Goal: Task Accomplishment & Management: Use online tool/utility

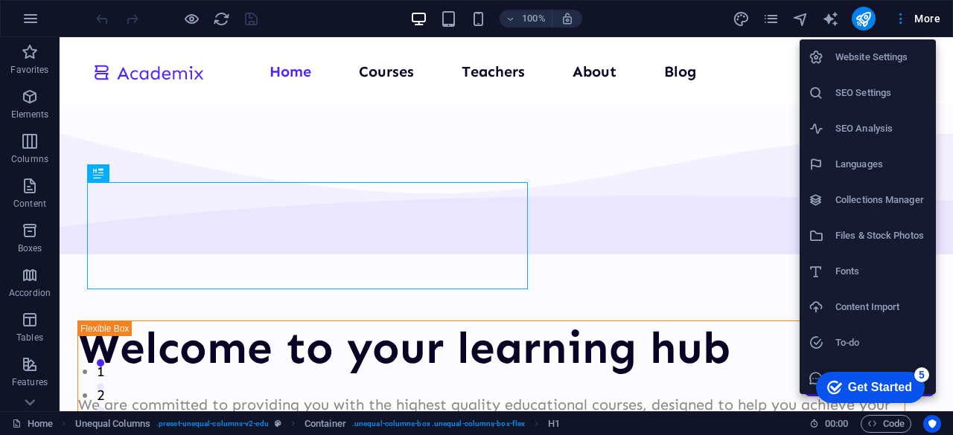
click at [0, 0] on div at bounding box center [0, 0] width 0 height 0
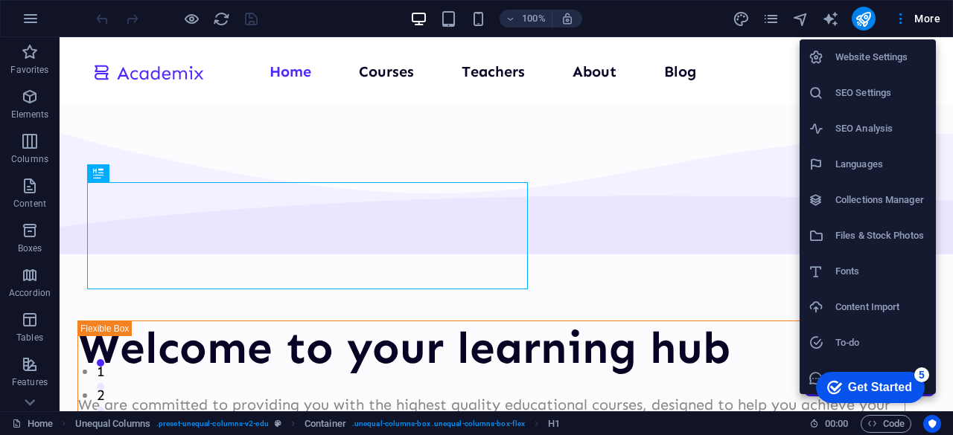
click at [0, 0] on div at bounding box center [0, 0] width 0 height 0
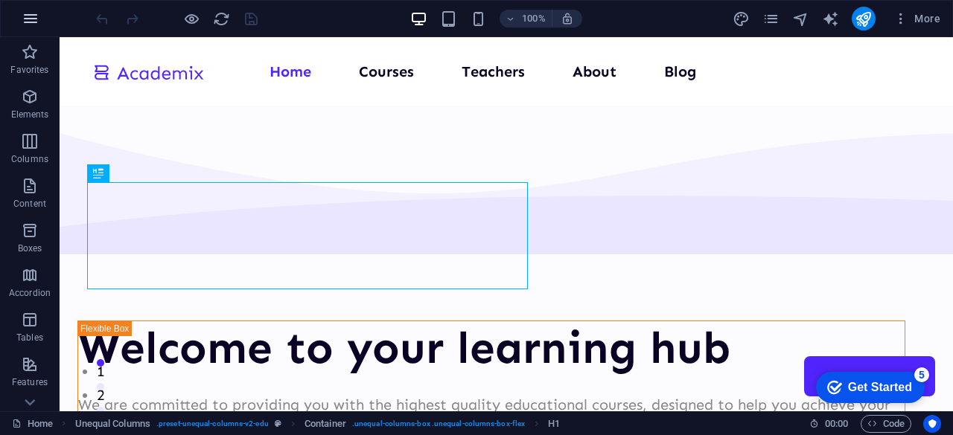
click at [28, 16] on icon "button" at bounding box center [31, 19] width 18 height 18
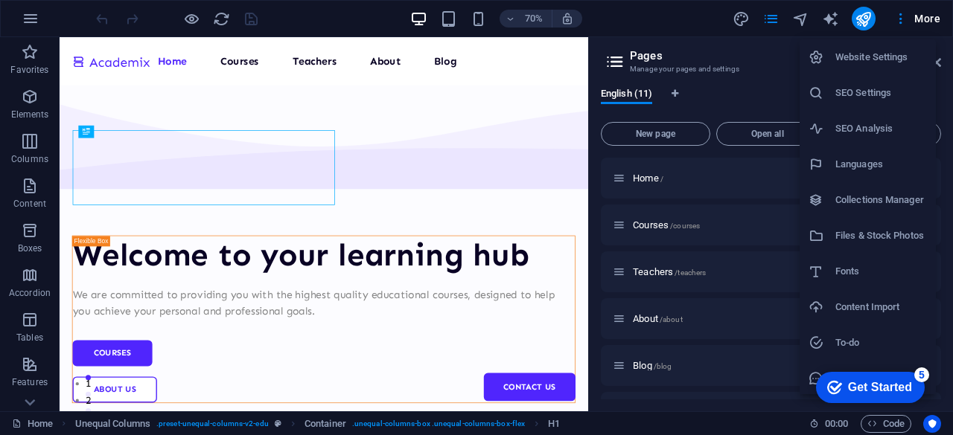
click at [868, 18] on div at bounding box center [476, 217] width 953 height 435
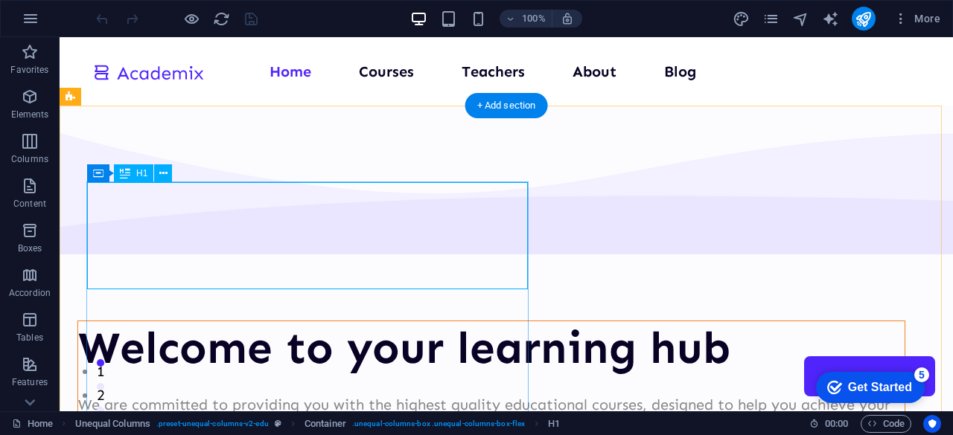
click at [438, 322] on div "Welcome to your learning hub" at bounding box center [491, 349] width 826 height 54
click at [373, 322] on div "Welcome to your learning hub" at bounding box center [491, 349] width 826 height 54
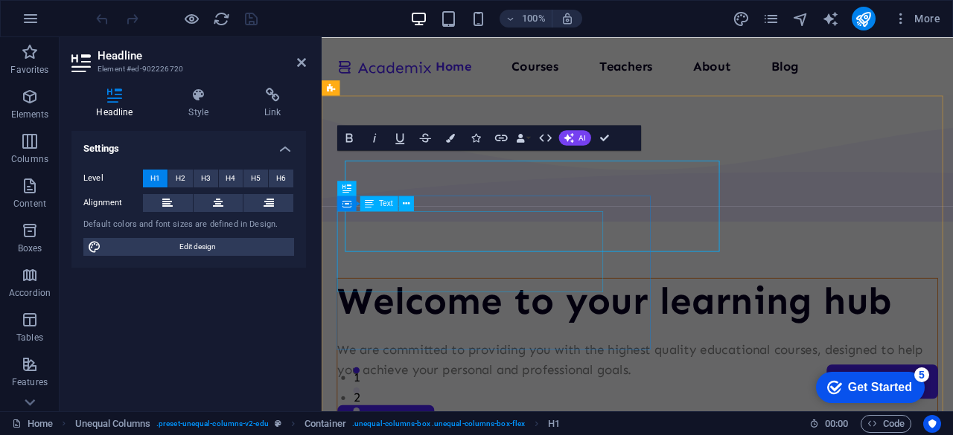
click at [628, 322] on h1 "Welcome to your learning hub" at bounding box center [693, 349] width 706 height 54
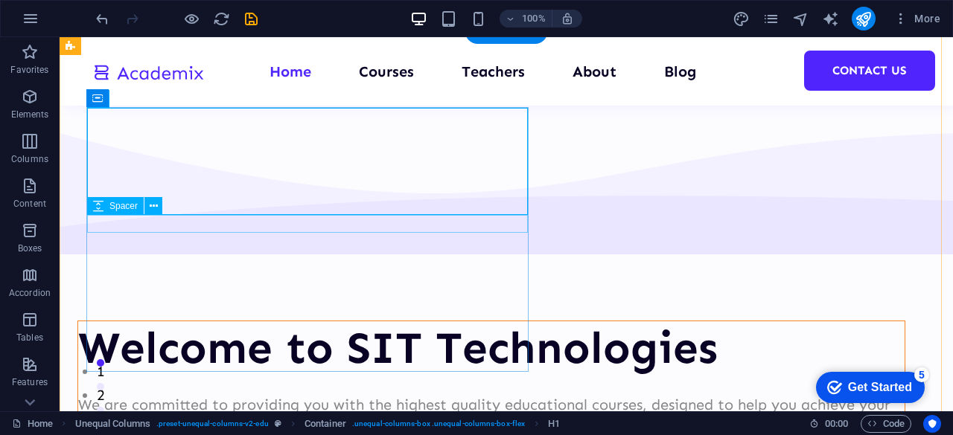
scroll to position [74, 0]
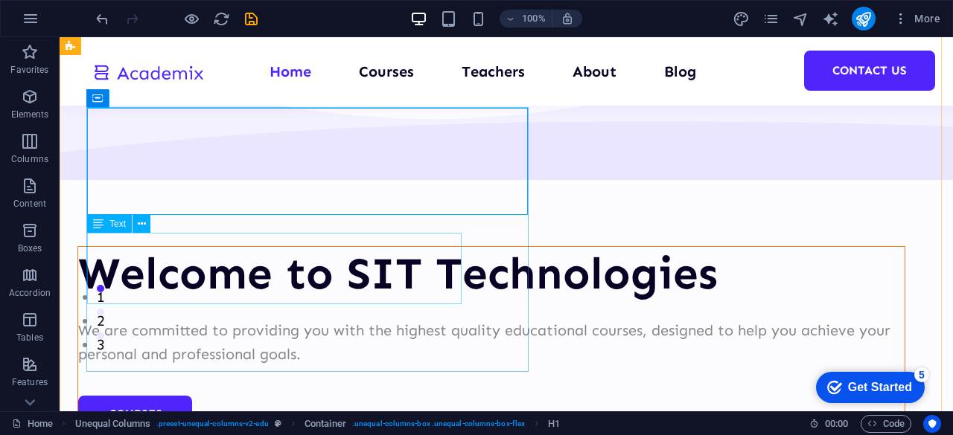
click at [387, 319] on div "We are committed to providing you with the highest quality educational courses,…" at bounding box center [491, 343] width 826 height 48
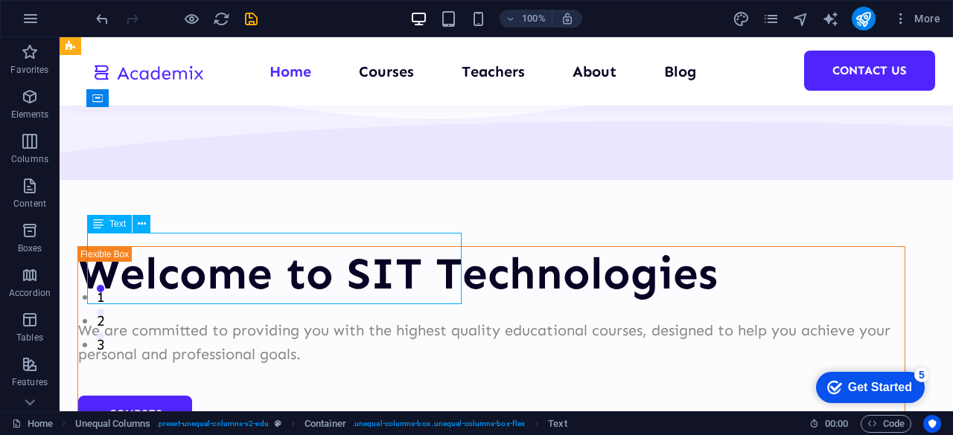
drag, startPoint x: 387, startPoint y: 277, endPoint x: 136, endPoint y: 319, distance: 254.4
click at [387, 319] on div "We are committed to providing you with the highest quality educational courses,…" at bounding box center [491, 343] width 826 height 48
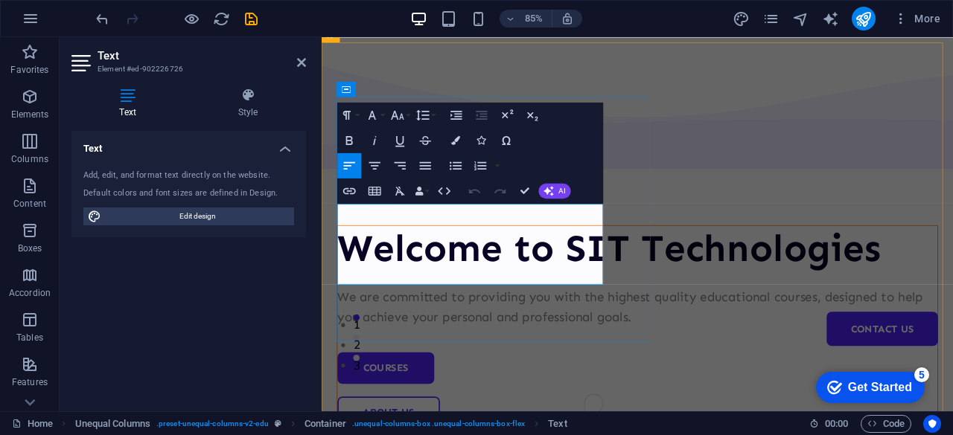
click at [486, 331] on p "We are committed to providing you with the highest quality educational courses,…" at bounding box center [693, 355] width 706 height 48
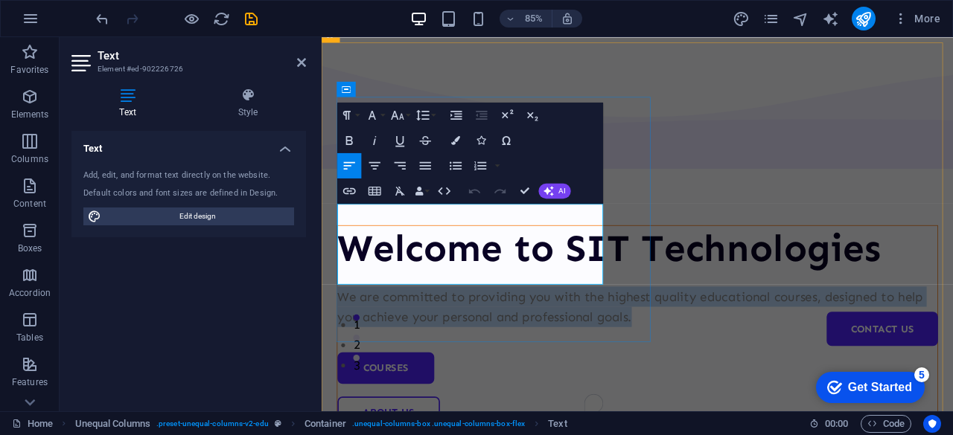
scroll to position [57, 0]
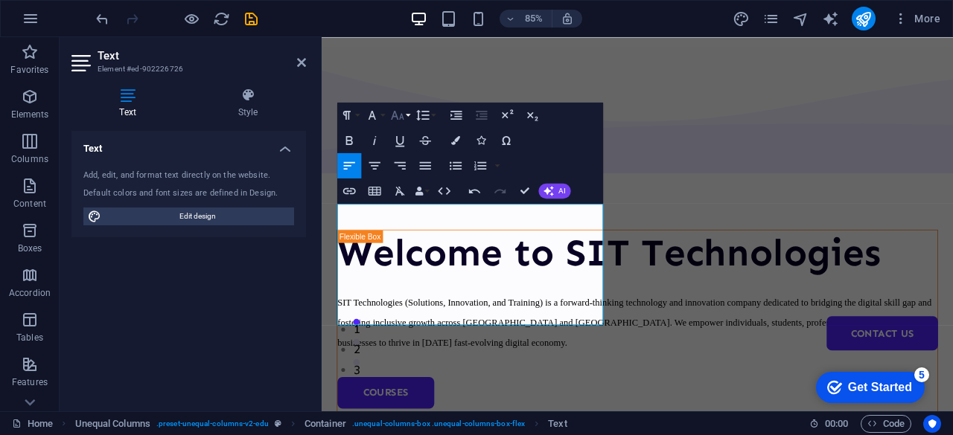
click at [392, 112] on icon "button" at bounding box center [397, 115] width 15 height 15
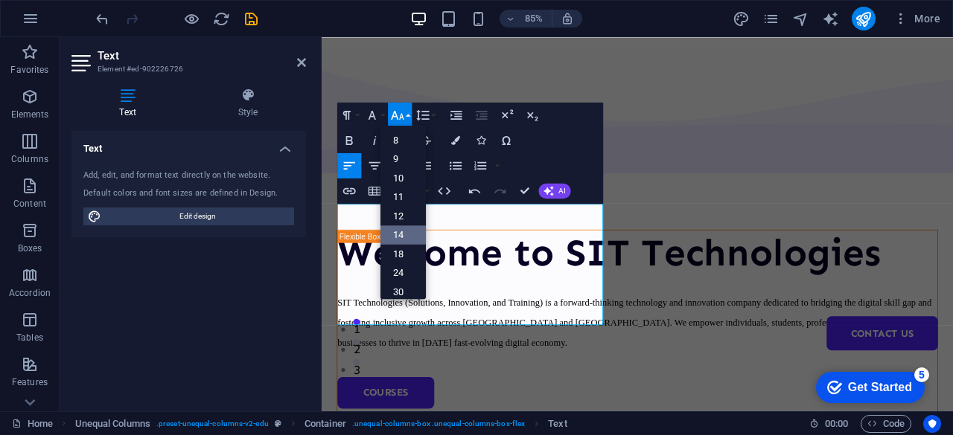
click at [406, 237] on link "14" at bounding box center [402, 235] width 45 height 19
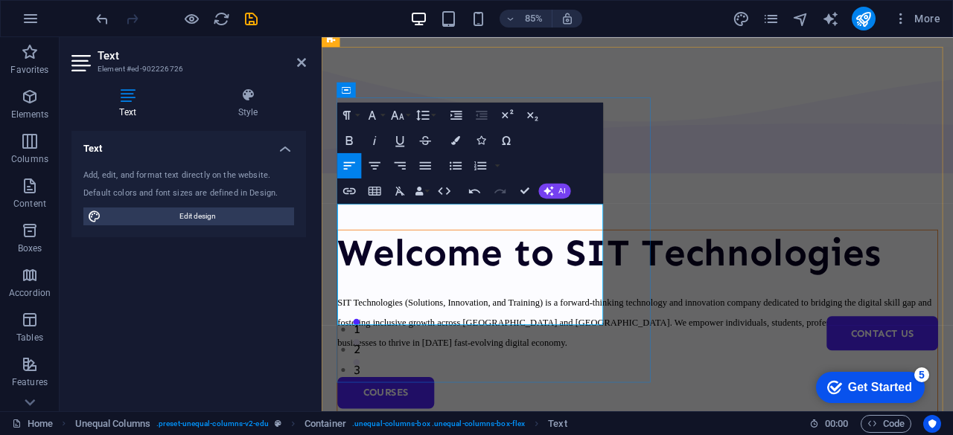
click at [409, 343] on span "SIT Technologies (Solutions, Innovation, and Training) is a forward-thinking te…" at bounding box center [690, 373] width 701 height 60
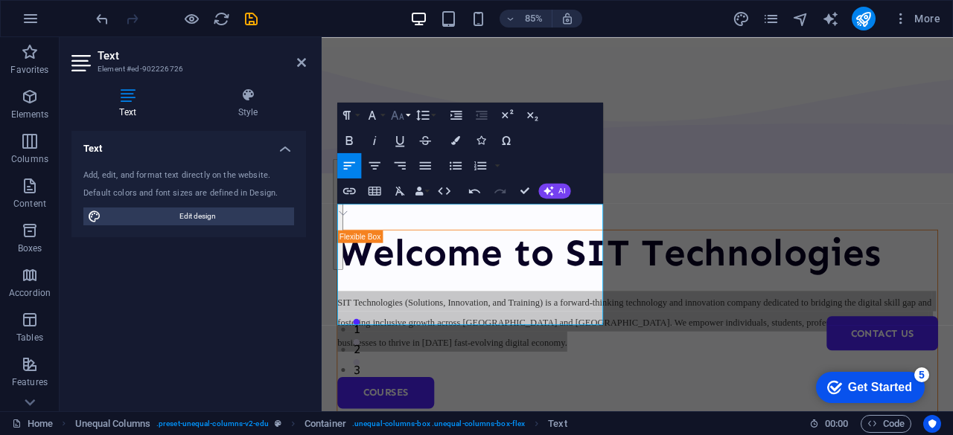
click at [408, 118] on button "Font Size" at bounding box center [400, 115] width 24 height 25
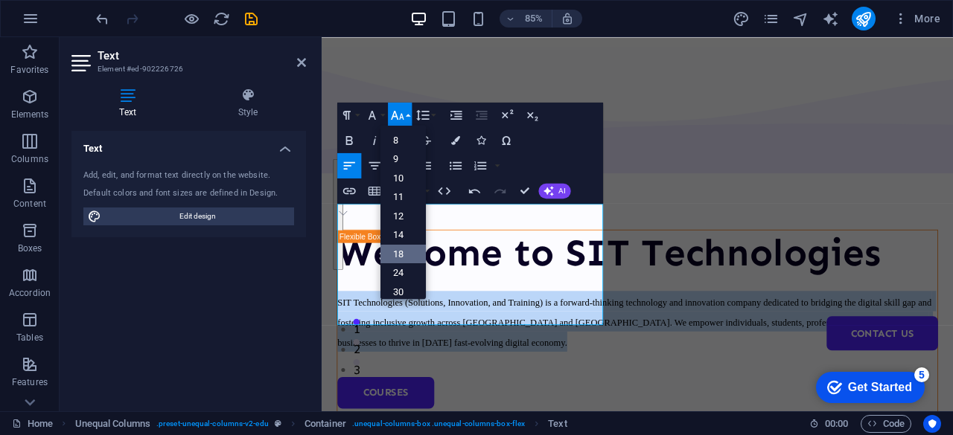
click at [399, 246] on link "18" at bounding box center [402, 253] width 45 height 19
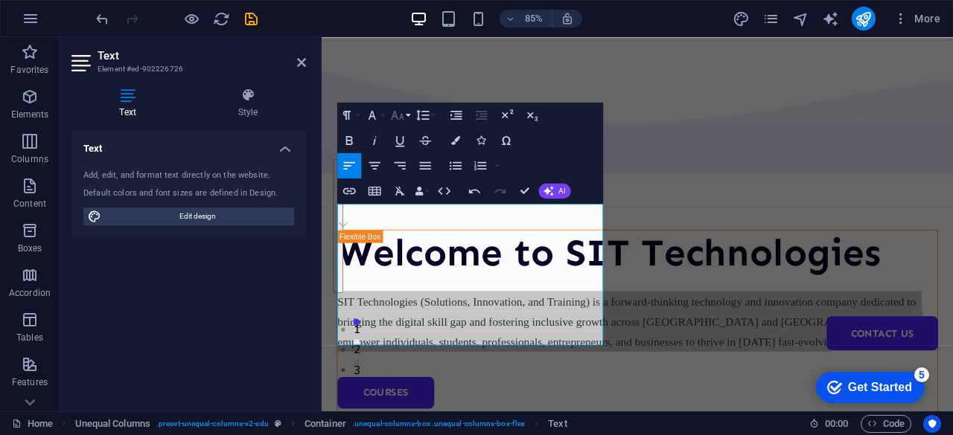
click at [408, 121] on button "Font Size" at bounding box center [400, 115] width 24 height 25
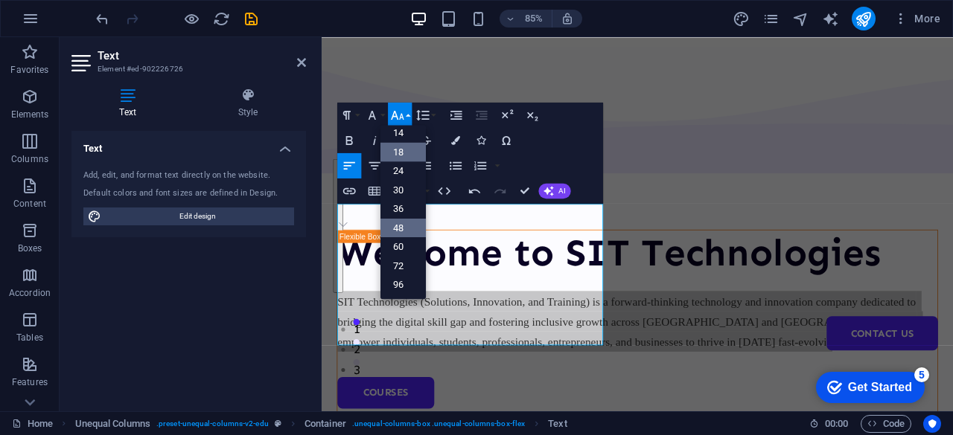
scroll to position [119, 0]
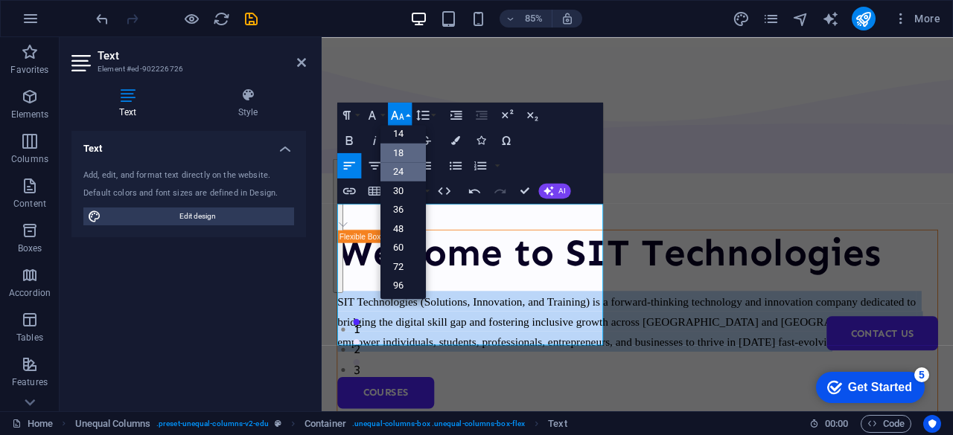
click at [414, 168] on link "24" at bounding box center [402, 171] width 45 height 19
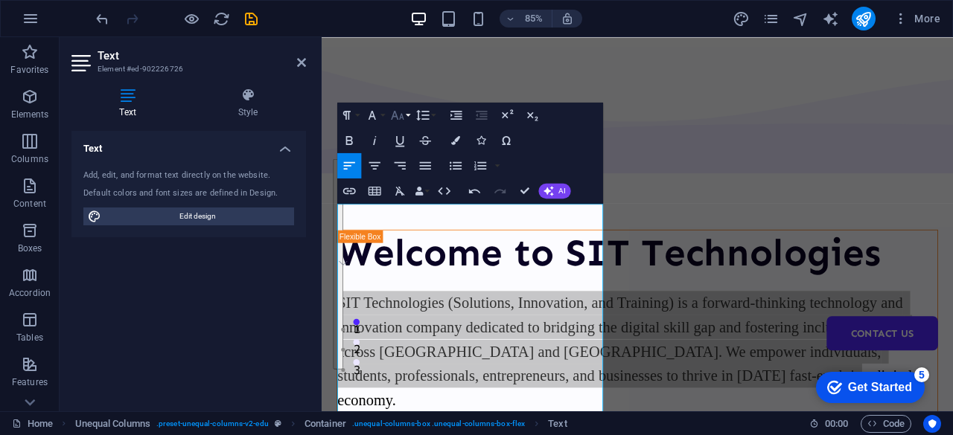
click at [402, 105] on button "Font Size" at bounding box center [400, 115] width 24 height 25
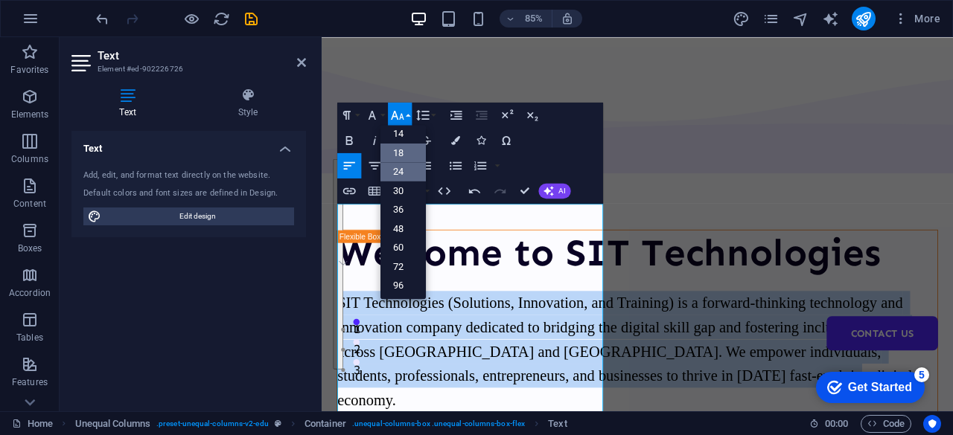
click at [395, 160] on link "18" at bounding box center [402, 152] width 45 height 19
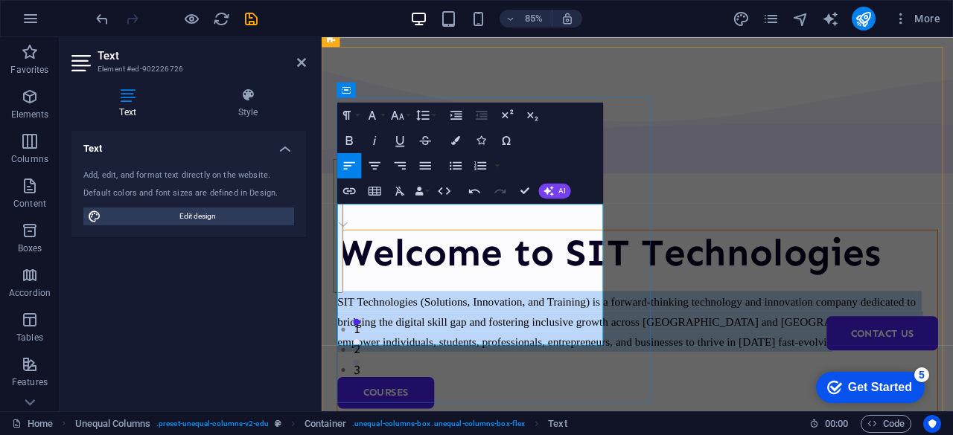
click at [543, 357] on span "SIT Technologies (Solutions, Innovation, and Training) is a forward-thinking te…" at bounding box center [683, 372] width 686 height 63
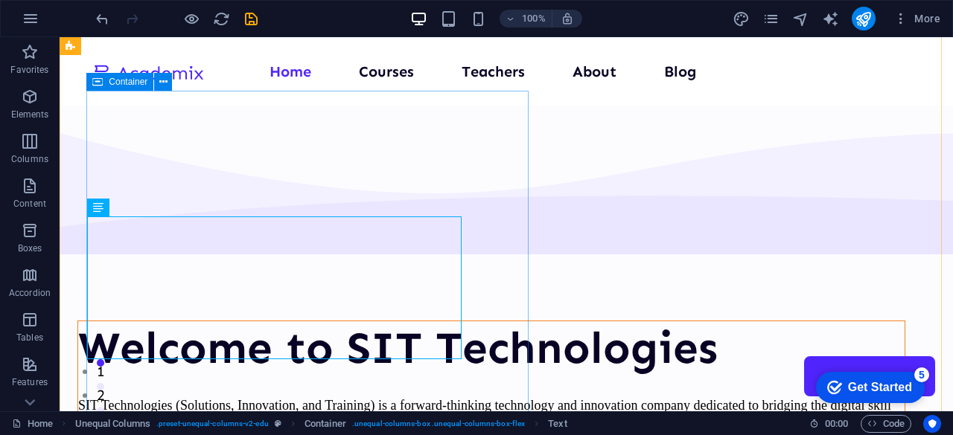
scroll to position [74, 0]
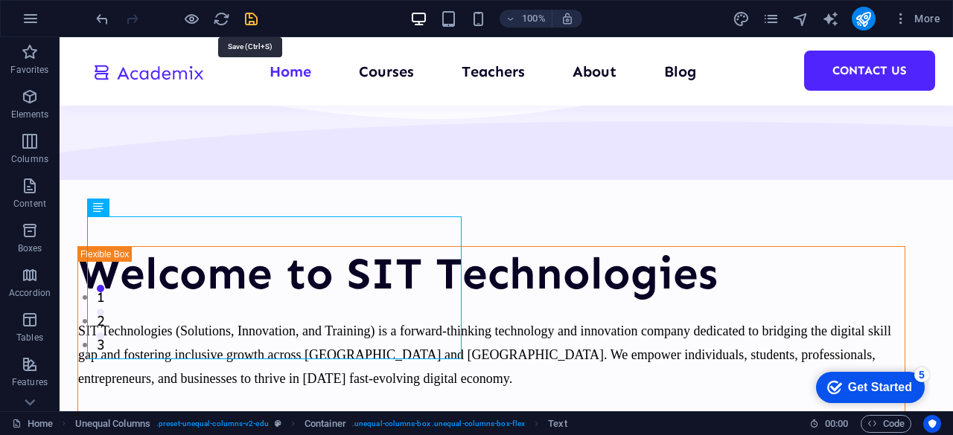
click at [246, 18] on icon "save" at bounding box center [251, 18] width 17 height 17
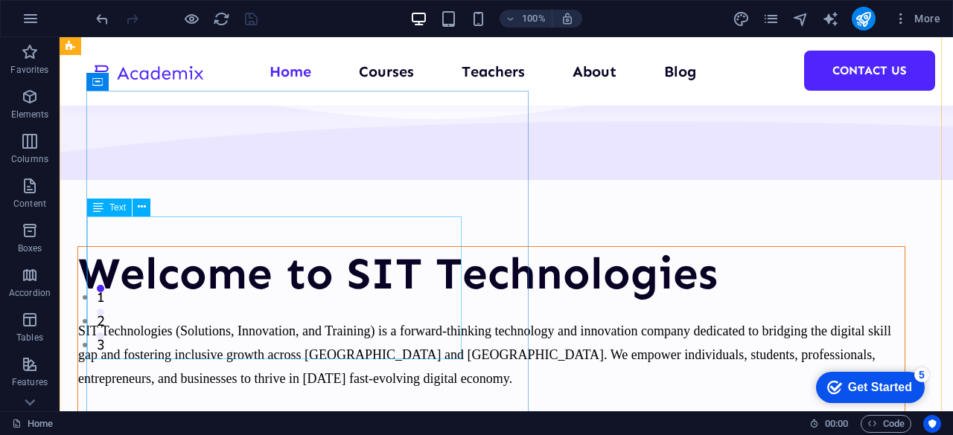
scroll to position [149, 0]
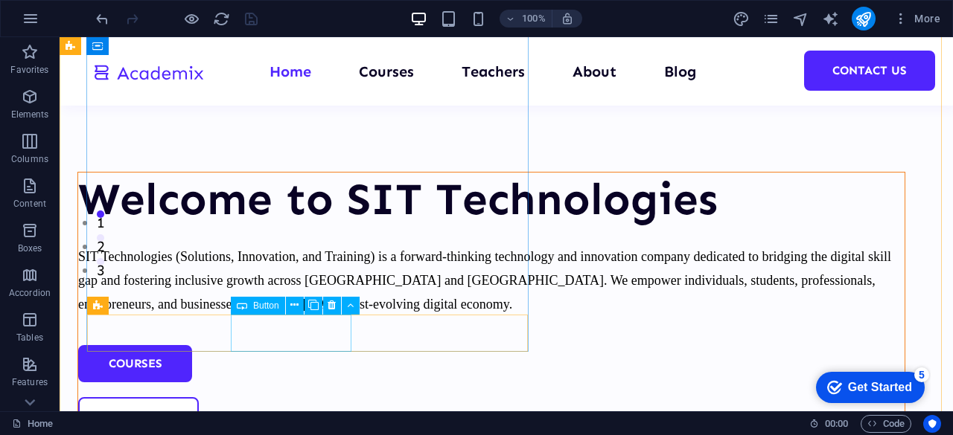
click at [304, 398] on div "About Us" at bounding box center [491, 416] width 826 height 37
select select "px"
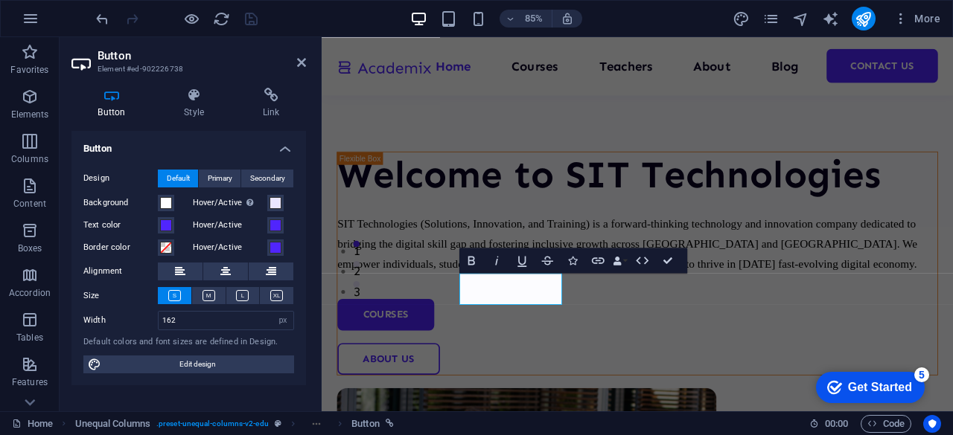
scroll to position [173, 0]
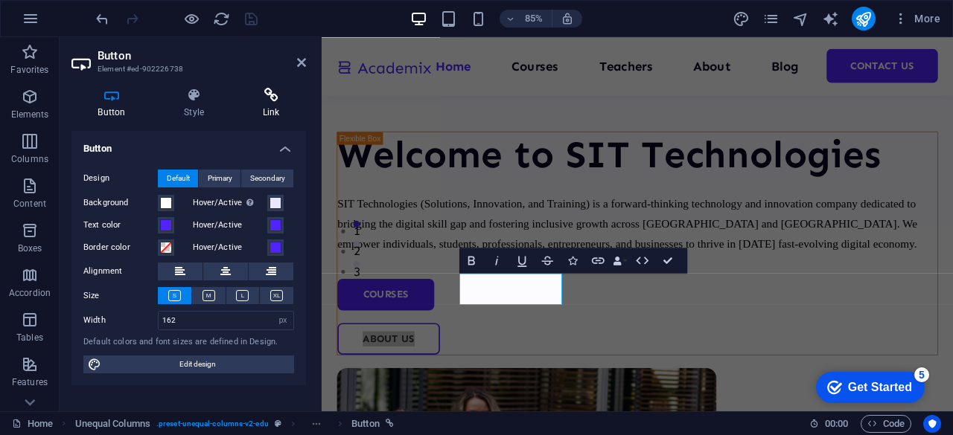
click at [279, 105] on h4 "Link" at bounding box center [271, 103] width 70 height 31
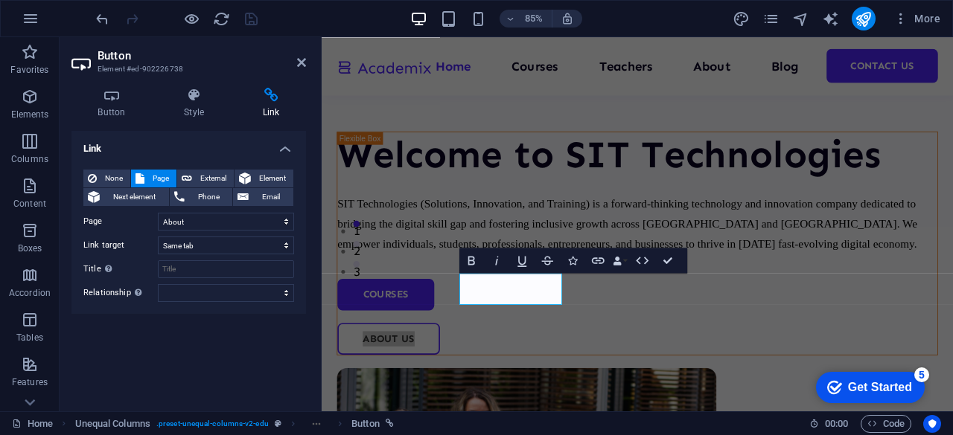
click at [289, 59] on h2 "Button" at bounding box center [202, 55] width 208 height 13
click at [301, 63] on icon at bounding box center [301, 63] width 9 height 12
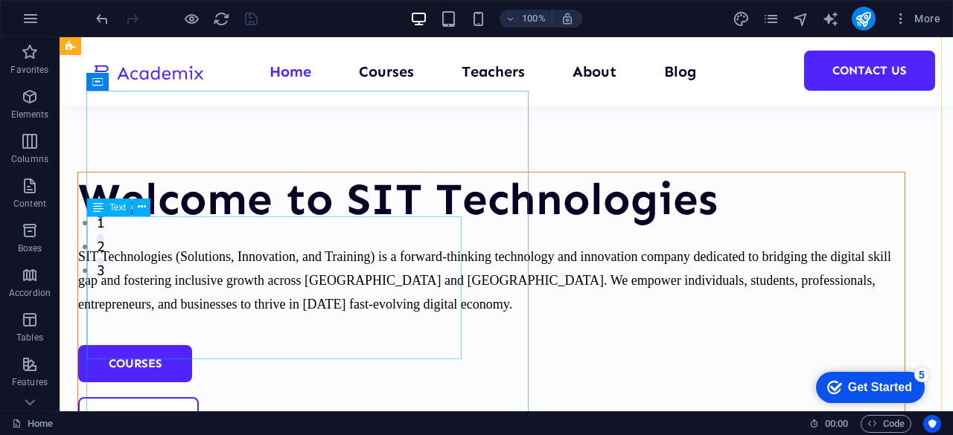
scroll to position [0, 0]
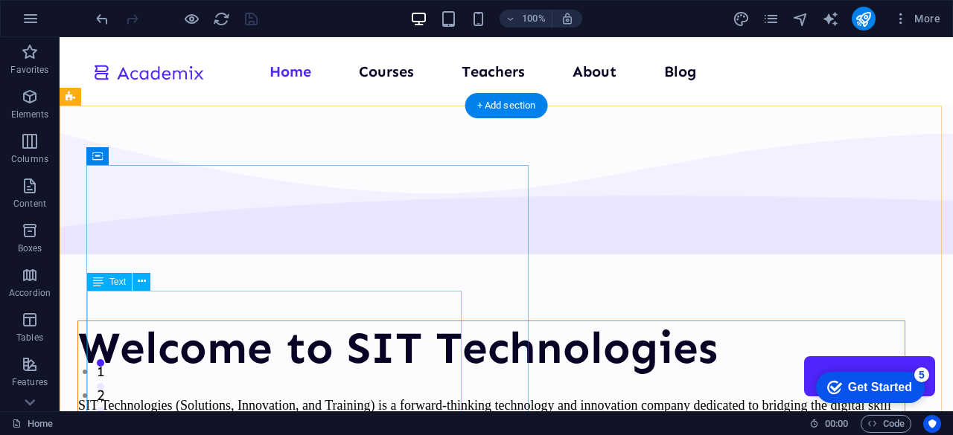
click at [261, 375] on div at bounding box center [491, 384] width 826 height 18
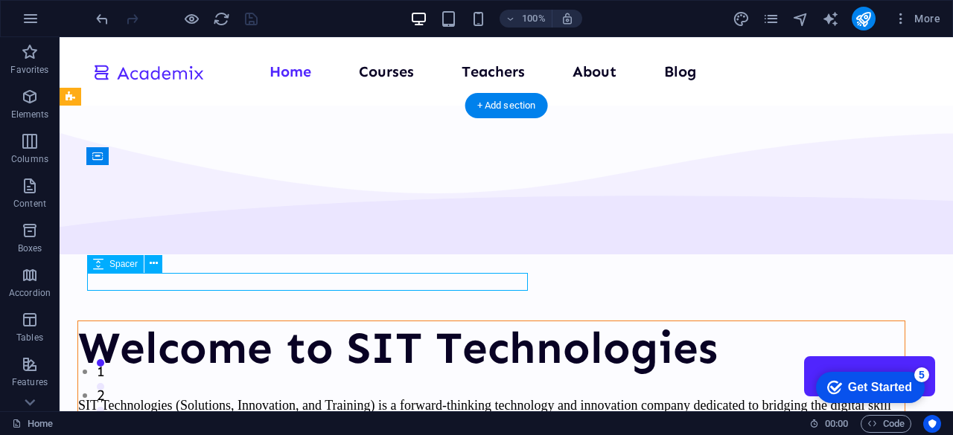
click at [261, 375] on div at bounding box center [491, 384] width 826 height 18
select select "px"
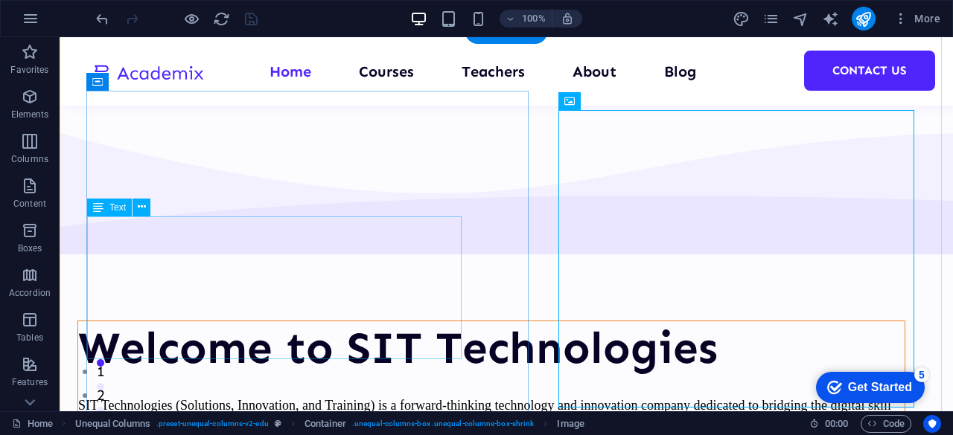
scroll to position [74, 0]
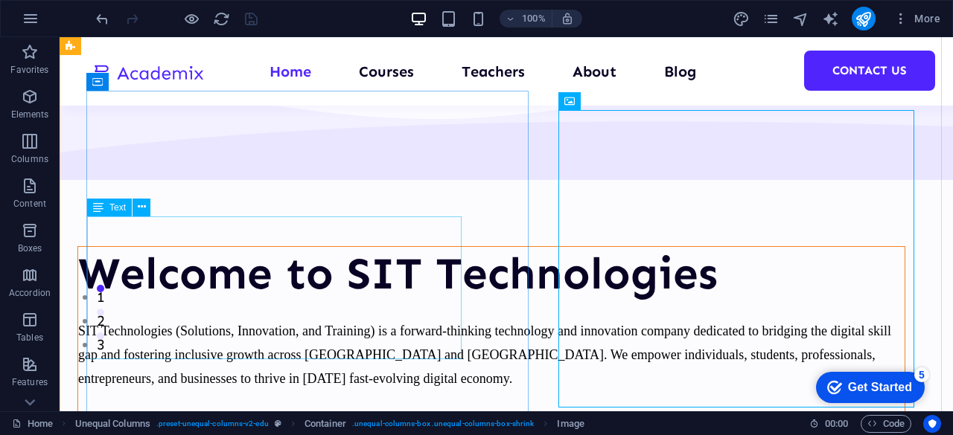
click at [386, 319] on div "SIT Technologies (Solutions, Innovation, and Training) is a forward-thinking te…" at bounding box center [491, 354] width 826 height 71
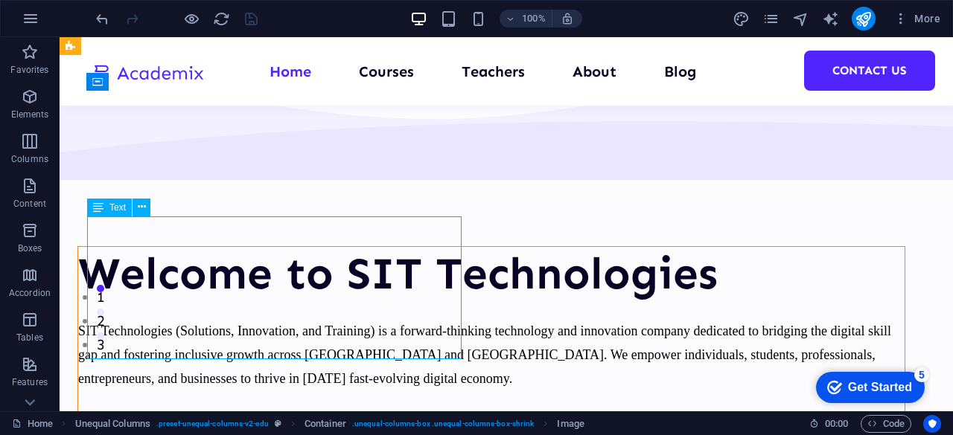
click at [386, 319] on div "SIT Technologies (Solutions, Innovation, and Training) is a forward-thinking te…" at bounding box center [491, 354] width 826 height 71
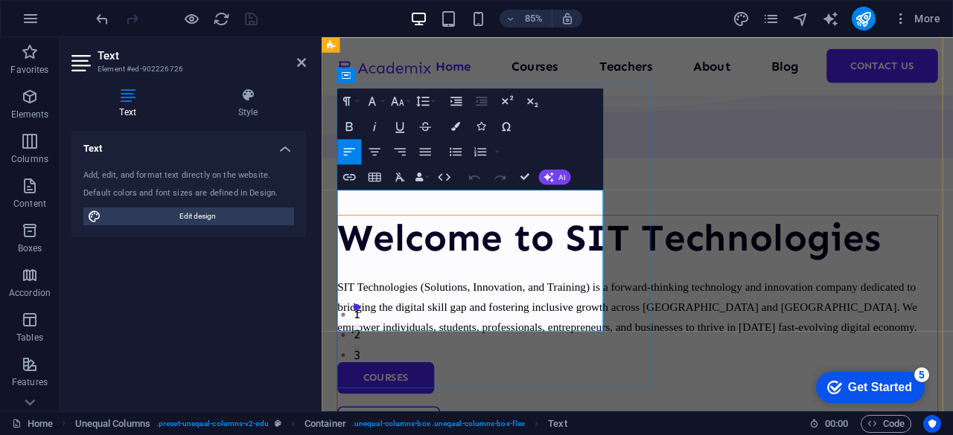
drag, startPoint x: 465, startPoint y: 293, endPoint x: 465, endPoint y: 283, distance: 10.4
click at [465, 324] on span "SIT Technologies (Solutions, Innovation, and Training) is a forward-thinking te…" at bounding box center [683, 355] width 686 height 63
click at [446, 319] on p "SIT Technologies (Solutions, Innovation, and Training) is a forward-thinking te…" at bounding box center [693, 354] width 706 height 71
click at [440, 324] on span "SIT Technologies (Solutions, Innovation, and Training) is a forward-thinking te…" at bounding box center [683, 355] width 686 height 63
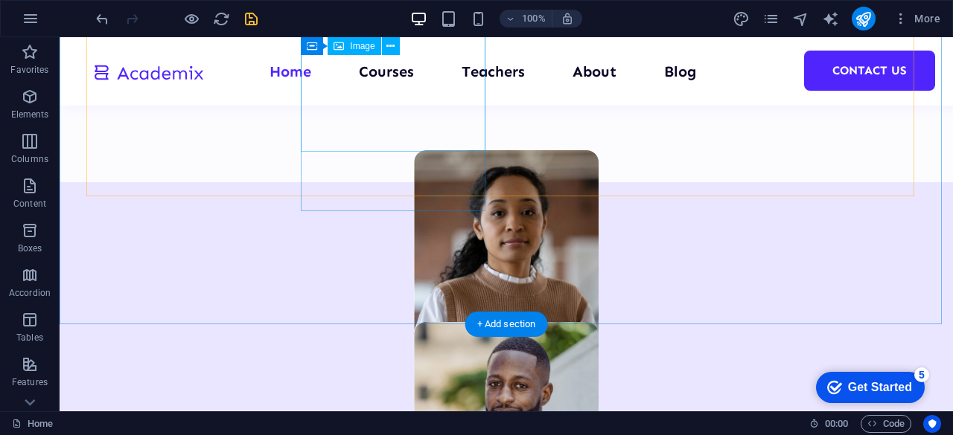
scroll to position [744, 0]
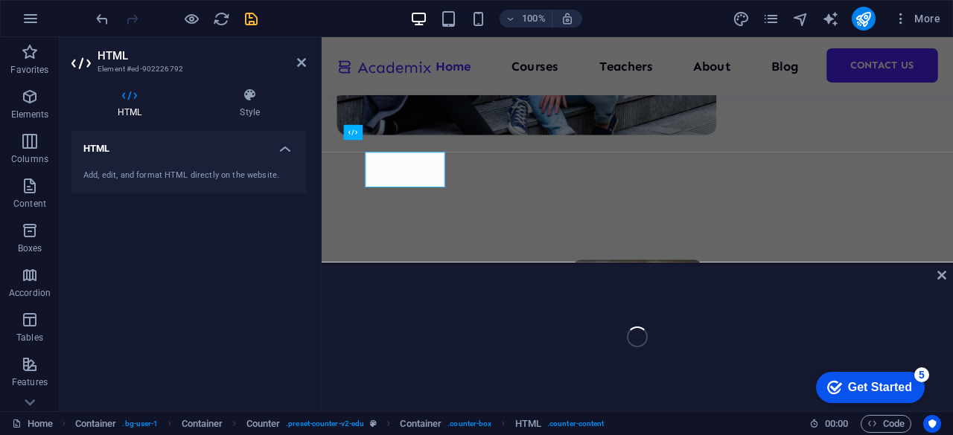
scroll to position [768, 0]
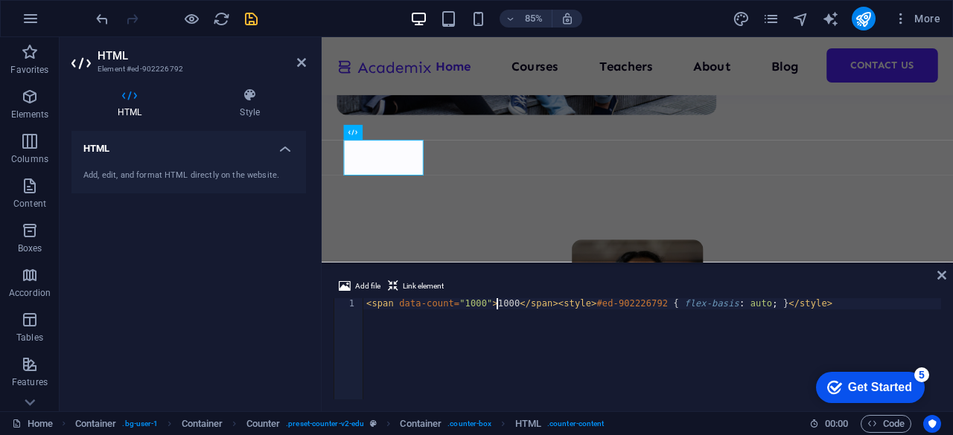
click at [497, 304] on div "< span data-count = "1000" > 1000 </ span > < style > #ed-902226792 { flex-basi…" at bounding box center [652, 361] width 578 height 124
type textarea "<span data-count="1000">100</span><style>#ed-902226792 { flex-basis: auto; }</s…"
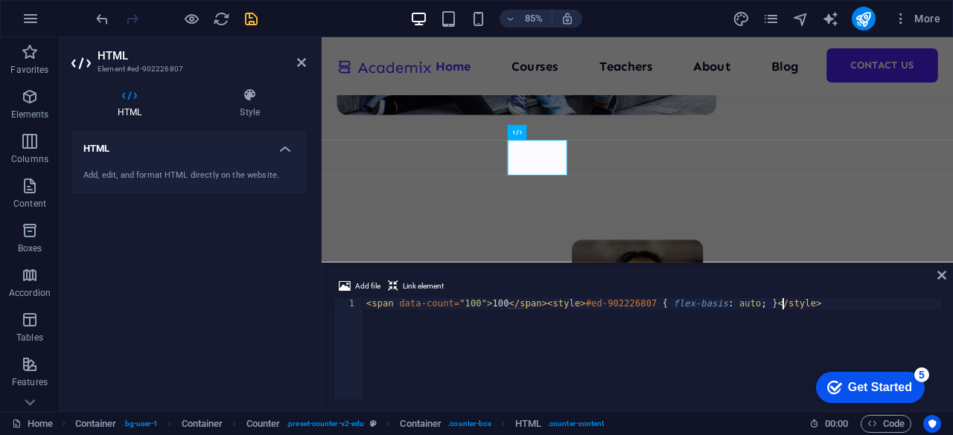
click at [493, 311] on div "< span data-count = "100" > 100 </ span > < style > #ed-902226807 { flex-basis …" at bounding box center [652, 361] width 578 height 124
click at [491, 301] on div "< span data-count = "100" > 100 </ span > < style > #ed-902226807 { flex-basis …" at bounding box center [652, 361] width 578 height 124
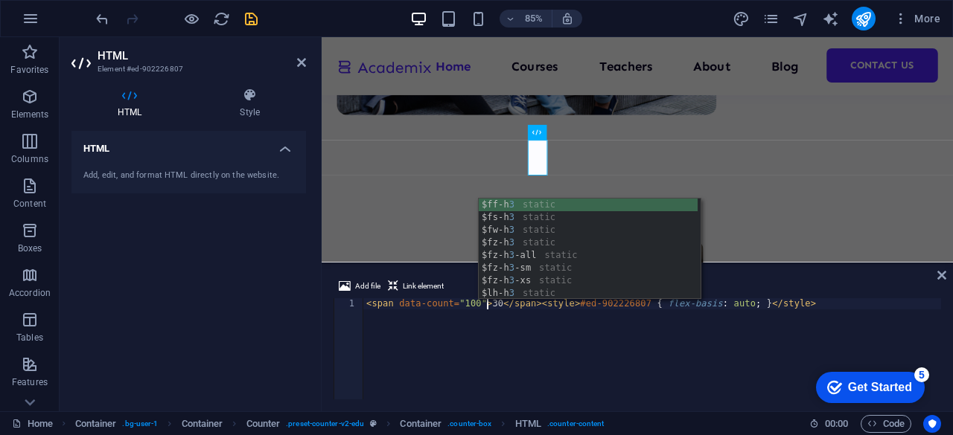
scroll to position [0, 9]
type textarea "<span data-count="100">30</span><style>#ed-902226807 { flex-basis: auto; }</sty…"
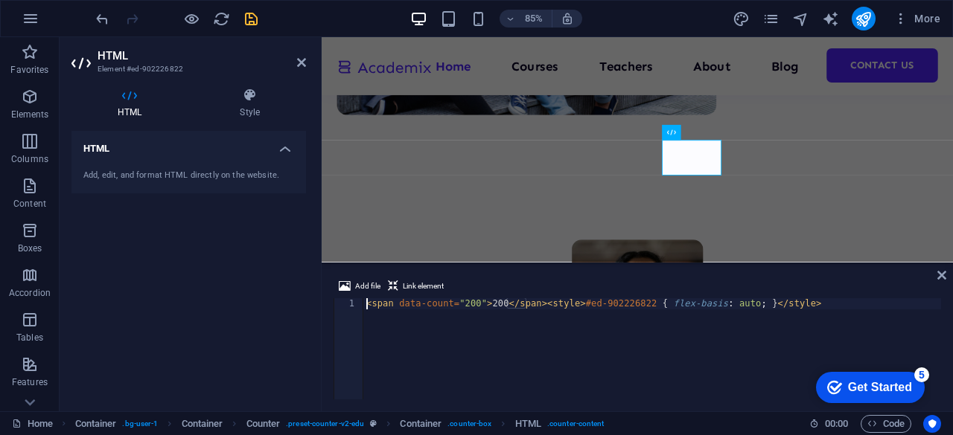
click at [492, 307] on div "< span data-count = "200" > 200 </ span > < style > #ed-902226822 { flex-basis …" at bounding box center [652, 361] width 578 height 124
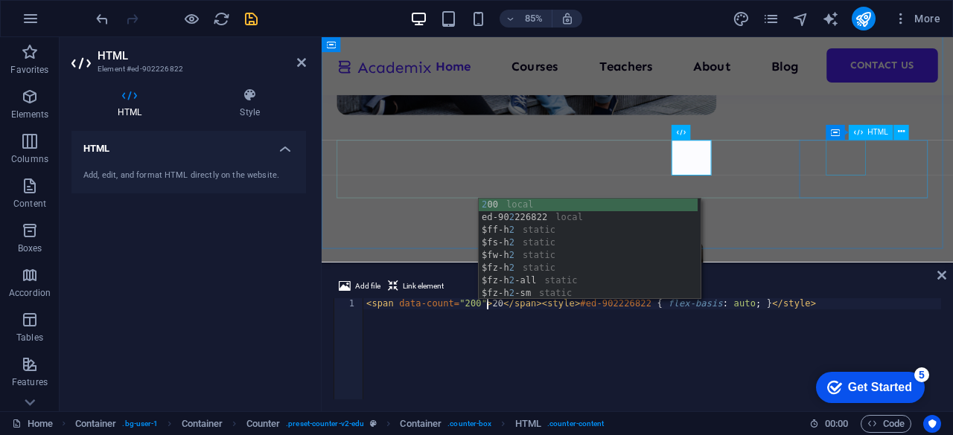
type textarea "<span data-count="200">20</span><style>#ed-902226822 { flex-basis: auto; }</sty…"
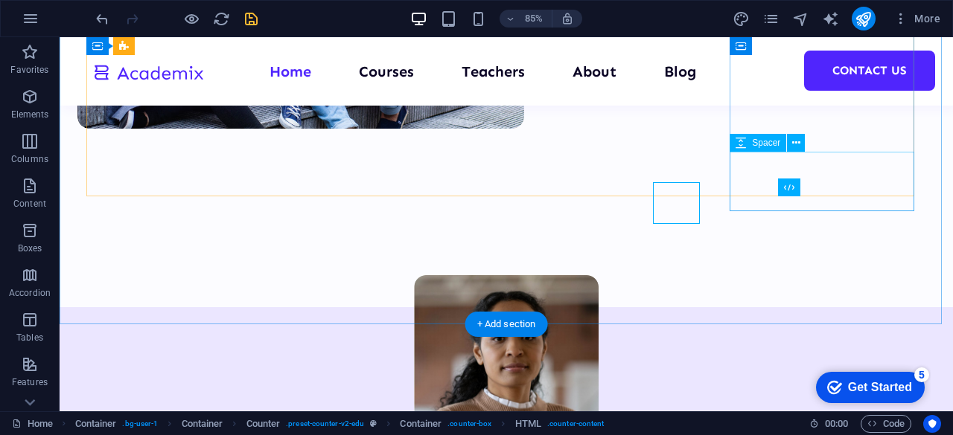
scroll to position [744, 0]
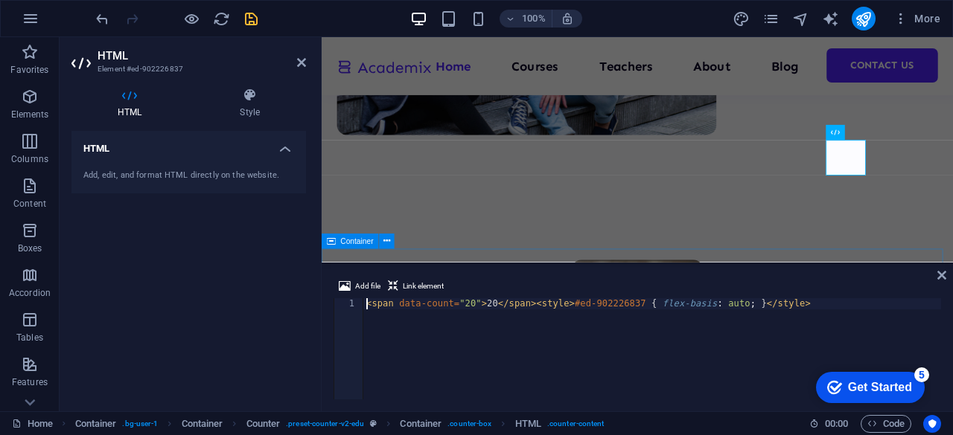
scroll to position [768, 0]
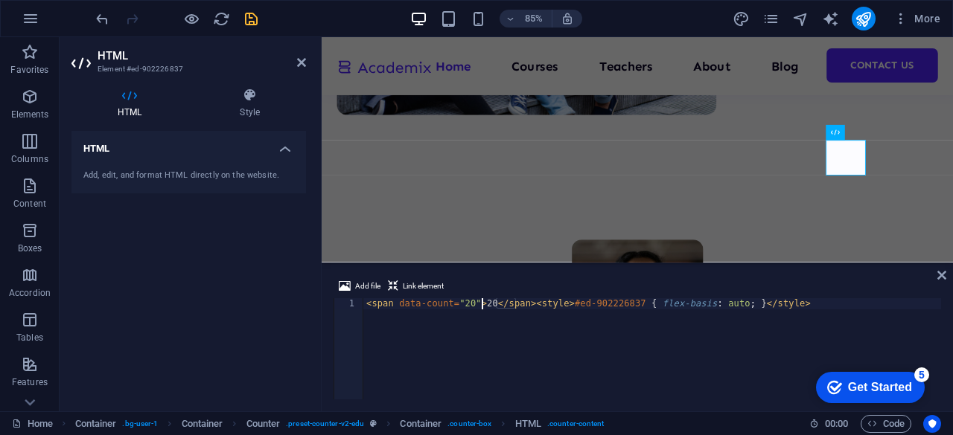
click at [484, 301] on div "< span data-count = "20" > 20 </ span > < style > #ed-902226837 { flex-basis : …" at bounding box center [652, 361] width 578 height 124
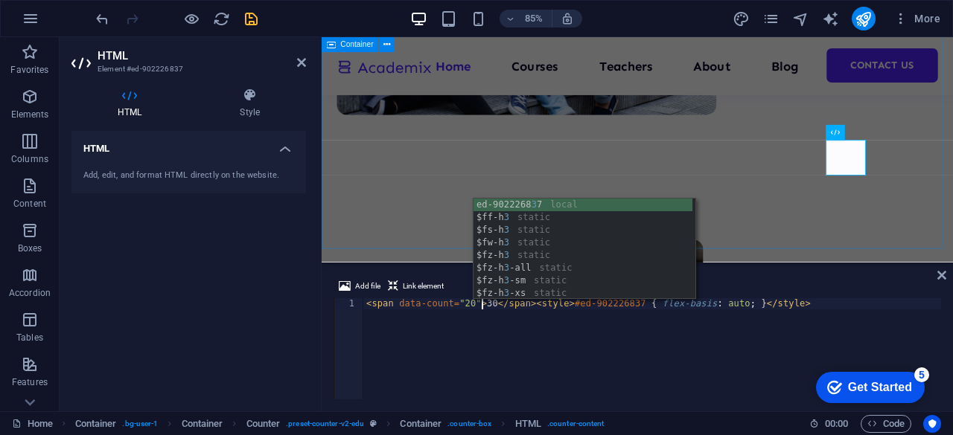
type textarea "<span data-count="20">30</span><style>#ed-902226837 { flex-basis: auto; }</styl…"
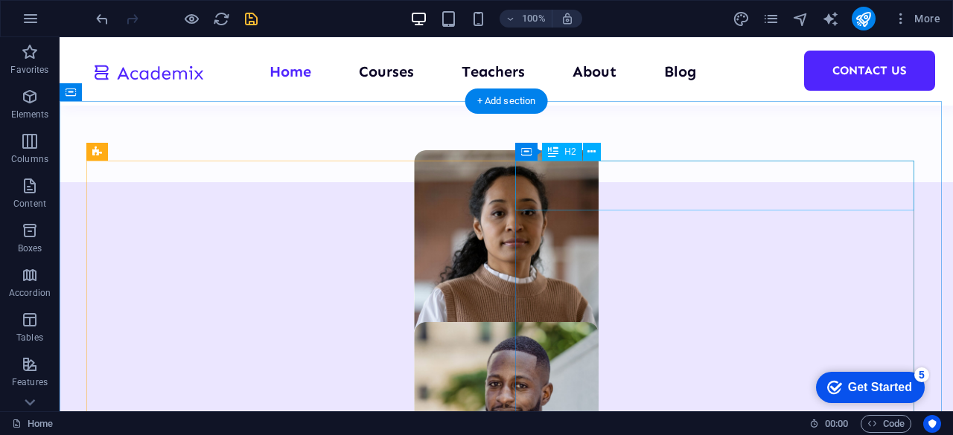
scroll to position [968, 0]
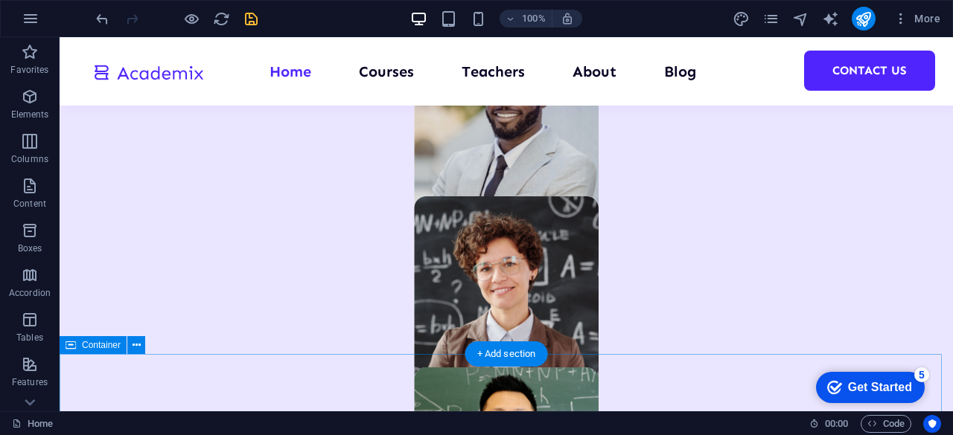
scroll to position [893, 0]
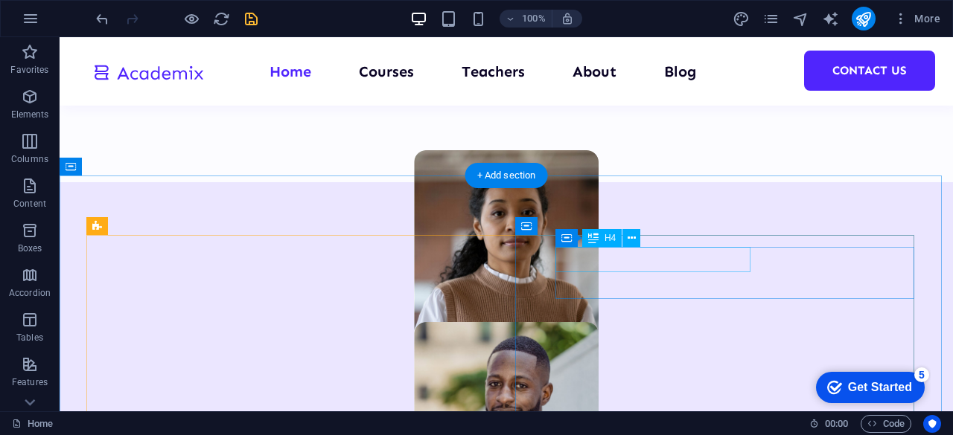
drag, startPoint x: 686, startPoint y: 267, endPoint x: 490, endPoint y: 305, distance: 200.3
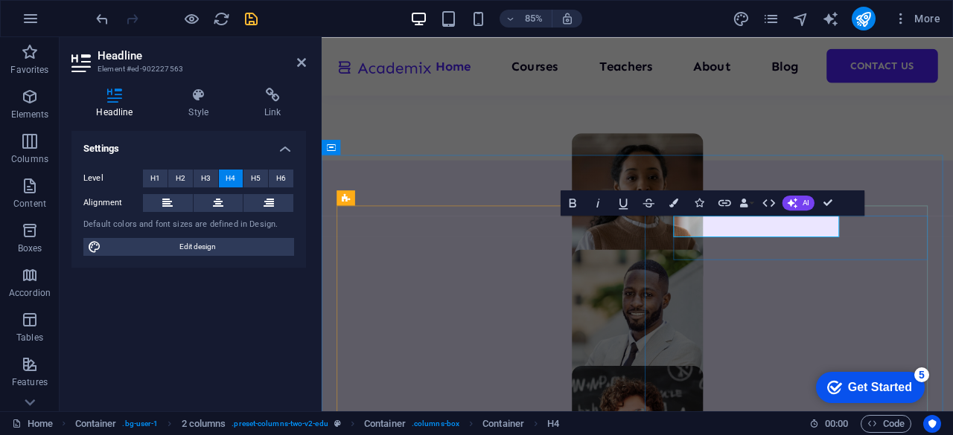
scroll to position [878, 0]
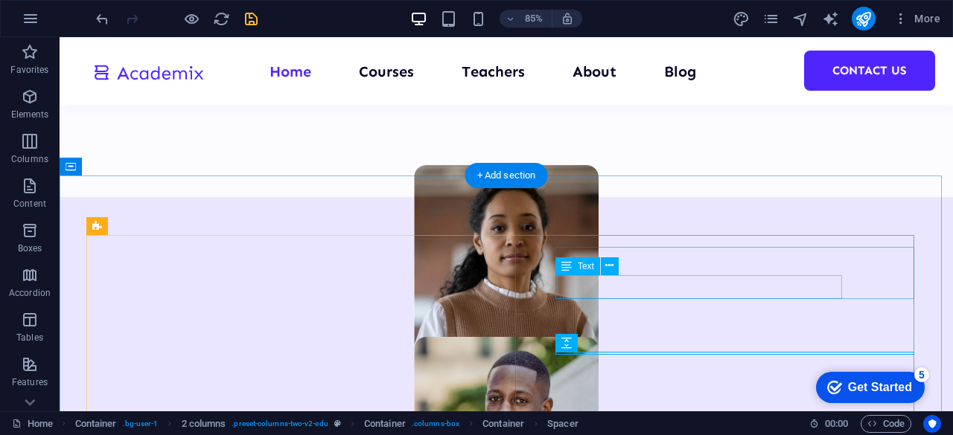
scroll to position [893, 0]
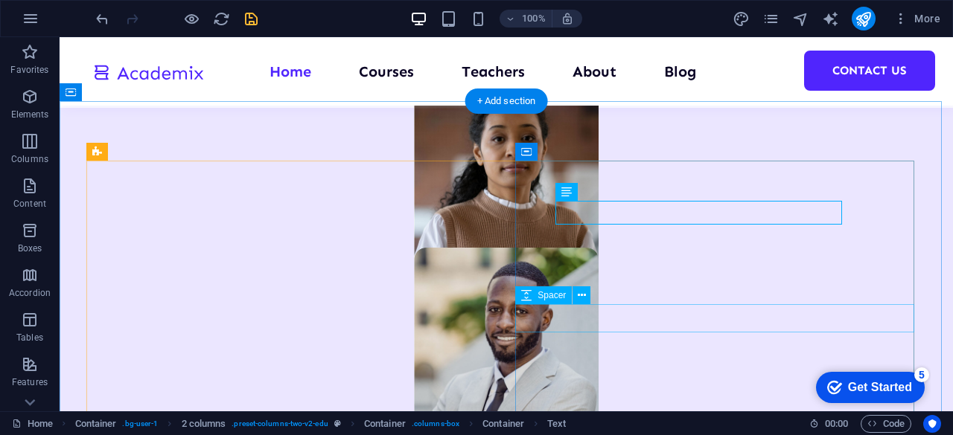
scroll to position [1042, 0]
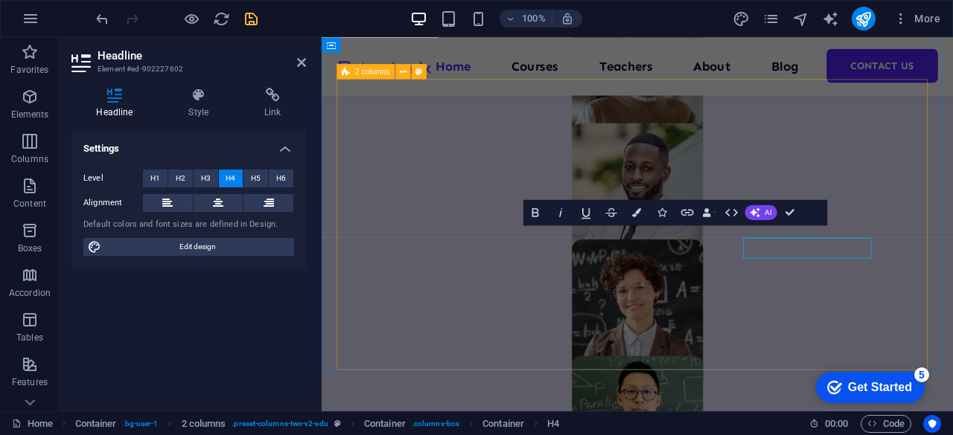
scroll to position [1027, 0]
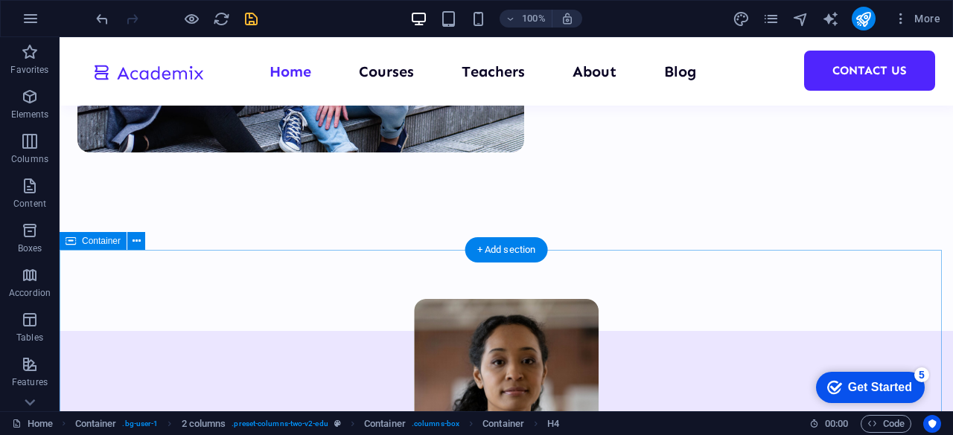
scroll to position [893, 0]
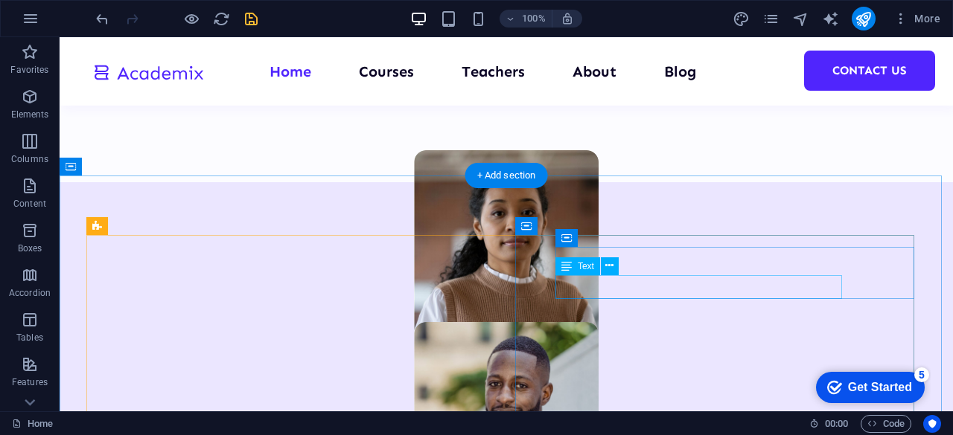
drag, startPoint x: 783, startPoint y: 284, endPoint x: 600, endPoint y: 327, distance: 188.2
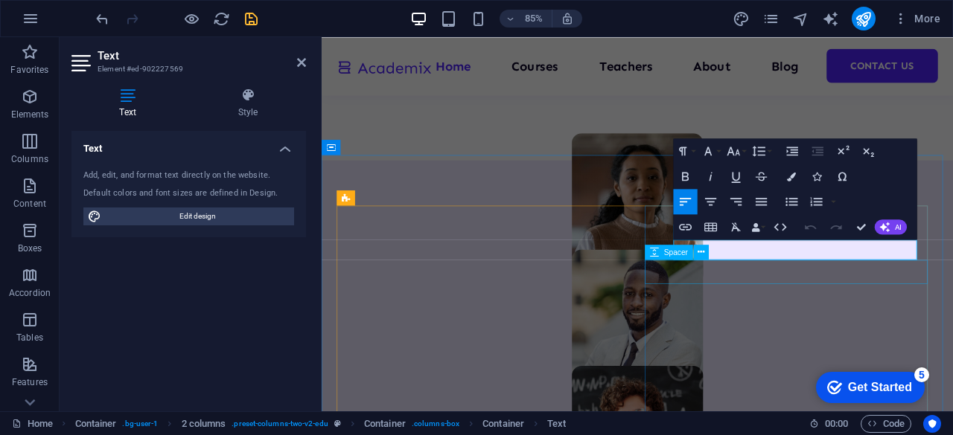
scroll to position [878, 0]
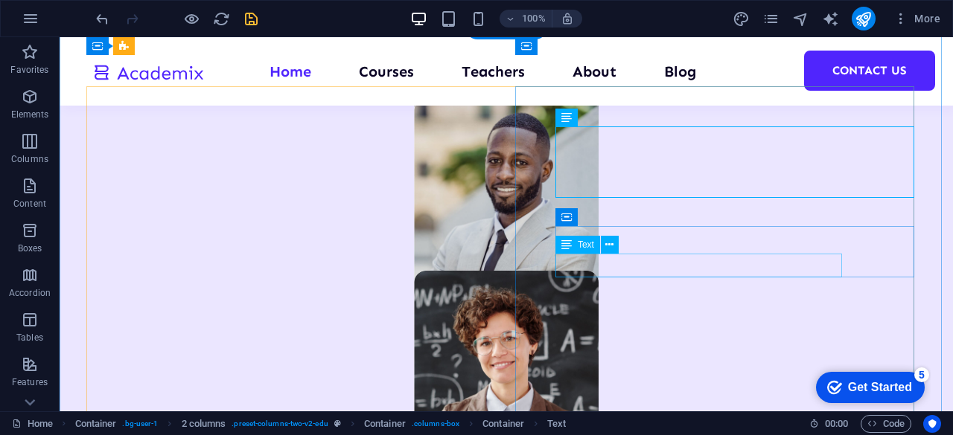
scroll to position [968, 0]
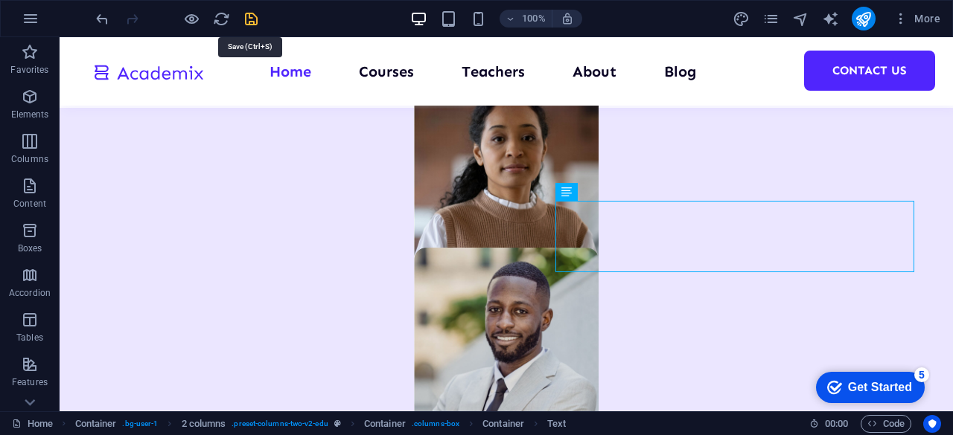
click at [250, 16] on icon "save" at bounding box center [251, 18] width 17 height 17
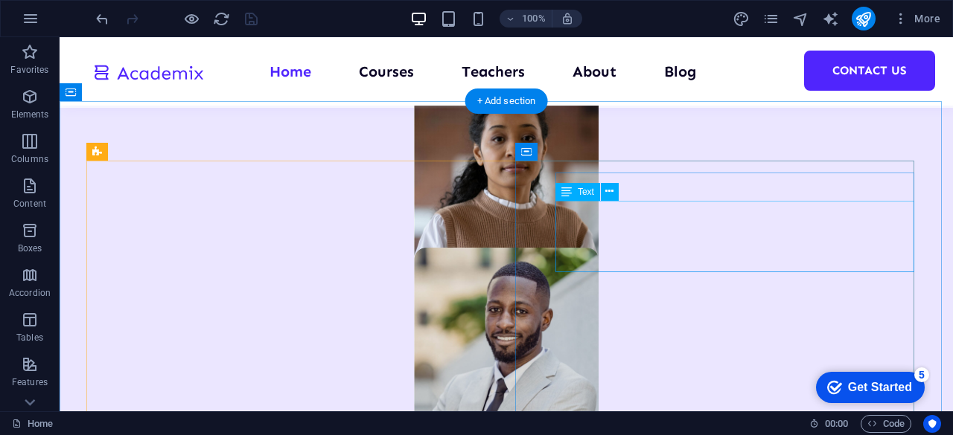
scroll to position [1042, 0]
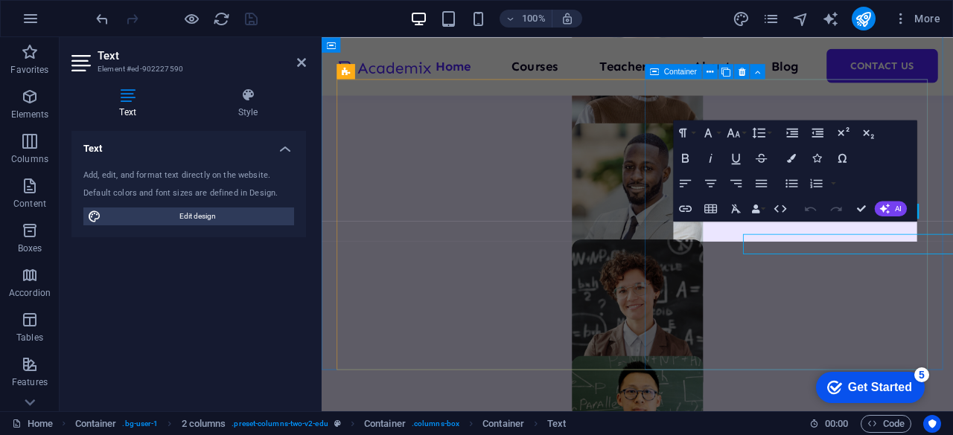
scroll to position [1027, 0]
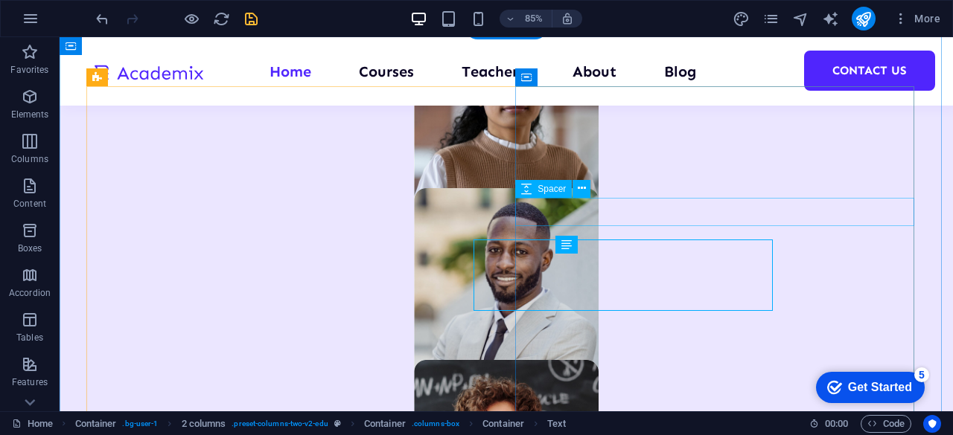
scroll to position [1042, 0]
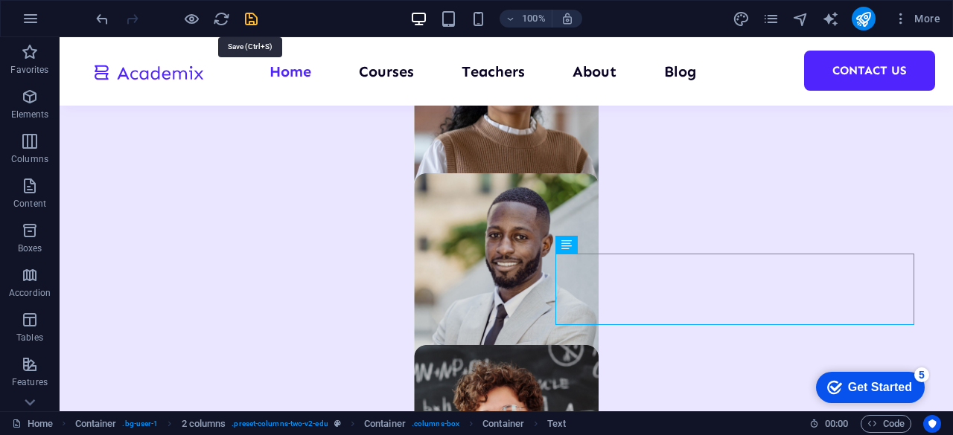
click at [252, 17] on icon "save" at bounding box center [251, 18] width 17 height 17
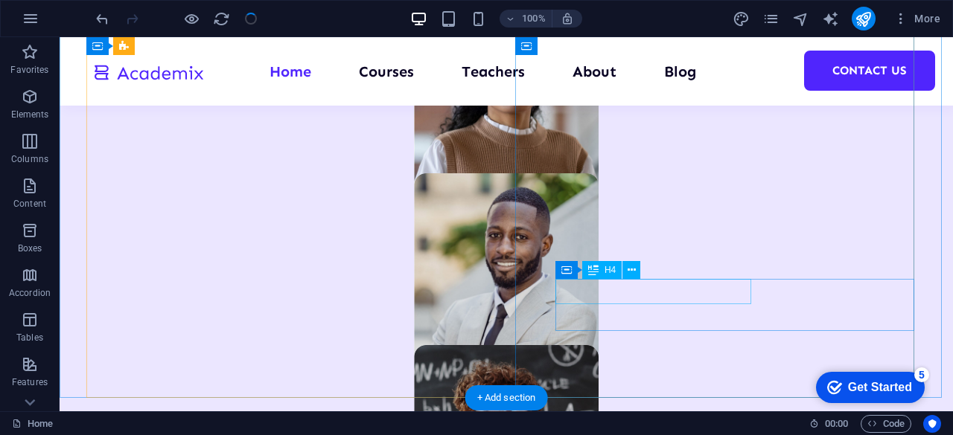
scroll to position [1117, 0]
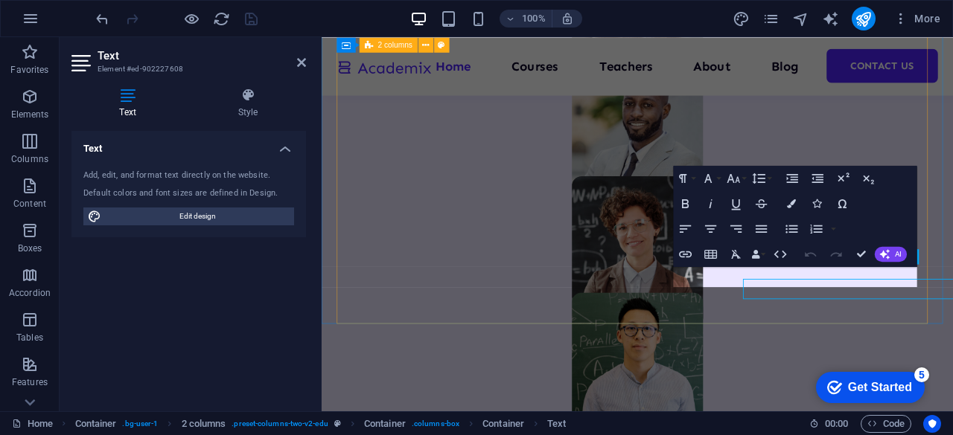
scroll to position [1102, 0]
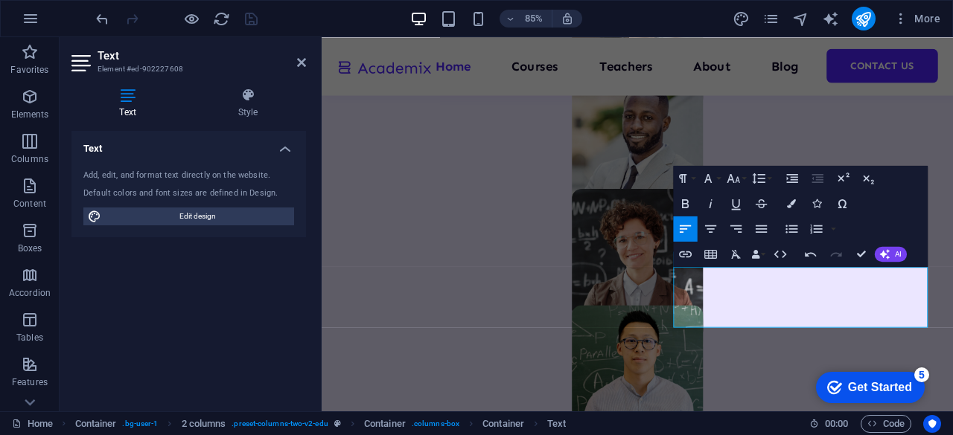
drag, startPoint x: 785, startPoint y: 220, endPoint x: 584, endPoint y: 435, distance: 294.4
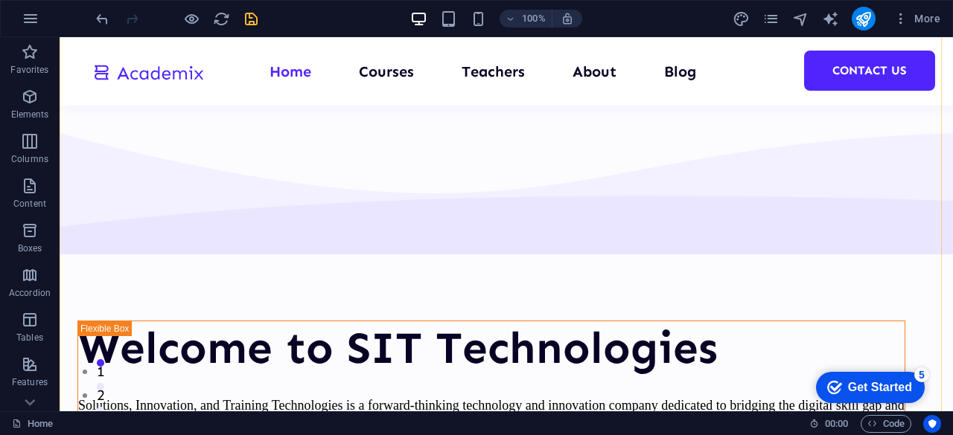
scroll to position [149, 0]
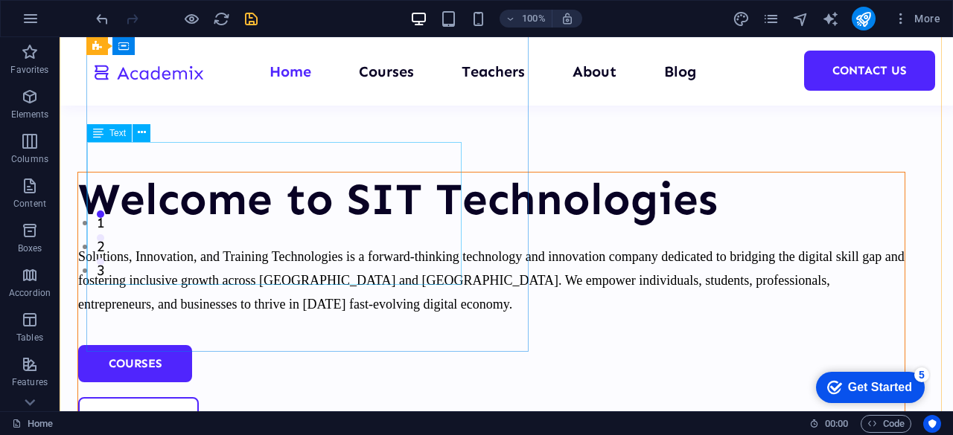
click at [314, 244] on div "Solutions, Innovation, and Training Technologies is a forward-thinking technolo…" at bounding box center [491, 279] width 826 height 71
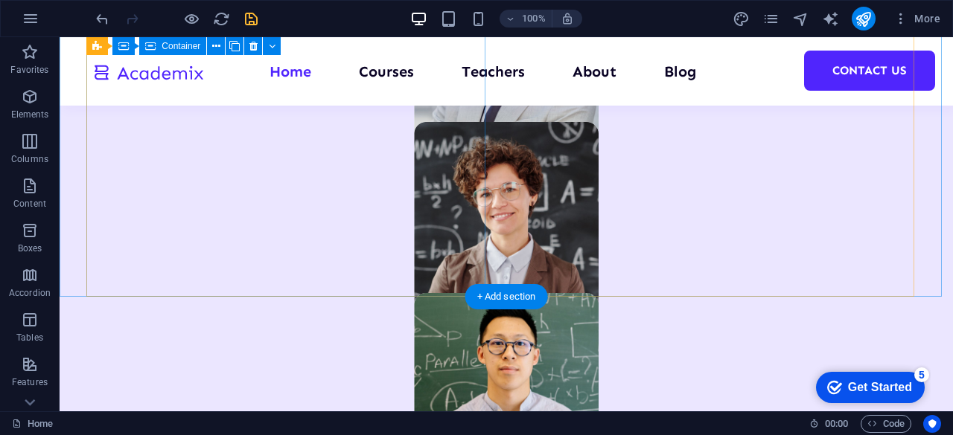
scroll to position [1489, 0]
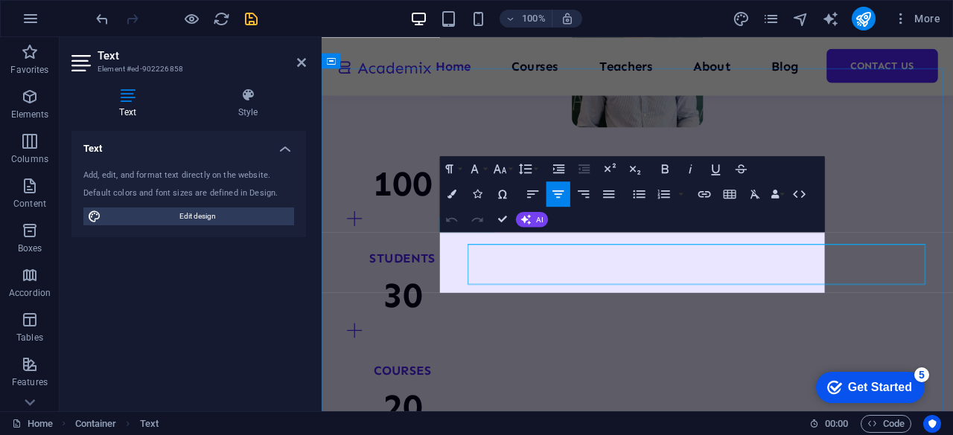
scroll to position [1474, 0]
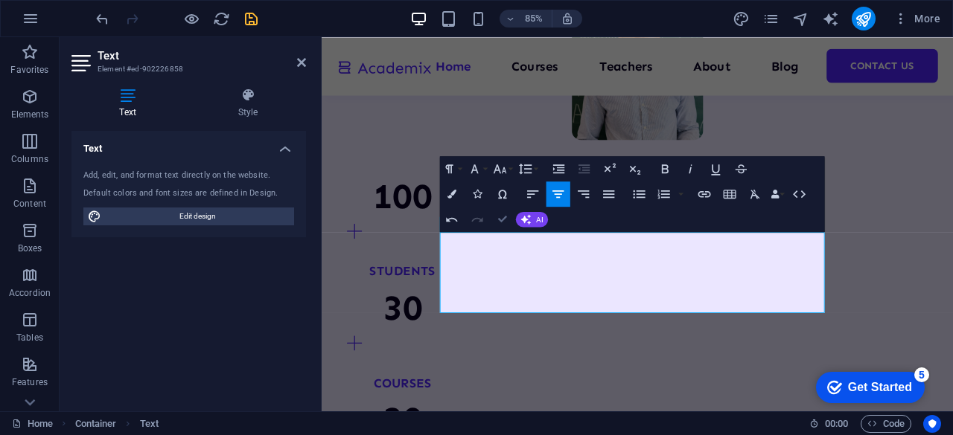
drag, startPoint x: 508, startPoint y: 220, endPoint x: 403, endPoint y: 150, distance: 125.5
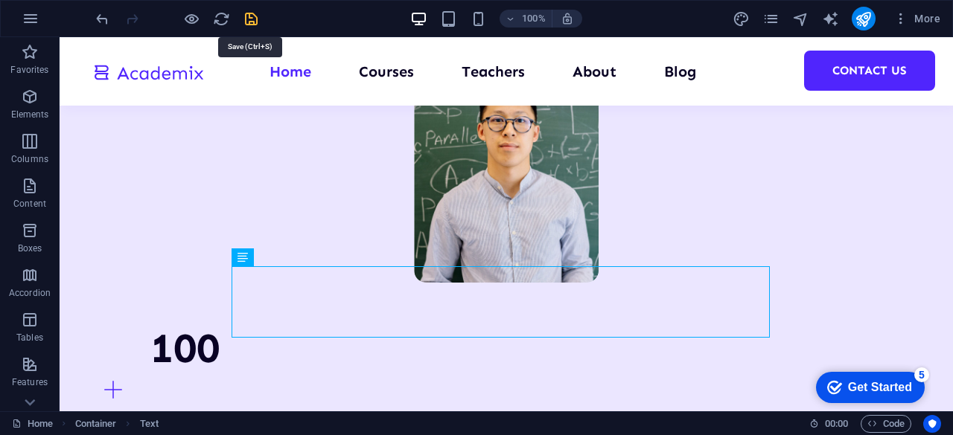
drag, startPoint x: 249, startPoint y: 13, endPoint x: 318, endPoint y: 95, distance: 107.8
click at [249, 13] on icon "save" at bounding box center [251, 18] width 17 height 17
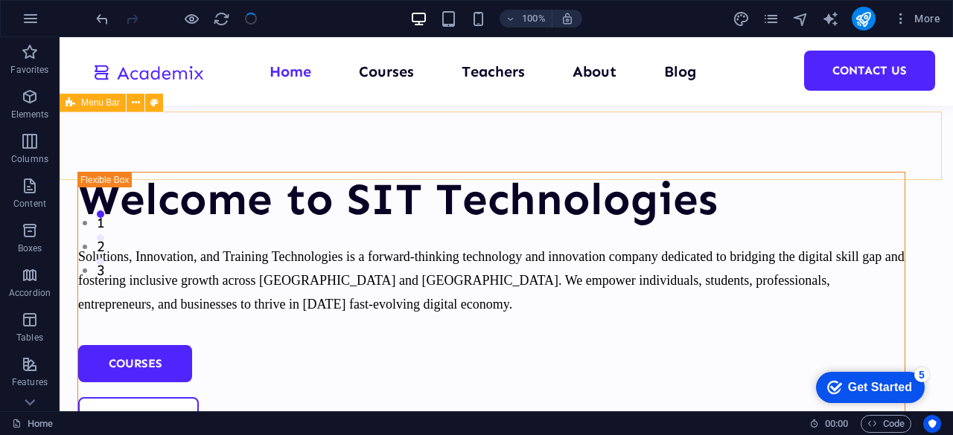
scroll to position [0, 0]
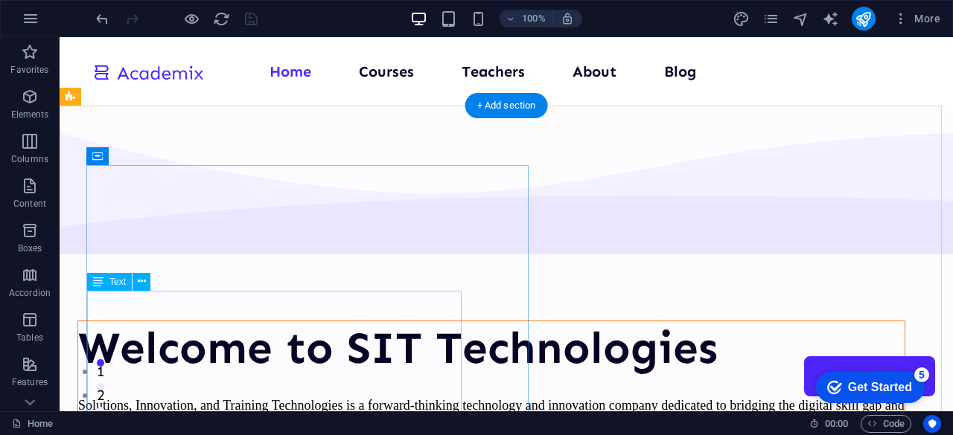
click at [259, 393] on div "Solutions, Innovation, and Training Technologies is a forward-thinking technolo…" at bounding box center [491, 428] width 826 height 71
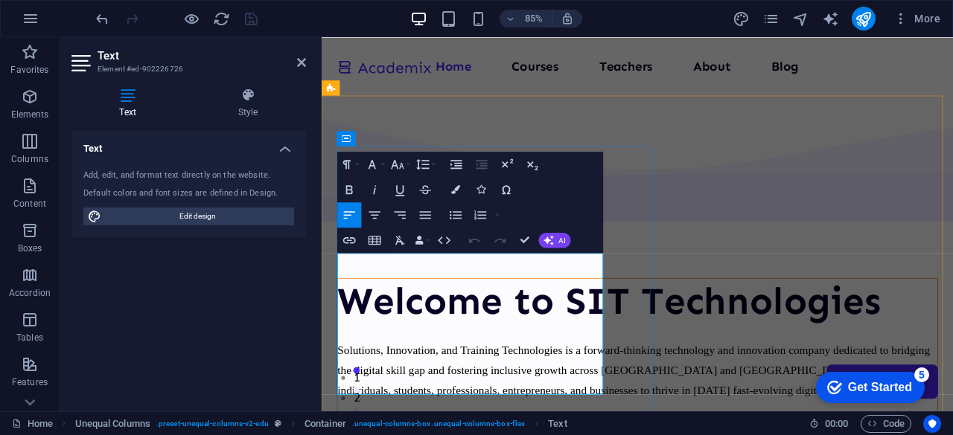
click at [362, 398] on span "Solutions, Innovation, and Training Technologies is a forward-thinking technolo…" at bounding box center [690, 429] width 701 height 63
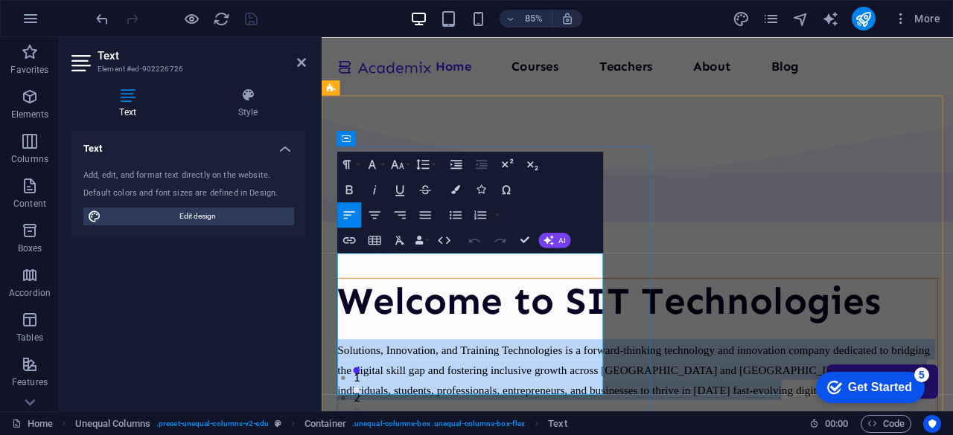
copy span "Solutions, Innovation, and Training Technologies is a forward-thinking technolo…"
click at [429, 398] on span "Solutions, Innovation, and Training Technologies is a forward-thinking technolo…" at bounding box center [690, 429] width 701 height 63
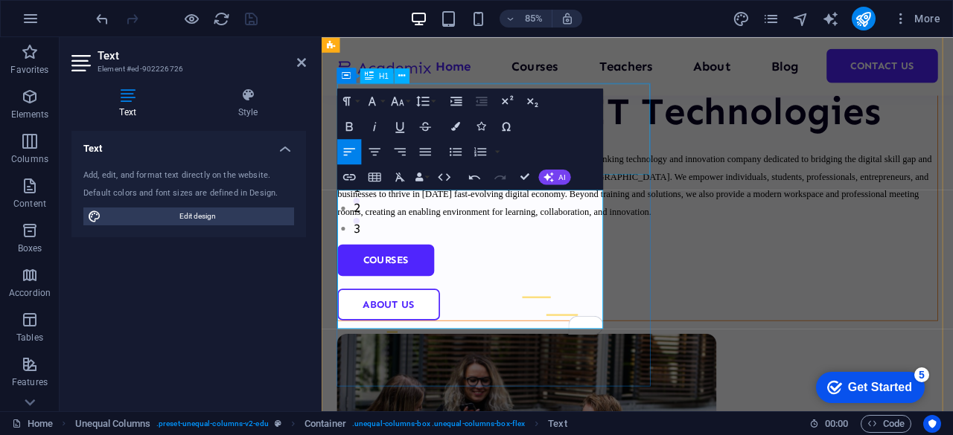
scroll to position [0, 0]
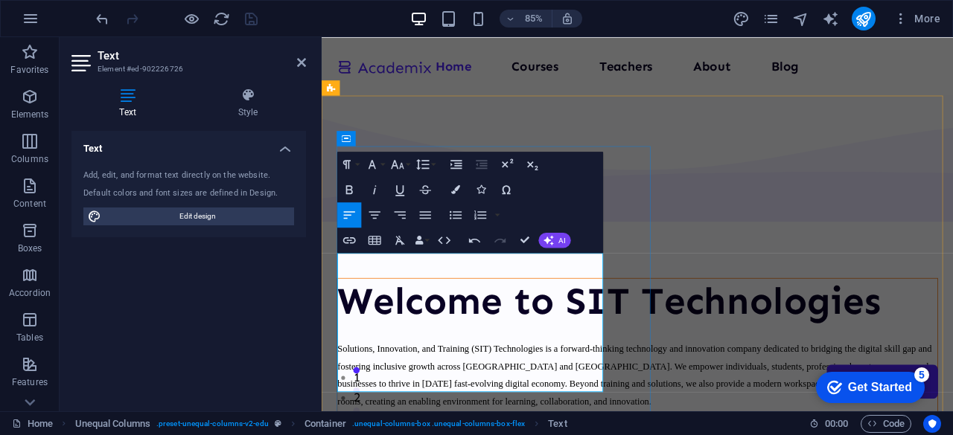
click at [439, 393] on p "Solutions, Innovation, and Training (SIT) Technologies is a forward-thinking te…" at bounding box center [693, 434] width 706 height 82
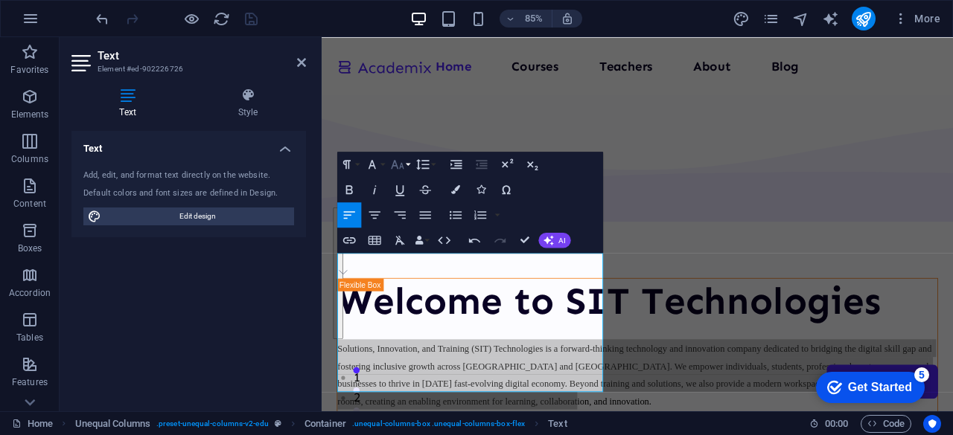
click at [399, 172] on button "Font Size" at bounding box center [400, 164] width 24 height 25
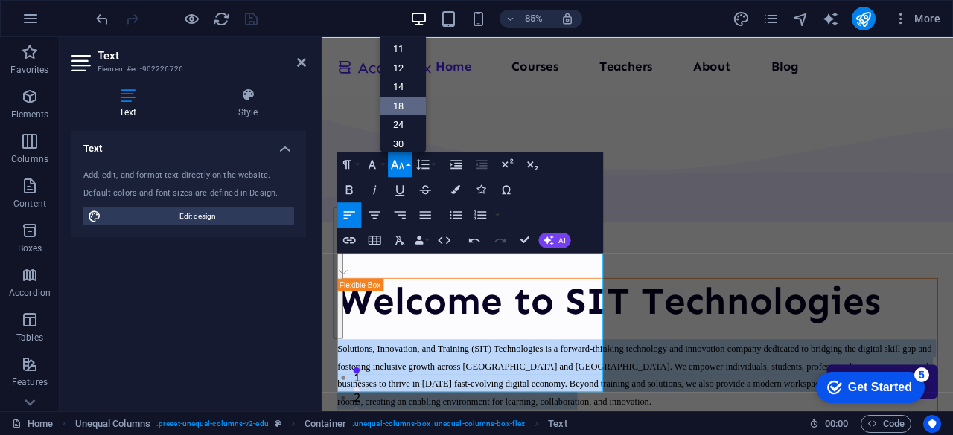
click at [408, 97] on link "18" at bounding box center [402, 106] width 45 height 19
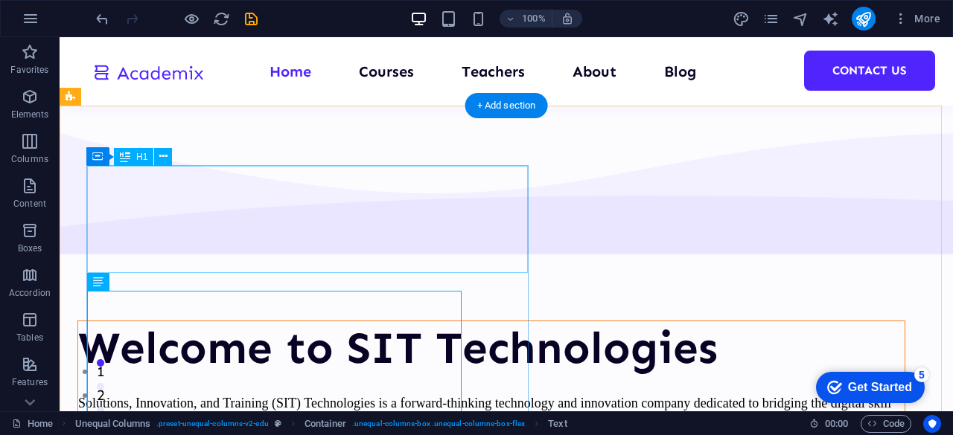
scroll to position [149, 0]
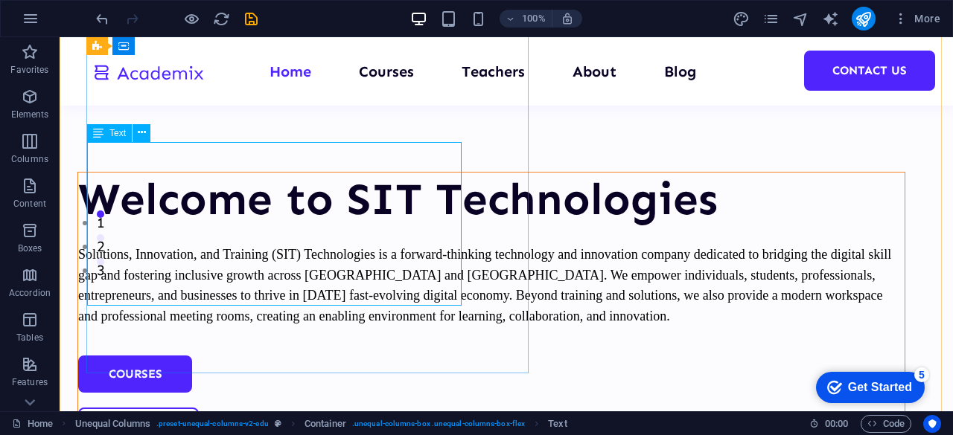
click at [267, 276] on div "Solutions, Innovation, and Training (SIT) Technologies is a forward-thinking te…" at bounding box center [491, 285] width 826 height 82
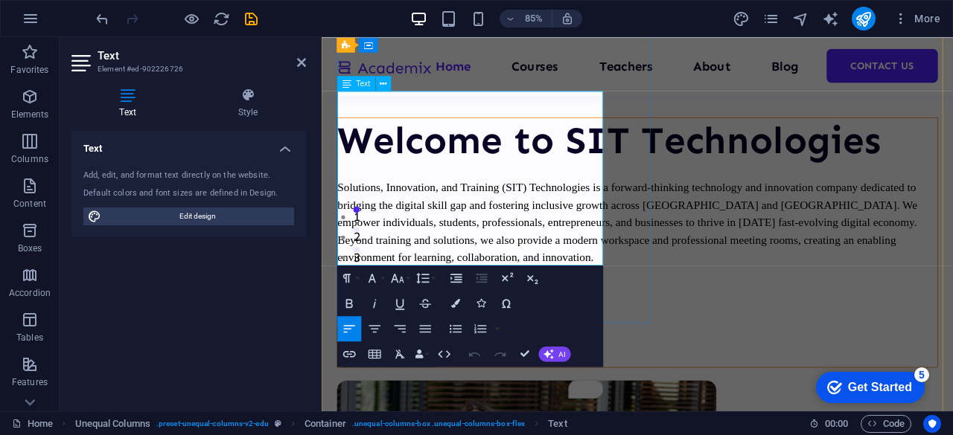
click at [625, 258] on span "Solutions, Innovation, and Training (SIT) Technologies is a forward-thinking te…" at bounding box center [683, 254] width 686 height 97
click at [604, 251] on span "Solutions, Innovation, and Training (SIT) Technologies is a forward-thinking te…" at bounding box center [683, 254] width 686 height 97
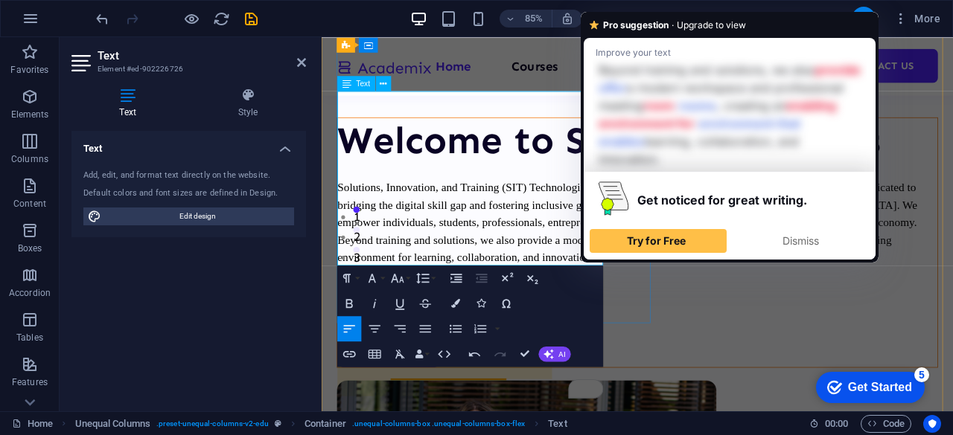
click at [575, 255] on span "Solutions, Innovation, and Training (SIT) Technologies is a forward-thinking te…" at bounding box center [683, 254] width 686 height 97
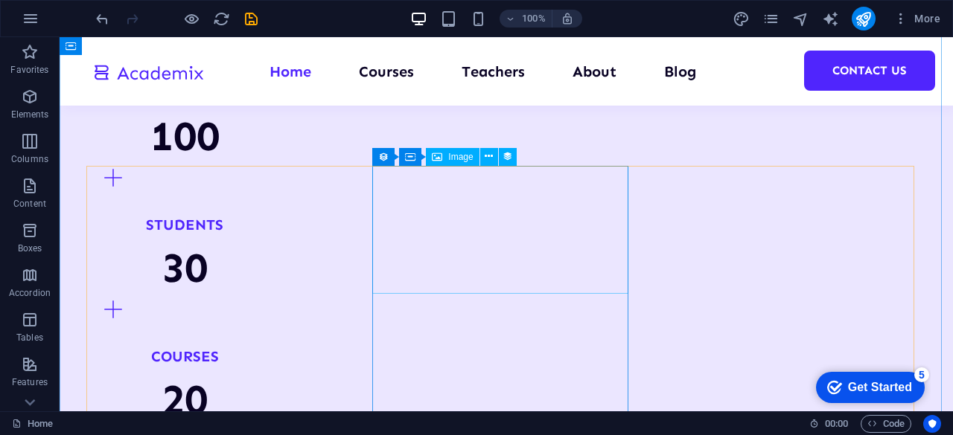
scroll to position [1563, 0]
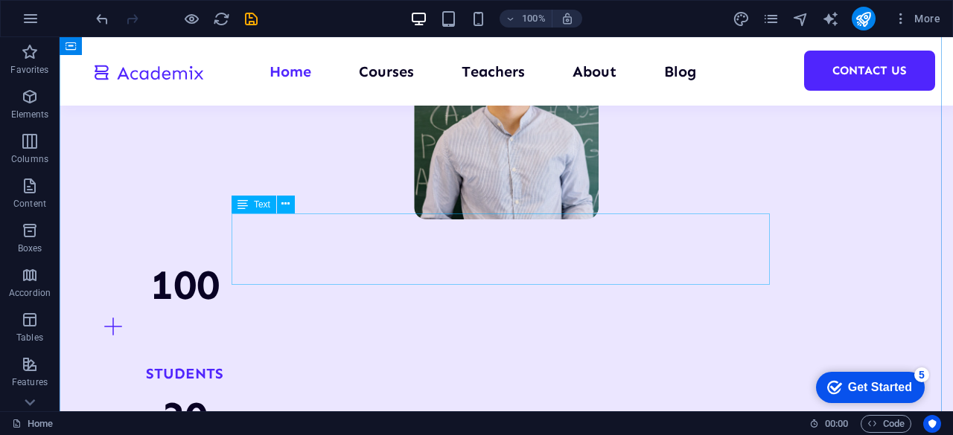
drag, startPoint x: 521, startPoint y: 251, endPoint x: 294, endPoint y: 287, distance: 230.0
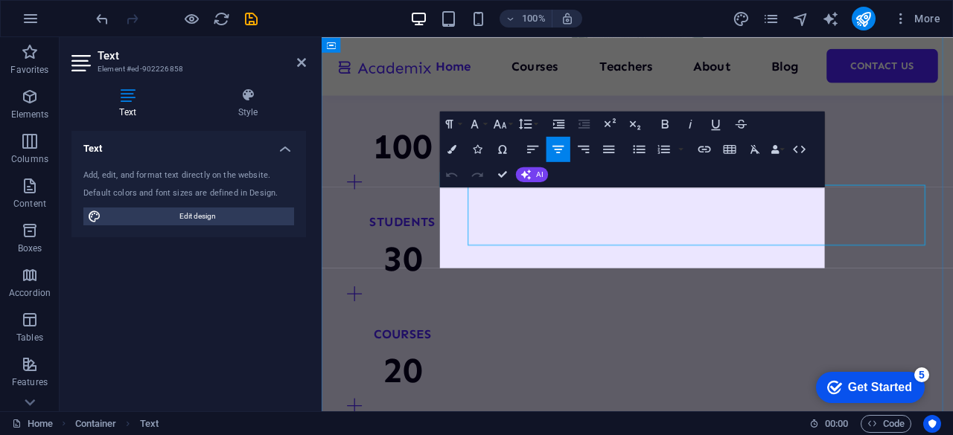
scroll to position [1566, 0]
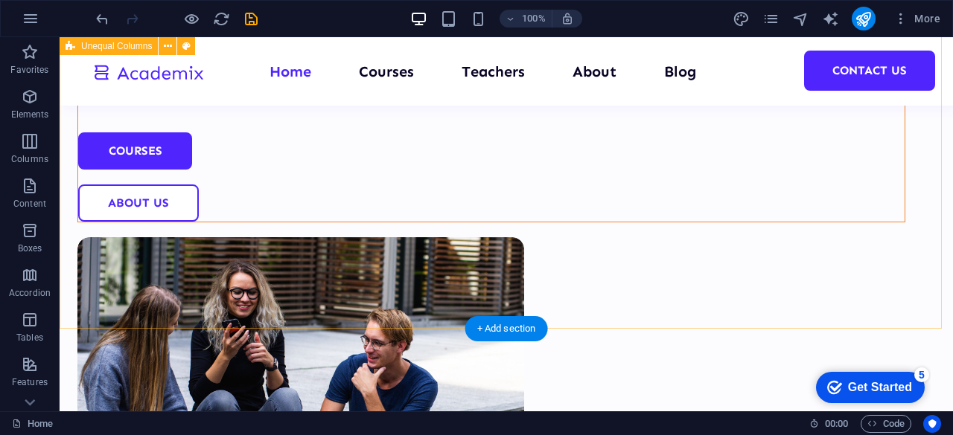
scroll to position [744, 0]
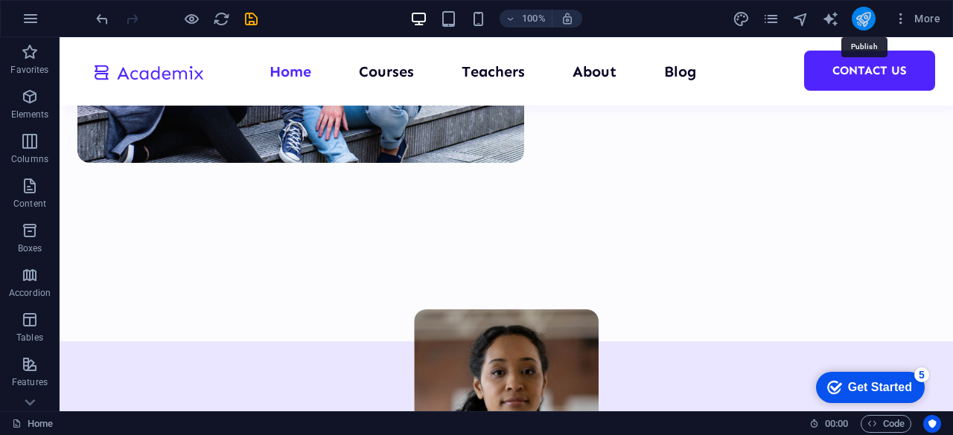
click at [856, 21] on icon "publish" at bounding box center [863, 18] width 17 height 17
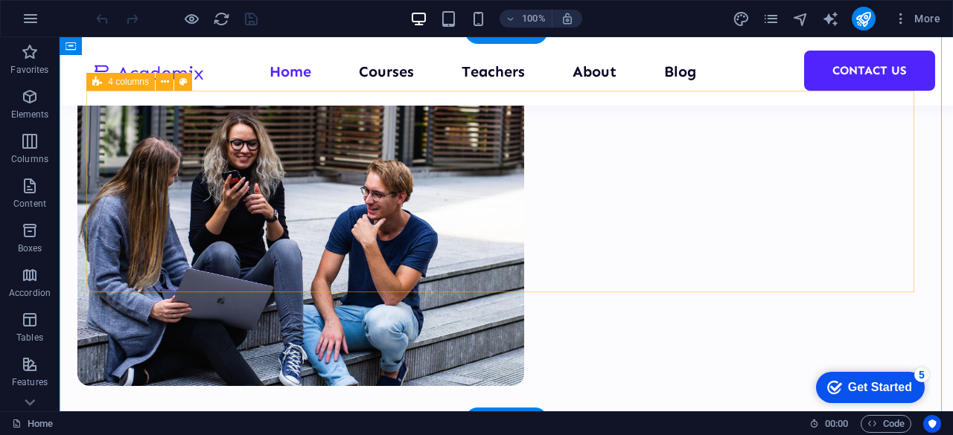
scroll to position [670, 0]
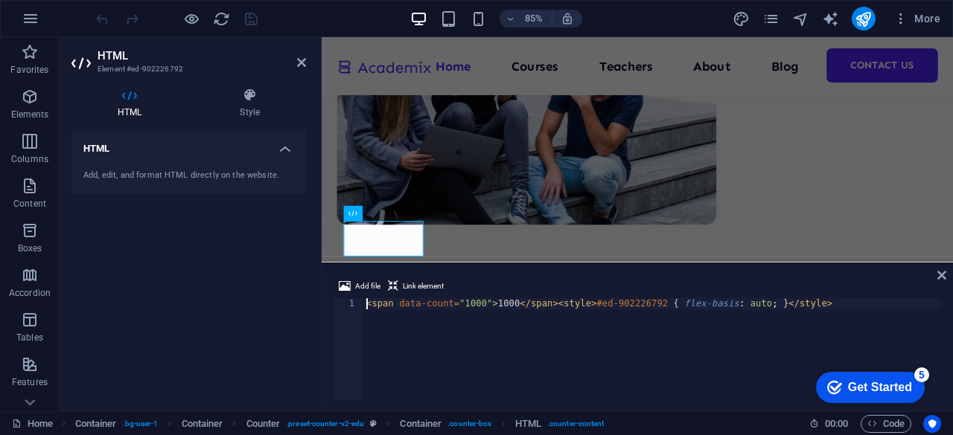
scroll to position [711, 0]
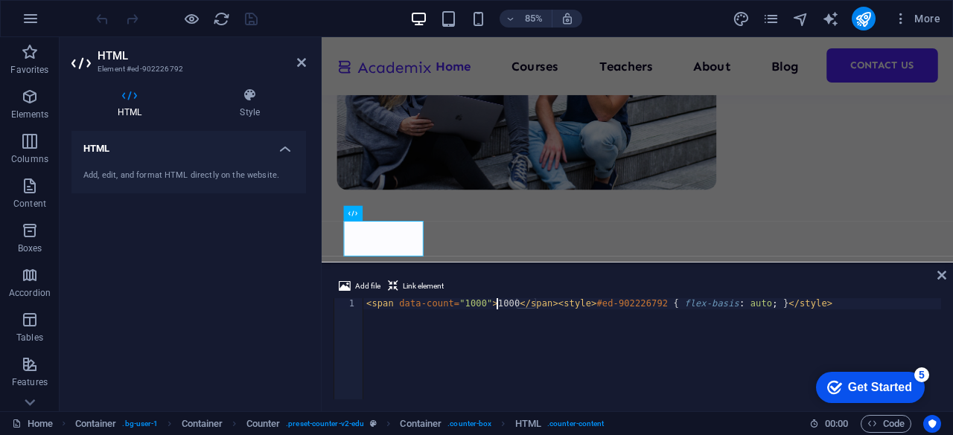
click at [497, 304] on div "< span data-count = "1000" > 1000 </ span > < style > #ed-902226792 { flex-basi…" at bounding box center [652, 361] width 578 height 124
click at [504, 301] on div "< span data-count = "1000" > 1000 </ span > < style > #ed-902226792 { flex-basi…" at bounding box center [652, 361] width 578 height 124
type textarea "<span data-count="1000">100</span><style>#ed-902226792 { flex-basis: auto; }</s…"
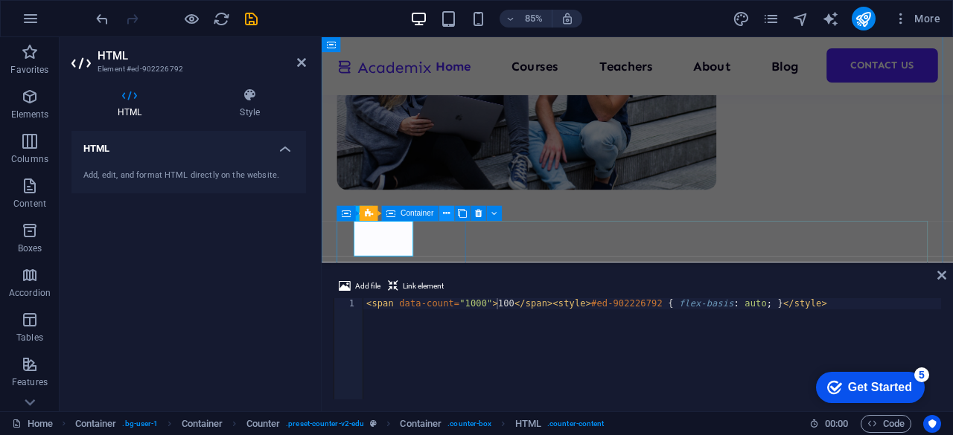
click at [445, 214] on icon at bounding box center [447, 214] width 7 height 13
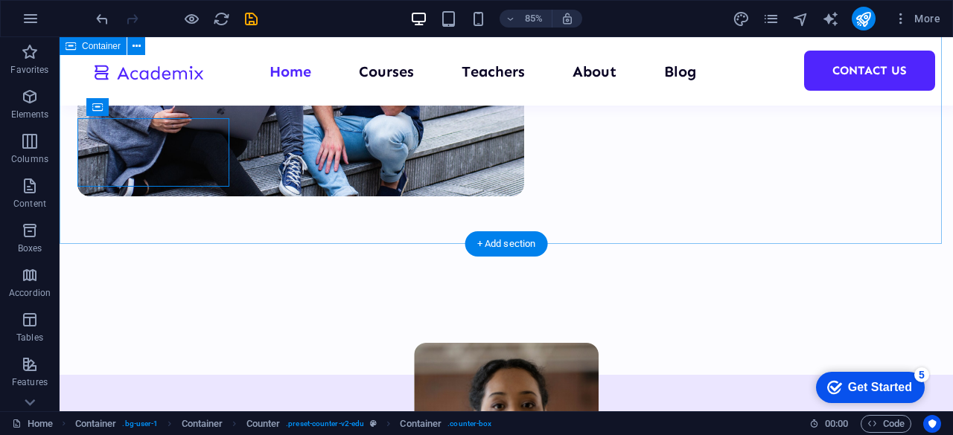
scroll to position [846, 0]
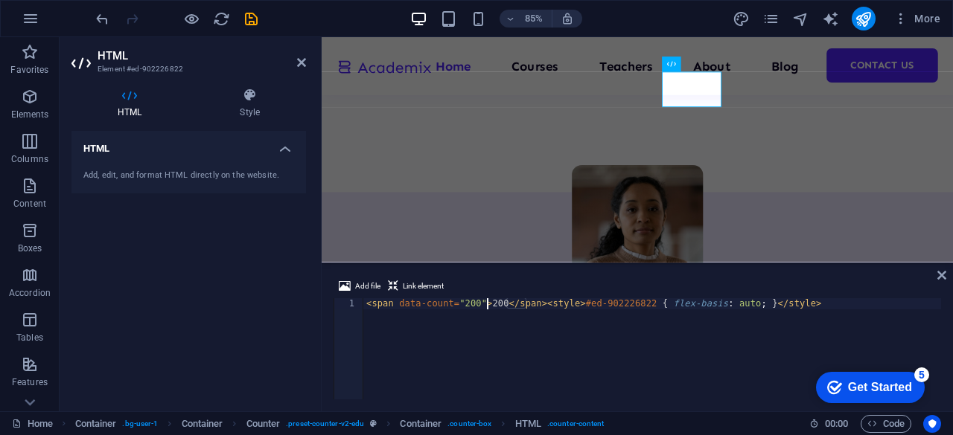
click at [485, 304] on div "< span data-count = "200" > 200 </ span > < style > #ed-902226822 { flex-basis …" at bounding box center [652, 361] width 578 height 124
click at [465, 304] on div "< span data-count = "200" > 50 </ span > < style > #ed-902226822 { flex-basis :…" at bounding box center [652, 361] width 578 height 124
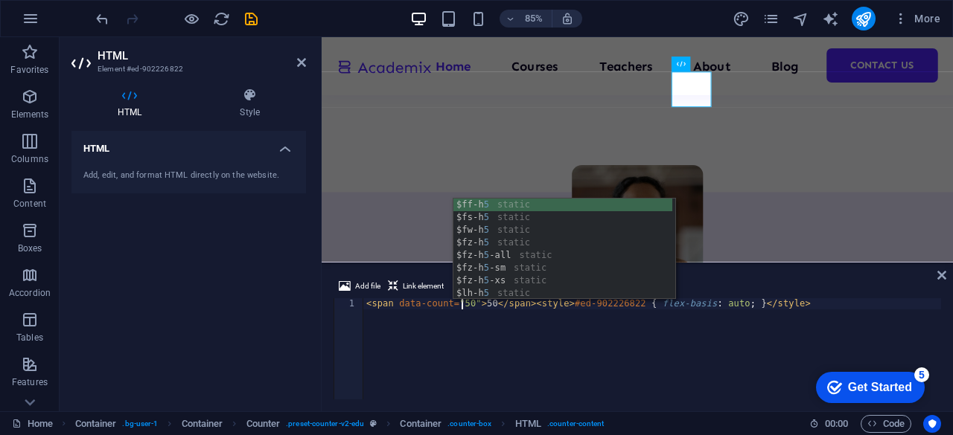
scroll to position [0, 7]
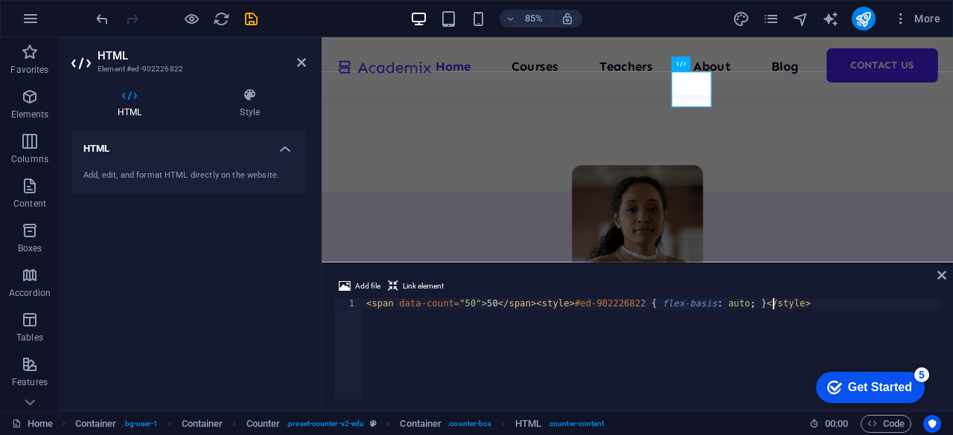
click at [628, 342] on div "< span data-count = "50" > 50 </ span > < style > #ed-902226822 { flex-basis : …" at bounding box center [652, 361] width 578 height 124
type textarea "<span data-count="50">50</span><style>#ed-902226822 { flex-basis: auto; }</styl…"
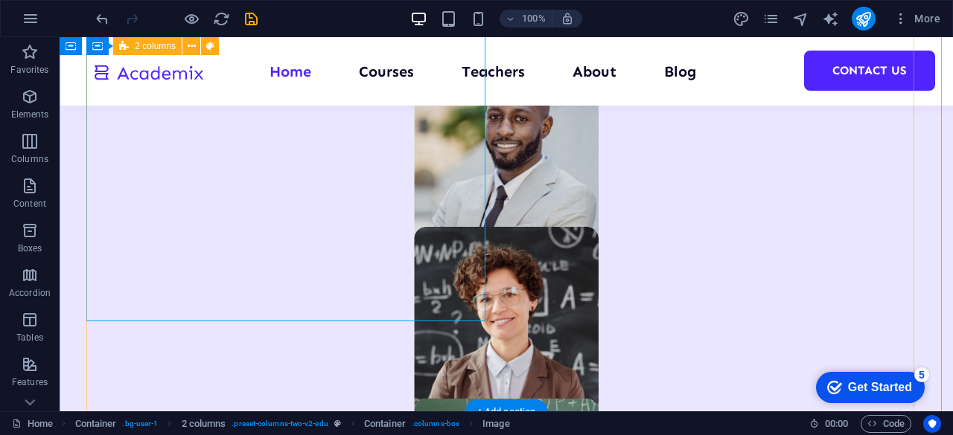
scroll to position [799, 0]
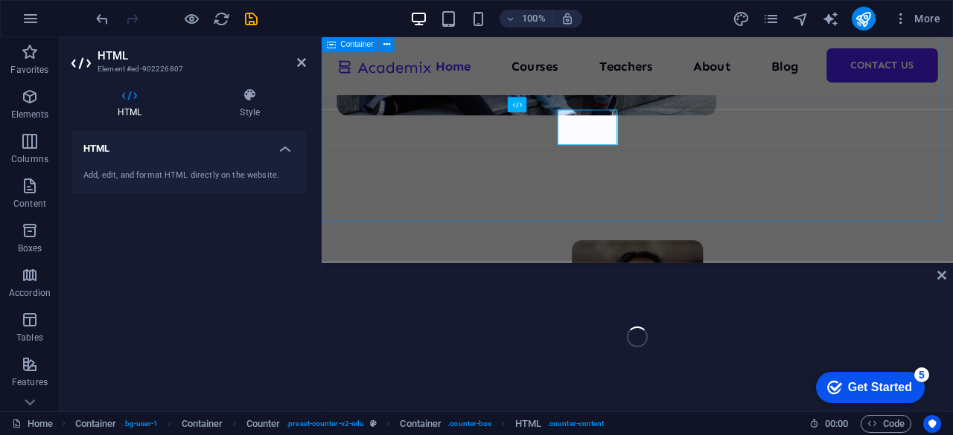
scroll to position [840, 0]
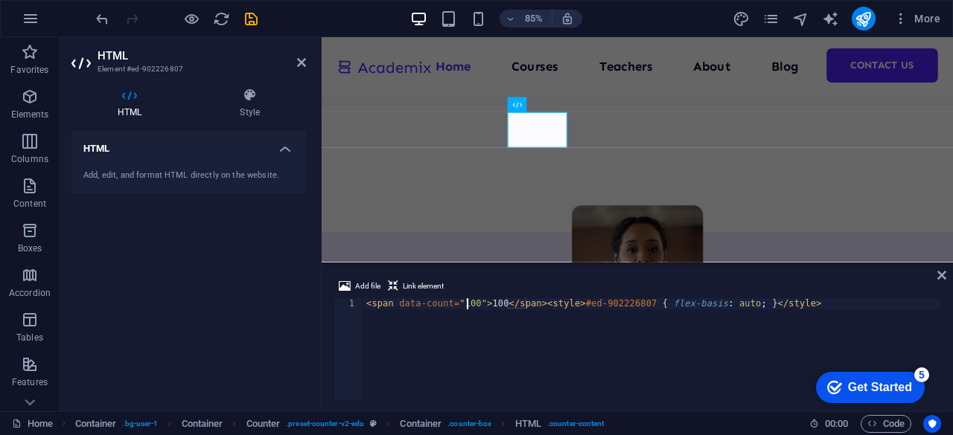
click at [466, 299] on div "< span data-count = "100" > 100 </ span > < style > #ed-902226807 { flex-basis …" at bounding box center [652, 361] width 578 height 124
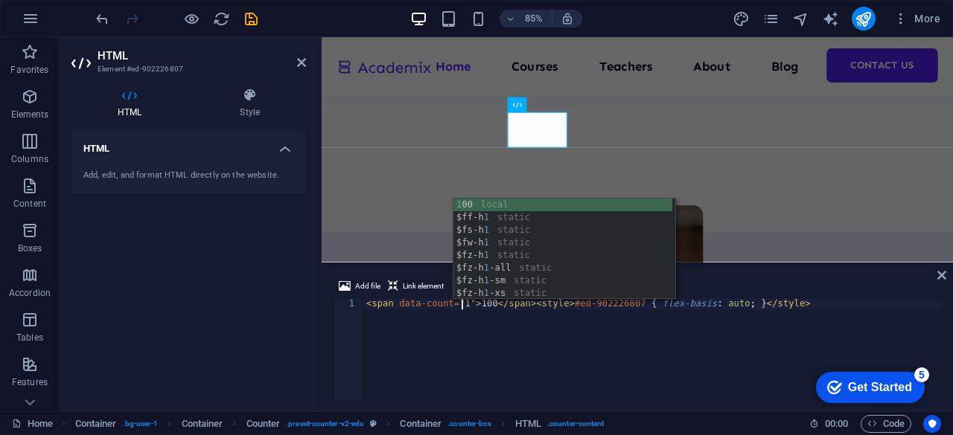
scroll to position [0, 8]
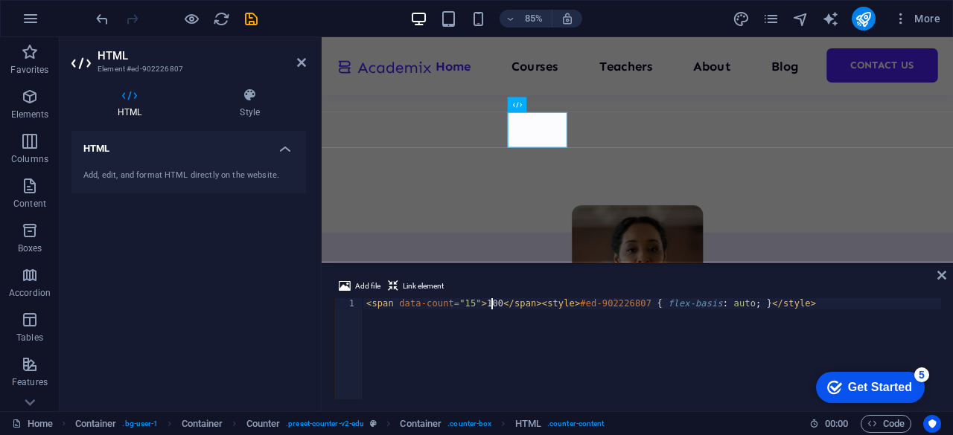
click at [490, 307] on div "< span data-count = "15" > 100 </ span > < style > #ed-902226807 { flex-basis :…" at bounding box center [652, 361] width 578 height 124
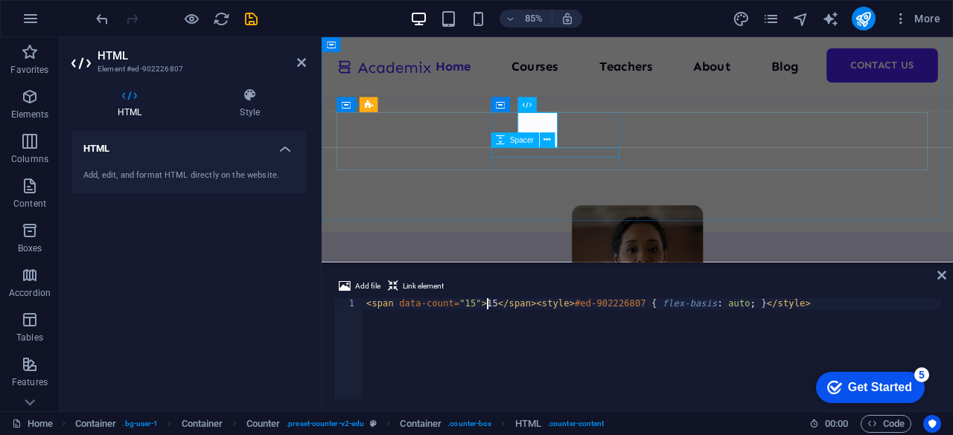
type textarea "<span data-count="15">15</span><style>#ed-902226807 { flex-basis: auto; }</styl…"
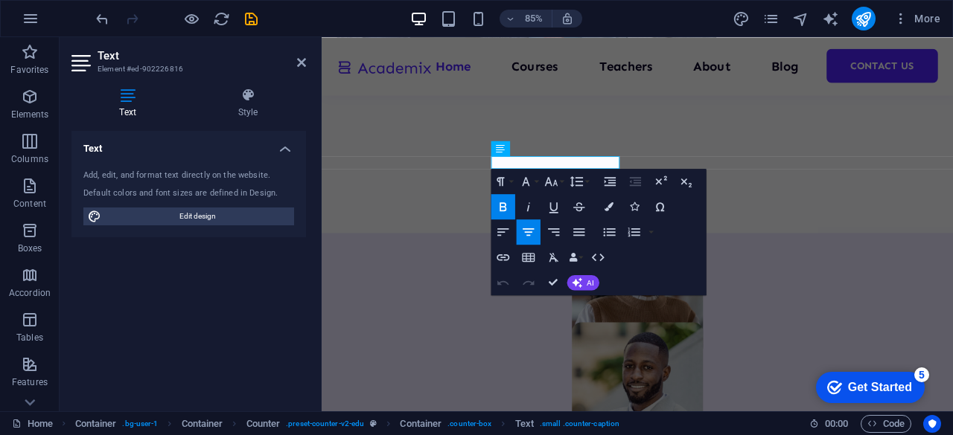
scroll to position [1, 0]
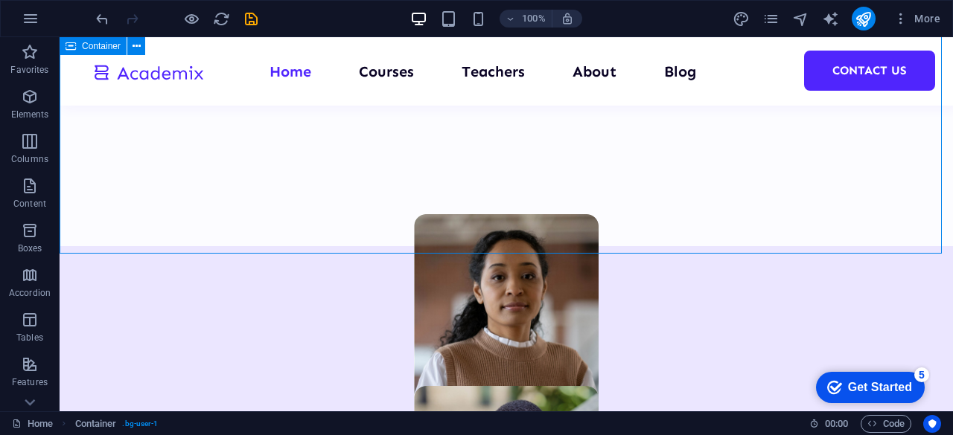
scroll to position [837, 0]
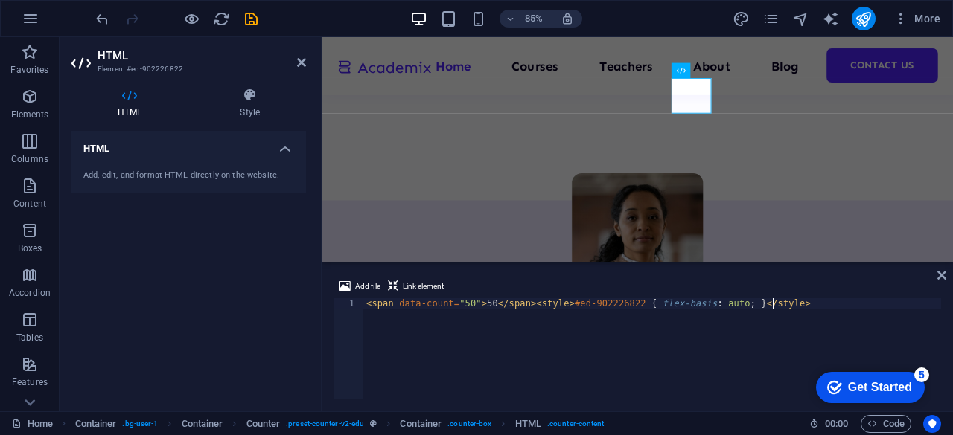
click at [465, 307] on div "< span data-count = "50" > 50 </ span > < style > #ed-902226822 { flex-basis : …" at bounding box center [652, 361] width 578 height 124
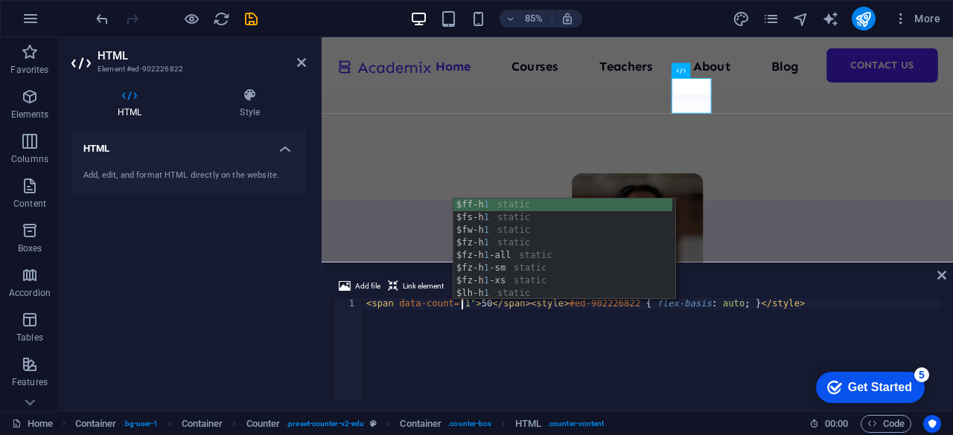
scroll to position [0, 8]
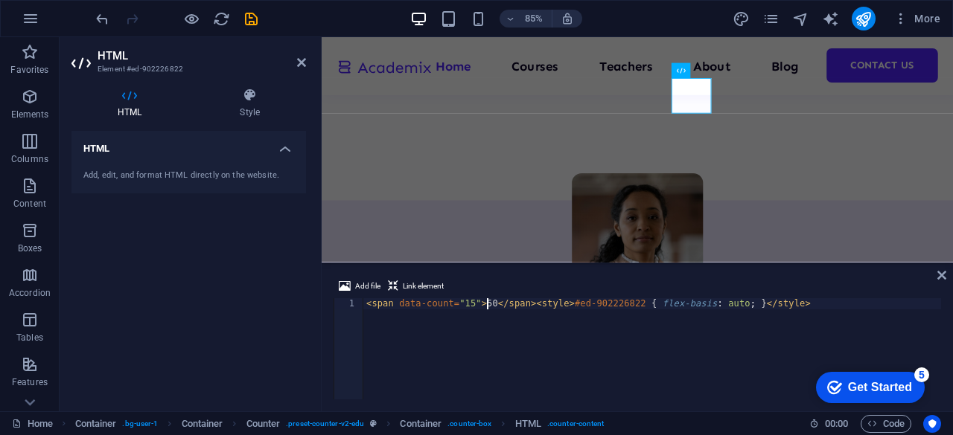
click at [485, 303] on div "< span data-count = "15" > 50 </ span > < style > #ed-902226822 { flex-basis : …" at bounding box center [652, 361] width 578 height 124
type textarea "<span data-count="15">15</span><style>#ed-902226822 { flex-basis: auto; }</styl…"
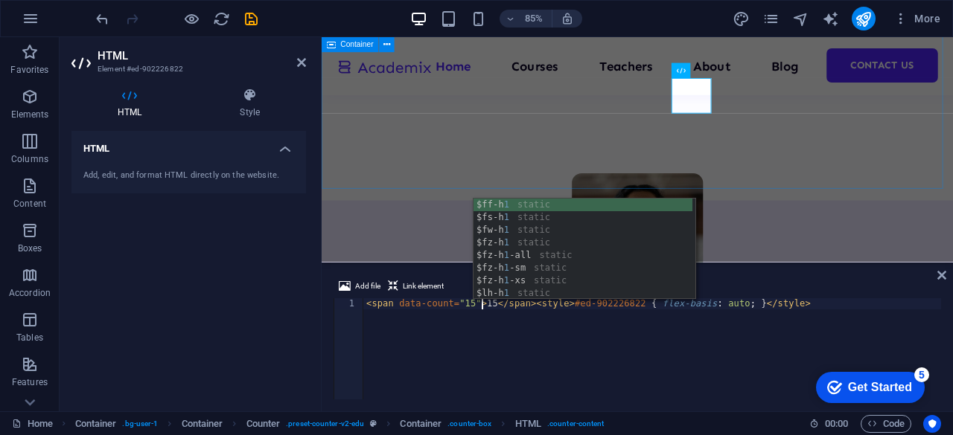
drag, startPoint x: 857, startPoint y: 179, endPoint x: 1039, endPoint y: 159, distance: 183.5
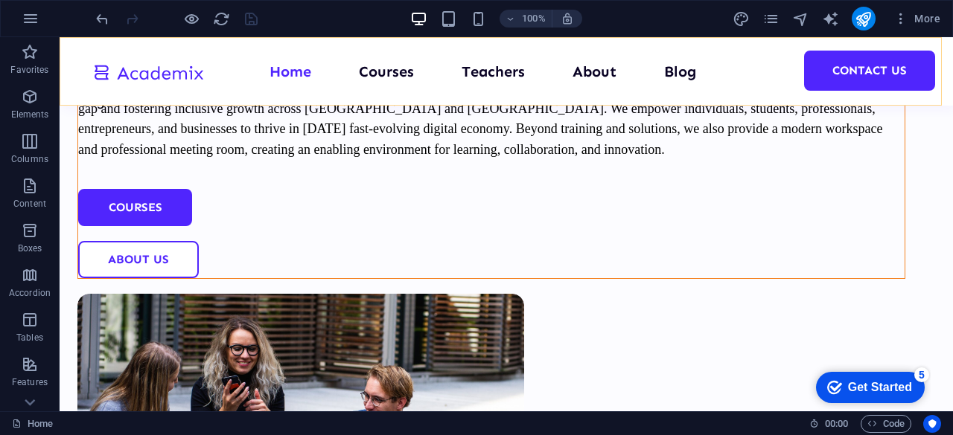
scroll to position [0, 0]
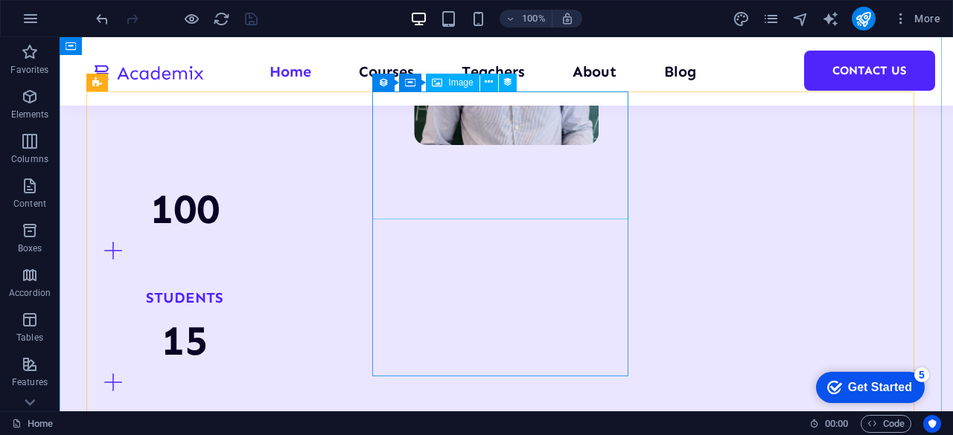
scroll to position [1787, 0]
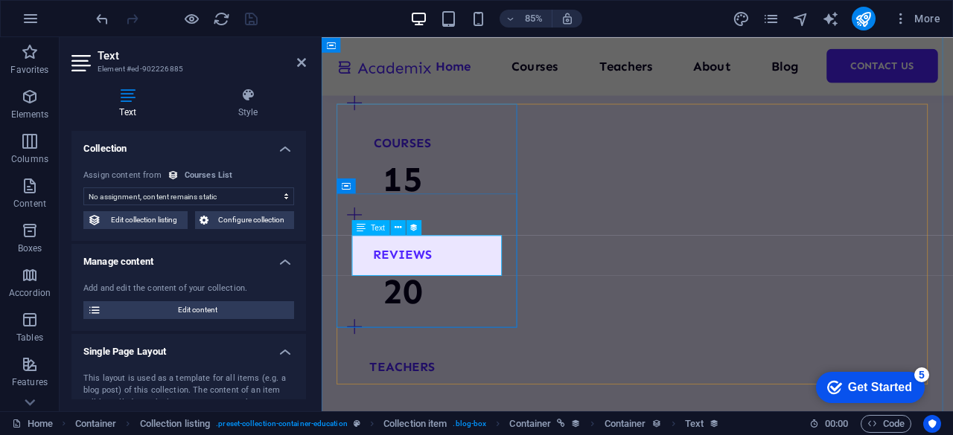
scroll to position [1790, 0]
select select "our-course-introduction"
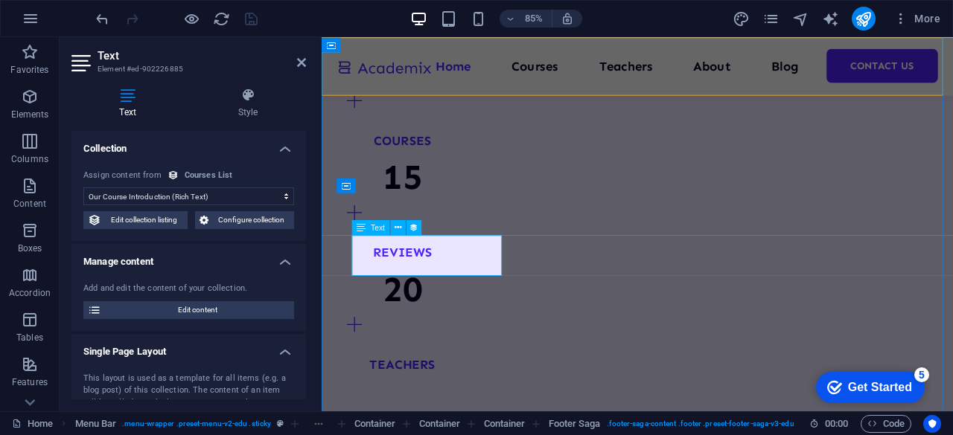
scroll to position [1787, 0]
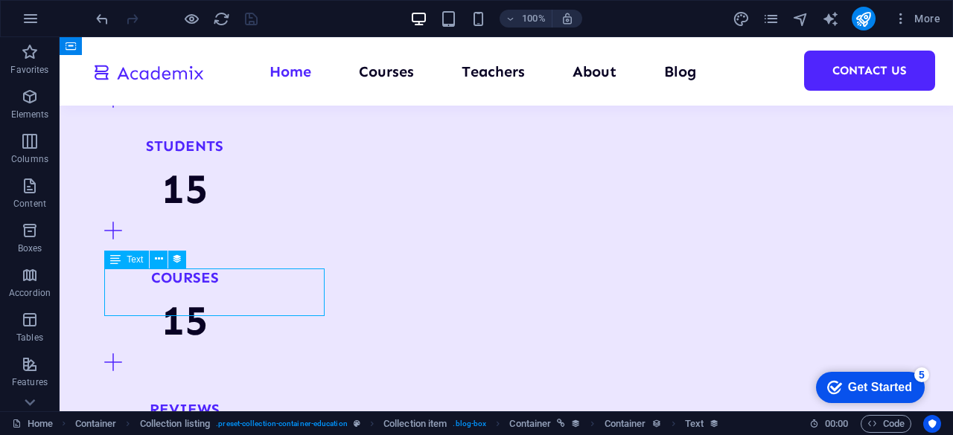
select select "our-course-introduction"
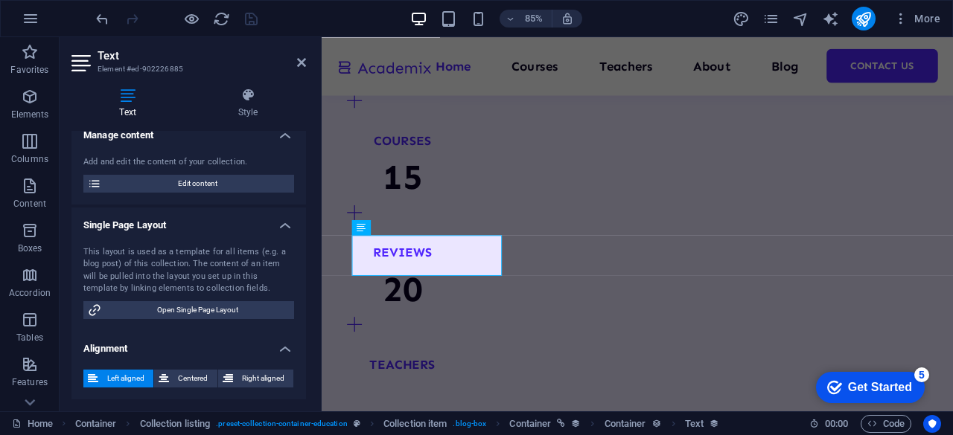
scroll to position [0, 0]
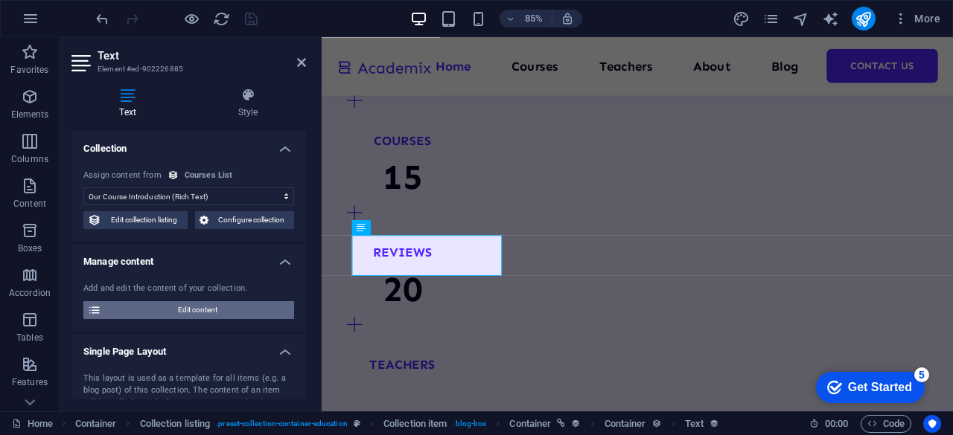
click at [202, 303] on span "Edit content" at bounding box center [198, 310] width 184 height 18
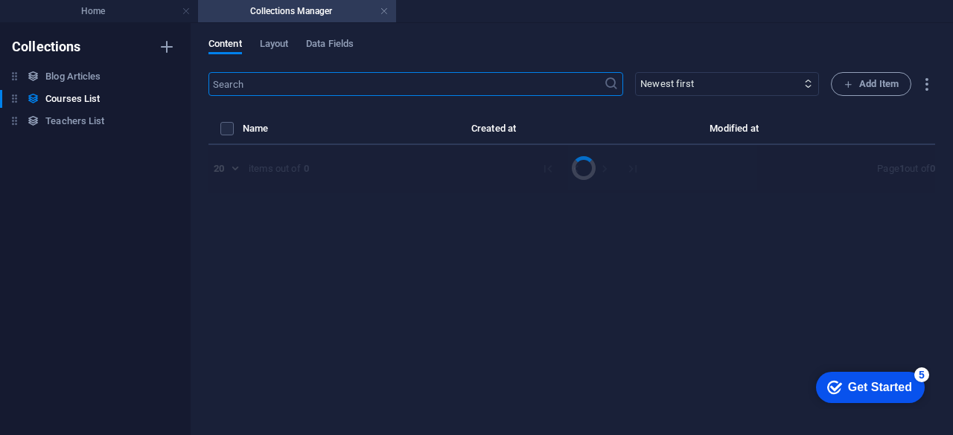
select select "Design"
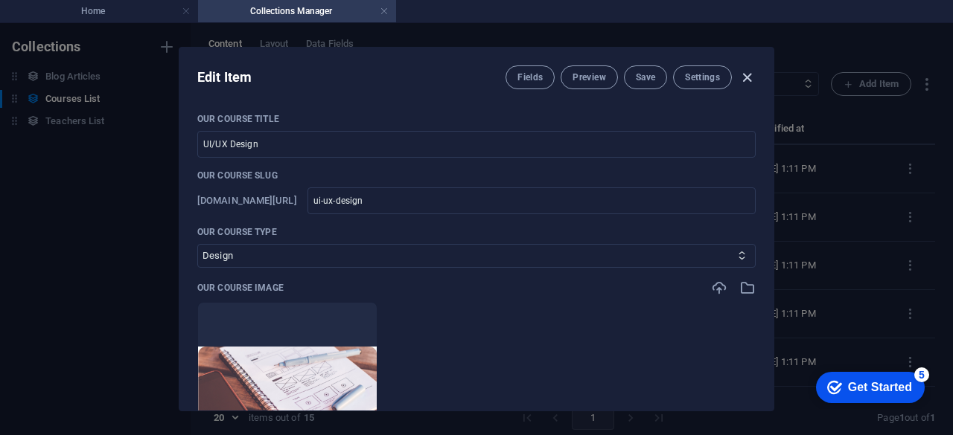
click at [749, 72] on icon "button" at bounding box center [746, 77] width 17 height 17
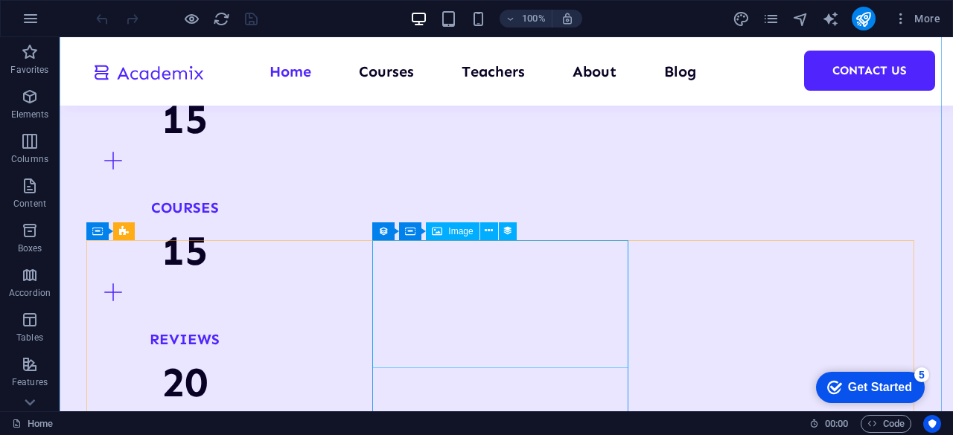
scroll to position [1563, 0]
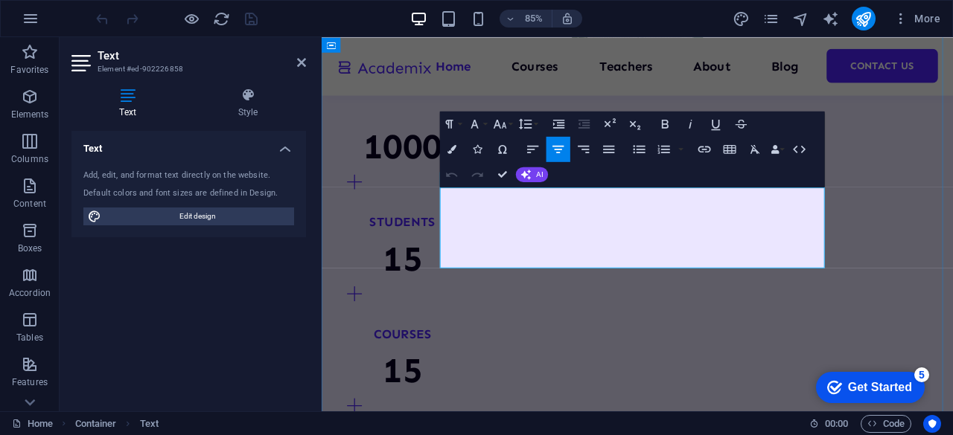
scroll to position [1566, 0]
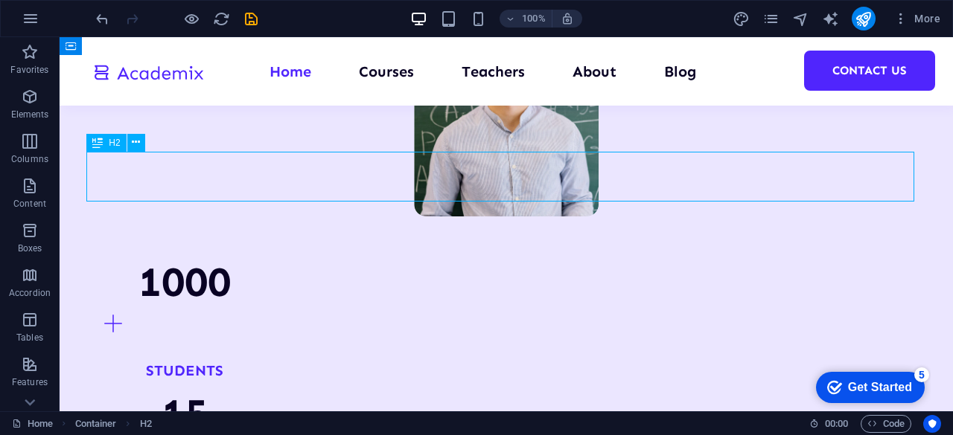
scroll to position [1563, 0]
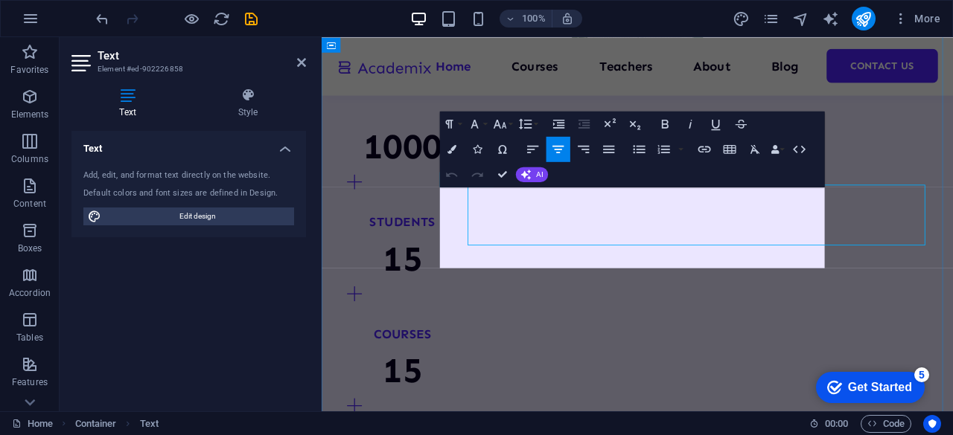
scroll to position [1566, 0]
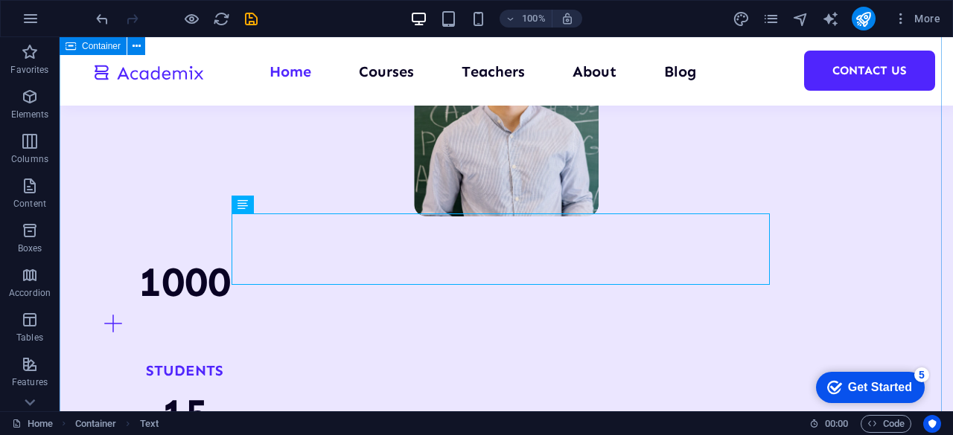
scroll to position [1563, 0]
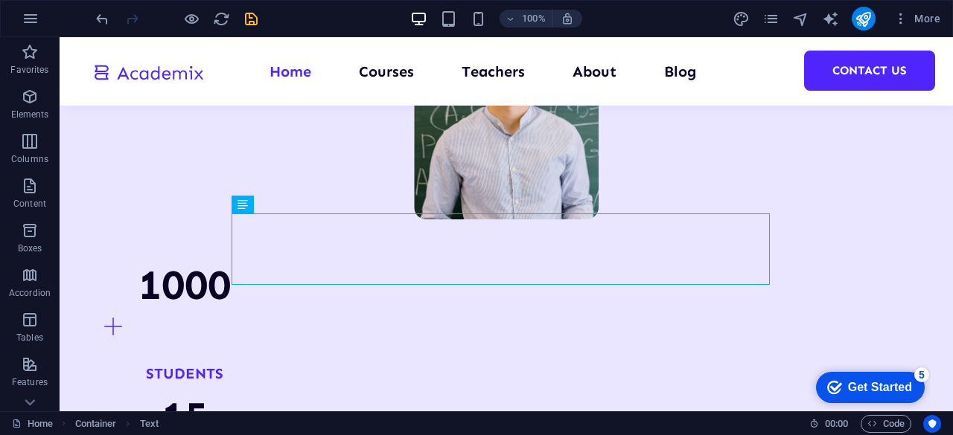
click at [244, 11] on icon "save" at bounding box center [251, 18] width 17 height 17
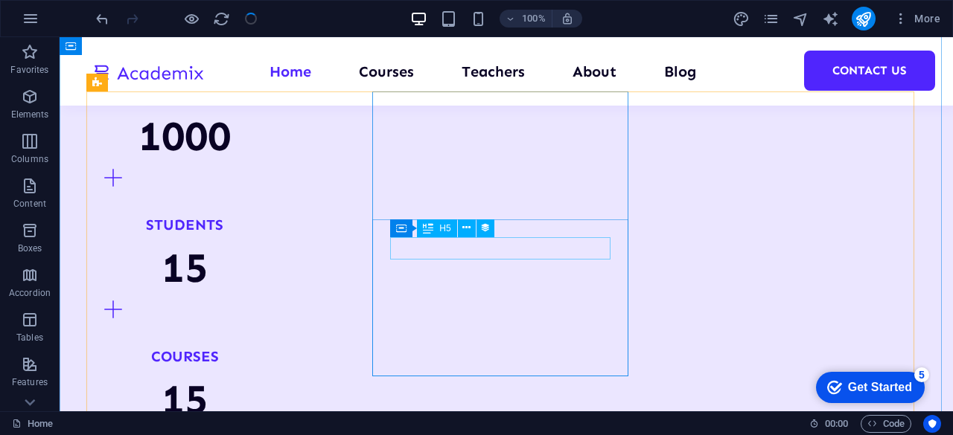
scroll to position [1787, 0]
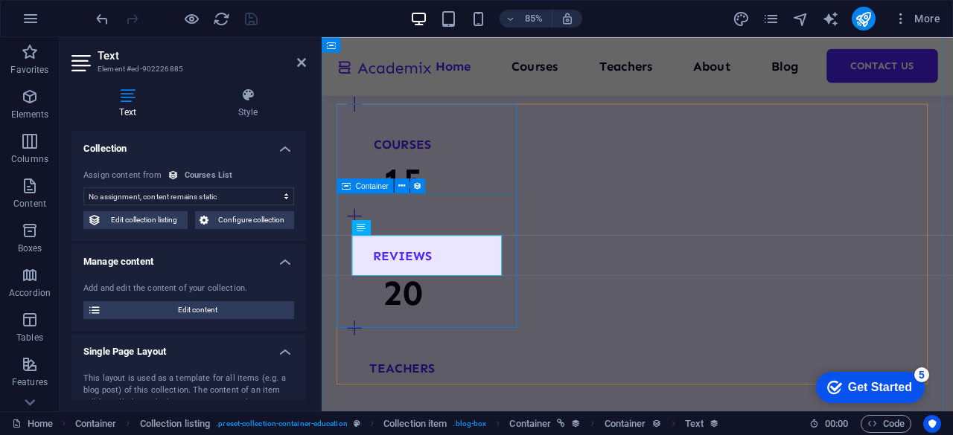
scroll to position [1790, 0]
select select "our-course-introduction"
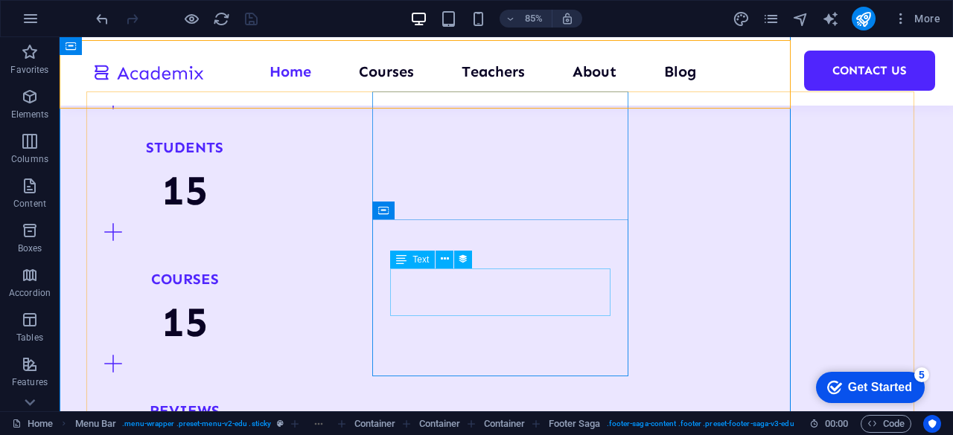
scroll to position [1787, 0]
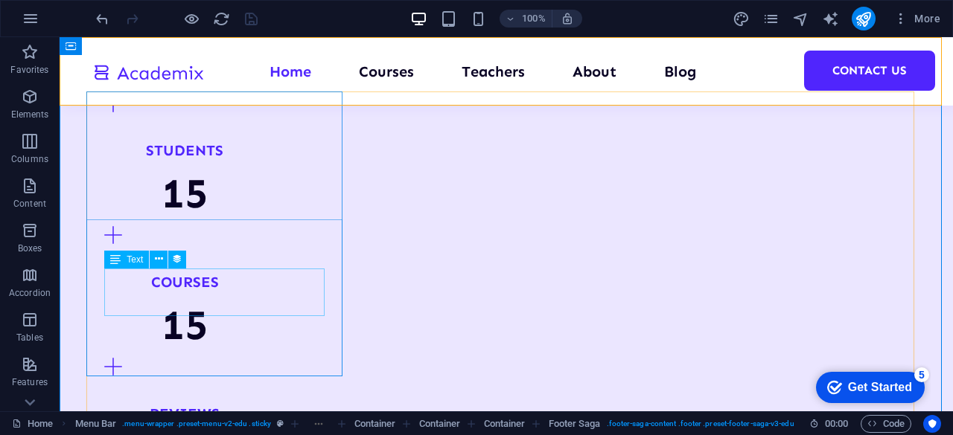
select select "our-course-introduction"
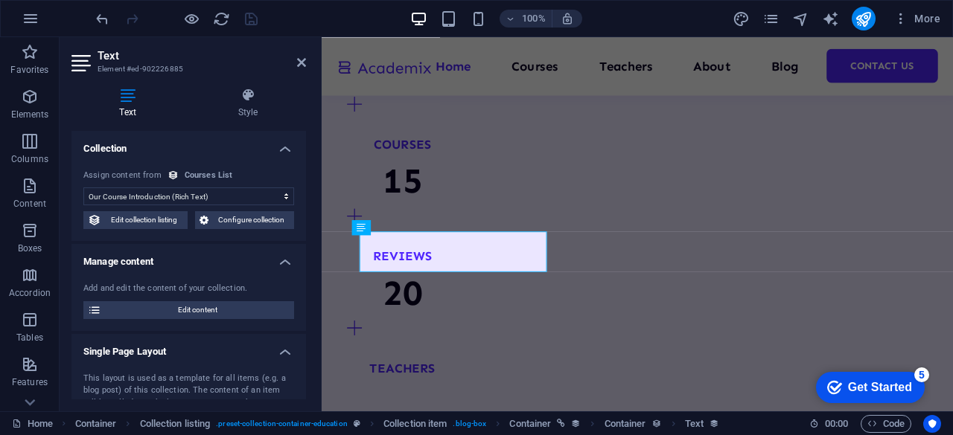
scroll to position [1790, 0]
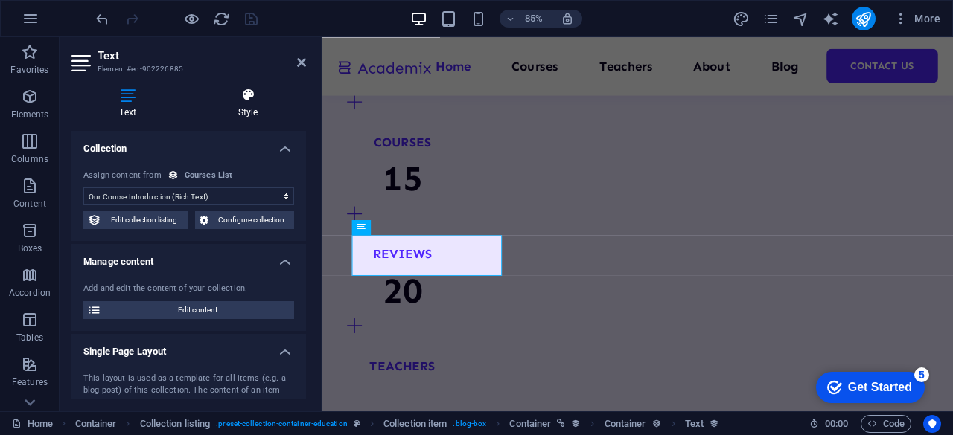
click at [245, 106] on h4 "Style" at bounding box center [248, 103] width 116 height 31
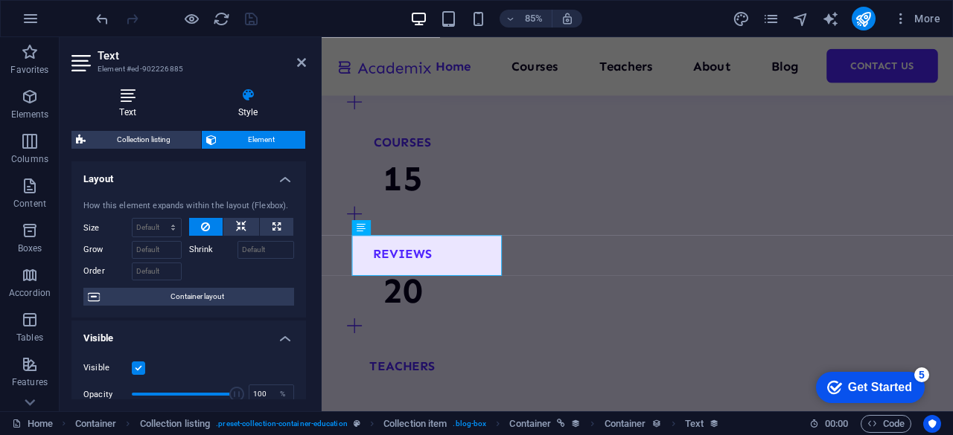
click at [120, 98] on icon at bounding box center [127, 95] width 112 height 15
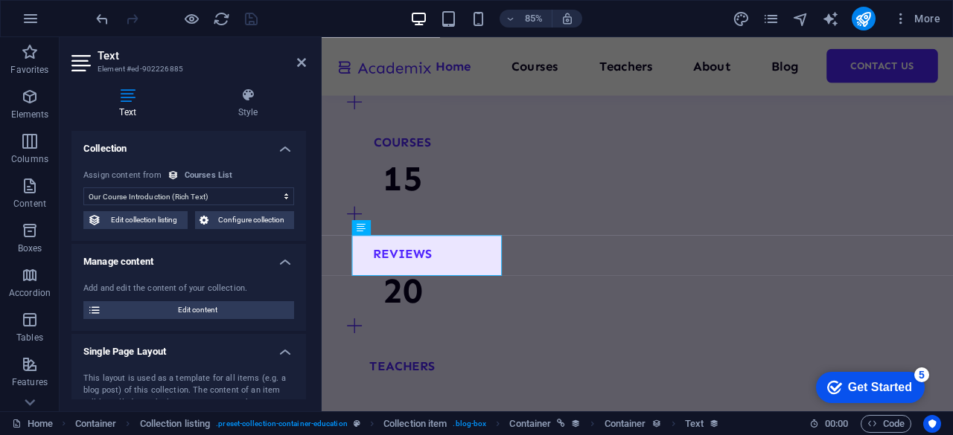
scroll to position [127, 0]
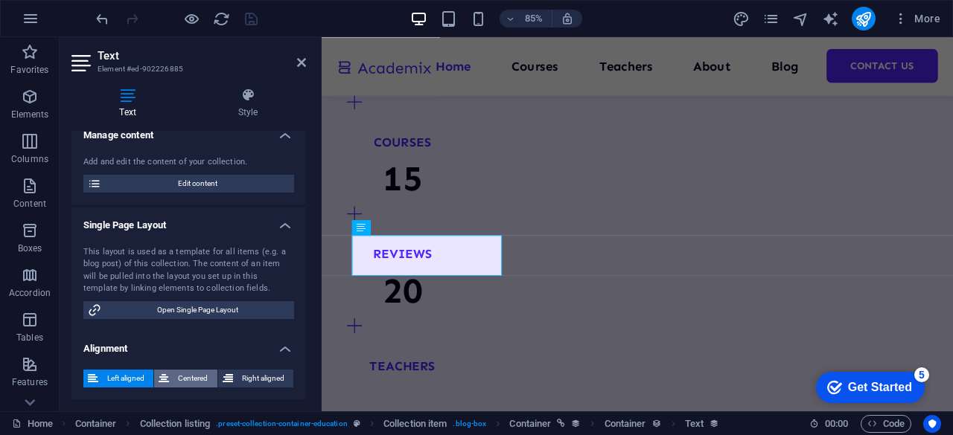
click at [188, 377] on span "Centered" at bounding box center [192, 379] width 39 height 18
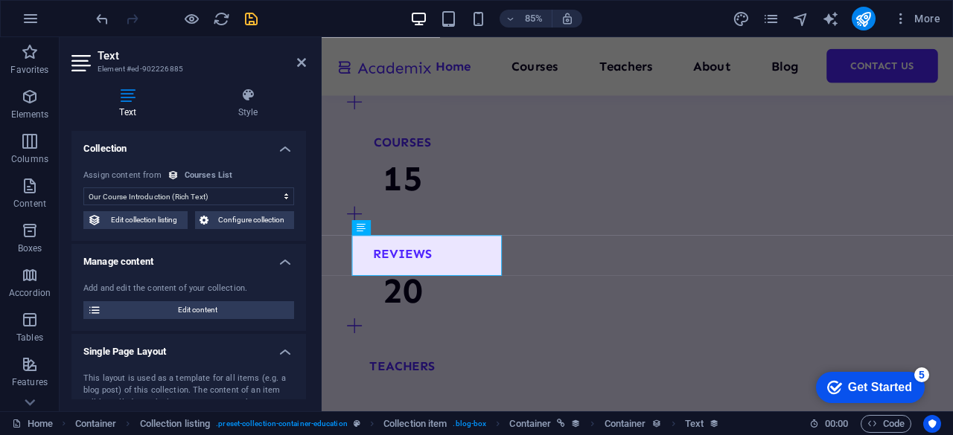
click at [295, 63] on header "Text Element #ed-902226885" at bounding box center [188, 56] width 234 height 39
click at [456, 96] on icon at bounding box center [457, 95] width 7 height 13
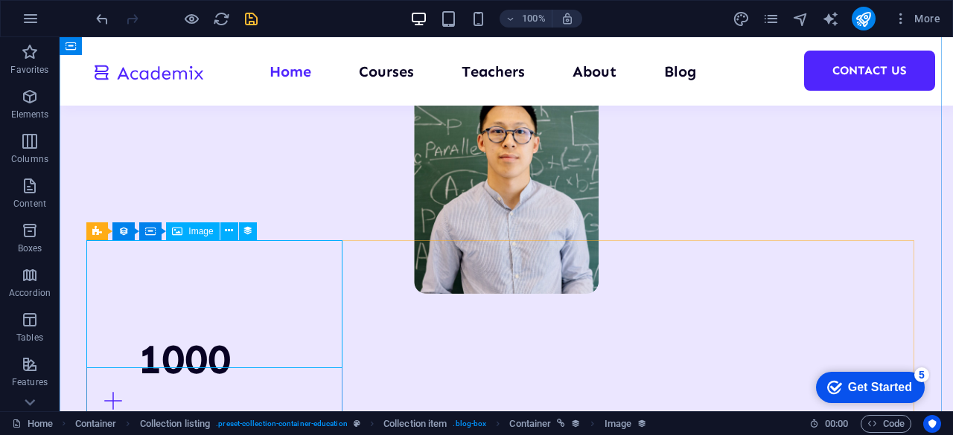
scroll to position [1712, 0]
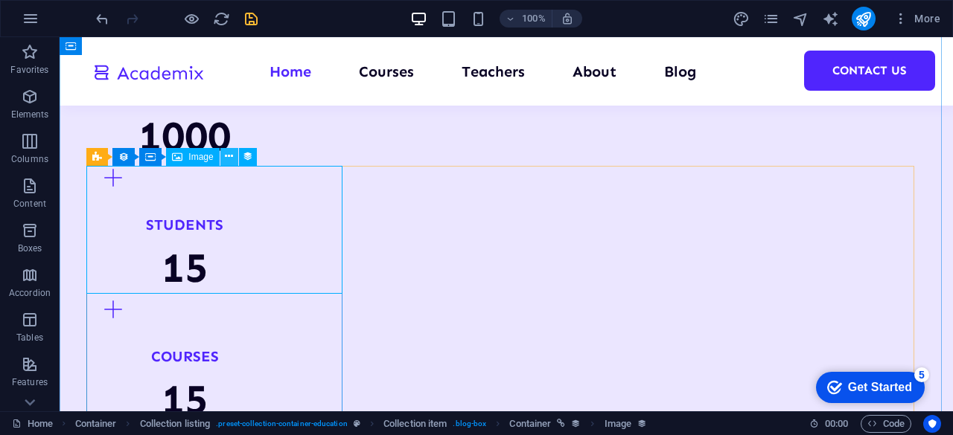
click at [228, 158] on icon at bounding box center [229, 157] width 8 height 16
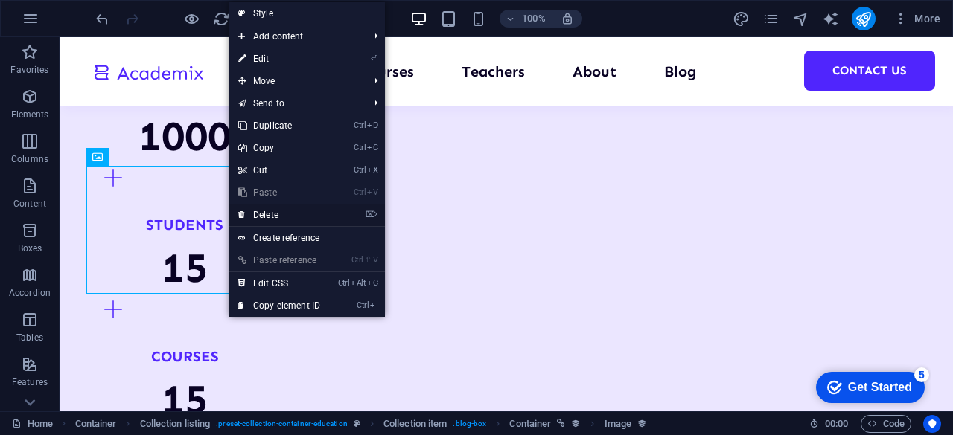
drag, startPoint x: 277, startPoint y: 210, endPoint x: 223, endPoint y: 176, distance: 64.2
click at [277, 210] on link "⌦ Delete" at bounding box center [279, 215] width 100 height 22
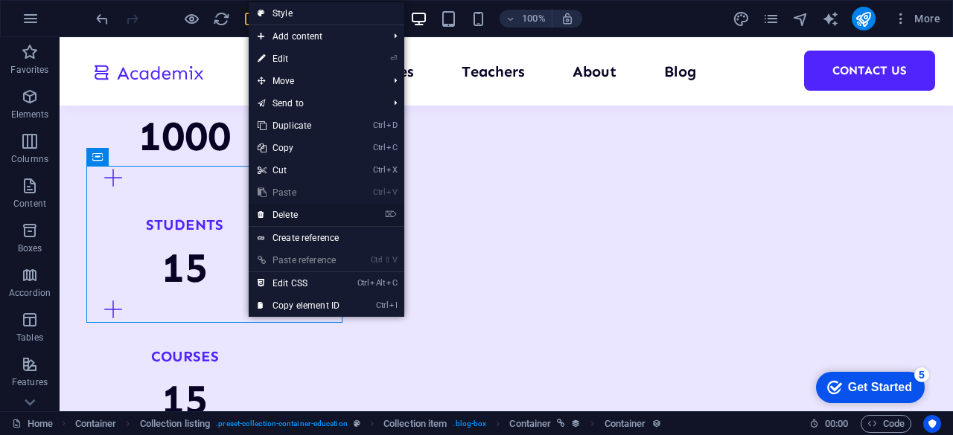
click at [302, 214] on link "⌦ Delete" at bounding box center [299, 215] width 100 height 22
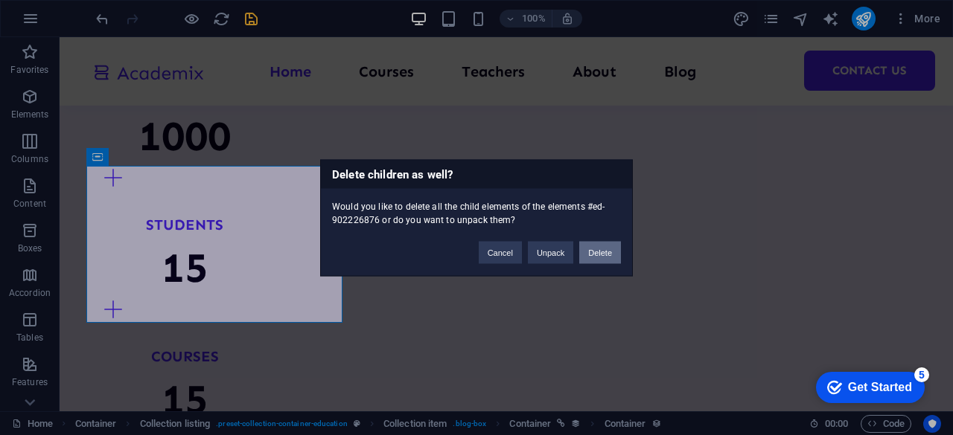
click at [597, 249] on button "Delete" at bounding box center [600, 252] width 42 height 22
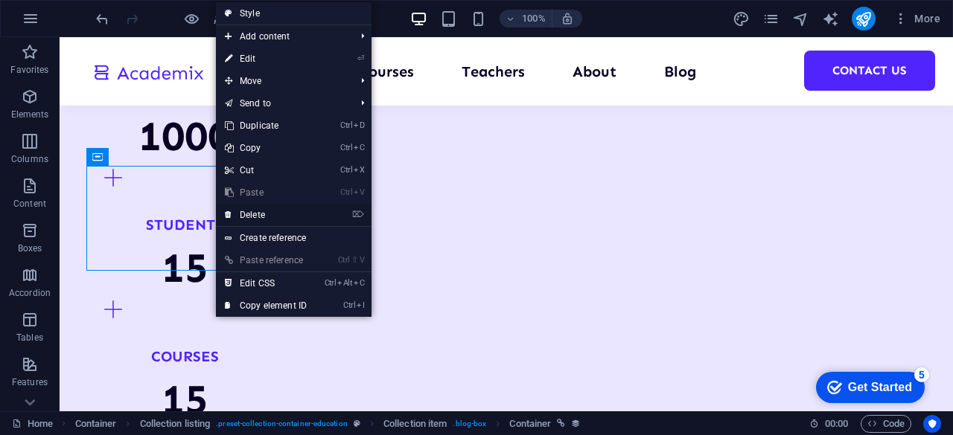
click at [259, 212] on link "⌦ Delete" at bounding box center [266, 215] width 100 height 22
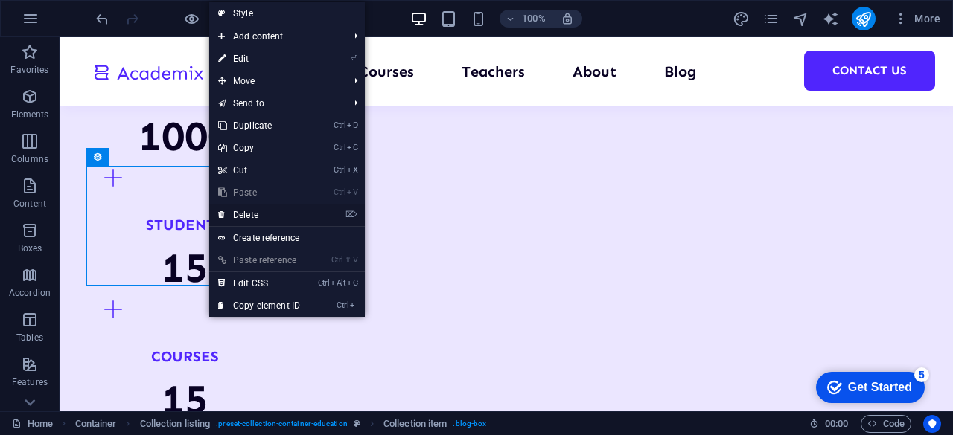
click at [251, 211] on link "⌦ Delete" at bounding box center [259, 215] width 100 height 22
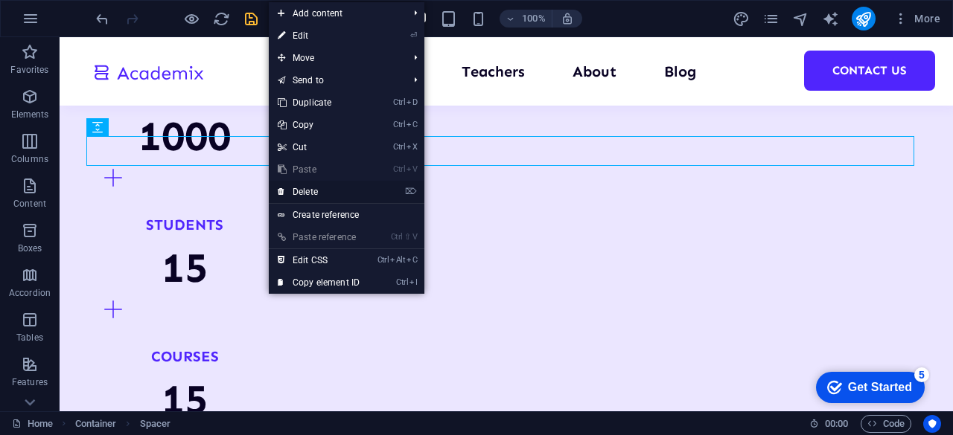
click at [327, 191] on link "⌦ Delete" at bounding box center [319, 192] width 100 height 22
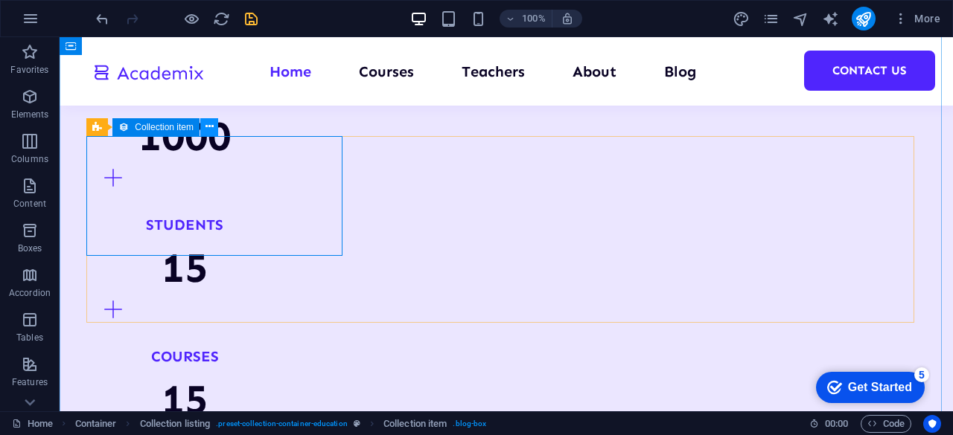
click at [213, 127] on button at bounding box center [209, 127] width 18 height 18
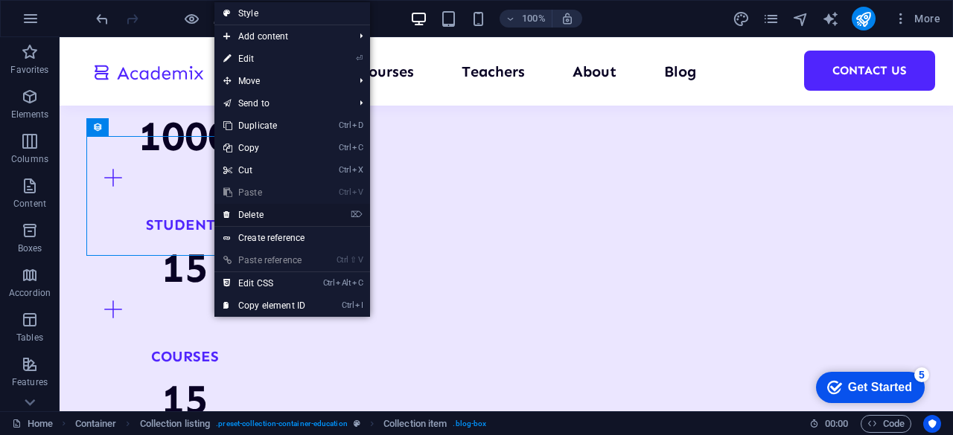
drag, startPoint x: 265, startPoint y: 218, endPoint x: 179, endPoint y: 136, distance: 119.0
click at [265, 218] on link "⌦ Delete" at bounding box center [264, 215] width 100 height 22
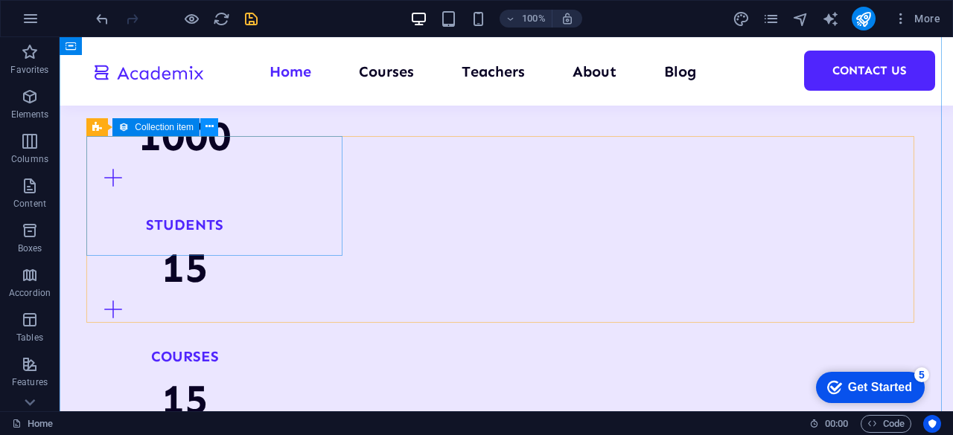
click at [207, 127] on icon at bounding box center [209, 127] width 8 height 16
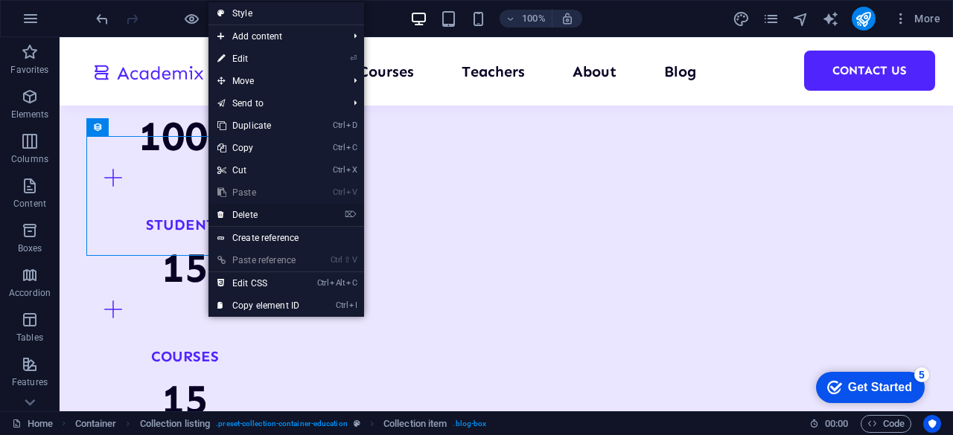
click at [261, 217] on link "⌦ Delete" at bounding box center [258, 215] width 100 height 22
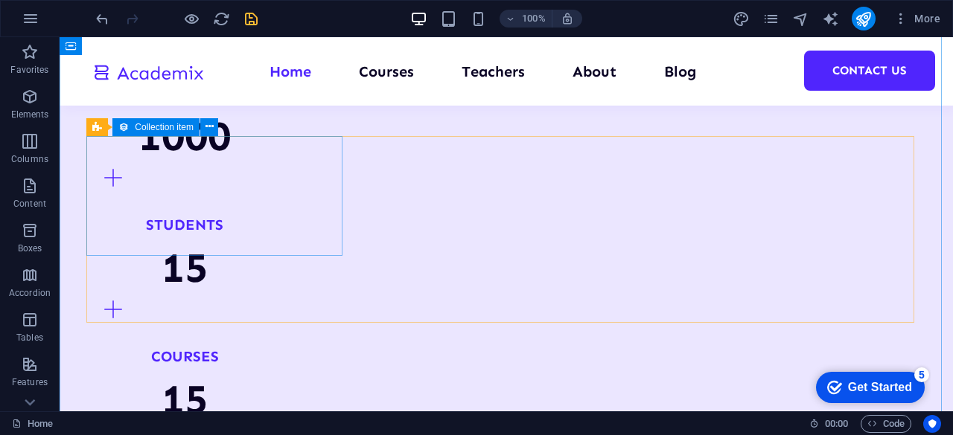
scroll to position [1638, 0]
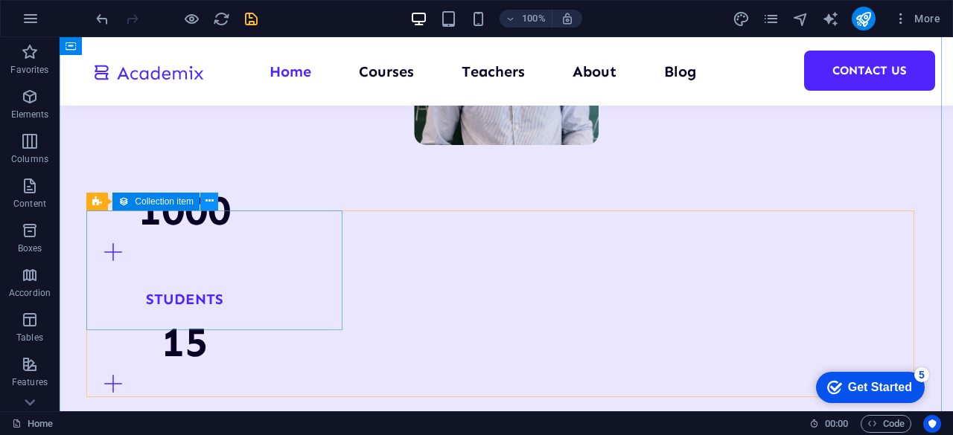
click at [207, 202] on icon at bounding box center [209, 202] width 8 height 16
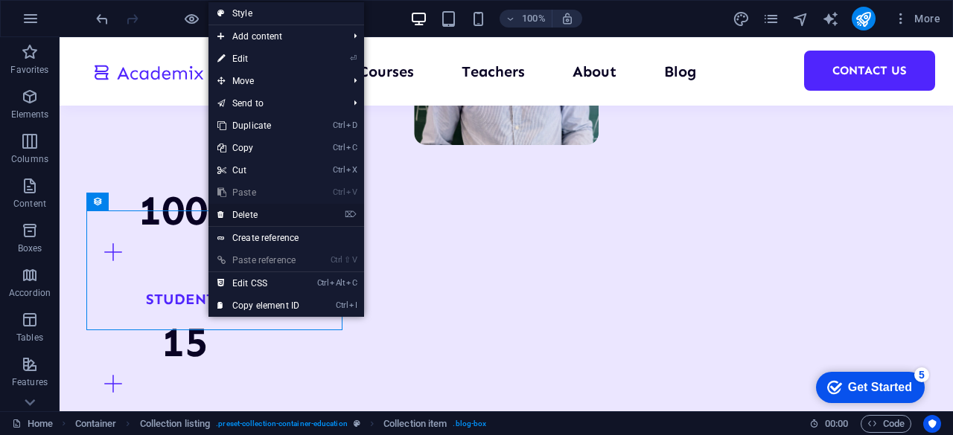
click at [250, 217] on link "⌦ Delete" at bounding box center [258, 215] width 100 height 22
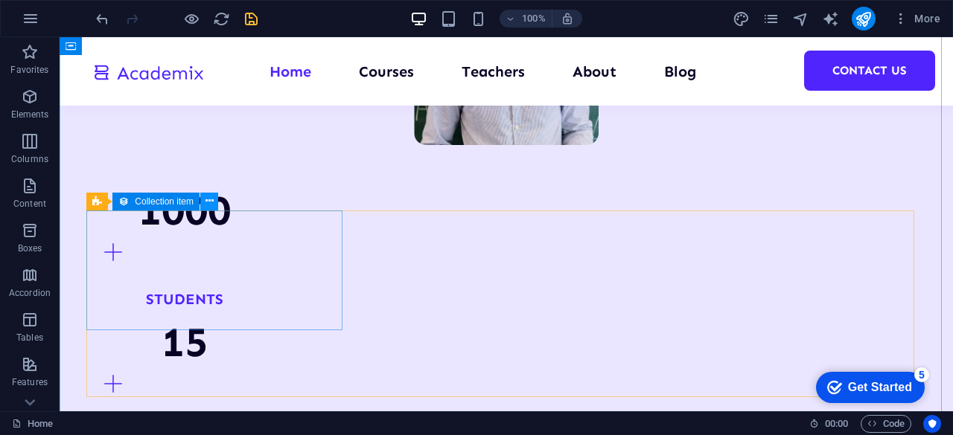
click at [208, 202] on icon at bounding box center [209, 202] width 8 height 16
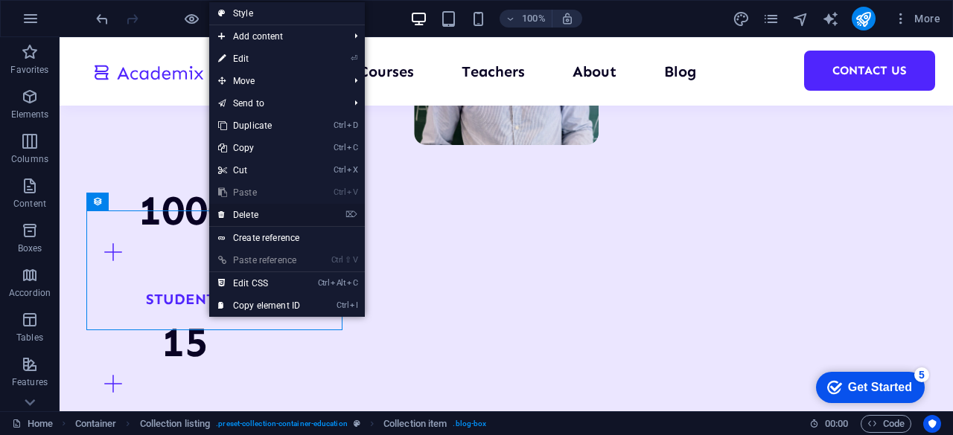
click at [237, 212] on link "⌦ Delete" at bounding box center [259, 215] width 100 height 22
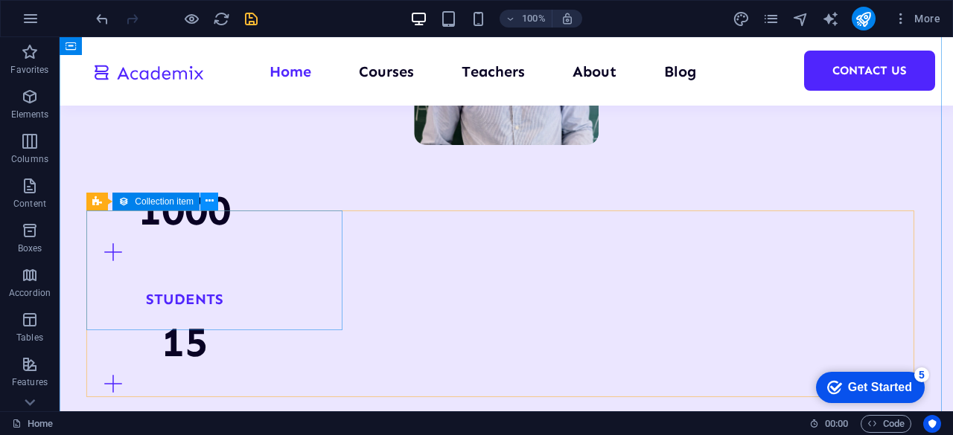
click at [209, 199] on icon at bounding box center [209, 202] width 8 height 16
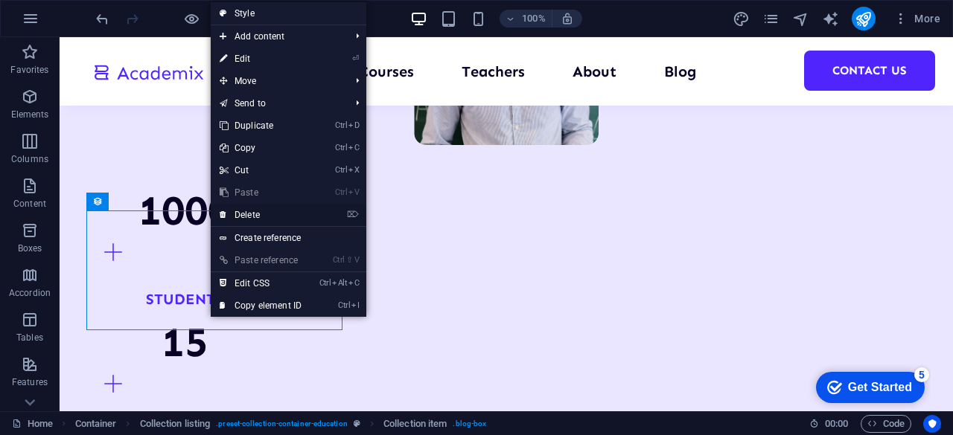
click at [248, 211] on link "⌦ Delete" at bounding box center [261, 215] width 100 height 22
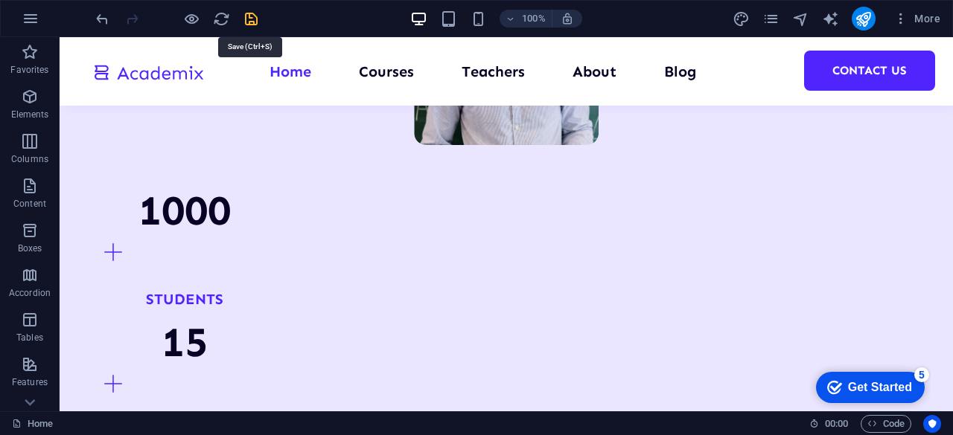
drag, startPoint x: 246, startPoint y: 16, endPoint x: 287, endPoint y: 47, distance: 51.7
click at [246, 16] on icon "save" at bounding box center [251, 18] width 17 height 17
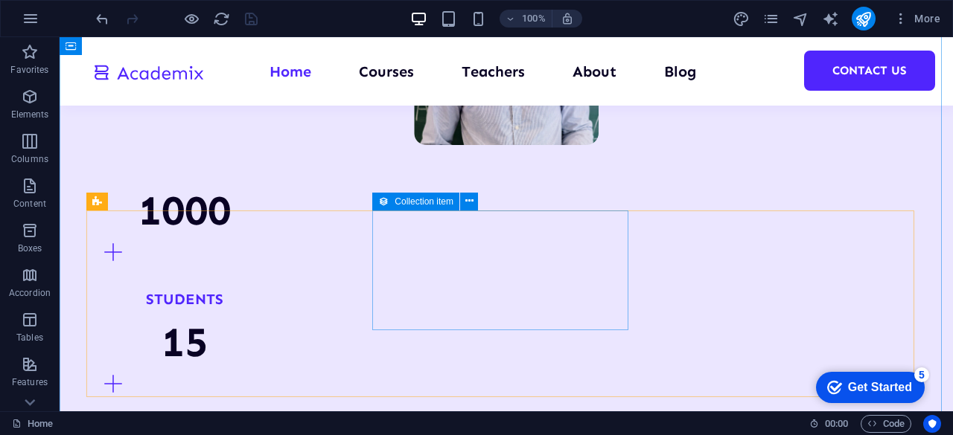
scroll to position [1489, 0]
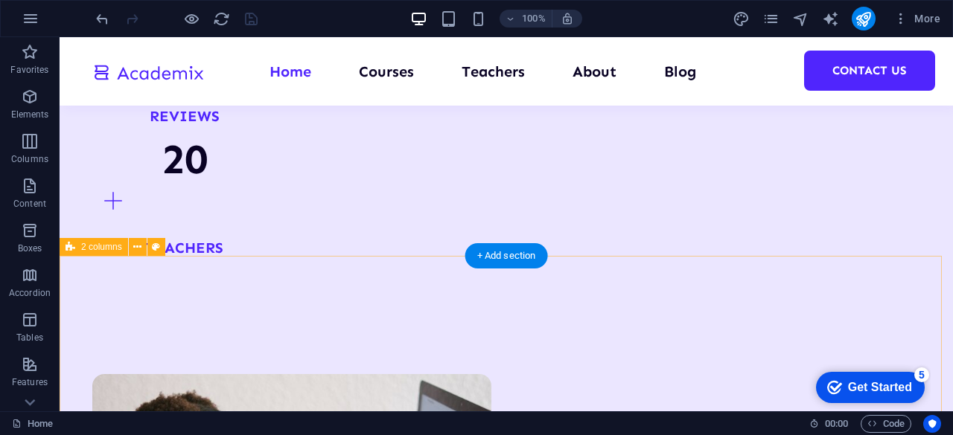
scroll to position [1787, 0]
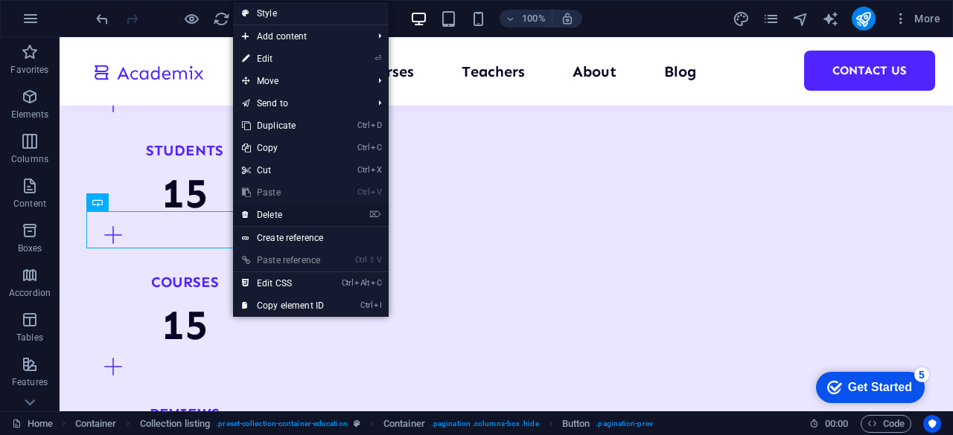
click at [269, 218] on link "⌦ Delete" at bounding box center [283, 215] width 100 height 22
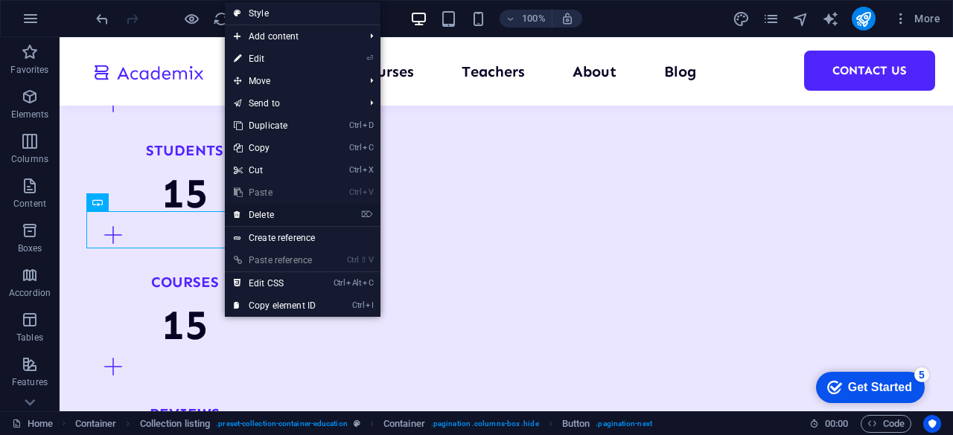
click at [258, 215] on link "⌦ Delete" at bounding box center [275, 215] width 100 height 22
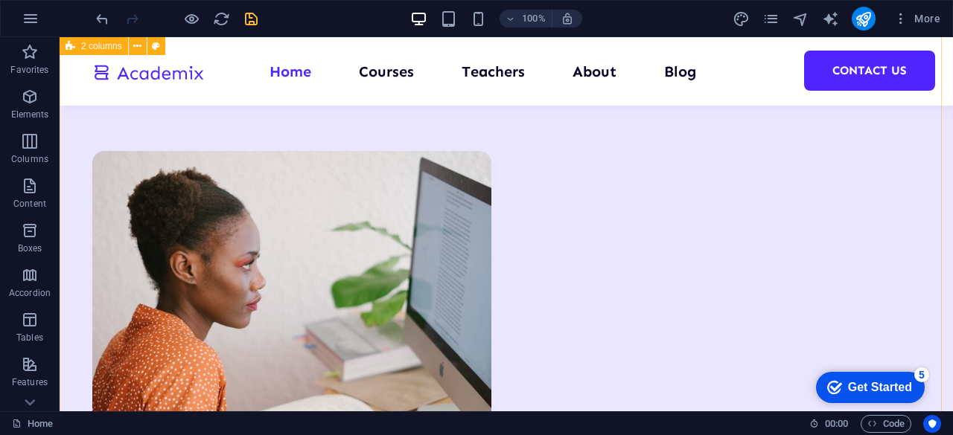
scroll to position [2159, 0]
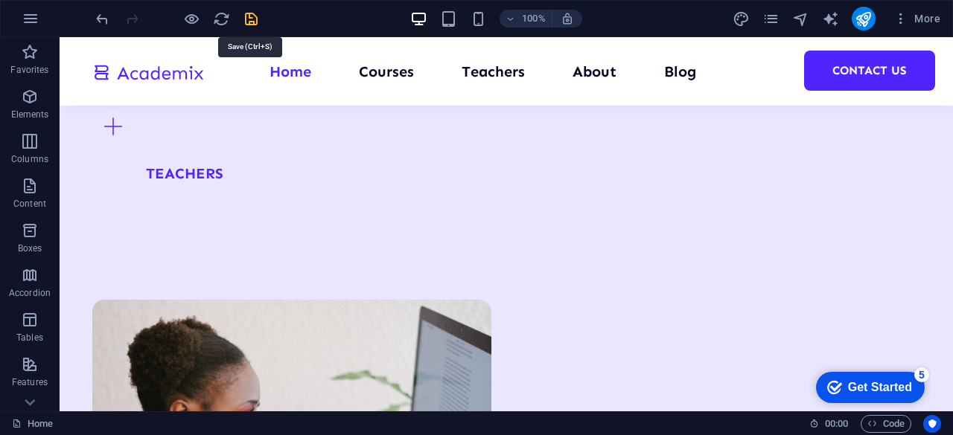
click at [252, 26] on icon "save" at bounding box center [251, 18] width 17 height 17
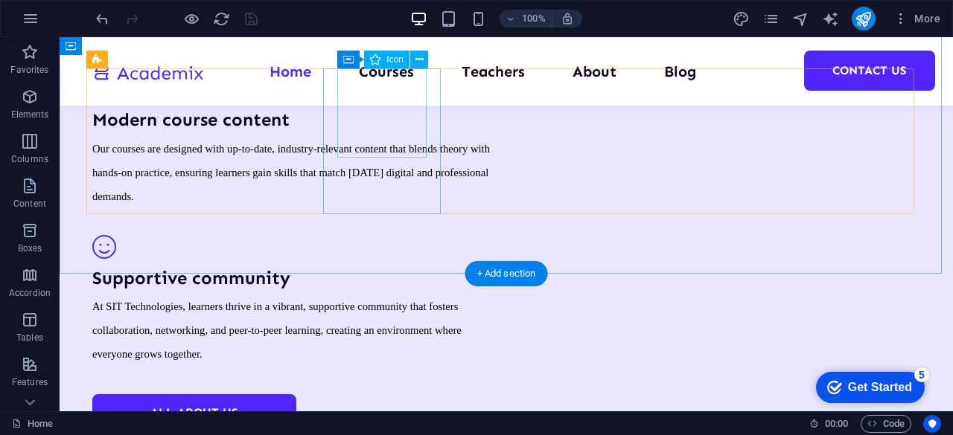
scroll to position [2754, 0]
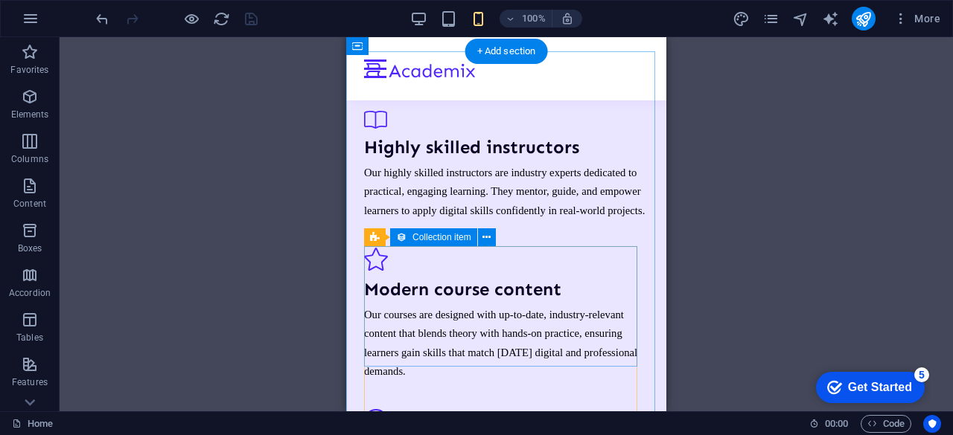
scroll to position [1861, 0]
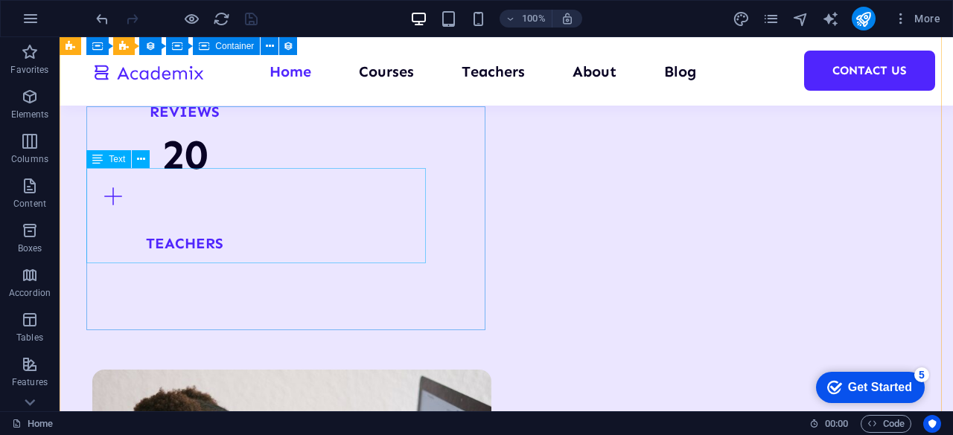
scroll to position [2238, 0]
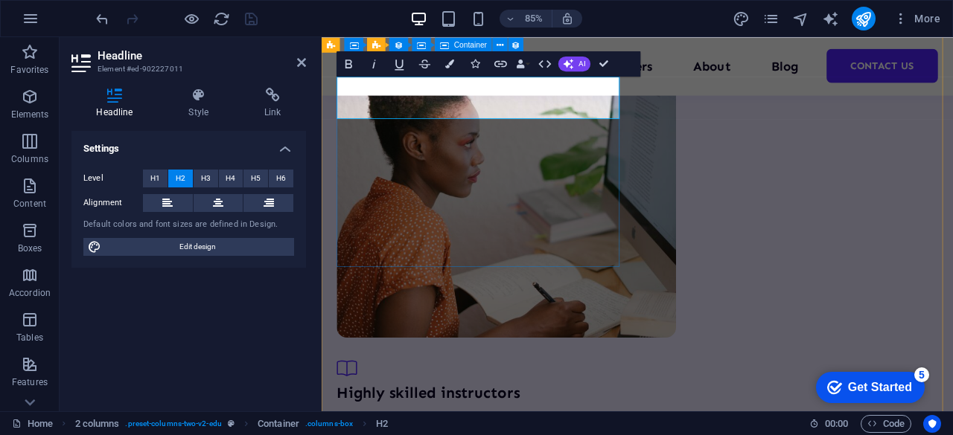
scroll to position [2142, 0]
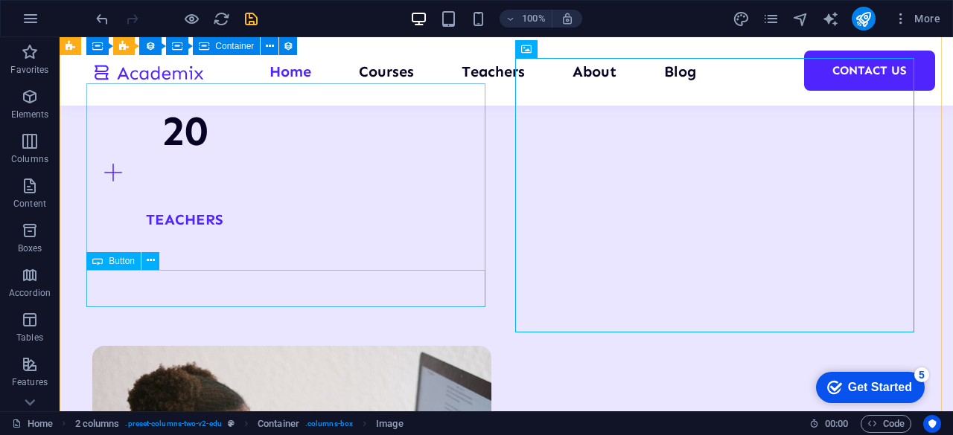
scroll to position [2262, 0]
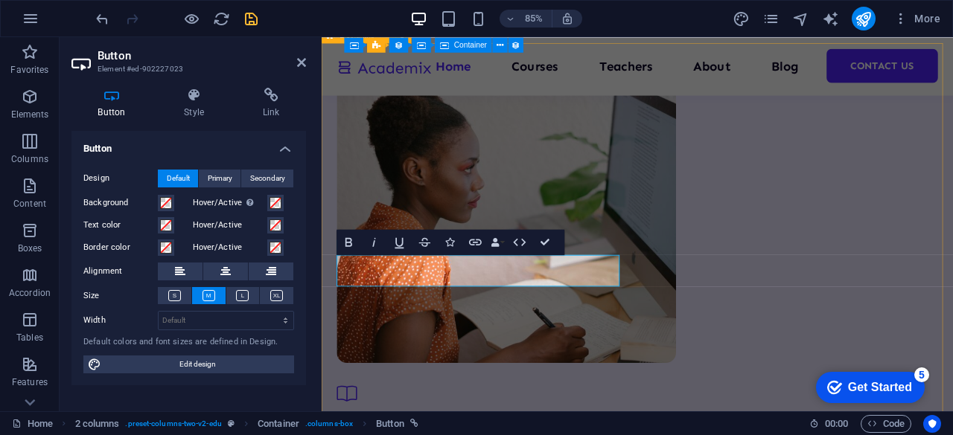
scroll to position [2269, 0]
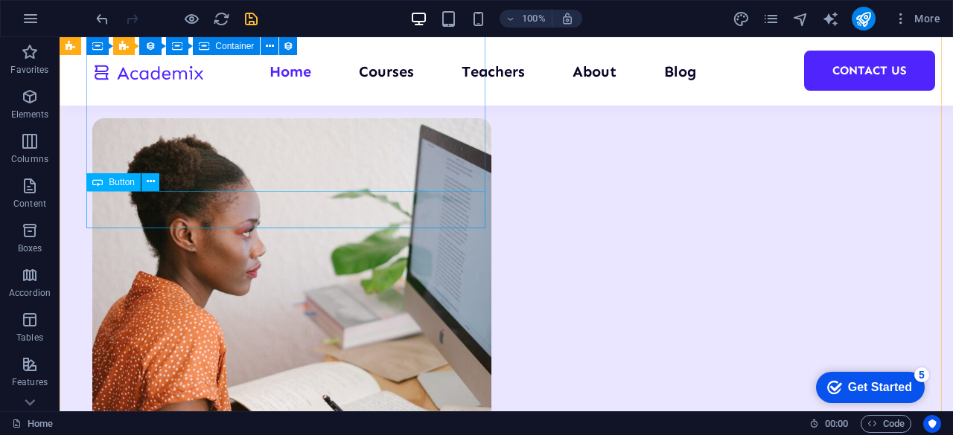
scroll to position [2266, 0]
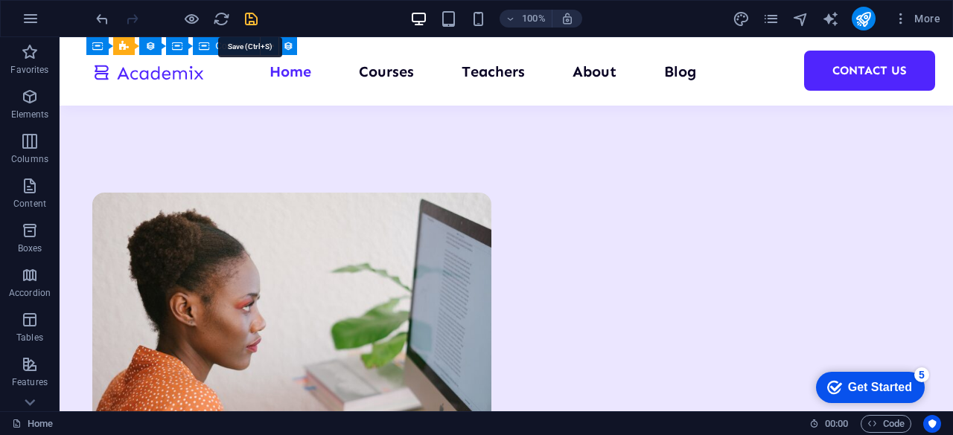
click at [249, 13] on icon "save" at bounding box center [251, 18] width 17 height 17
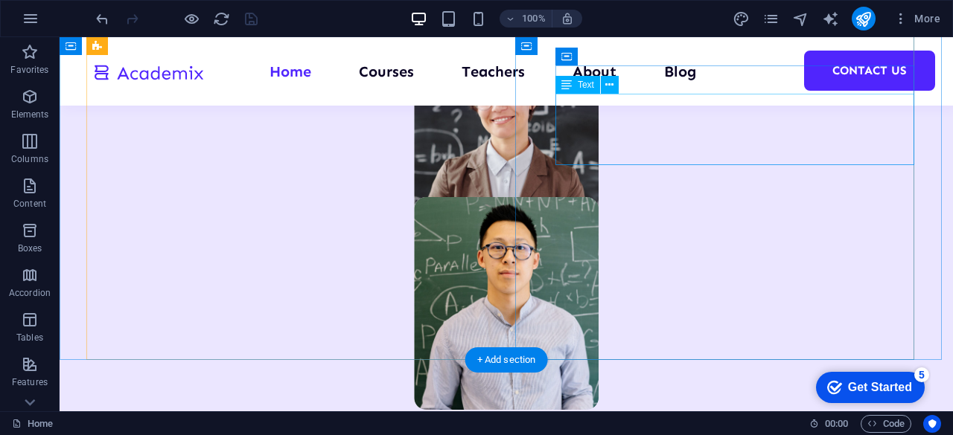
scroll to position [1224, 0]
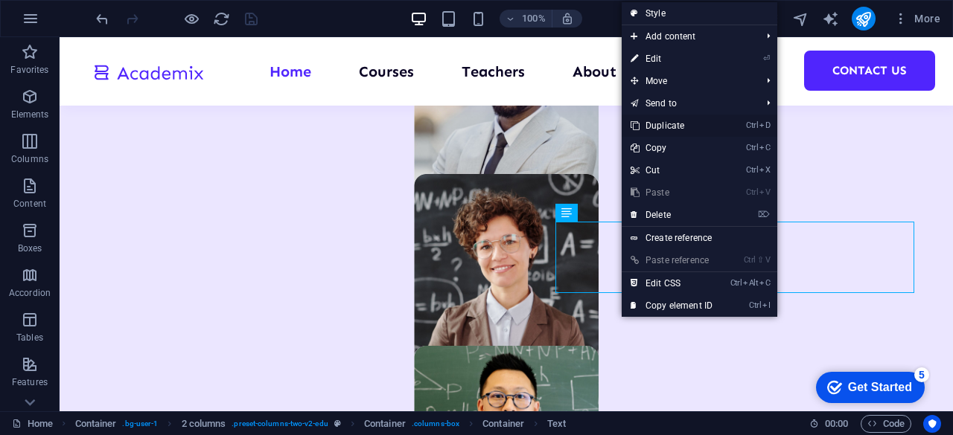
click at [671, 124] on link "Ctrl D Duplicate" at bounding box center [672, 126] width 100 height 22
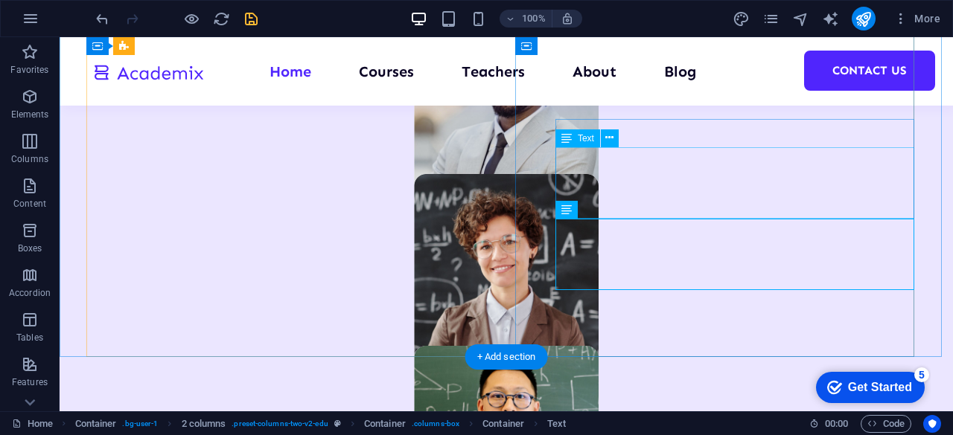
scroll to position [1298, 0]
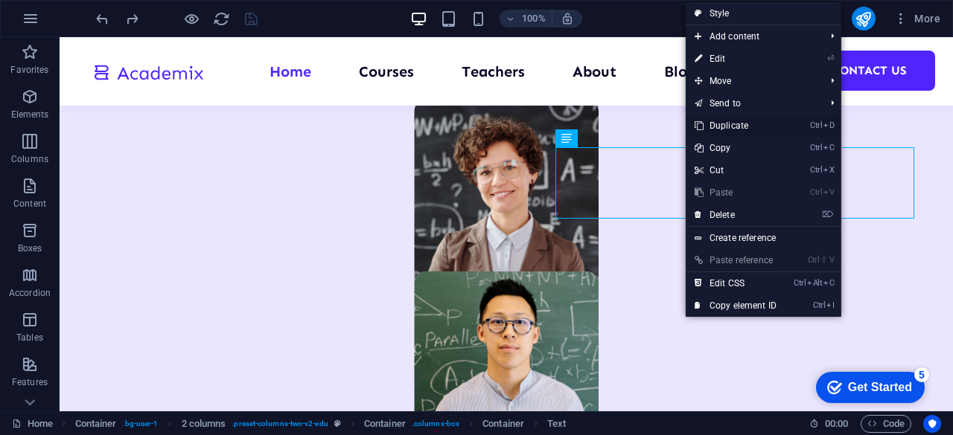
click at [736, 121] on link "Ctrl D Duplicate" at bounding box center [736, 126] width 100 height 22
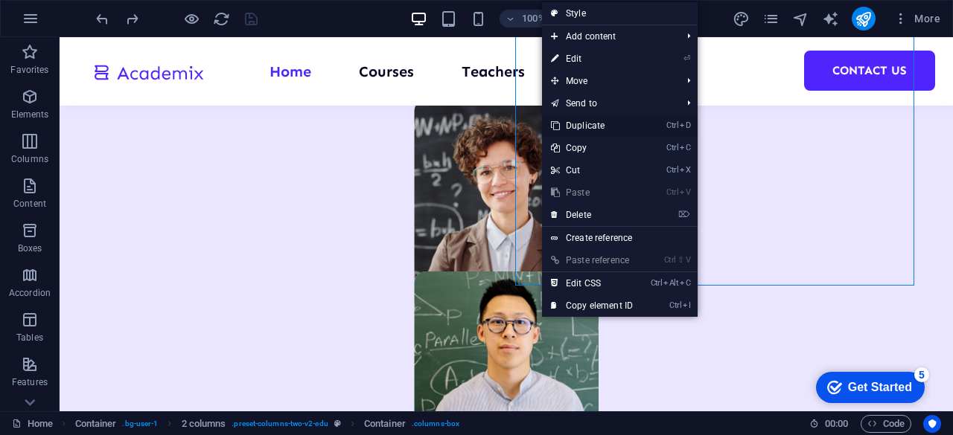
click at [604, 123] on link "Ctrl D Duplicate" at bounding box center [592, 126] width 100 height 22
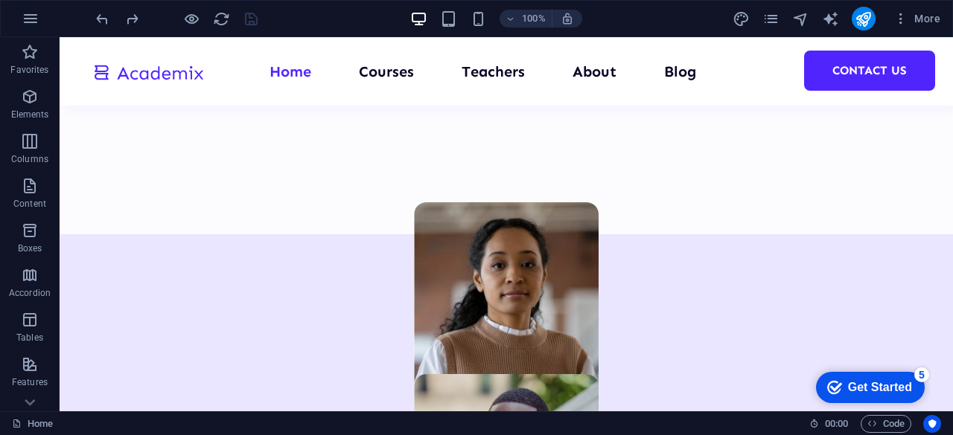
scroll to position [1001, 0]
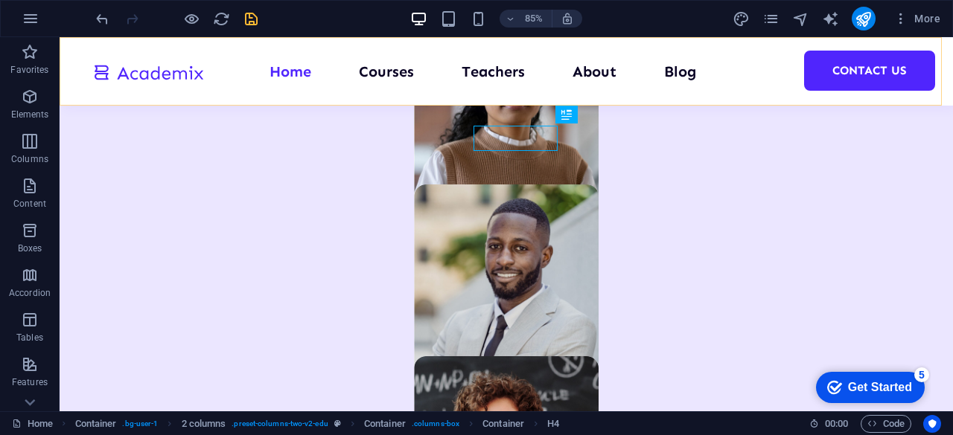
scroll to position [1038, 0]
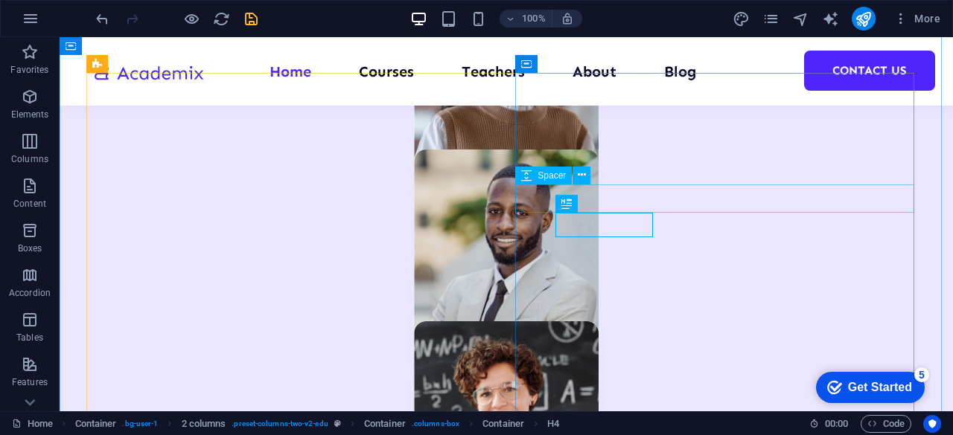
scroll to position [1151, 0]
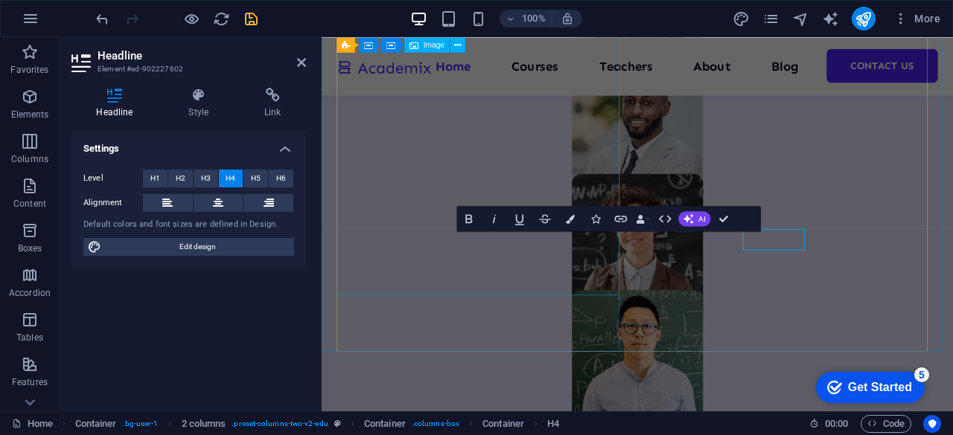
scroll to position [1154, 0]
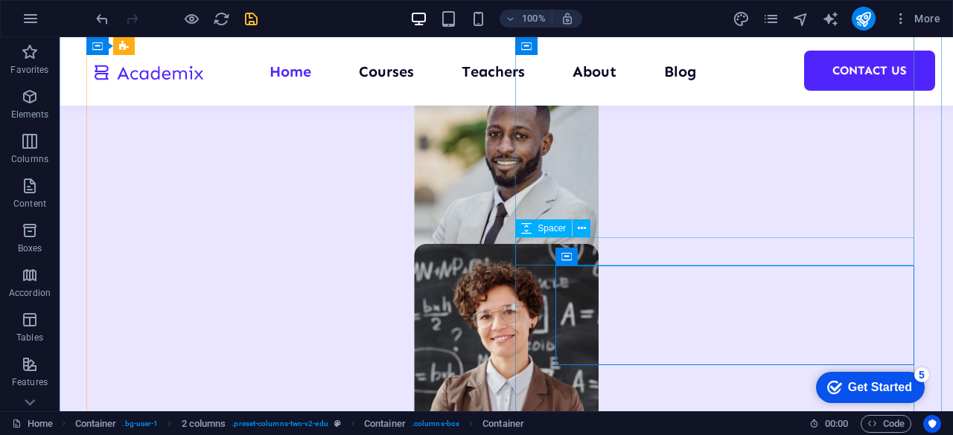
scroll to position [1151, 0]
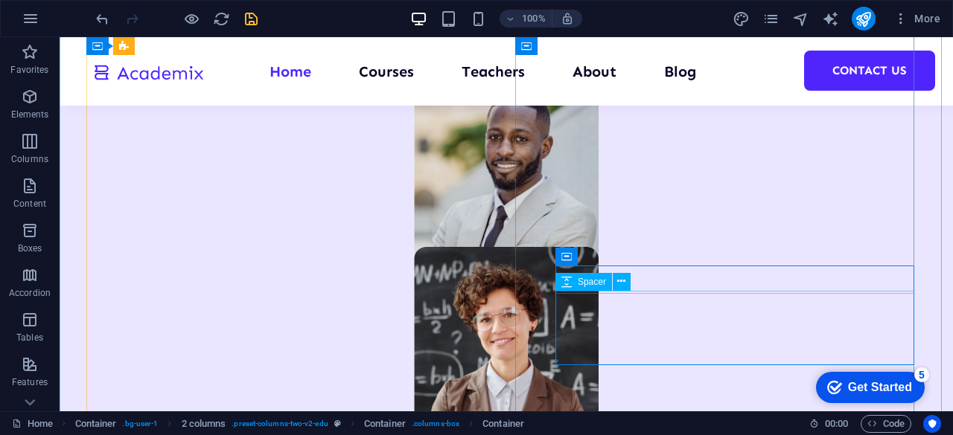
click at [631, 278] on div "Spacer" at bounding box center [597, 282] width 85 height 19
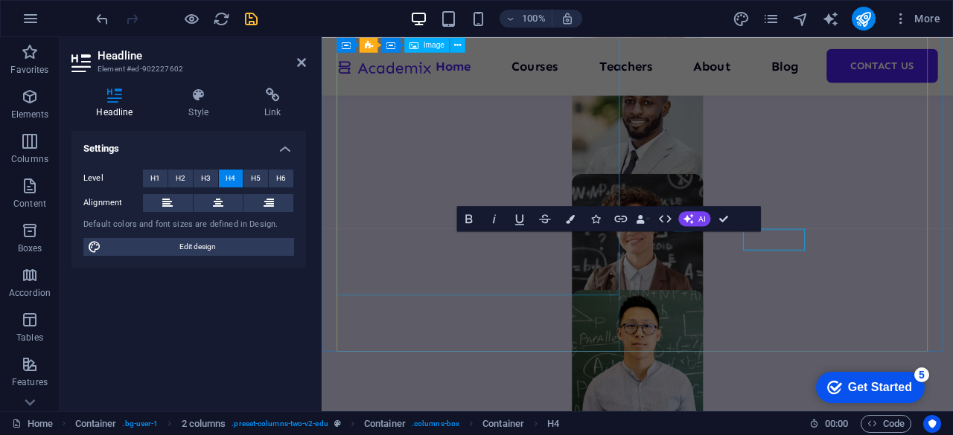
scroll to position [1154, 0]
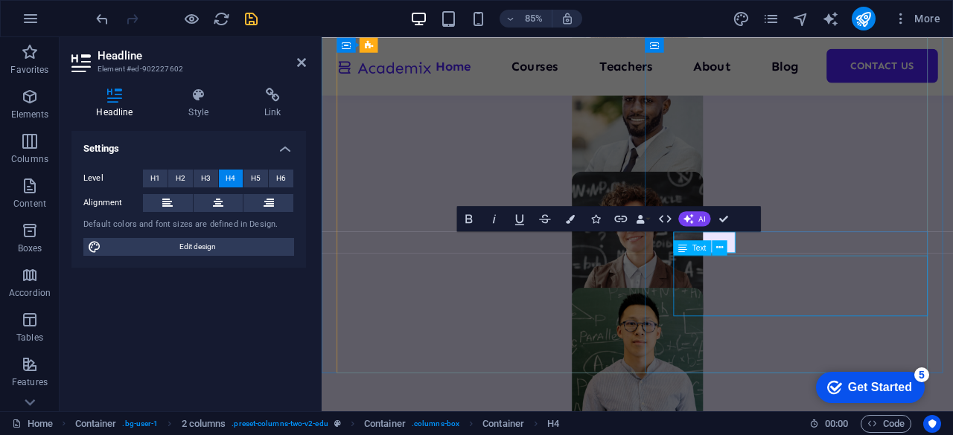
click at [733, 246] on div "Text" at bounding box center [704, 248] width 62 height 16
click at [730, 240] on div "Text" at bounding box center [704, 248] width 62 height 16
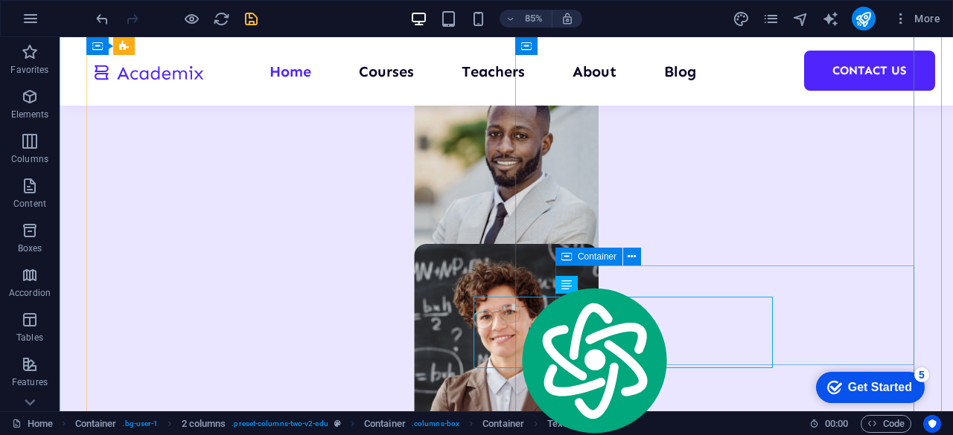
scroll to position [1151, 0]
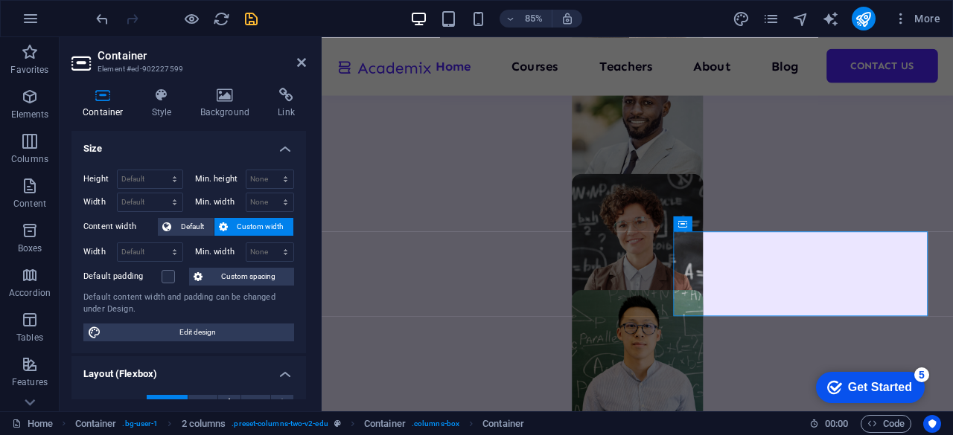
scroll to position [1154, 0]
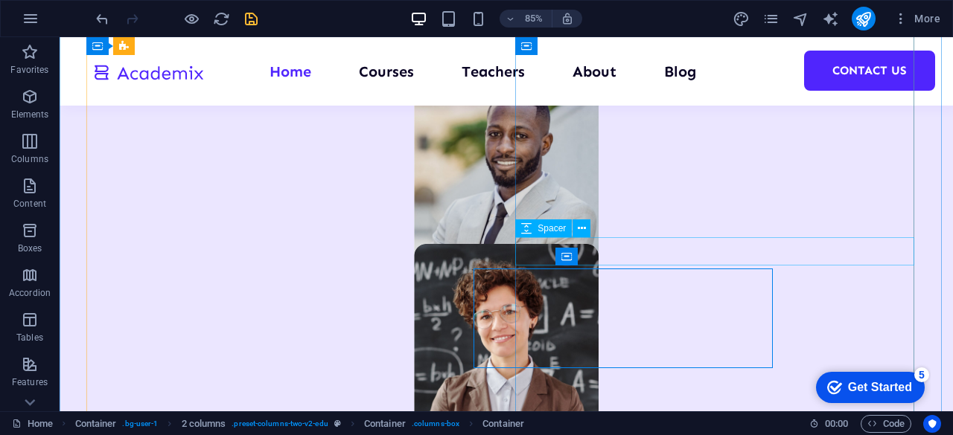
scroll to position [1151, 0]
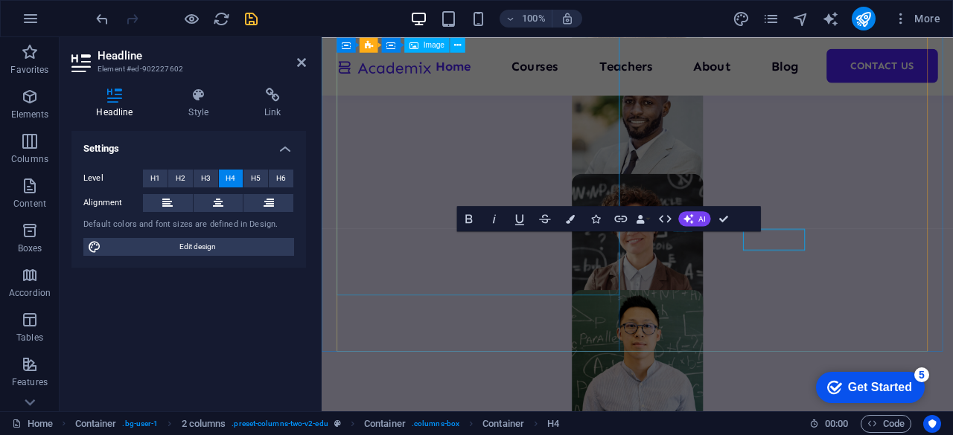
scroll to position [1154, 0]
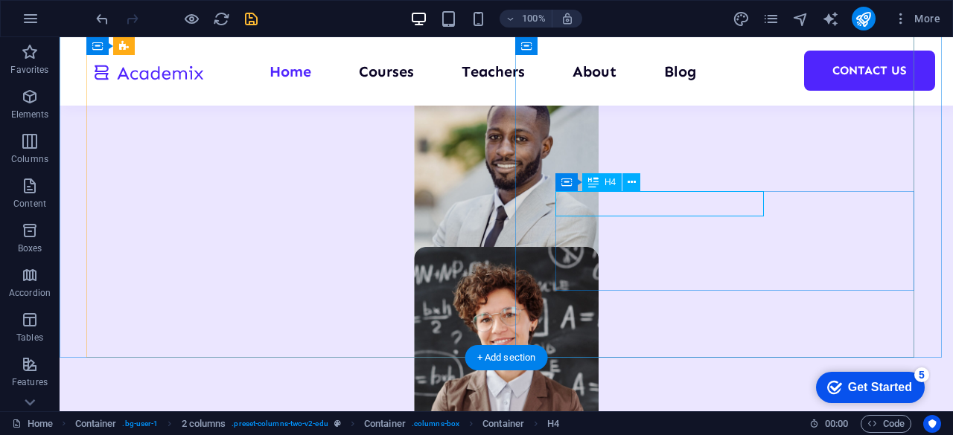
scroll to position [928, 0]
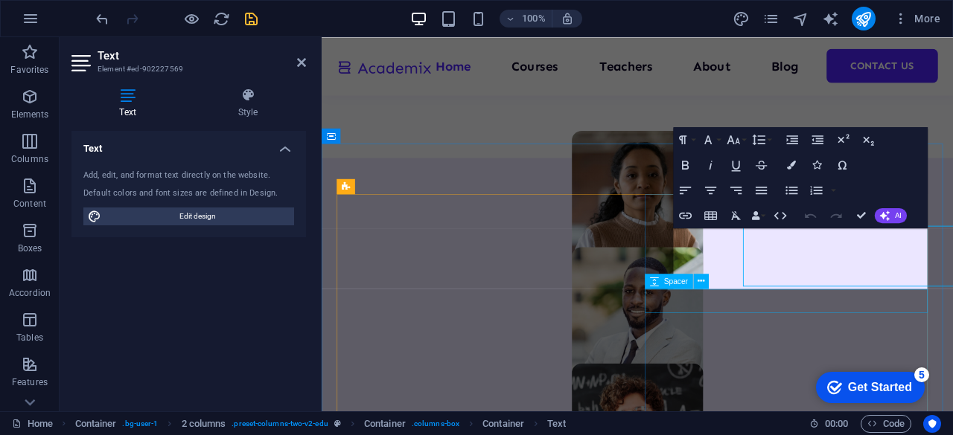
scroll to position [931, 0]
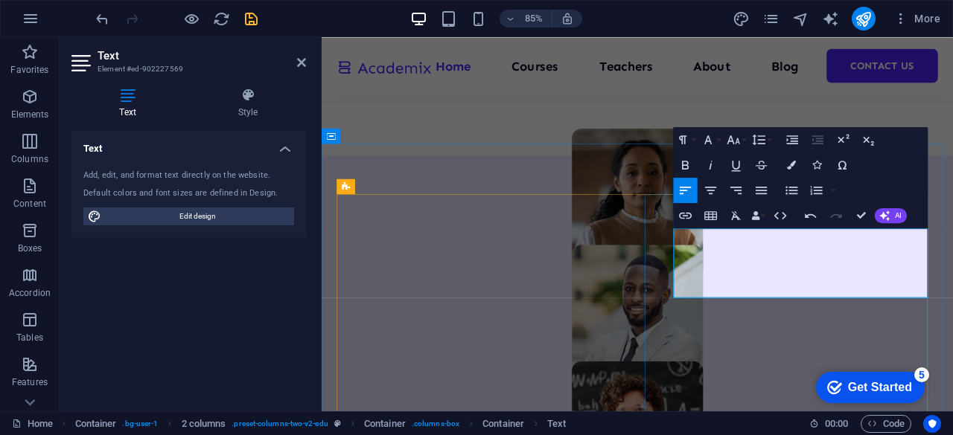
click at [741, 133] on icon "button" at bounding box center [733, 139] width 15 height 15
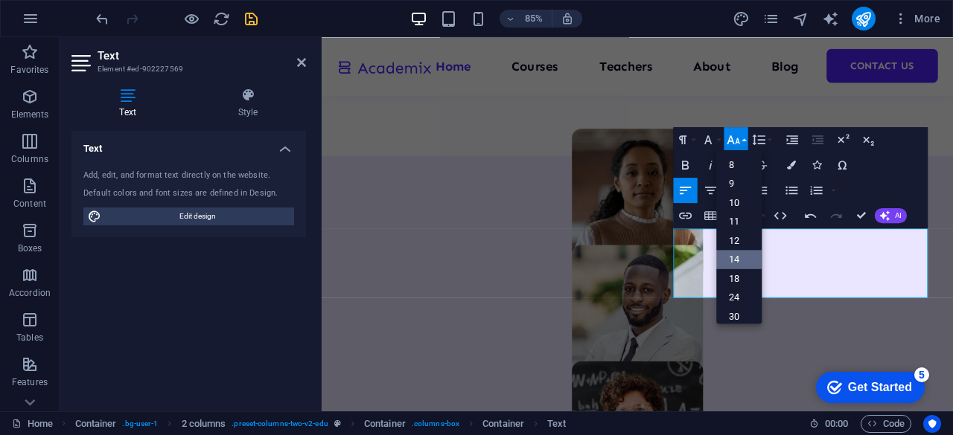
click at [738, 257] on link "14" at bounding box center [738, 258] width 45 height 19
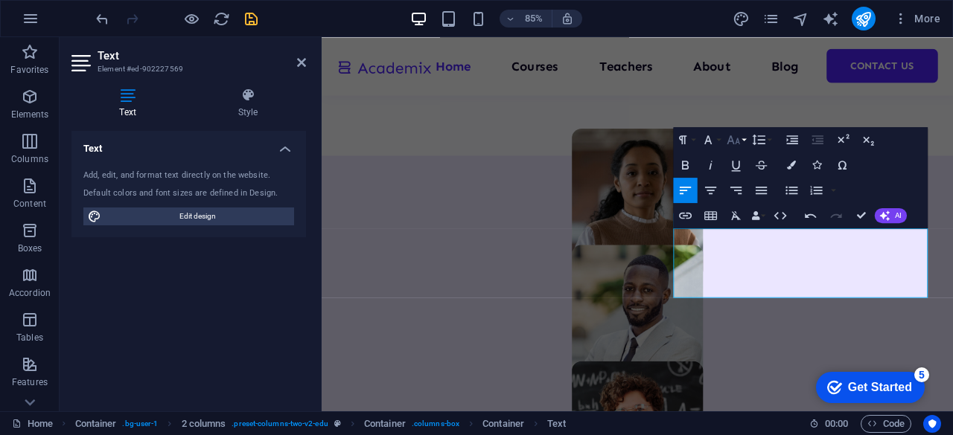
click at [738, 138] on icon "button" at bounding box center [733, 139] width 13 height 9
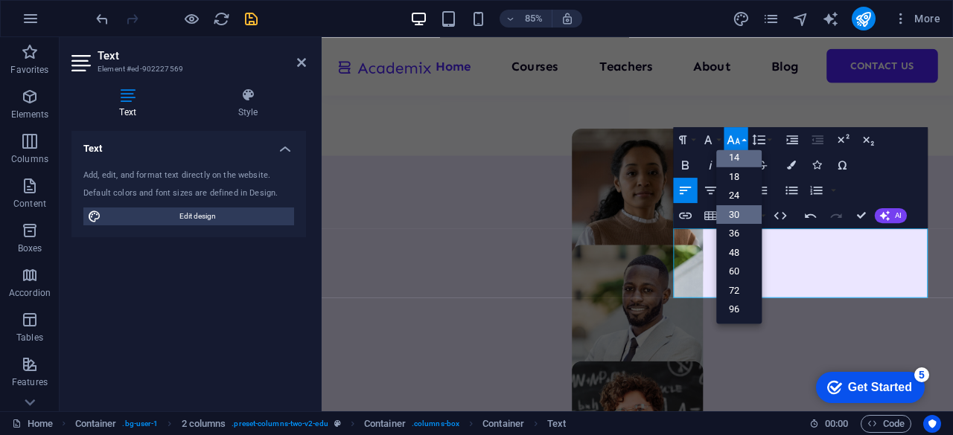
scroll to position [119, 0]
click at [747, 179] on link "18" at bounding box center [738, 176] width 45 height 19
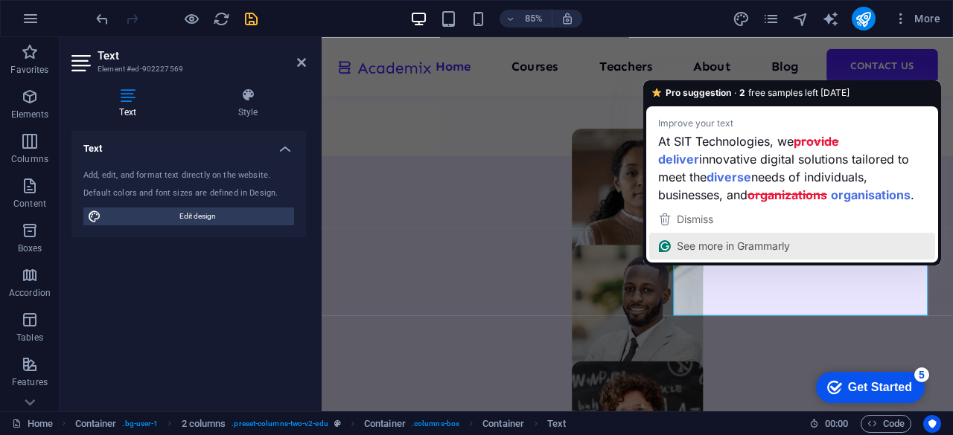
click at [805, 237] on div "See more in Grammarly" at bounding box center [792, 246] width 272 height 22
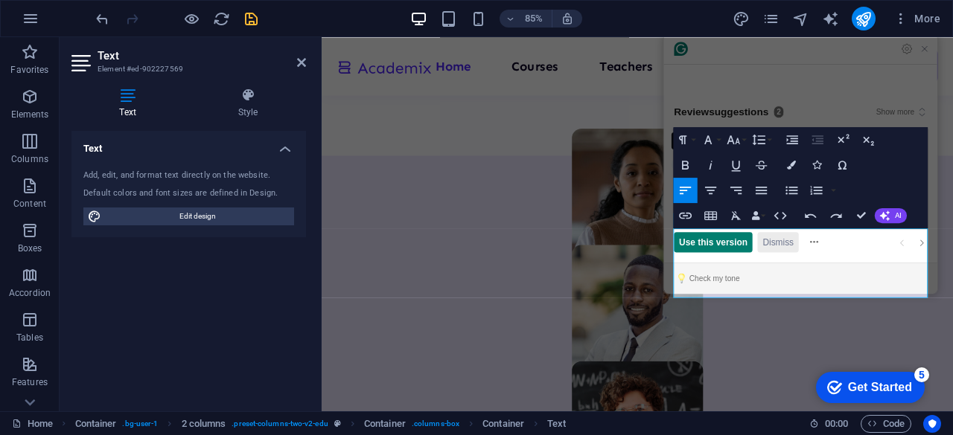
click at [864, 278] on span "Dismiss" at bounding box center [858, 278] width 36 height 16
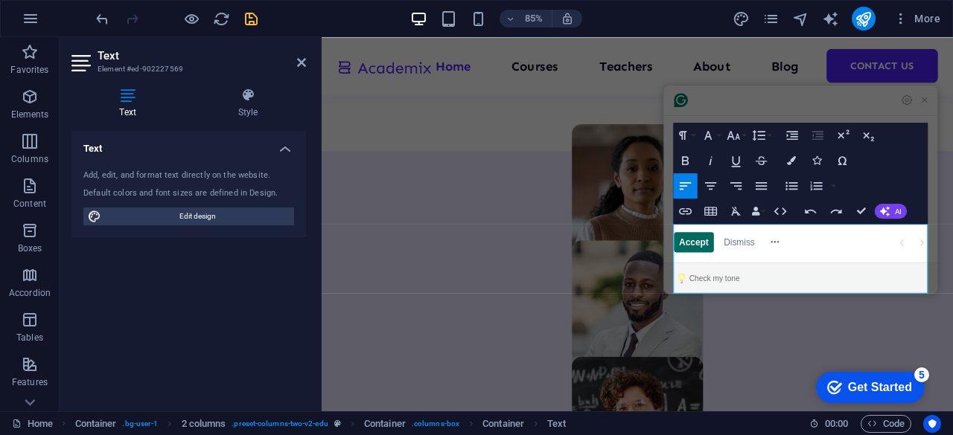
click at [756, 271] on span "Accept" at bounding box center [759, 278] width 35 height 16
click at [756, 271] on article "Looking good! There are no more suggestions." at bounding box center [885, 241] width 322 height 122
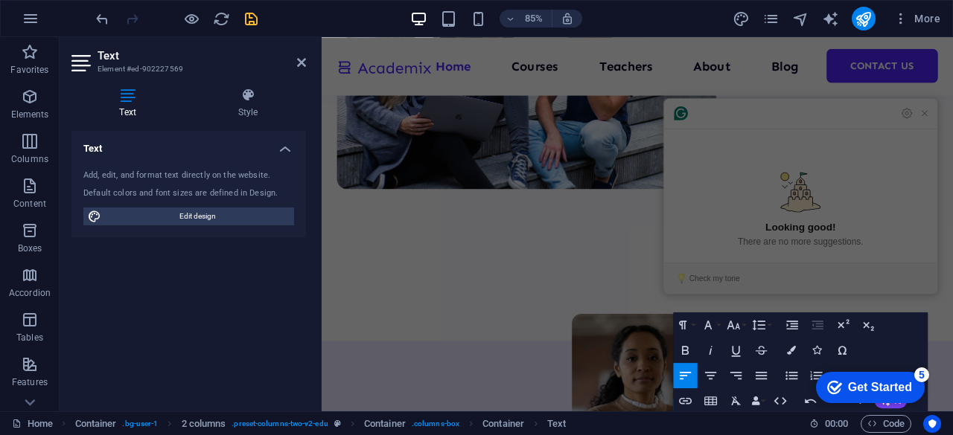
scroll to position [861, 0]
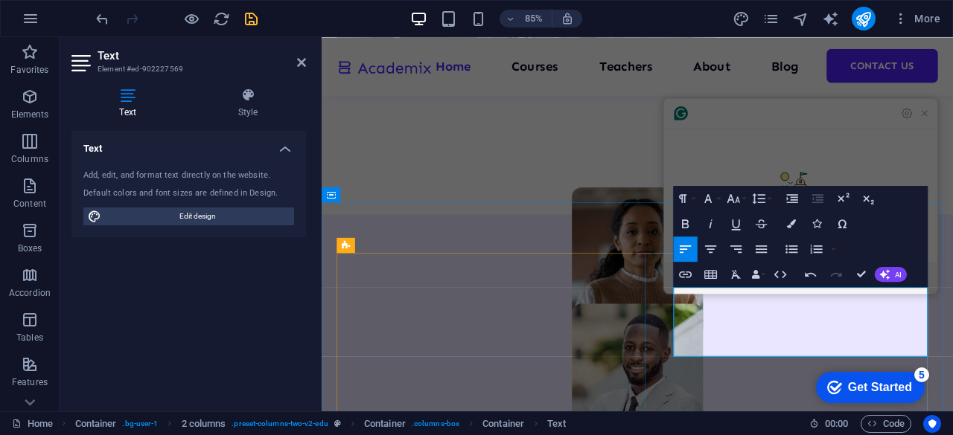
click at [733, 191] on icon "button" at bounding box center [733, 198] width 15 height 15
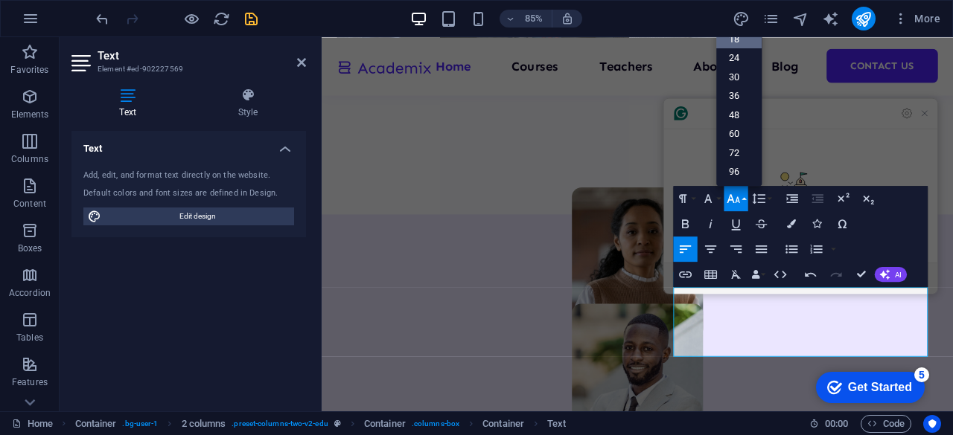
click at [734, 41] on link "18" at bounding box center [738, 39] width 45 height 19
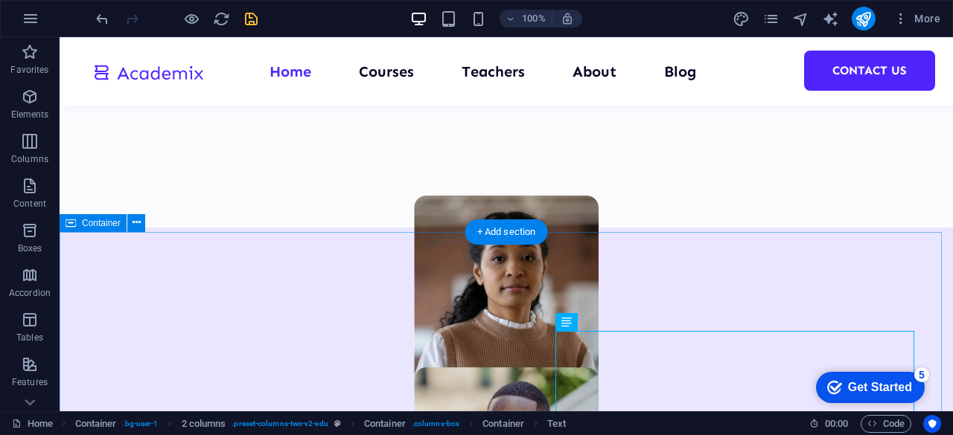
scroll to position [1007, 0]
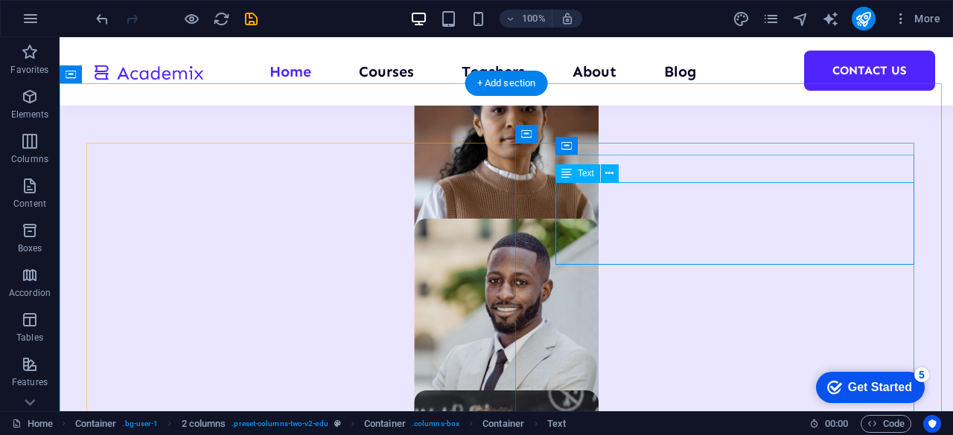
scroll to position [1082, 0]
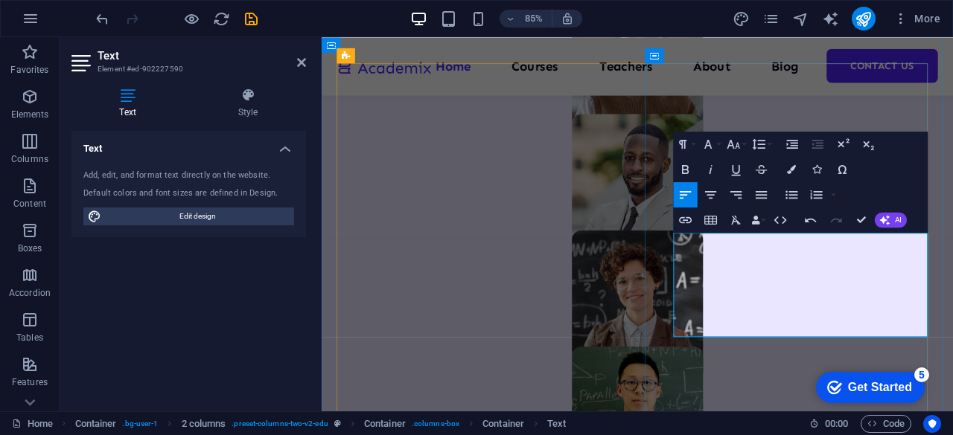
click at [738, 143] on icon "button" at bounding box center [733, 143] width 15 height 15
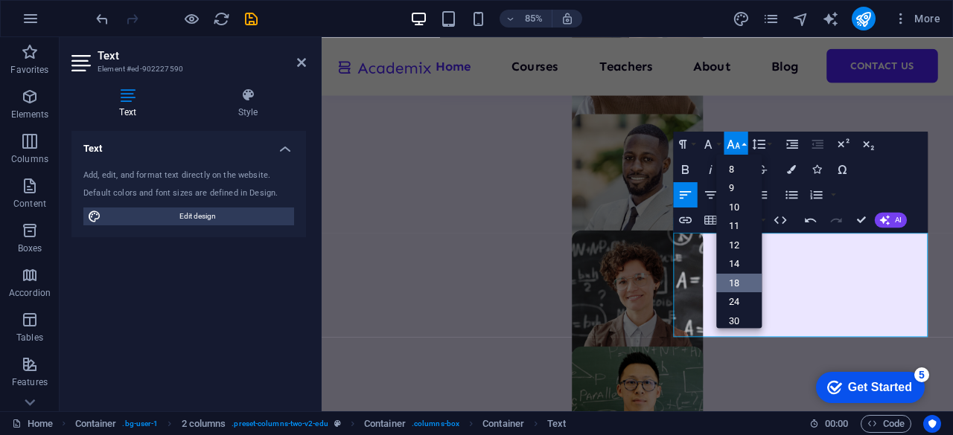
click at [734, 281] on link "18" at bounding box center [738, 282] width 45 height 19
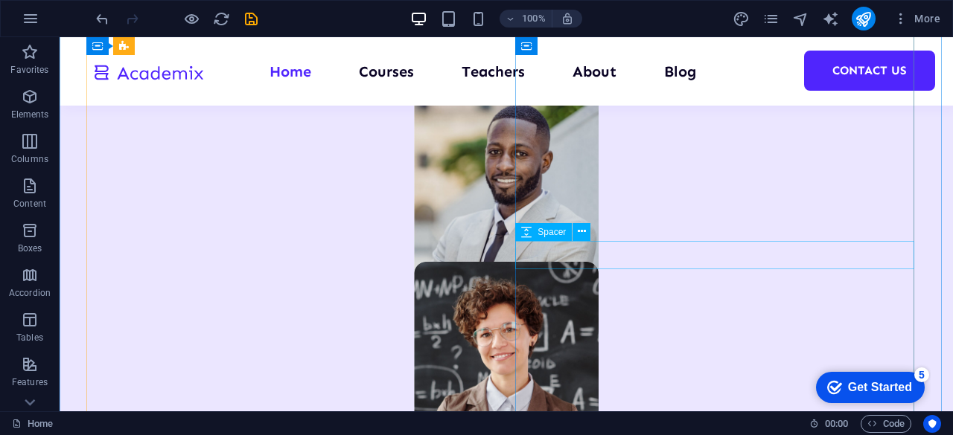
scroll to position [1285, 0]
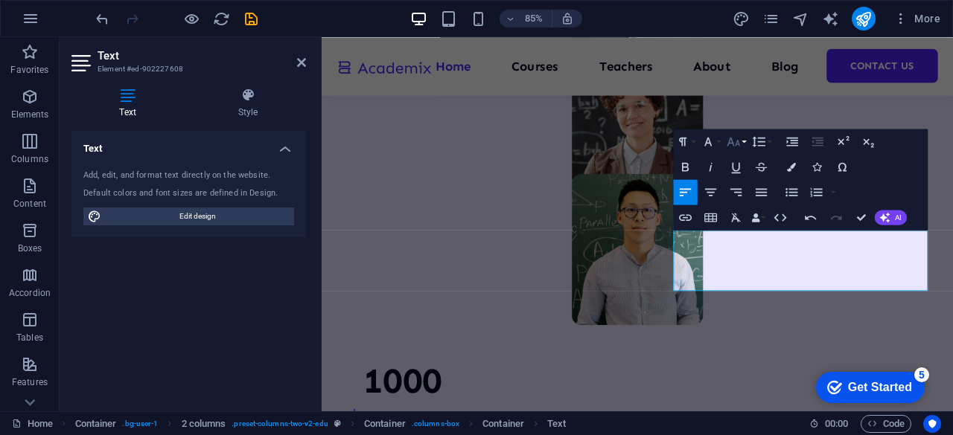
click at [744, 139] on button "Font Size" at bounding box center [736, 141] width 24 height 25
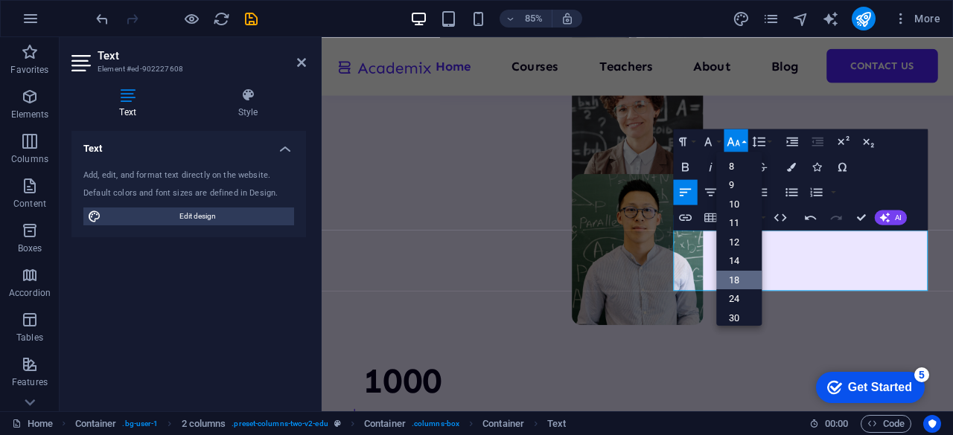
click at [732, 278] on link "18" at bounding box center [738, 279] width 45 height 19
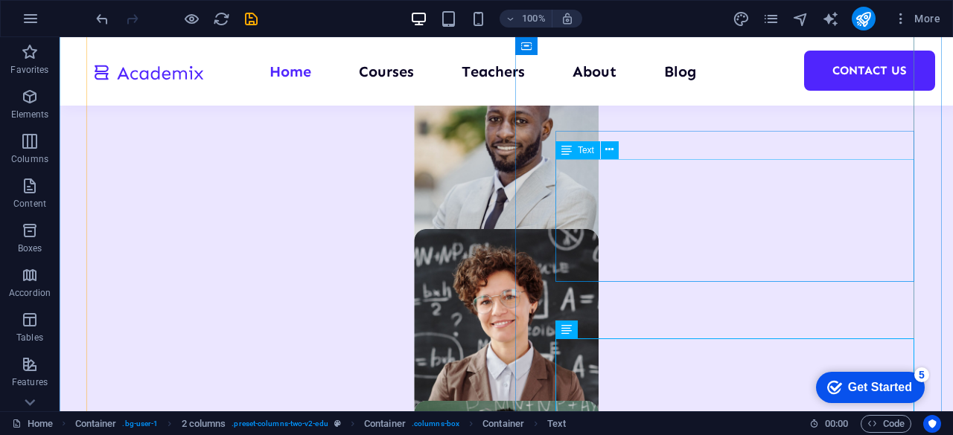
scroll to position [1318, 0]
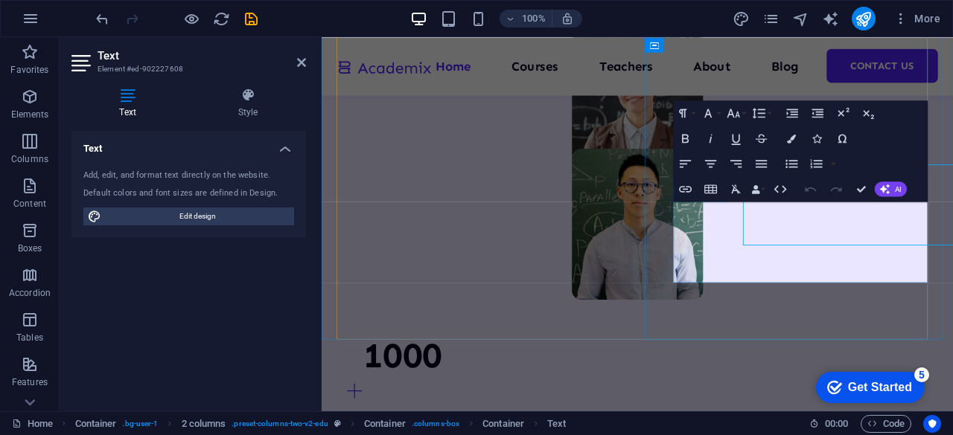
scroll to position [1321, 0]
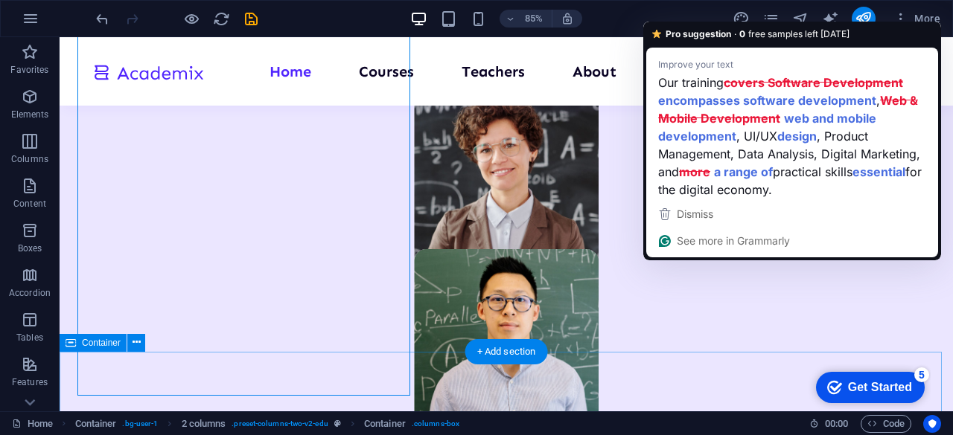
scroll to position [1318, 0]
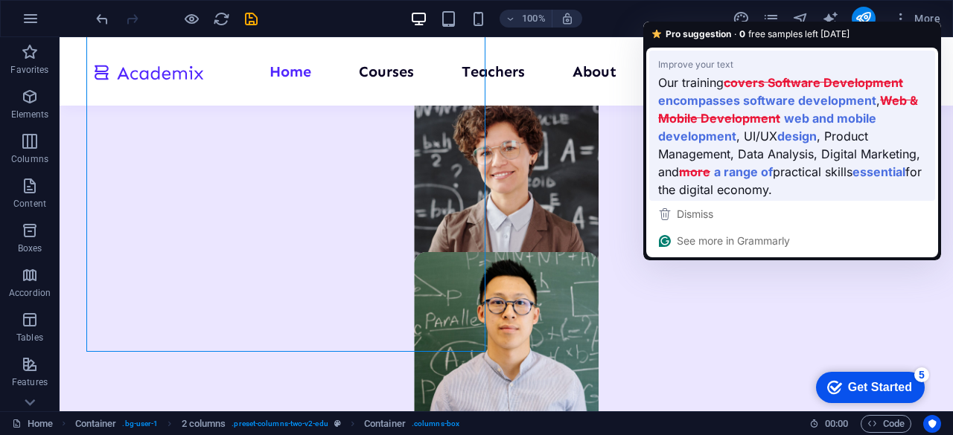
click at [736, 135] on span ", UI/UX" at bounding box center [756, 136] width 41 height 19
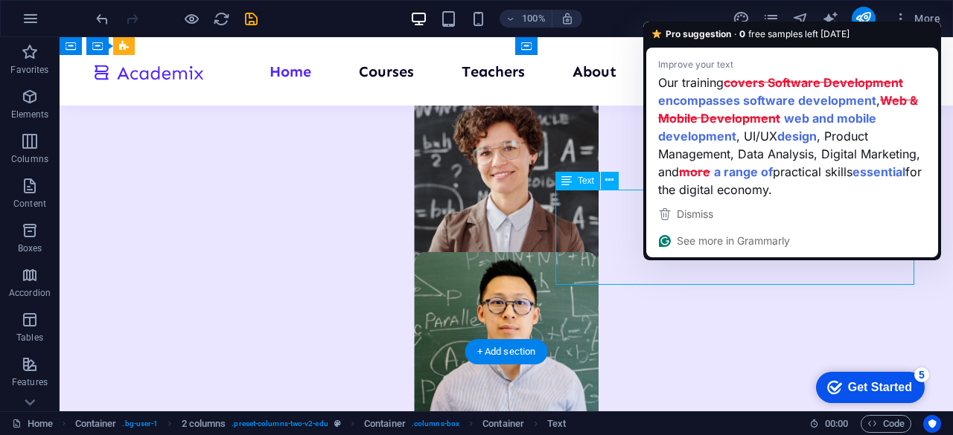
drag, startPoint x: 612, startPoint y: 236, endPoint x: 403, endPoint y: 271, distance: 212.1
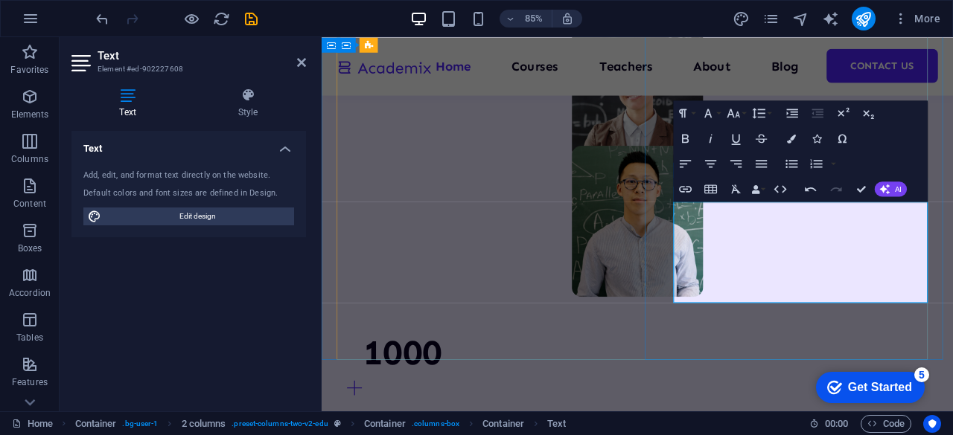
scroll to position [1395, 0]
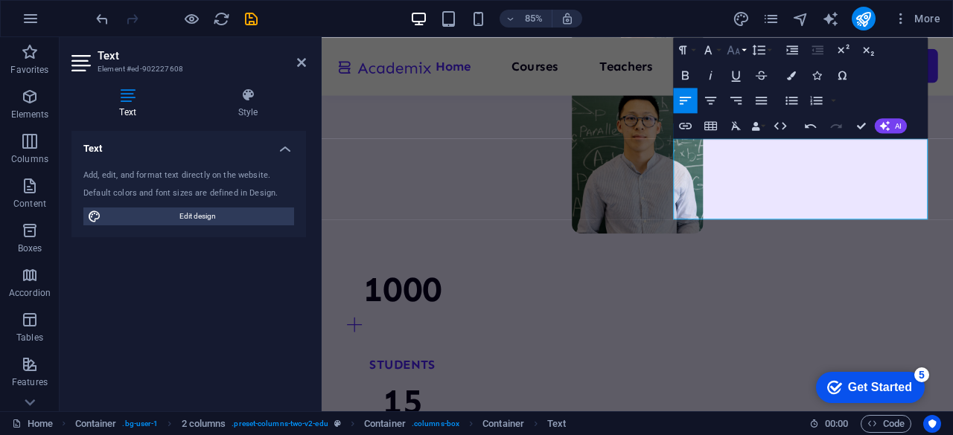
click at [733, 54] on icon "button" at bounding box center [733, 49] width 15 height 15
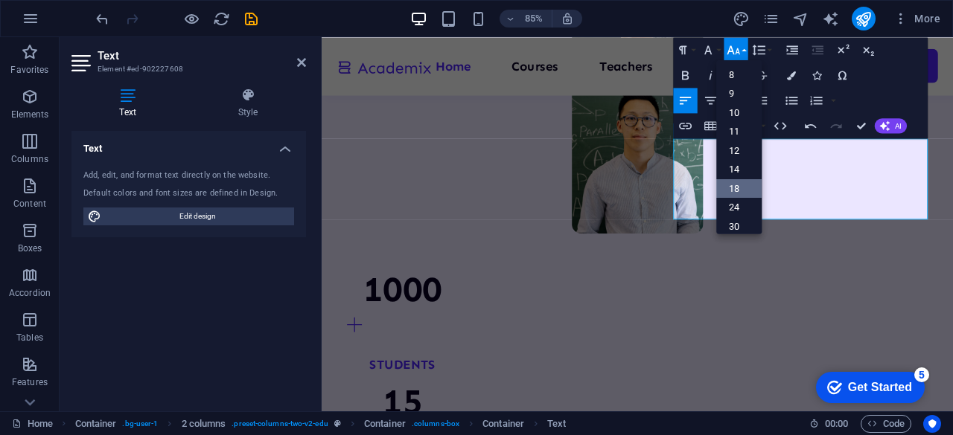
click at [741, 188] on link "18" at bounding box center [738, 188] width 45 height 19
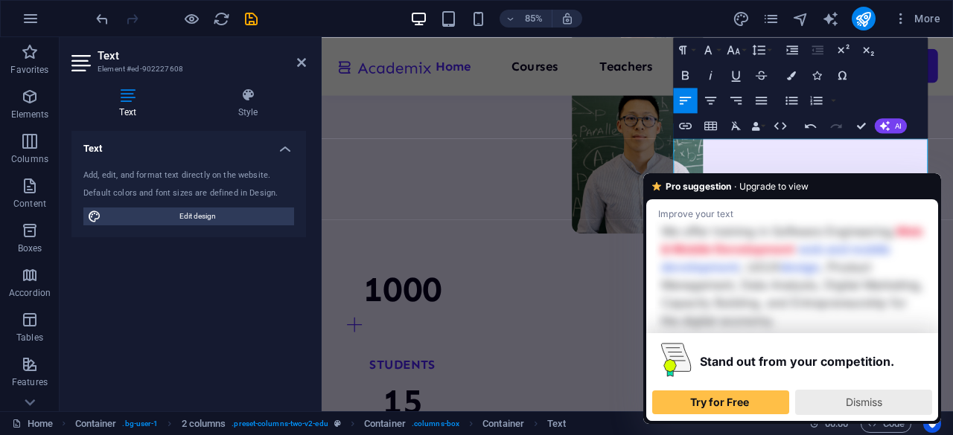
click at [856, 392] on div "Dismiss" at bounding box center [864, 403] width 124 height 24
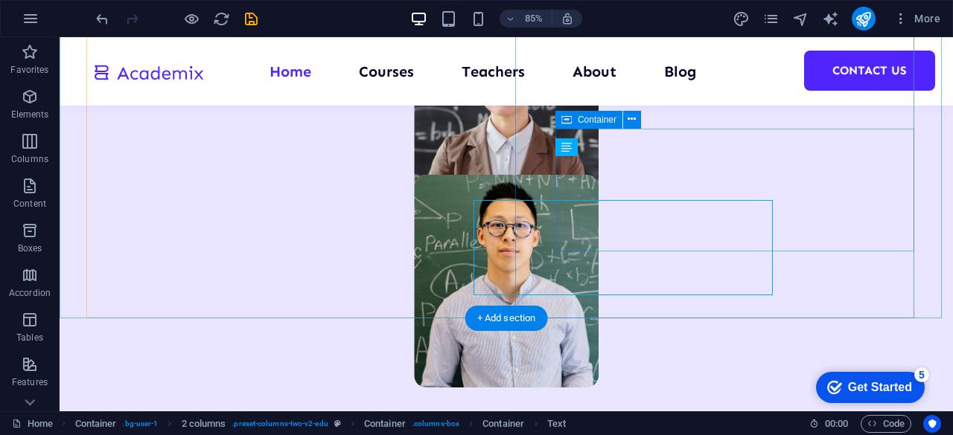
scroll to position [1351, 0]
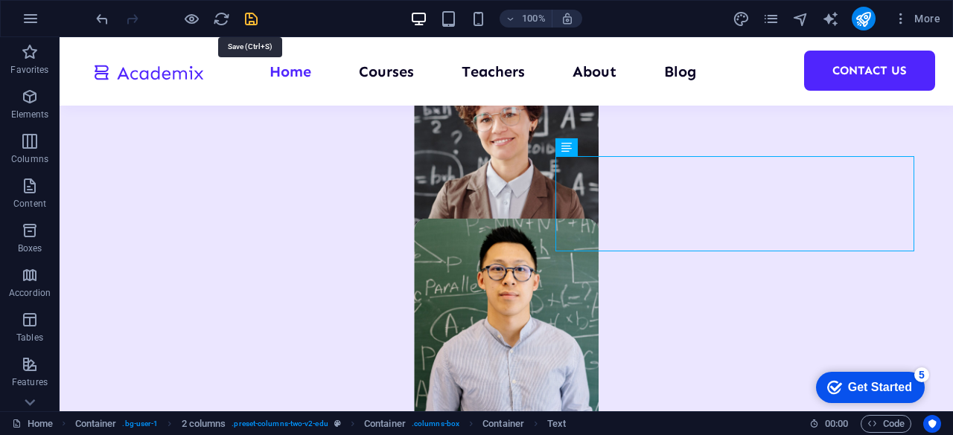
click at [252, 19] on icon "save" at bounding box center [251, 18] width 17 height 17
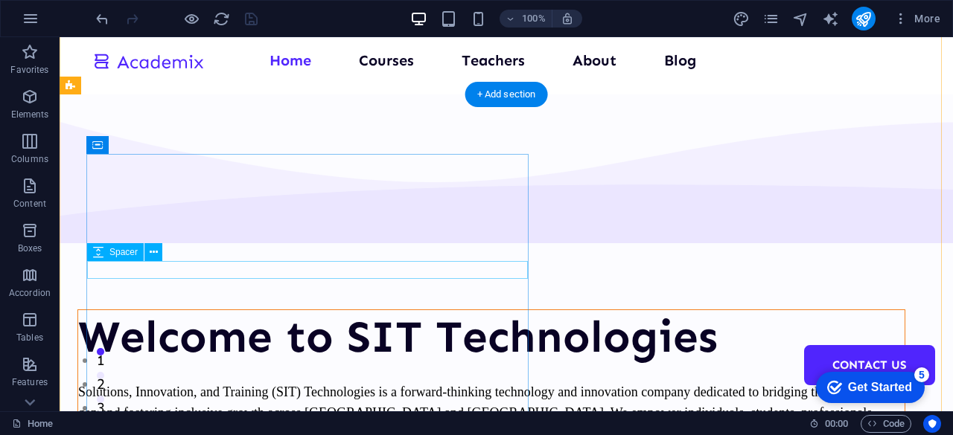
scroll to position [0, 0]
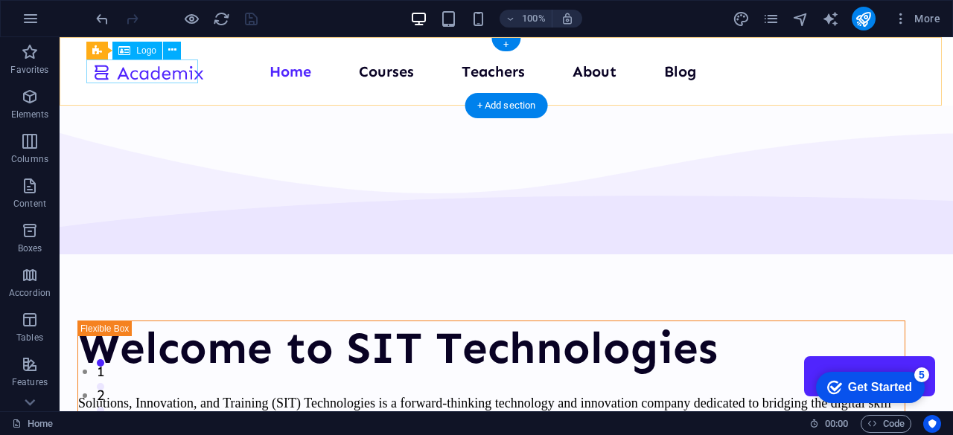
click at [176, 75] on div at bounding box center [148, 72] width 112 height 25
select select "px"
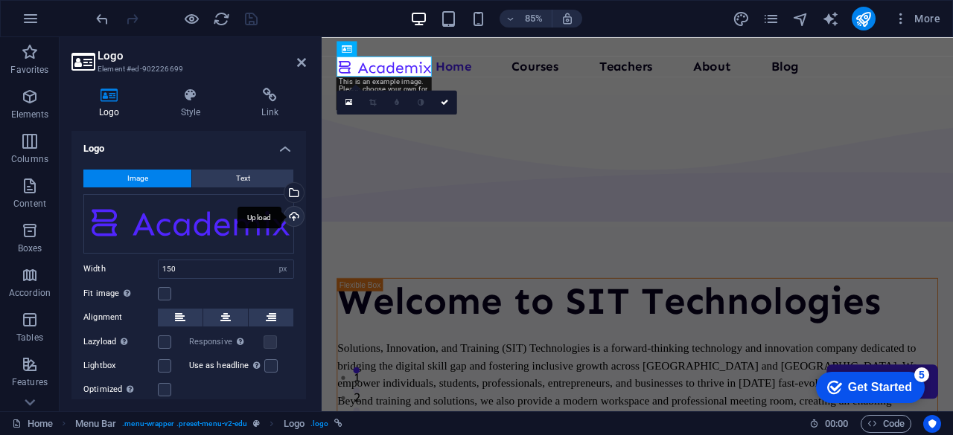
click at [290, 221] on div "Upload" at bounding box center [292, 218] width 22 height 22
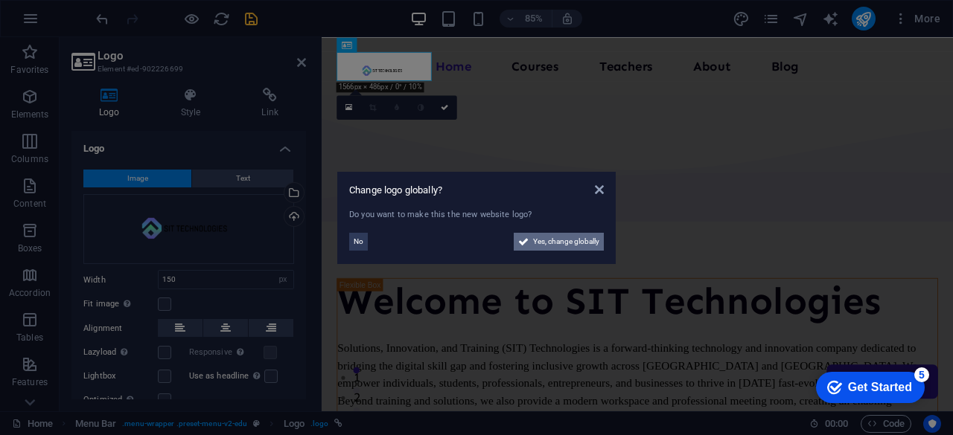
click at [560, 244] on span "Yes, change globally" at bounding box center [566, 242] width 66 height 18
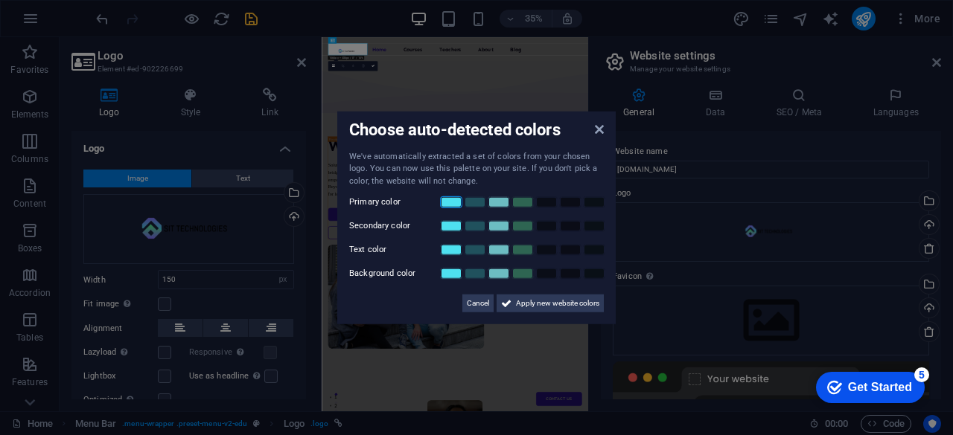
click at [451, 201] on link at bounding box center [451, 203] width 22 height 12
click at [479, 229] on link at bounding box center [475, 226] width 22 height 12
click at [525, 251] on link at bounding box center [522, 250] width 22 height 12
click at [453, 270] on link at bounding box center [451, 274] width 22 height 12
click at [532, 300] on span "Apply new website colors" at bounding box center [557, 304] width 83 height 18
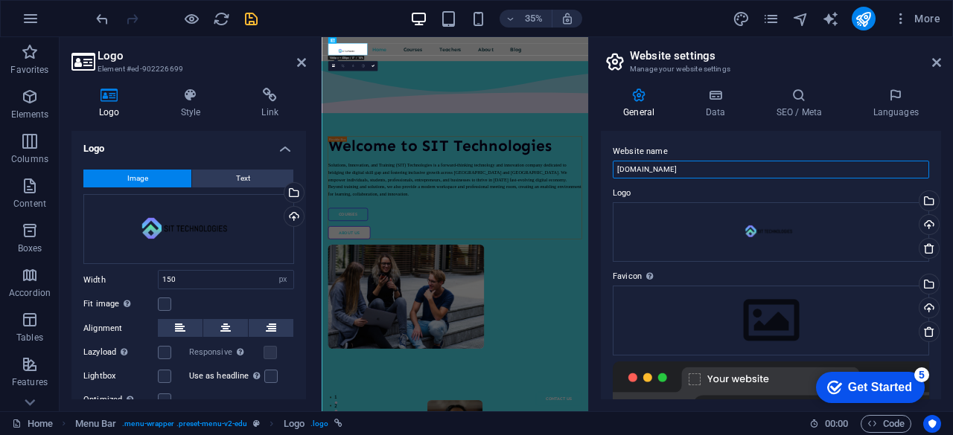
click at [689, 166] on input "[DOMAIN_NAME]" at bounding box center [771, 170] width 316 height 18
type input "SIT Tehcnologies"
click at [812, 96] on icon at bounding box center [798, 95] width 91 height 15
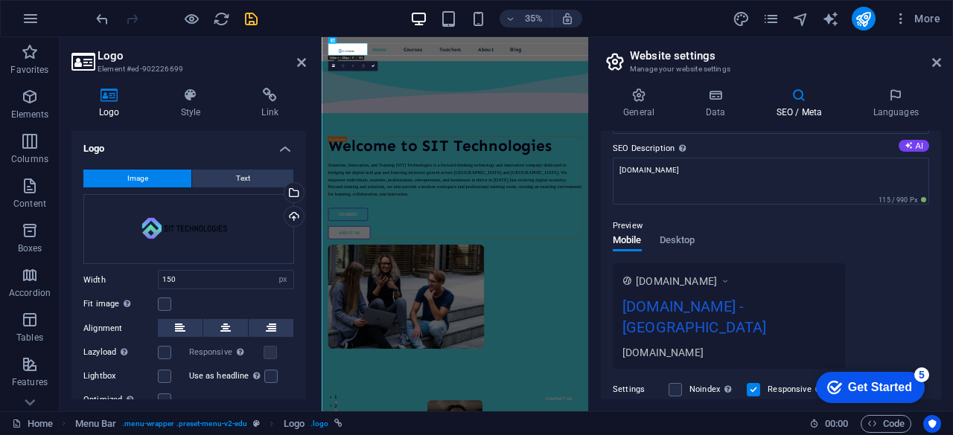
scroll to position [54, 0]
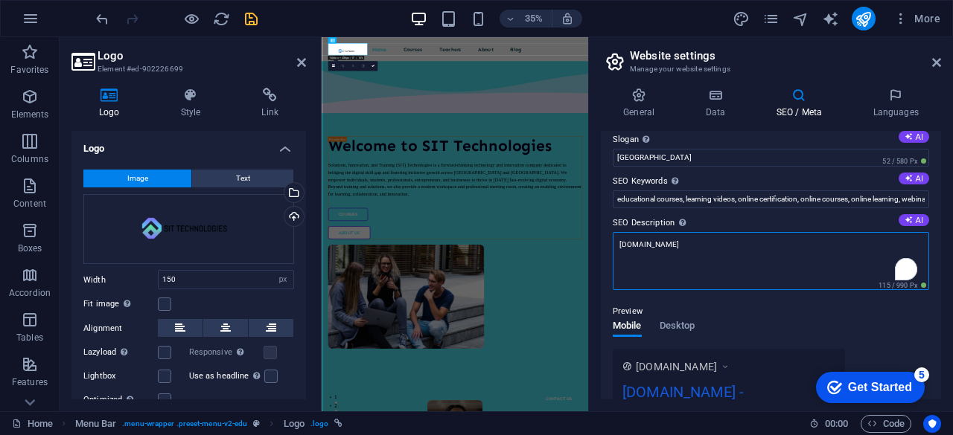
click at [700, 246] on textarea "[DOMAIN_NAME]" at bounding box center [771, 261] width 316 height 58
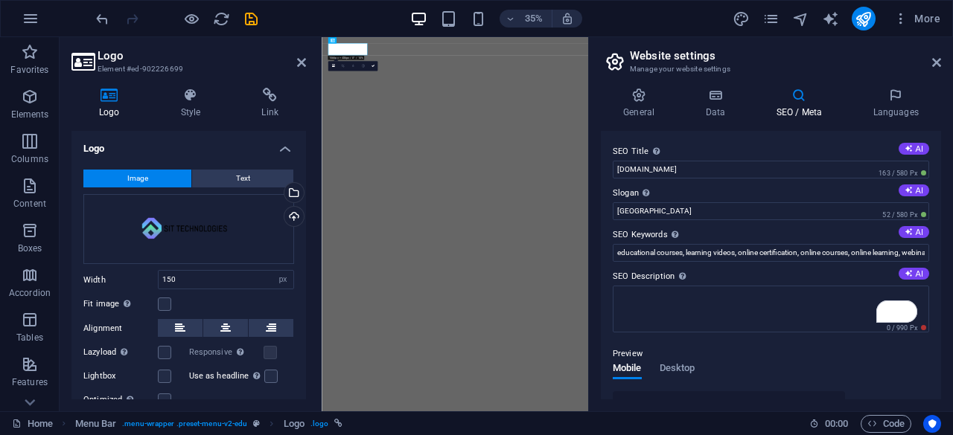
select select "px"
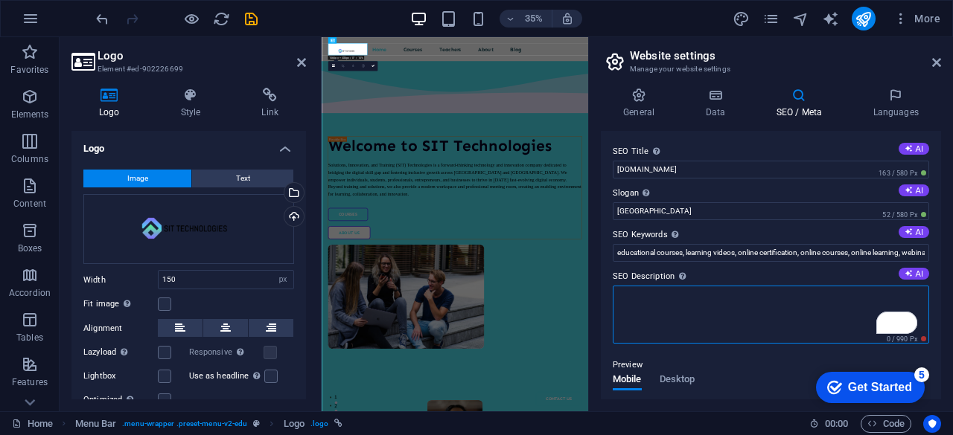
scroll to position [453, 0]
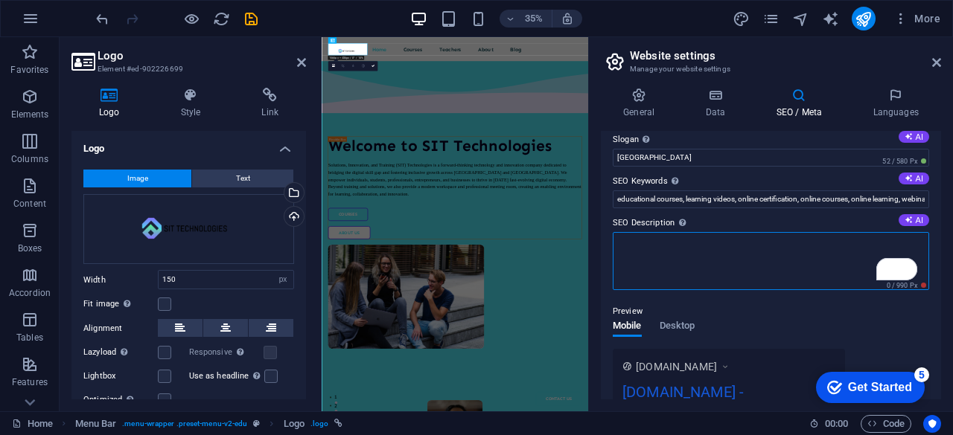
paste textarea "SIT Technologies is a forward-thinking company bridging Africa’s digital skill …"
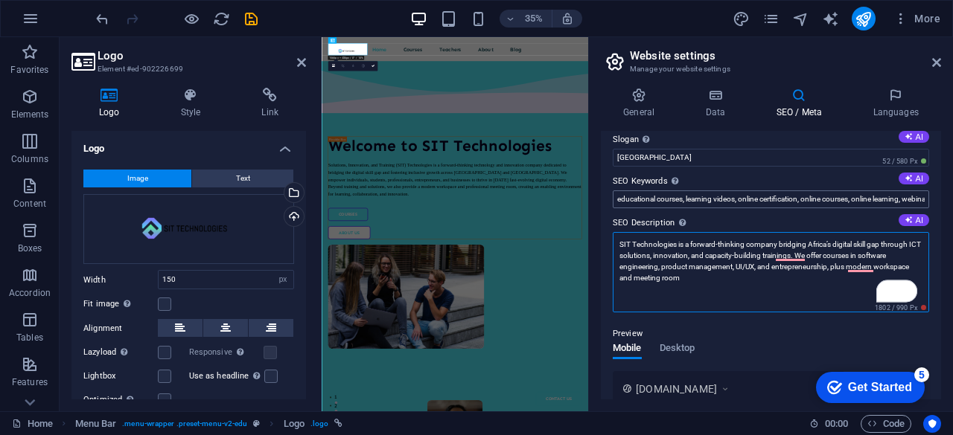
scroll to position [0, 0]
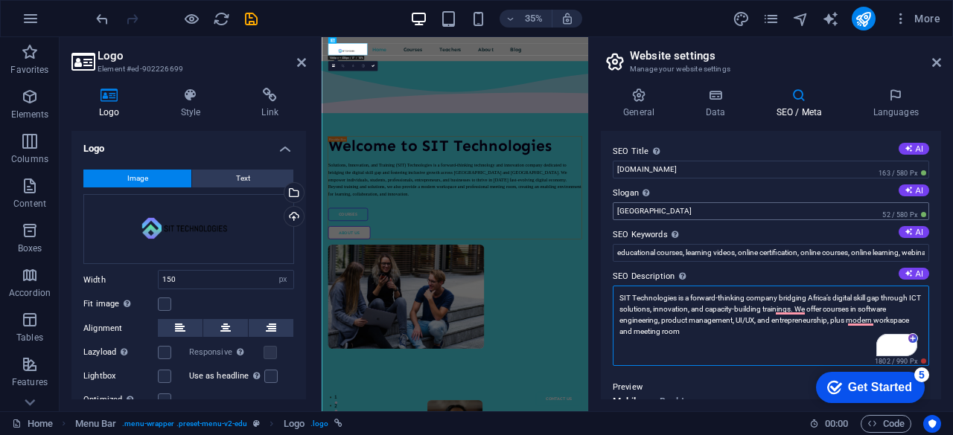
type textarea "SIT Technologies is a forward-thinking company bridging Africa’s digital skill …"
click at [642, 208] on input "[GEOGRAPHIC_DATA]" at bounding box center [771, 211] width 316 height 18
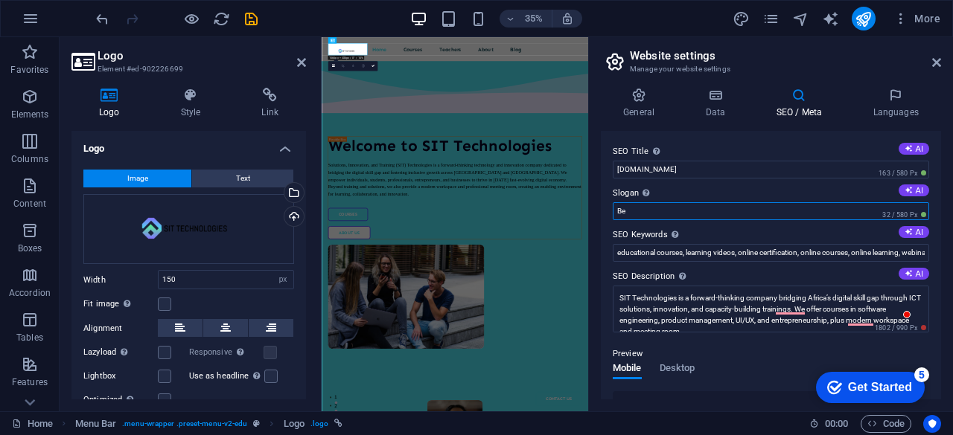
type input "B"
type input "S"
paste input "Solutions. Innovation. Training"
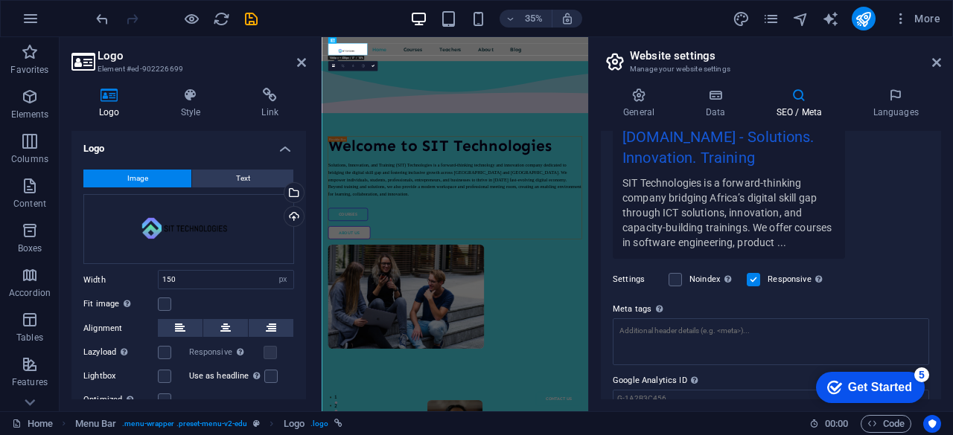
scroll to position [357, 0]
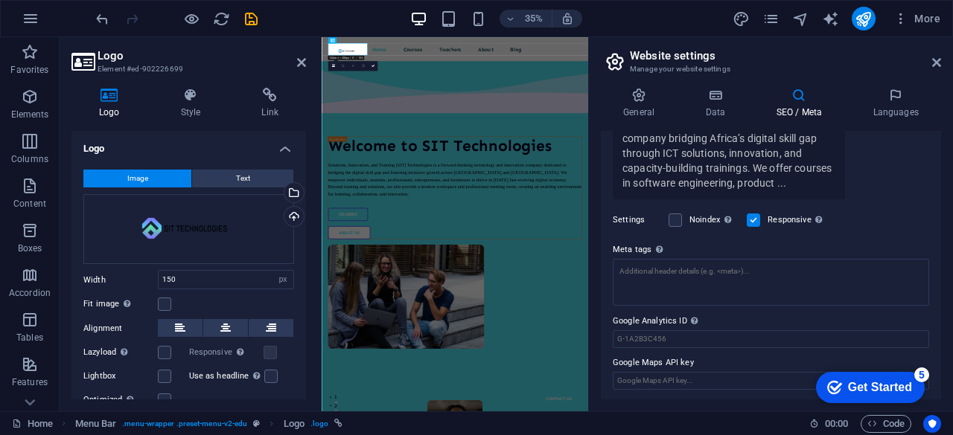
type input "Solutions. Innovation. Training"
click at [744, 282] on textarea "Meta tags Enter HTML code here that will be placed inside the tags of your webs…" at bounding box center [771, 282] width 316 height 47
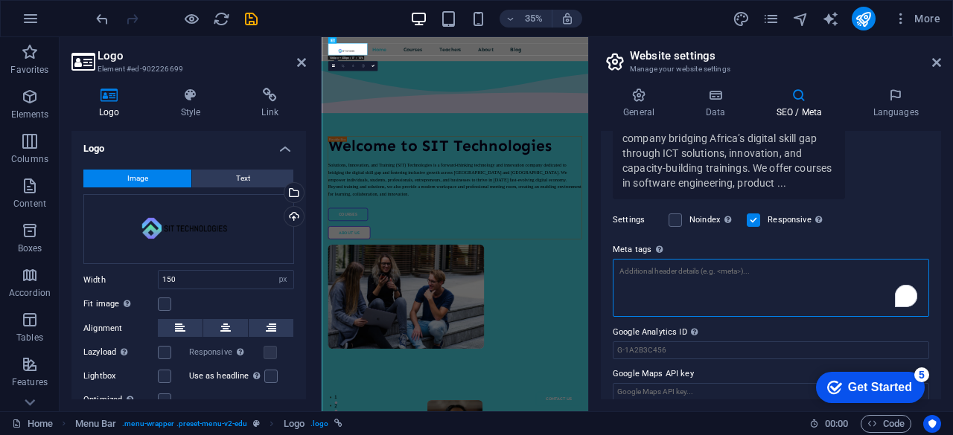
paste textarea "<meta name="title" content="SIT Technologies | Solutions, Innovation & Training…"
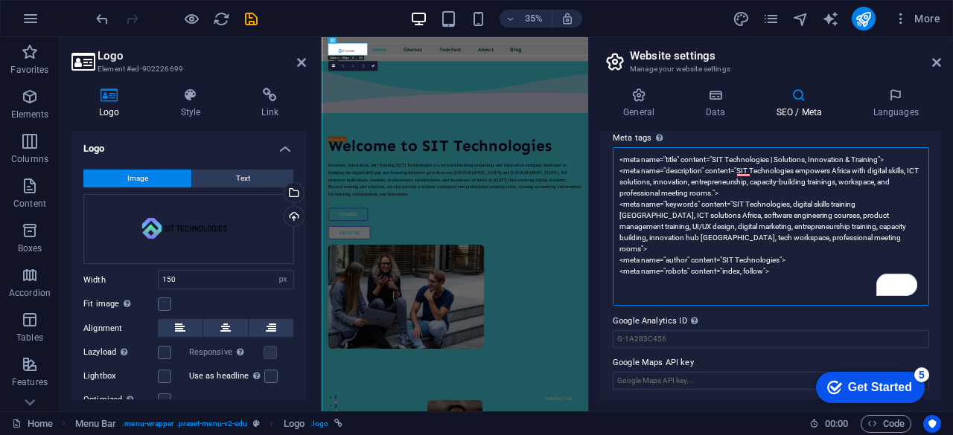
scroll to position [458, 0]
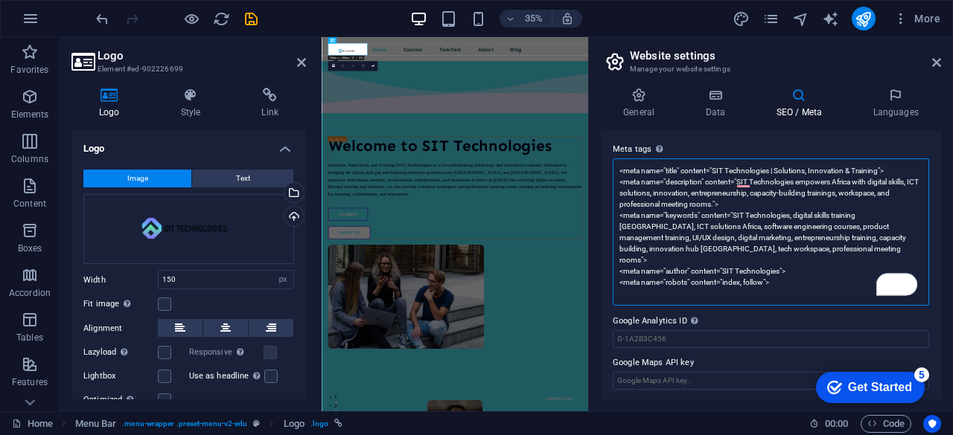
click at [651, 288] on textarea "<meta name="title" content="SIT Technologies | Solutions, Innovation & Training…" at bounding box center [771, 232] width 316 height 147
click at [634, 293] on textarea "<meta name="title" content="SIT Technologies | Solutions, Innovation & Training…" at bounding box center [771, 232] width 316 height 147
click at [726, 95] on body "[DOMAIN_NAME] Home Favorites Elements Columns Content Boxes Accordion Tables Fe…" at bounding box center [476, 217] width 953 height 435
type textarea "<meta name="title" content="SIT Technologies | Solutions, Innovation &amp; Trai…"
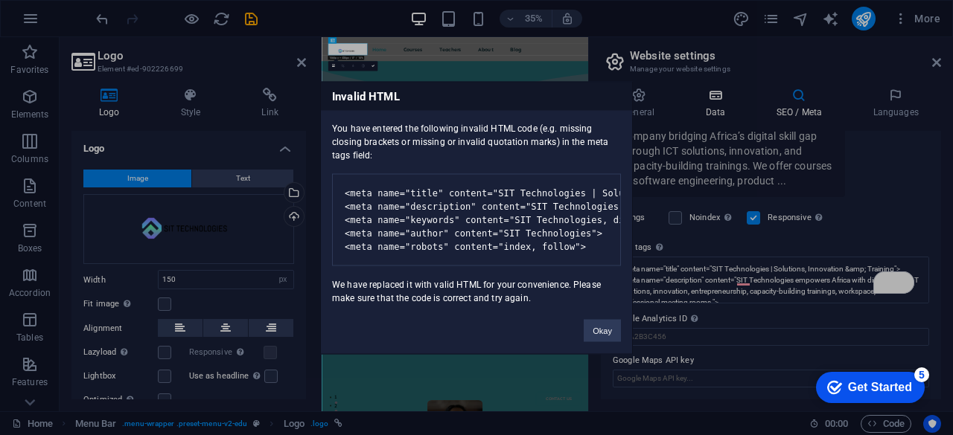
scroll to position [0, 0]
click at [797, 269] on div "Invalid HTML You have entered the following invalid HTML code (e.g. missing clo…" at bounding box center [476, 217] width 953 height 435
click at [532, 211] on pre "<meta name="title" content="SIT Technologies | Solutions, Innovation & Training…" at bounding box center [476, 219] width 289 height 92
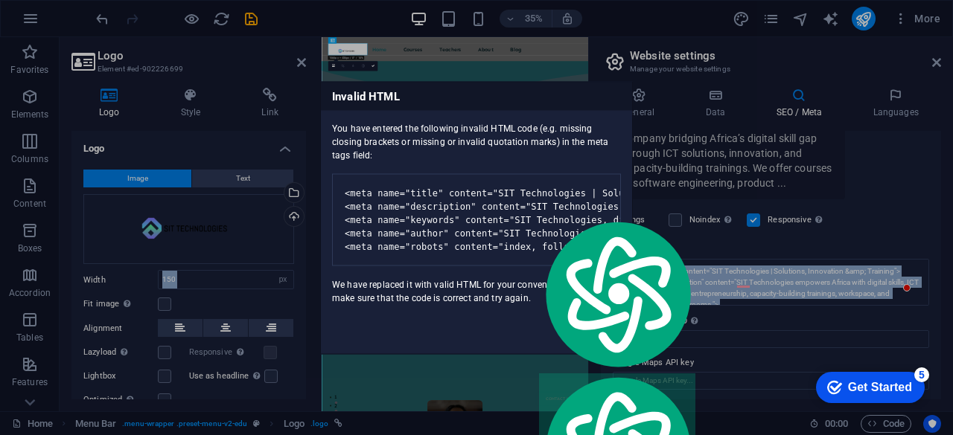
type textarea "Favorites Elements Columns Content Boxes Accordion Tables Features Images Slide…"
click at [469, 216] on pre "<meta name="title" content="SIT Technologies | Solutions, Innovation & Training…" at bounding box center [476, 219] width 289 height 92
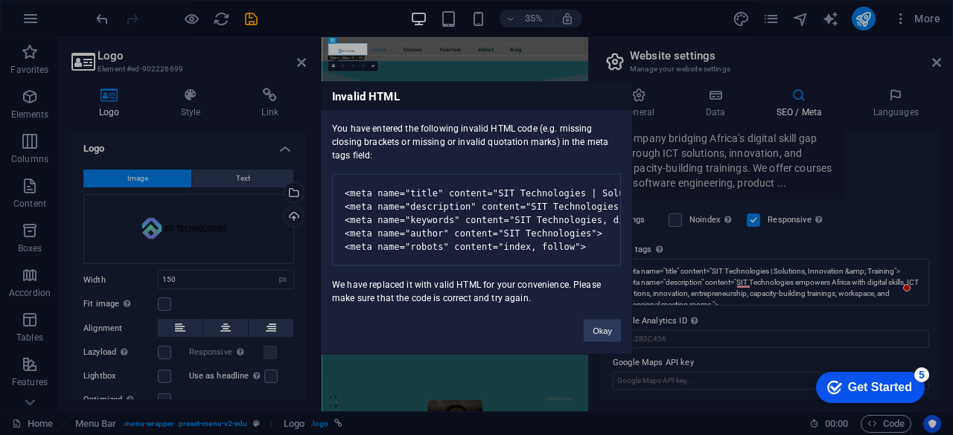
click at [465, 223] on pre "<meta name="title" content="SIT Technologies | Solutions, Innovation & Training…" at bounding box center [476, 219] width 289 height 92
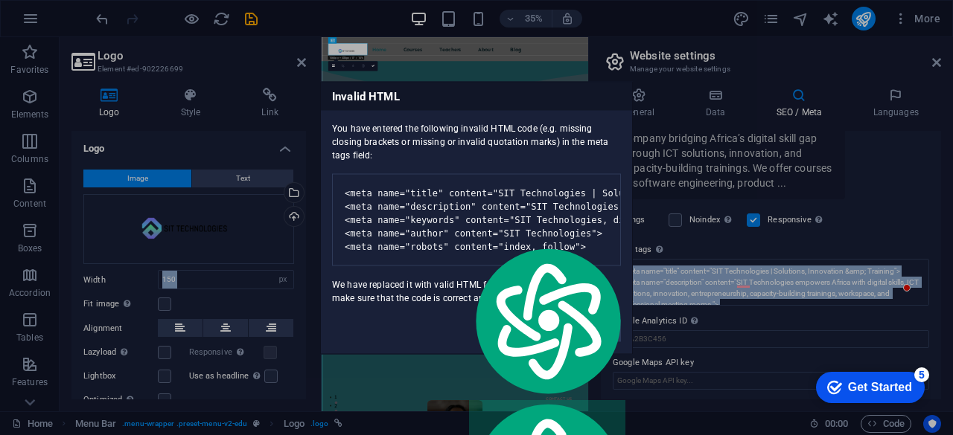
click at [457, 215] on pre "<meta name="title" content="SIT Technologies | Solutions, Innovation & Training…" at bounding box center [476, 219] width 289 height 92
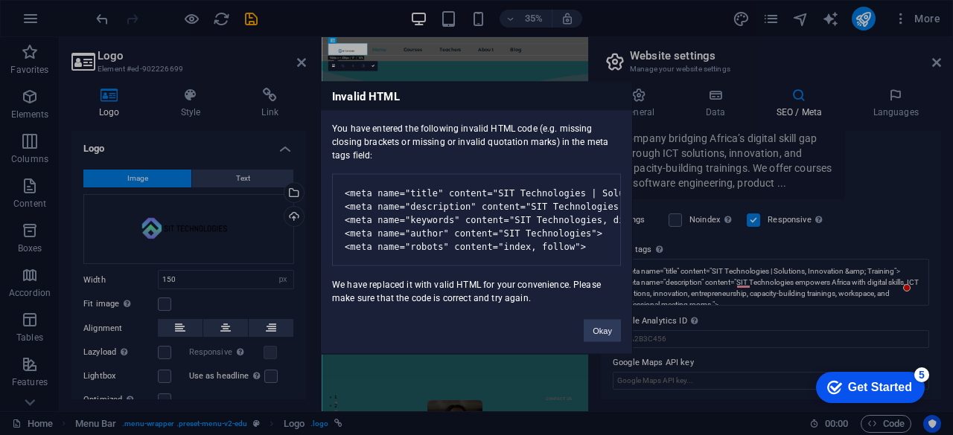
click at [727, 279] on div "Invalid HTML You have entered the following invalid HTML code (e.g. missing clo…" at bounding box center [476, 217] width 953 height 435
click at [727, 283] on div "Invalid HTML You have entered the following invalid HTML code (e.g. missing clo…" at bounding box center [476, 217] width 953 height 435
click at [602, 333] on button "Okay" at bounding box center [602, 330] width 37 height 22
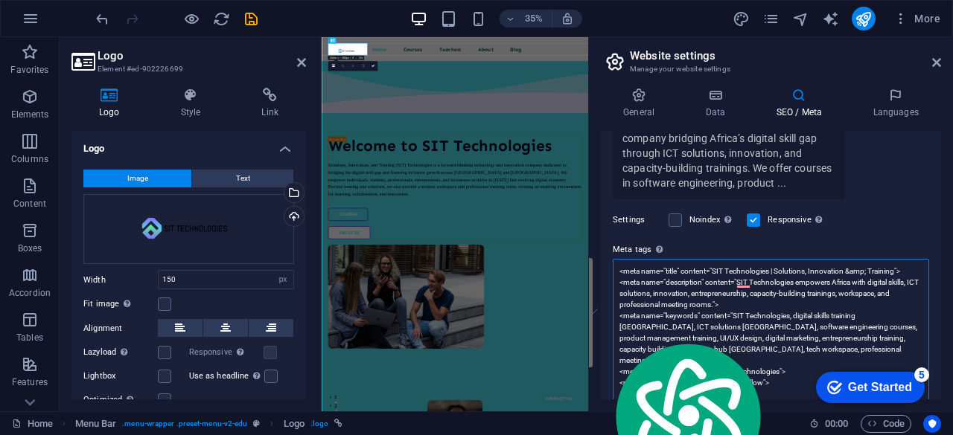
click at [703, 291] on textarea "<meta name="title" content="SIT Technologies | Solutions, Innovation &amp; Trai…" at bounding box center [771, 332] width 316 height 147
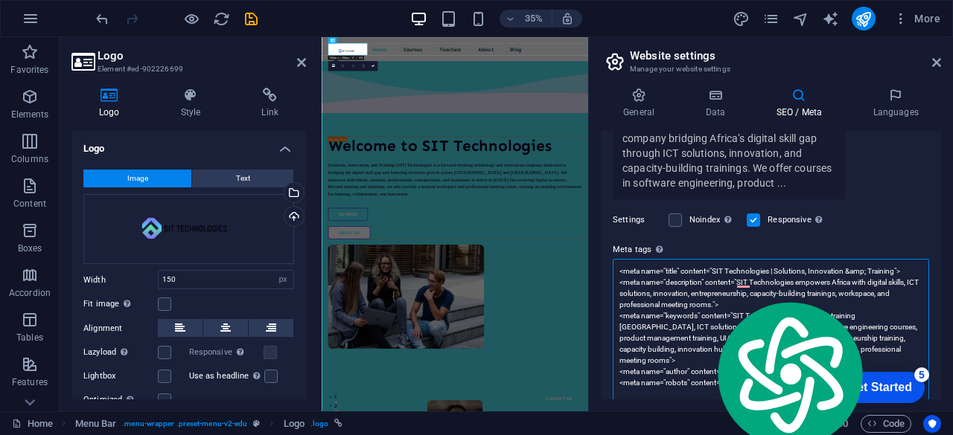
type textarea "<meta name="title" content="SIT Technologies | Solutions, Innovation &amp; Trai…"
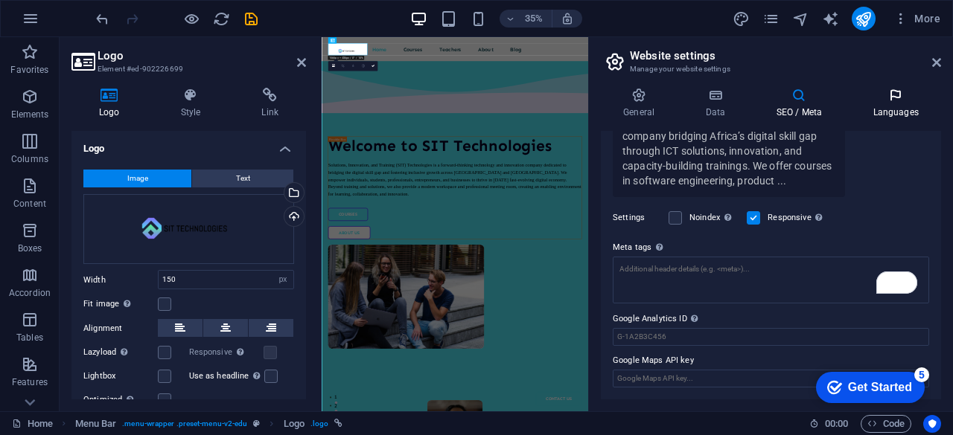
scroll to position [357, 0]
click at [878, 101] on icon at bounding box center [895, 95] width 91 height 15
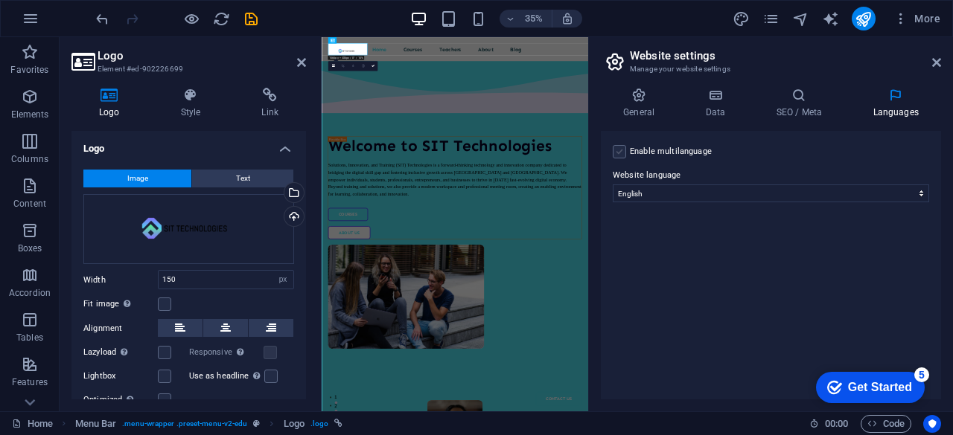
click at [623, 156] on label at bounding box center [619, 151] width 13 height 13
click at [0, 0] on input "Enable multilanguage To disable multilanguage delete all languages until only o…" at bounding box center [0, 0] width 0 height 0
select select
click at [627, 151] on div "Enable multilanguage To disable multilanguage delete all languages until only o…" at bounding box center [771, 152] width 316 height 18
click at [622, 151] on label at bounding box center [619, 151] width 13 height 13
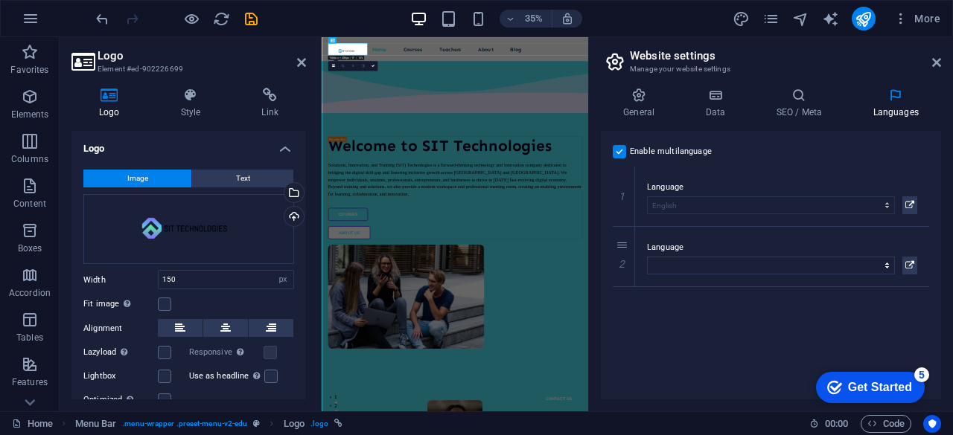
click at [0, 0] on input "Enable multilanguage To disable multilanguage delete all languages until only o…" at bounding box center [0, 0] width 0 height 0
click at [711, 104] on h4 "Data" at bounding box center [718, 103] width 71 height 31
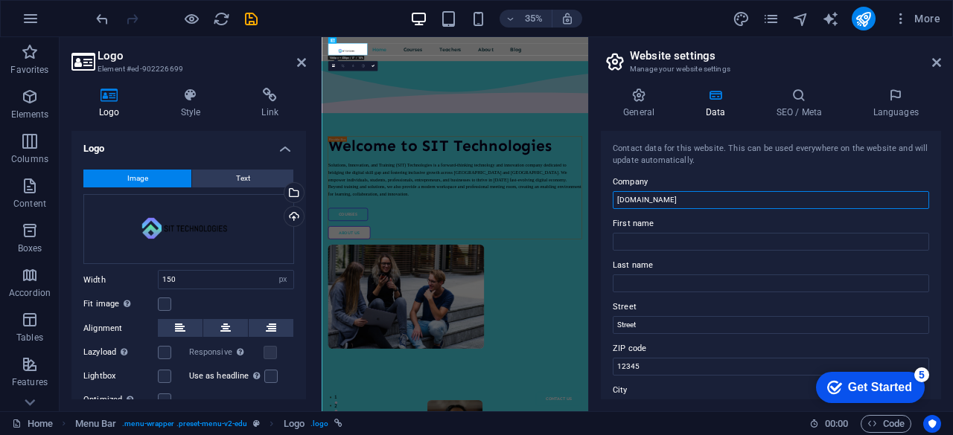
click at [715, 206] on input "[DOMAIN_NAME]" at bounding box center [771, 200] width 316 height 18
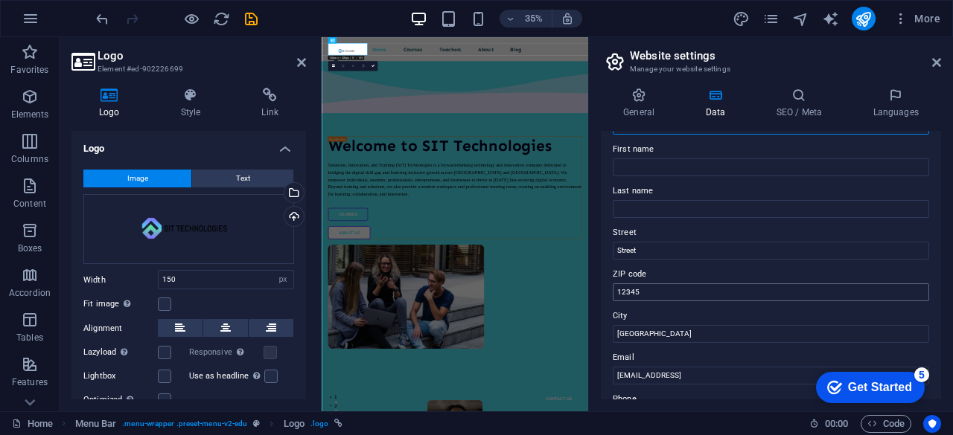
type input "SIT Technologies"
click at [658, 291] on input "12345" at bounding box center [771, 293] width 316 height 18
type input "660213"
click at [666, 322] on label "City" at bounding box center [771, 316] width 316 height 18
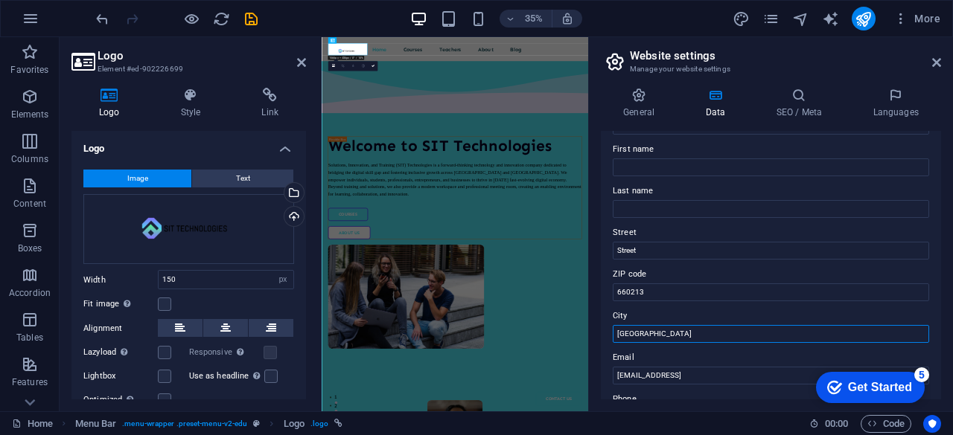
click at [666, 325] on input "[GEOGRAPHIC_DATA]" at bounding box center [771, 334] width 316 height 18
click at [664, 334] on input "[GEOGRAPHIC_DATA]" at bounding box center [771, 334] width 316 height 18
type input "B"
type input "Jalingo"
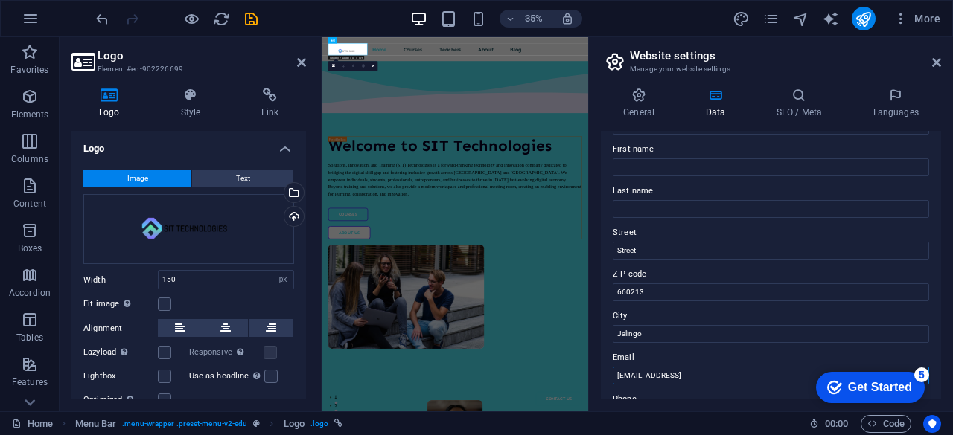
click at [660, 378] on input "[EMAIL_ADDRESS]" at bounding box center [771, 376] width 316 height 18
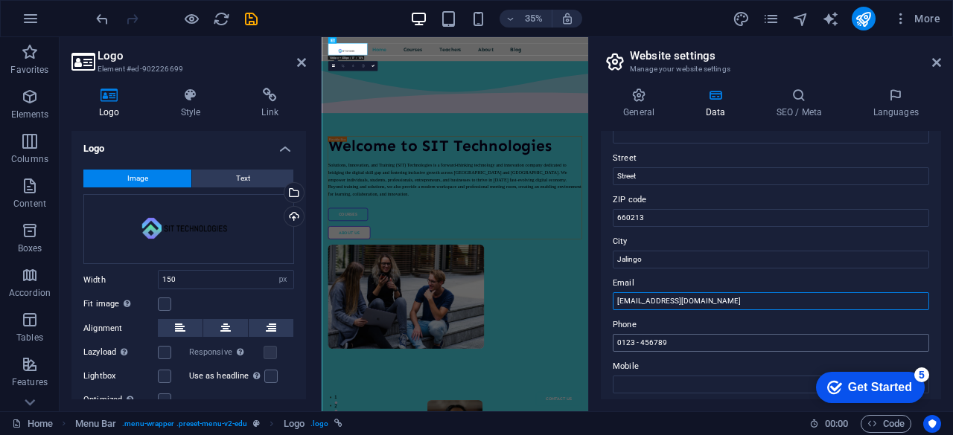
type input "[EMAIL_ADDRESS][DOMAIN_NAME]"
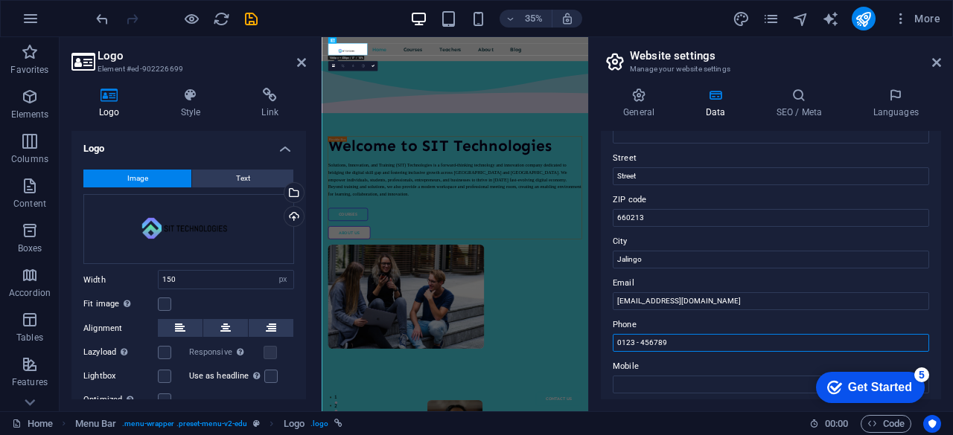
click at [701, 348] on input "0123 - 456789" at bounding box center [771, 343] width 316 height 18
type input "0"
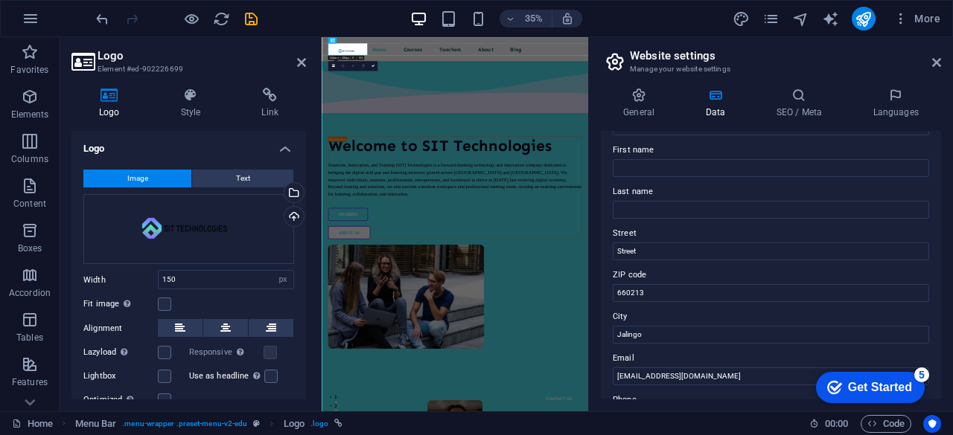
scroll to position [0, 0]
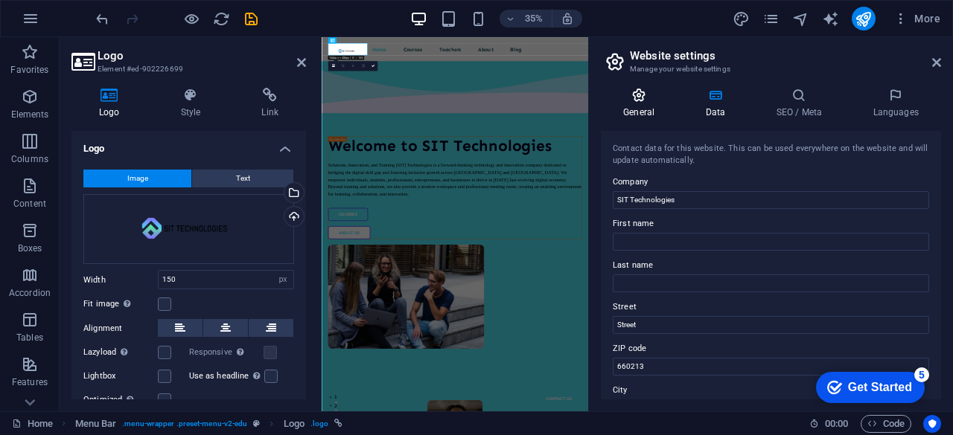
type input "[PHONE_NUMBER]"
click at [622, 108] on h4 "General" at bounding box center [642, 103] width 82 height 31
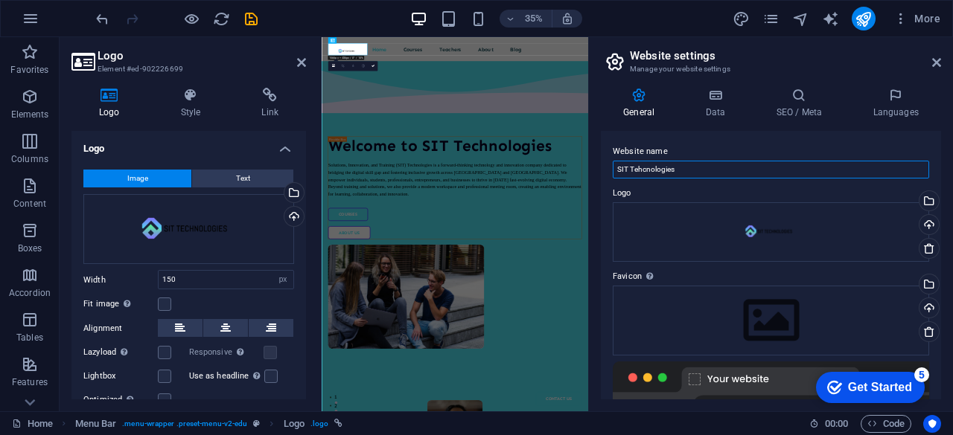
click at [648, 167] on input "SIT Tehcnologies" at bounding box center [771, 170] width 316 height 18
type input "SIT Technologies"
click at [708, 103] on h4 "Data" at bounding box center [718, 103] width 71 height 31
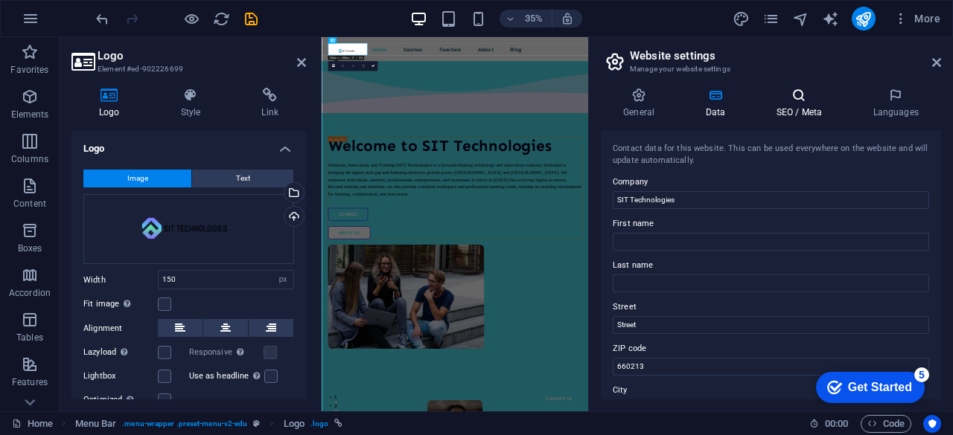
click at [816, 102] on icon at bounding box center [798, 95] width 91 height 15
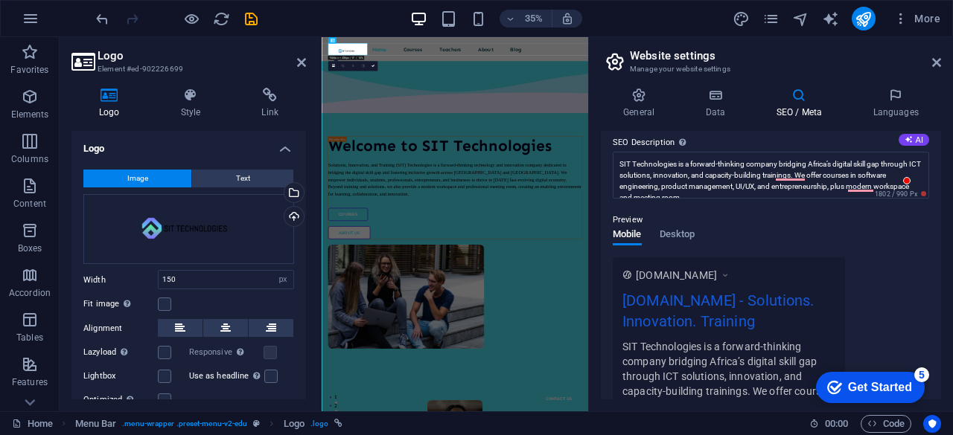
scroll to position [60, 0]
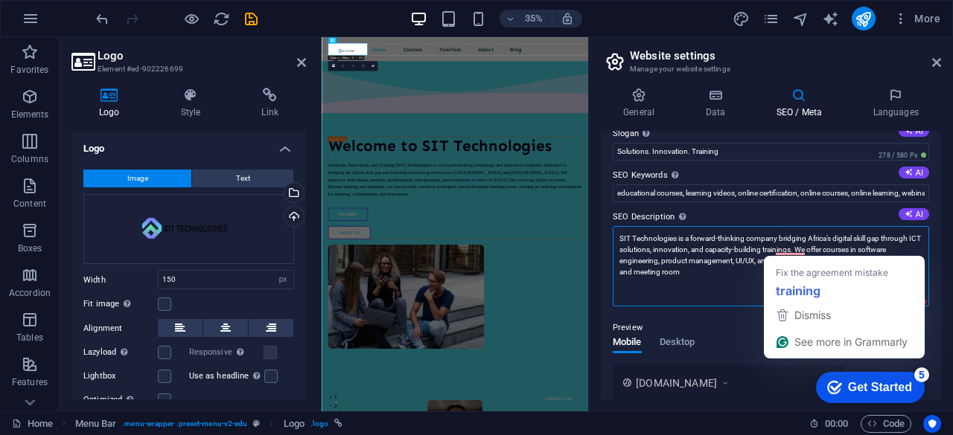
click at [785, 247] on textarea "SIT Technologies is a forward-thinking company bridging Africa’s digital skill …" at bounding box center [771, 266] width 316 height 80
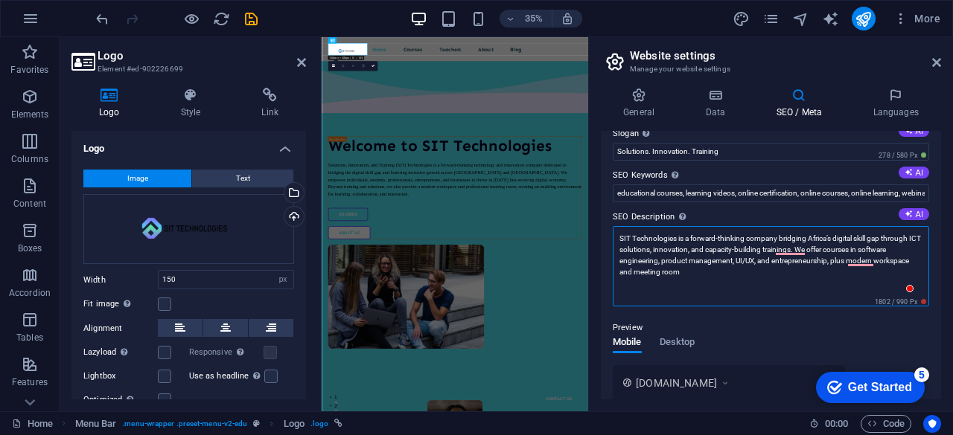
click at [809, 280] on textarea "SIT Technologies is a forward-thinking company bridging Africa’s digital skill …" at bounding box center [771, 266] width 316 height 80
click at [790, 252] on textarea "SIT Technologies is a forward-thinking company bridging Africa’s digital skill …" at bounding box center [771, 266] width 316 height 80
click at [864, 258] on textarea "SIT Technologies is a forward-thinking company bridging Africa’s digital skill …" at bounding box center [771, 266] width 316 height 80
click at [685, 278] on textarea "SIT Technologies is a forward-thinking company bridging Africa’s digital skill …" at bounding box center [771, 266] width 316 height 80
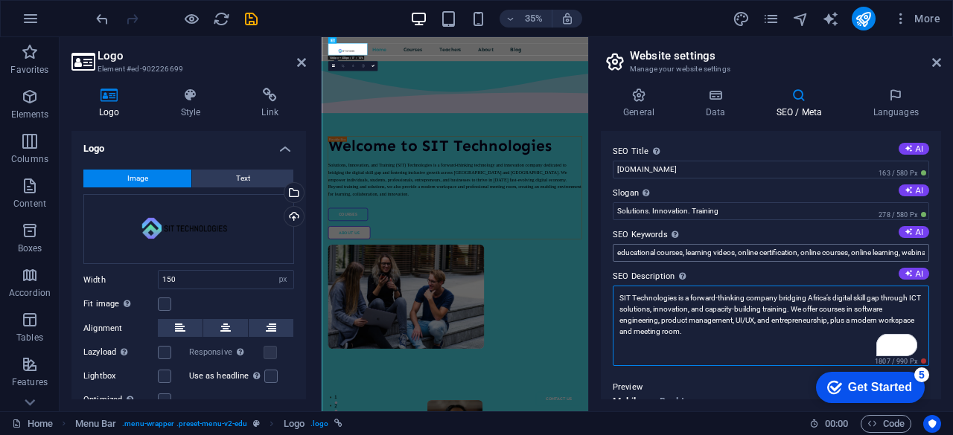
type textarea "SIT Technologies is a forward-thinking company bridging Africa’s digital skill …"
click at [808, 255] on input "educational courses, learning videos, online certification, online courses, onl…" at bounding box center [771, 253] width 316 height 18
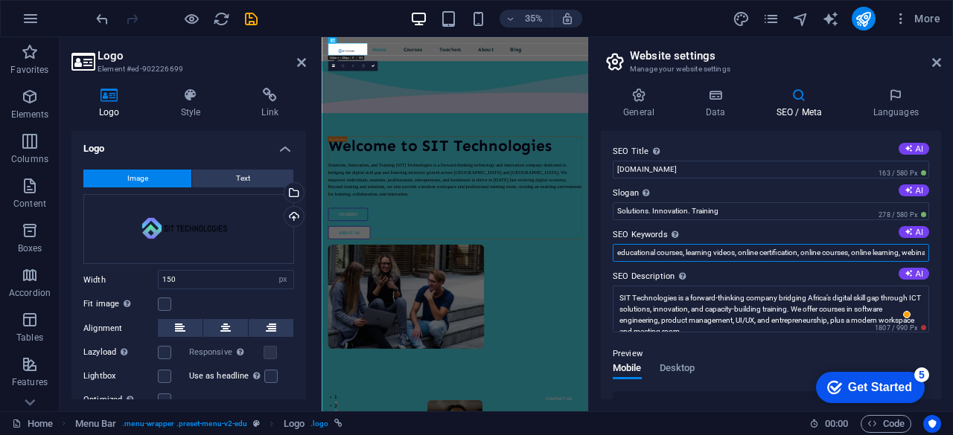
click at [627, 249] on input "educational courses, learning videos, online certification, online courses, onl…" at bounding box center [771, 253] width 316 height 18
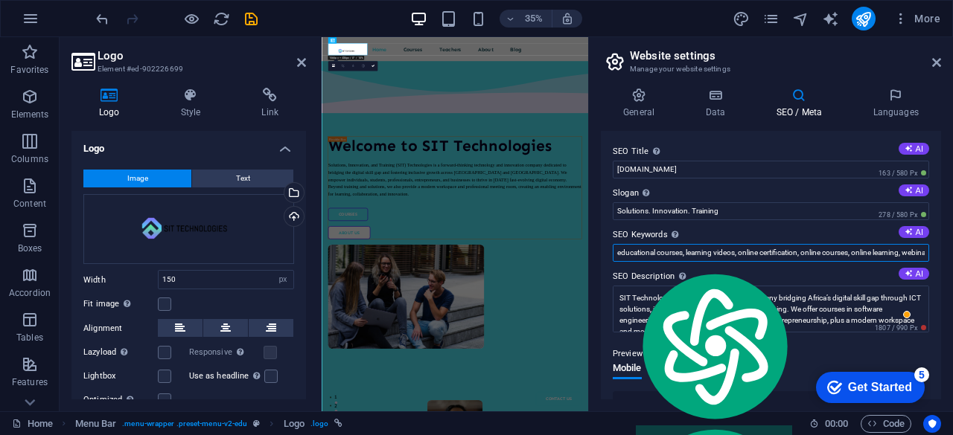
paste input "SIT Technologies, digital skills training [GEOGRAPHIC_DATA], ICT solutions [GEO…"
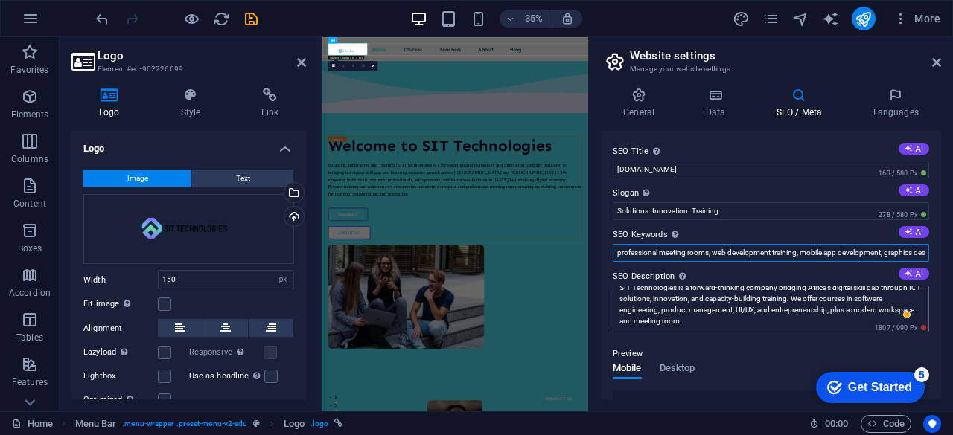
scroll to position [10, 0]
type input "SIT Technologies, digital skills training [GEOGRAPHIC_DATA], ICT solutions [GEO…"
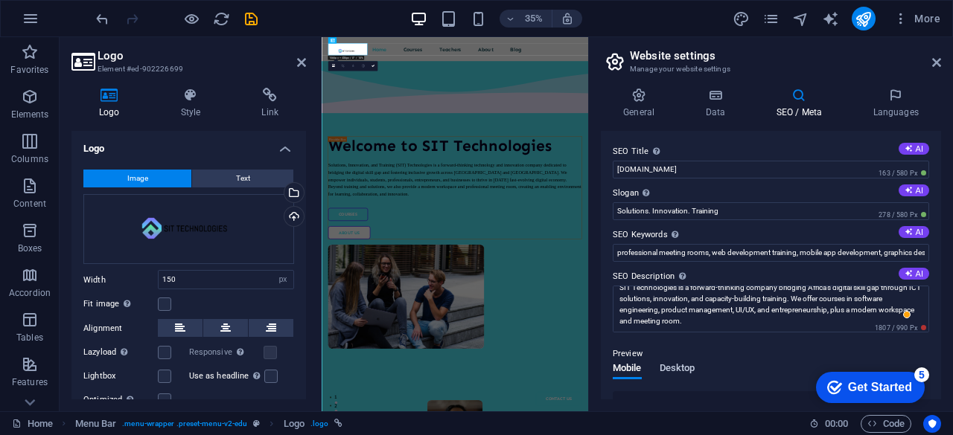
click at [669, 362] on span "Desktop" at bounding box center [678, 370] width 36 height 21
drag, startPoint x: 895, startPoint y: 106, endPoint x: 905, endPoint y: 91, distance: 18.8
click at [896, 106] on h4 "Languages" at bounding box center [895, 103] width 91 height 31
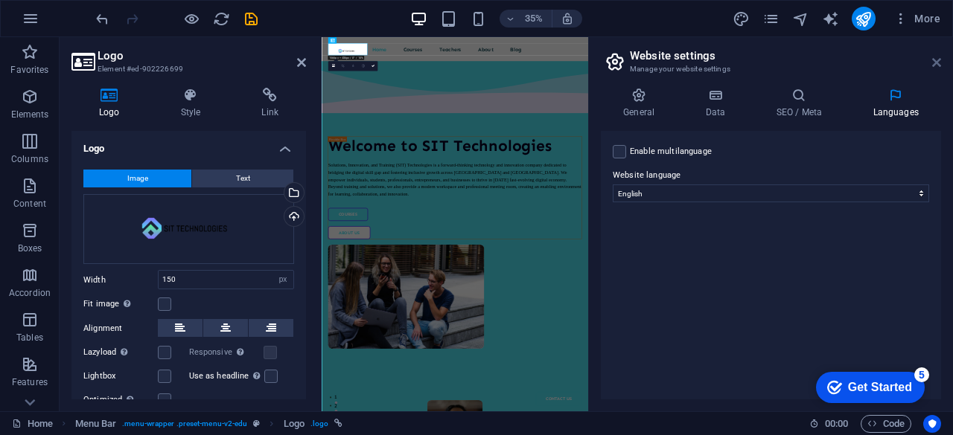
drag, startPoint x: 942, startPoint y: 54, endPoint x: 935, endPoint y: 60, distance: 9.5
click at [942, 54] on aside "Website settings Manage your website settings General Data SEO / Meta Languages…" at bounding box center [770, 224] width 365 height 374
click at [932, 63] on icon at bounding box center [936, 63] width 9 height 12
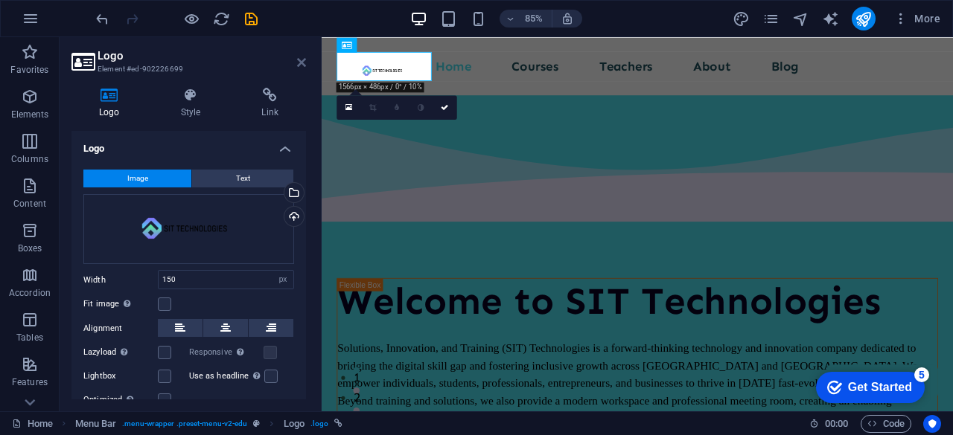
click at [300, 65] on icon at bounding box center [301, 63] width 9 height 12
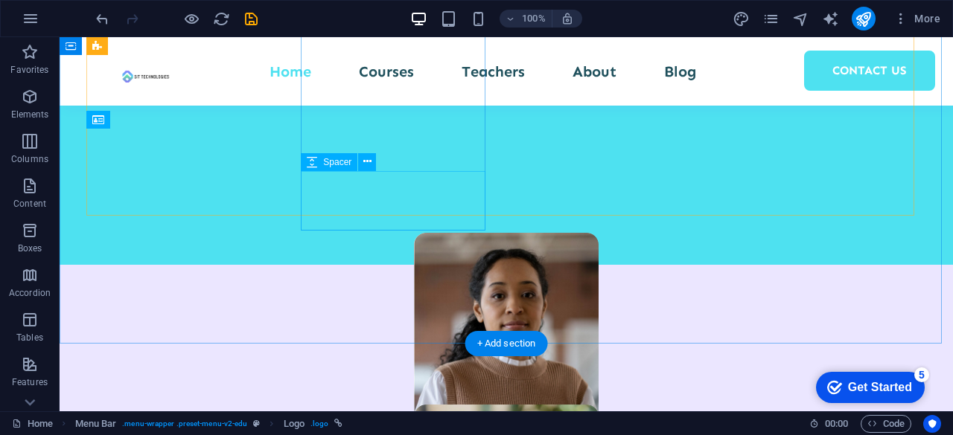
scroll to position [747, 0]
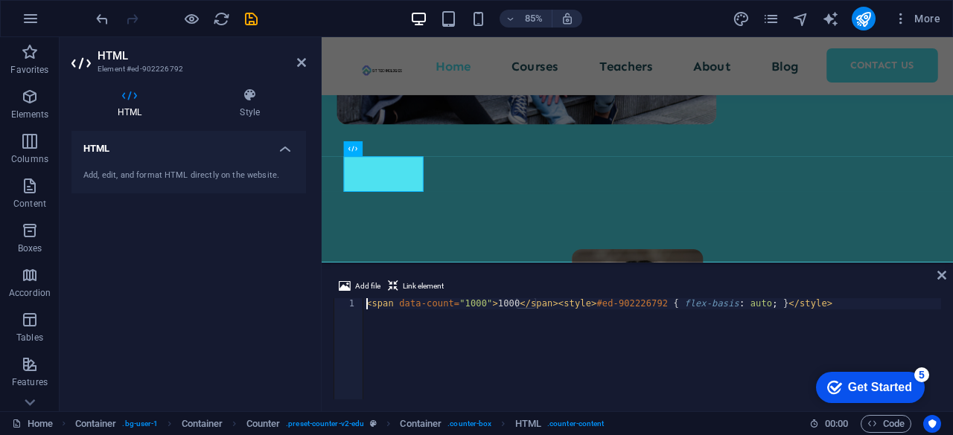
click at [470, 303] on div "< span data-count = "1000" > 1000 </ span > < style > #ed-902226792 { flex-basi…" at bounding box center [652, 361] width 578 height 124
click at [491, 304] on div "< span data-count = "100" > 1000 </ span > < style > #ed-902226792 { flex-basis…" at bounding box center [652, 361] width 578 height 124
type textarea "<span data-count="100">100</span><style>#ed-902226792 { flex-basis: auto; }</st…"
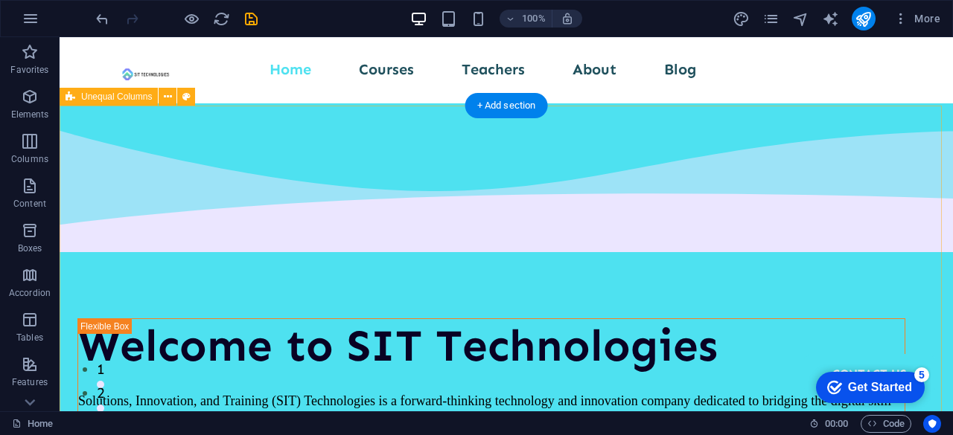
scroll to position [0, 0]
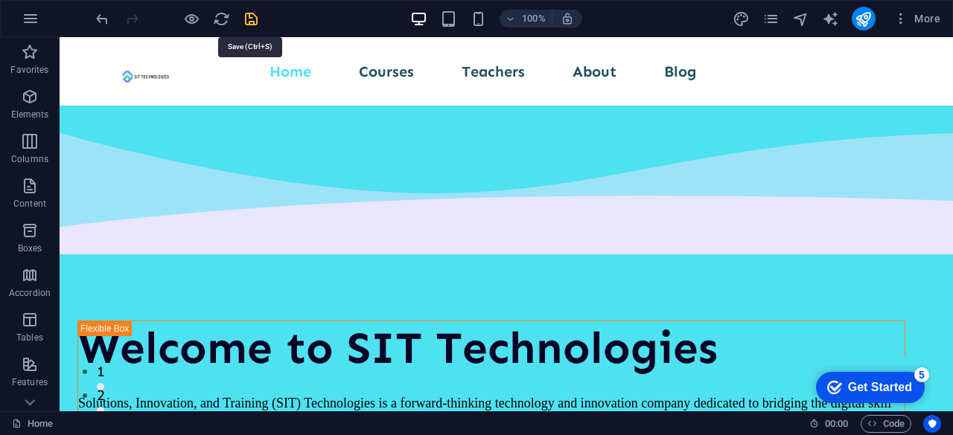
click at [249, 19] on icon "save" at bounding box center [251, 18] width 17 height 17
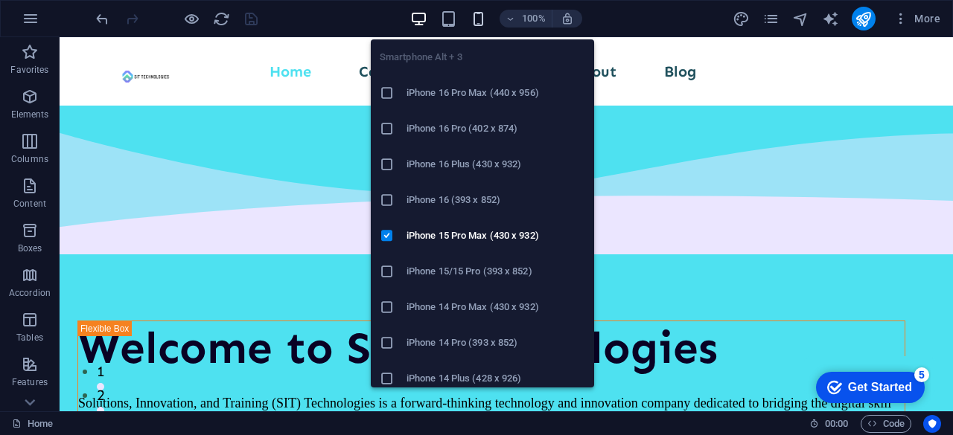
click at [478, 13] on icon "button" at bounding box center [478, 18] width 17 height 17
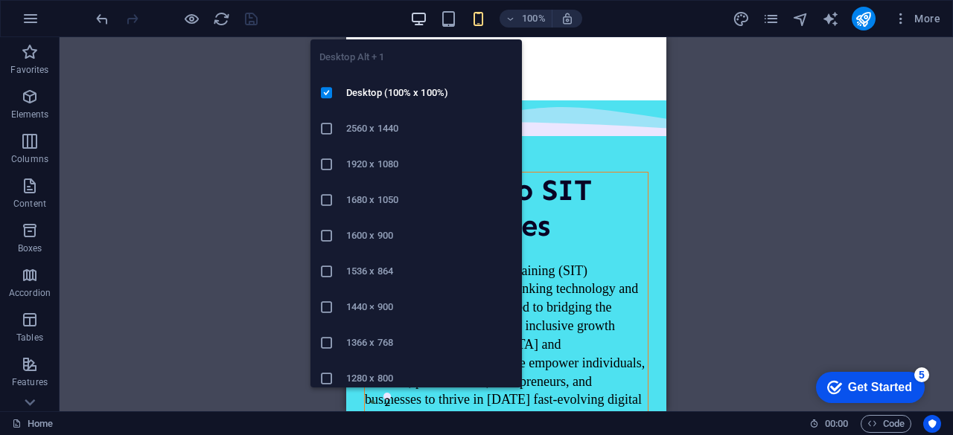
click at [414, 15] on icon "button" at bounding box center [418, 18] width 17 height 17
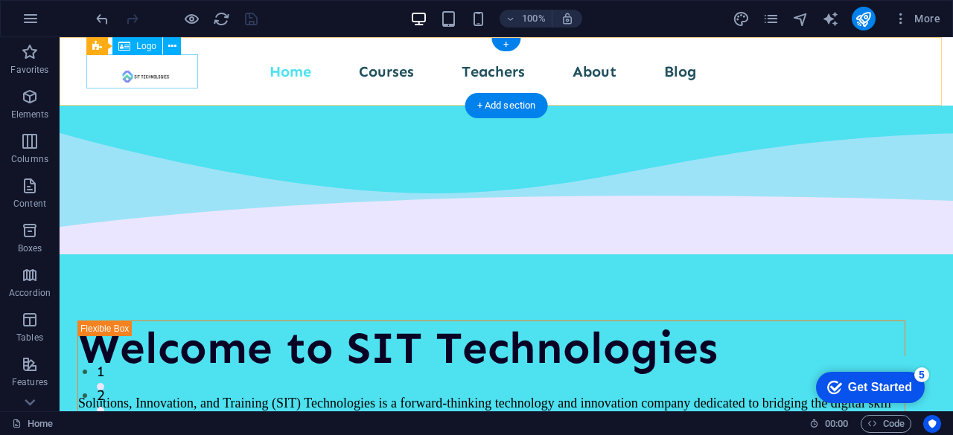
click at [144, 78] on div at bounding box center [148, 77] width 112 height 35
select select "px"
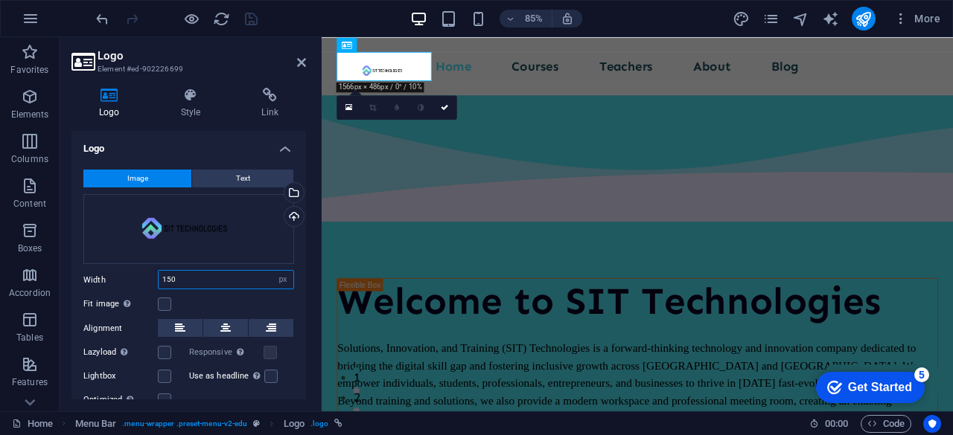
click at [202, 279] on input "150" at bounding box center [226, 280] width 135 height 18
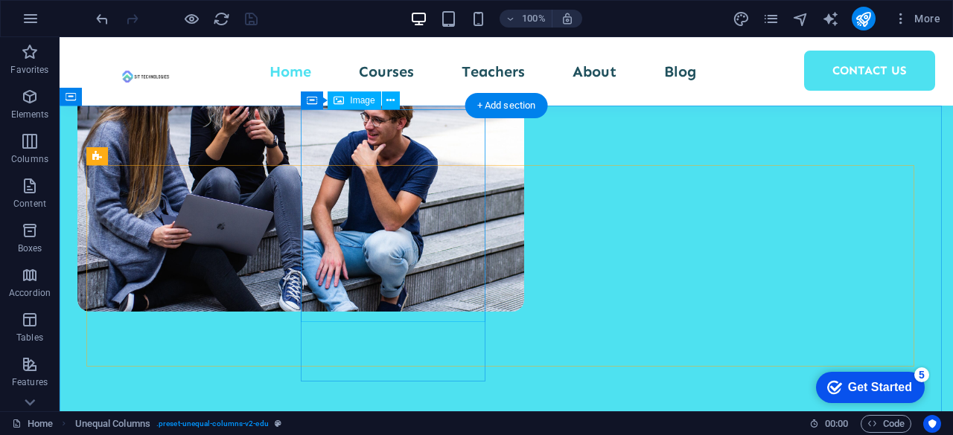
scroll to position [223, 0]
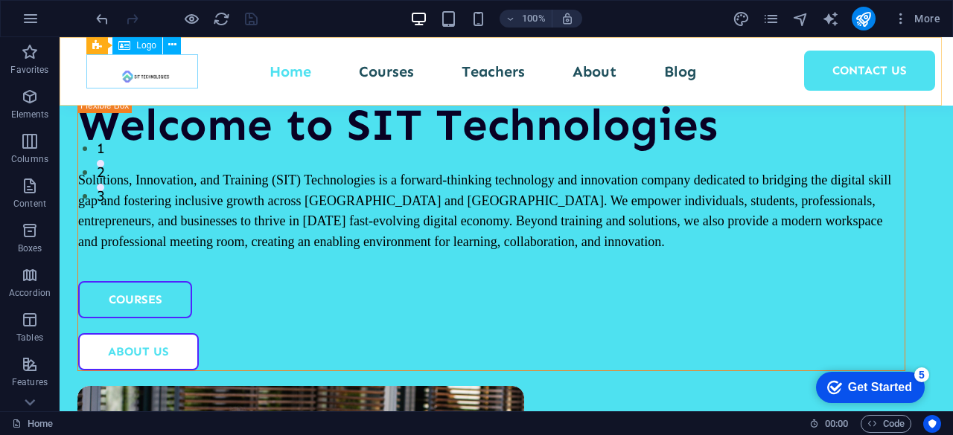
click at [122, 69] on div at bounding box center [148, 77] width 112 height 35
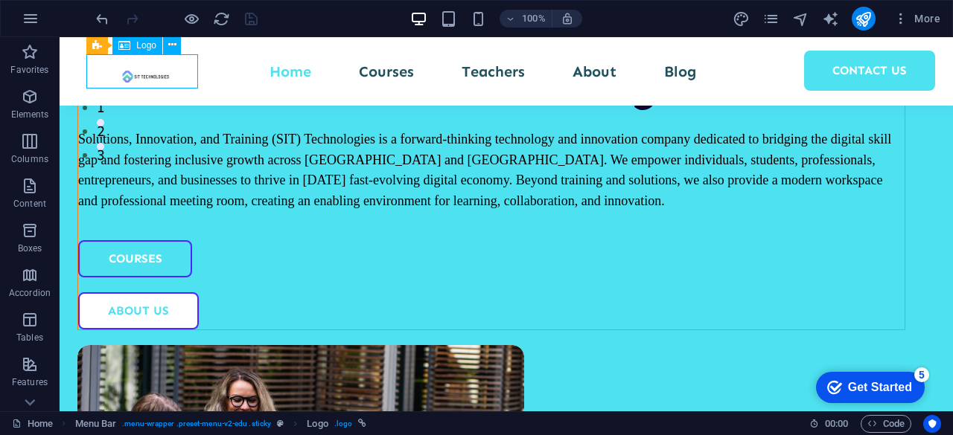
select select "px"
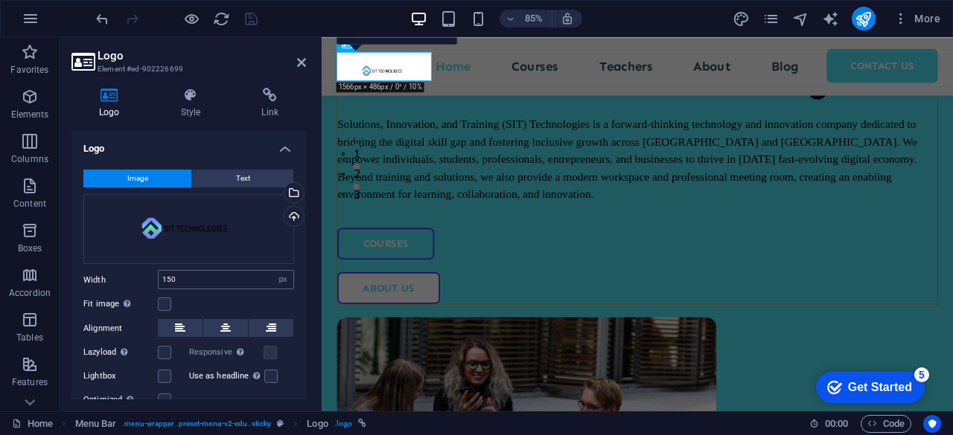
scroll to position [55, 0]
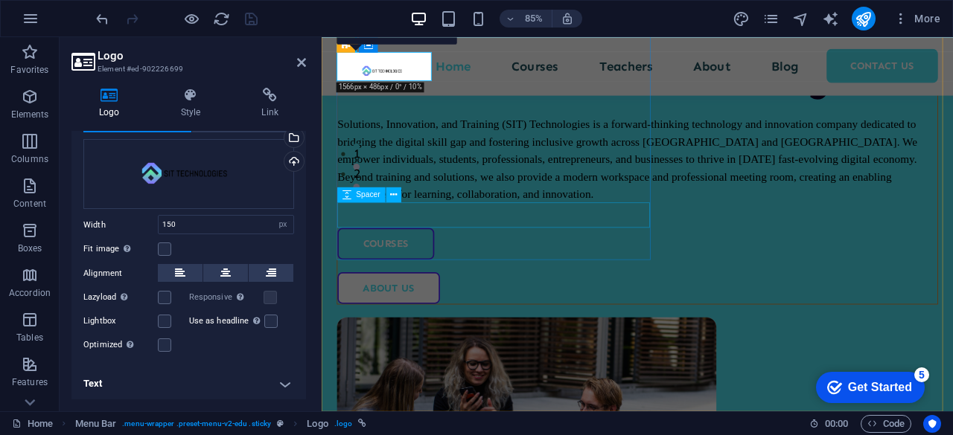
click at [584, 237] on div at bounding box center [693, 247] width 706 height 30
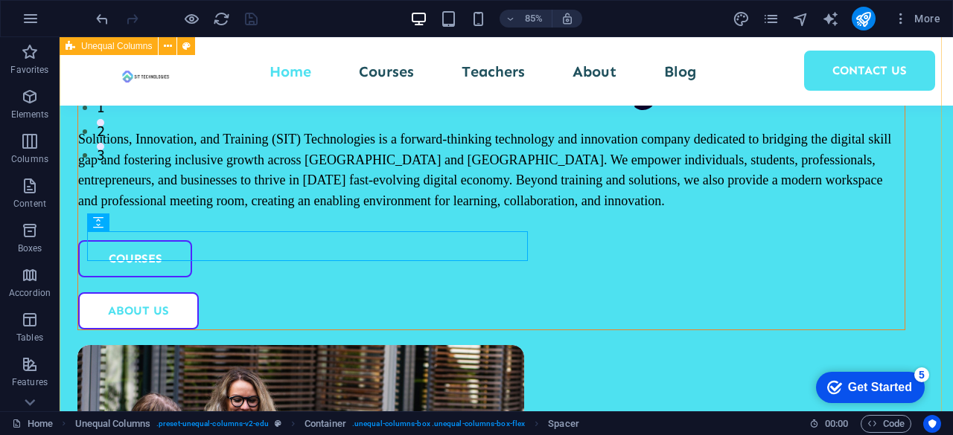
scroll to position [223, 0]
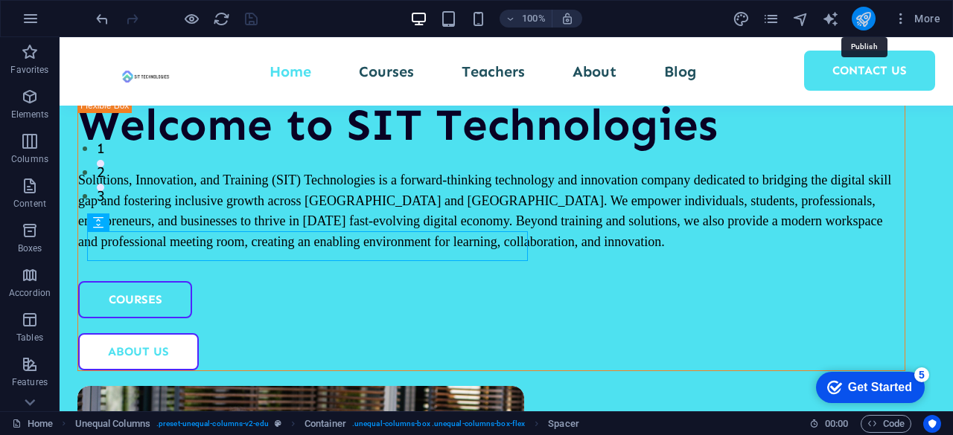
click at [872, 19] on icon "publish" at bounding box center [863, 18] width 17 height 17
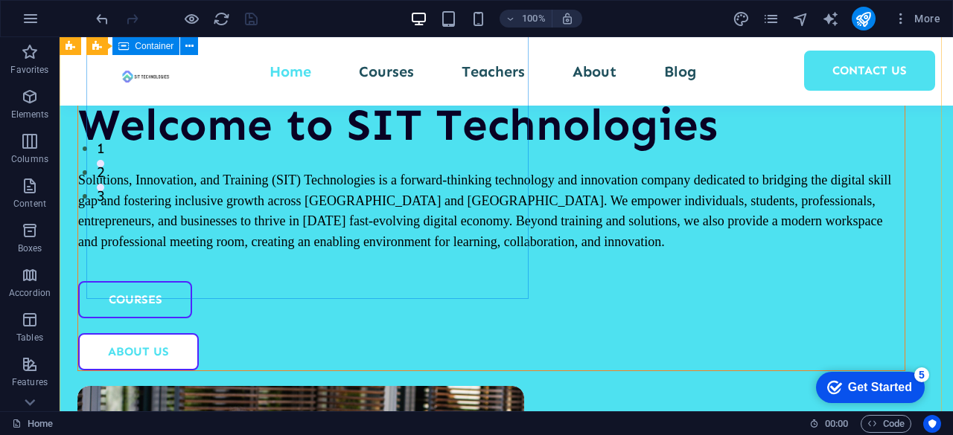
scroll to position [0, 0]
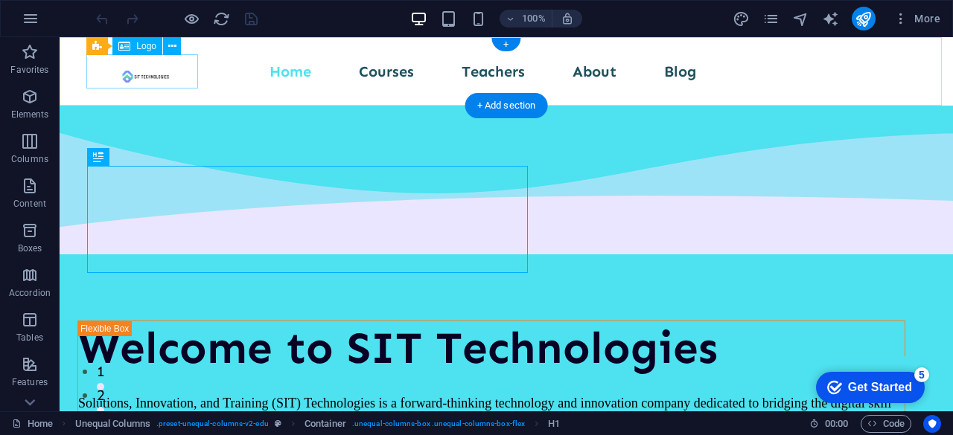
click at [147, 78] on div at bounding box center [148, 77] width 112 height 35
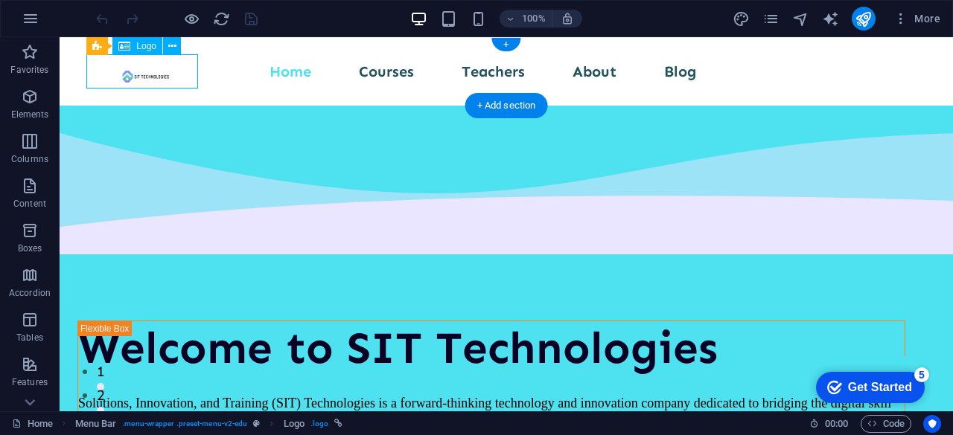
click at [147, 78] on div at bounding box center [148, 77] width 112 height 35
click at [147, 78] on div "Drag here to replace the existing content. Press “Ctrl” if you want to create a…" at bounding box center [506, 224] width 893 height 374
select select "px"
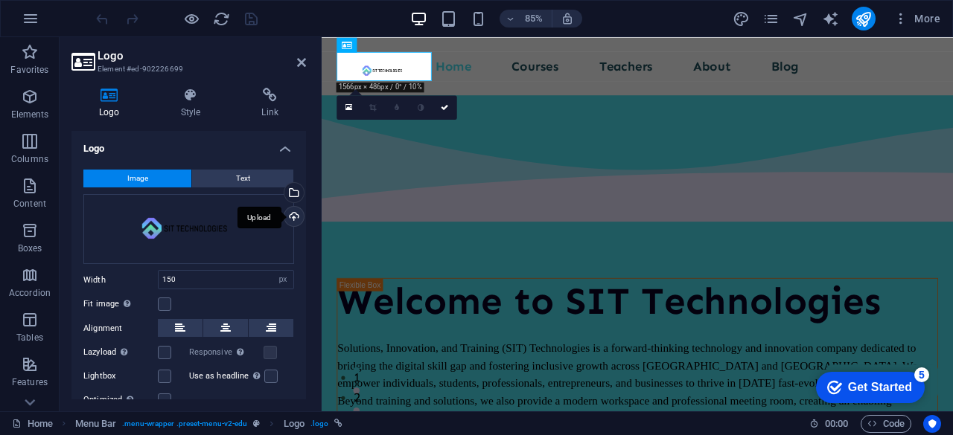
click at [290, 217] on div "Upload" at bounding box center [292, 218] width 22 height 22
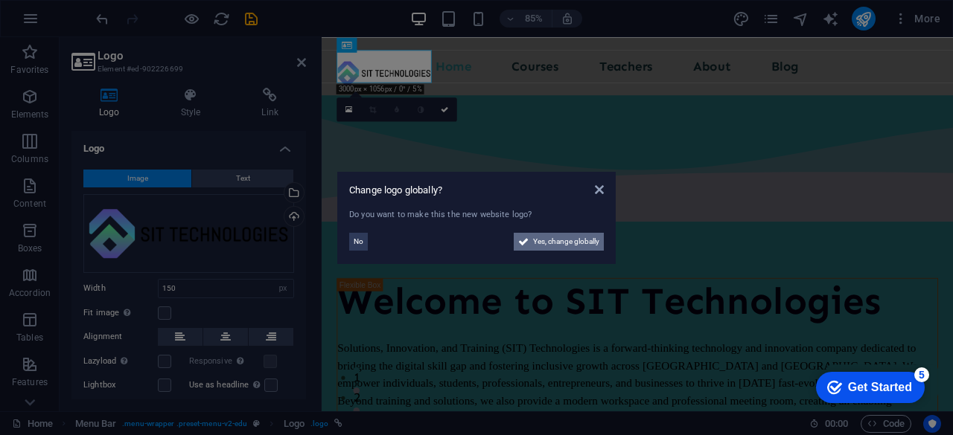
drag, startPoint x: 563, startPoint y: 239, endPoint x: 671, endPoint y: 552, distance: 331.0
click at [563, 239] on span "Yes, change globally" at bounding box center [566, 242] width 66 height 18
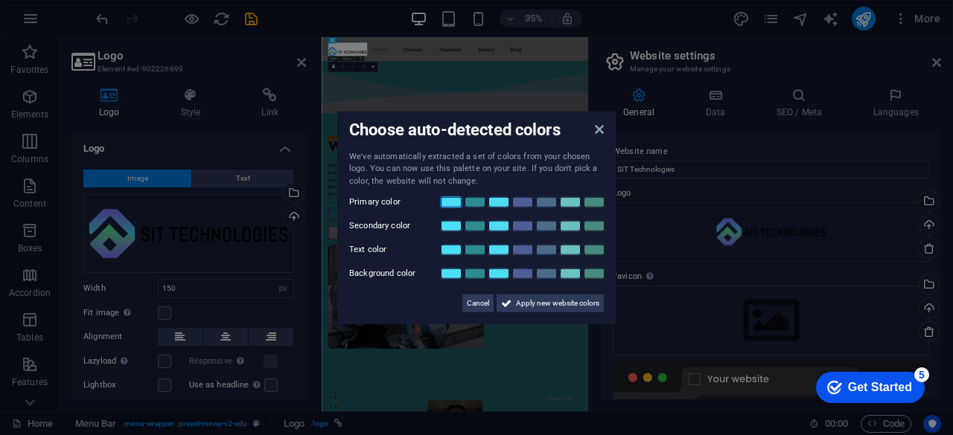
click at [448, 200] on link at bounding box center [451, 203] width 22 height 12
click at [523, 222] on link at bounding box center [522, 226] width 22 height 12
click at [592, 246] on link at bounding box center [594, 250] width 22 height 12
click at [454, 272] on link at bounding box center [451, 274] width 22 height 12
click at [543, 300] on span "Apply new website colors" at bounding box center [557, 304] width 83 height 18
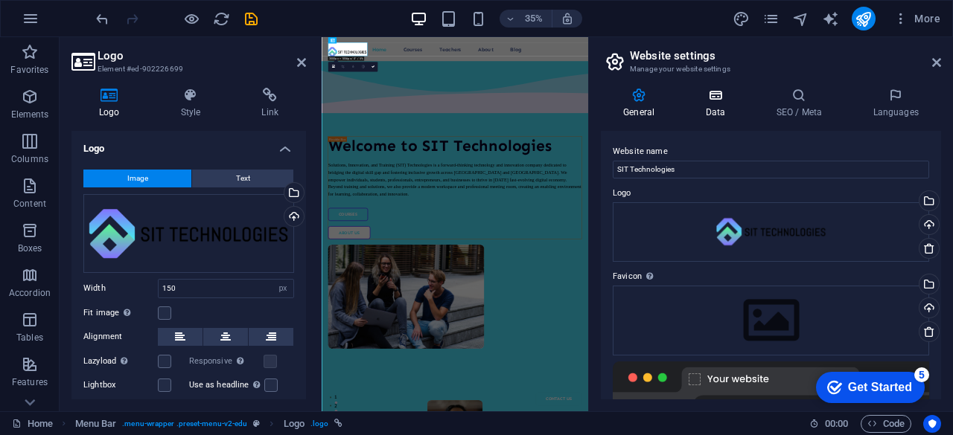
click at [722, 103] on h4 "Data" at bounding box center [718, 103] width 71 height 31
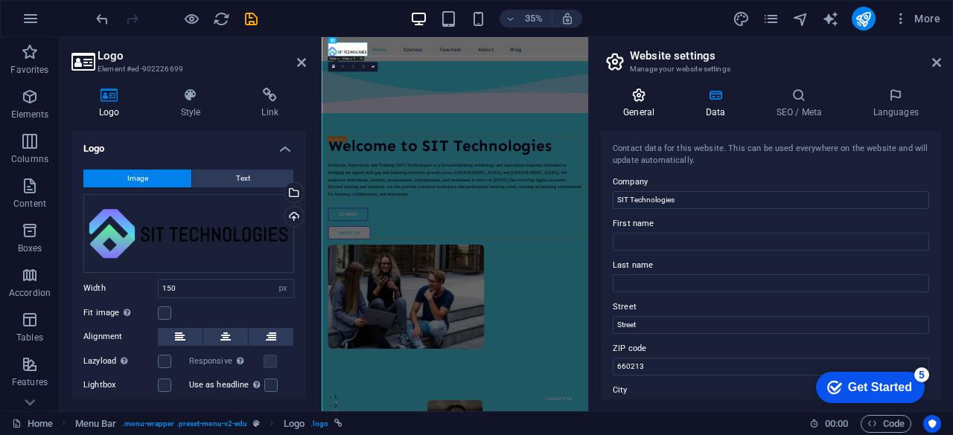
click at [676, 108] on h4 "General" at bounding box center [642, 103] width 82 height 31
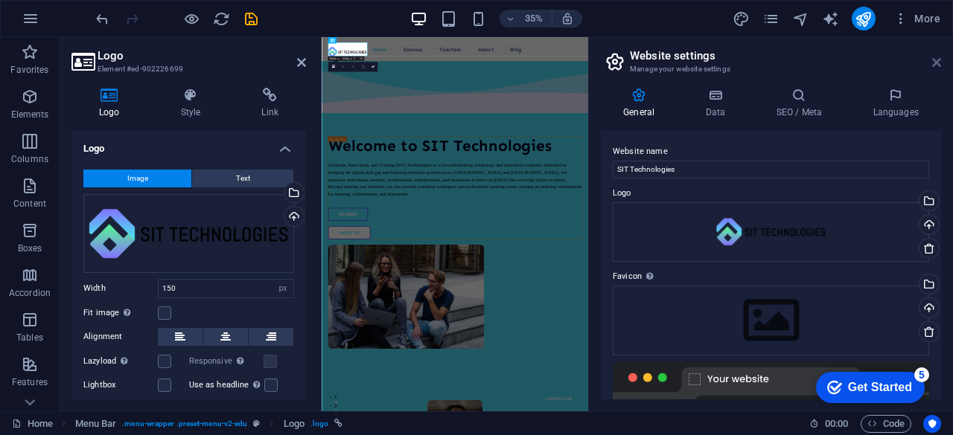
click at [939, 60] on icon at bounding box center [936, 63] width 9 height 12
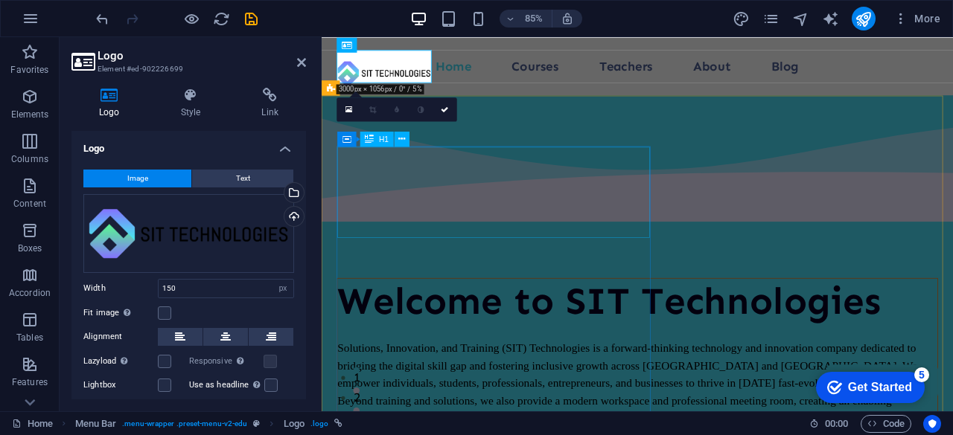
click at [627, 322] on div "Welcome to SIT Technologies" at bounding box center [693, 349] width 706 height 54
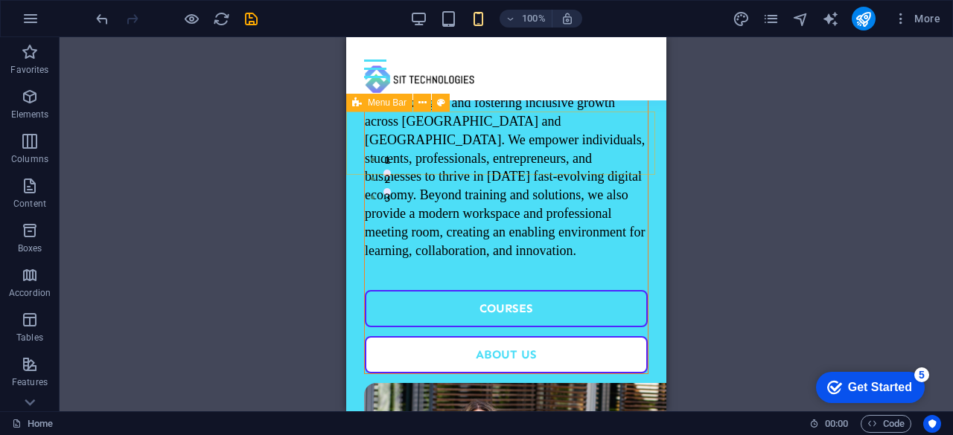
scroll to position [149, 0]
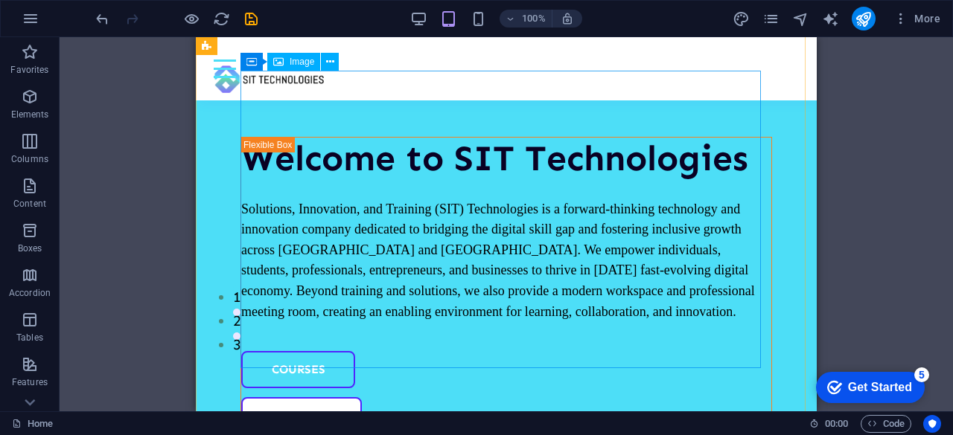
scroll to position [223, 0]
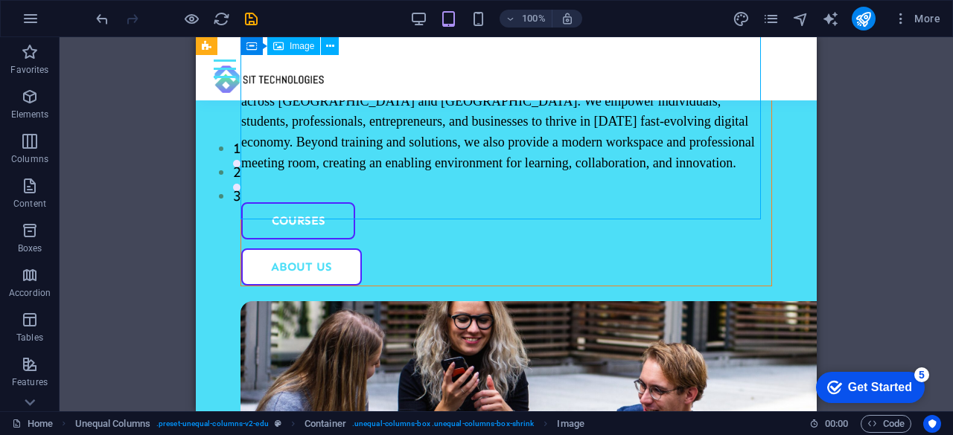
select select "vw"
select select "px"
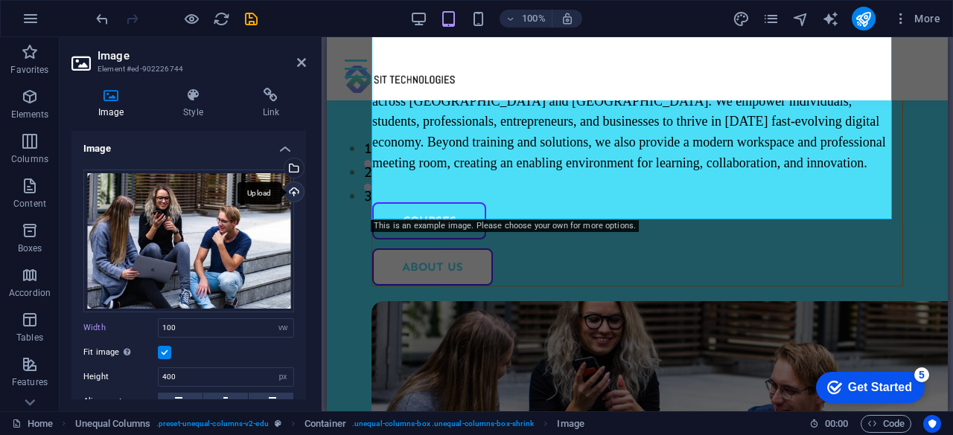
click at [290, 191] on div "Upload" at bounding box center [292, 193] width 22 height 22
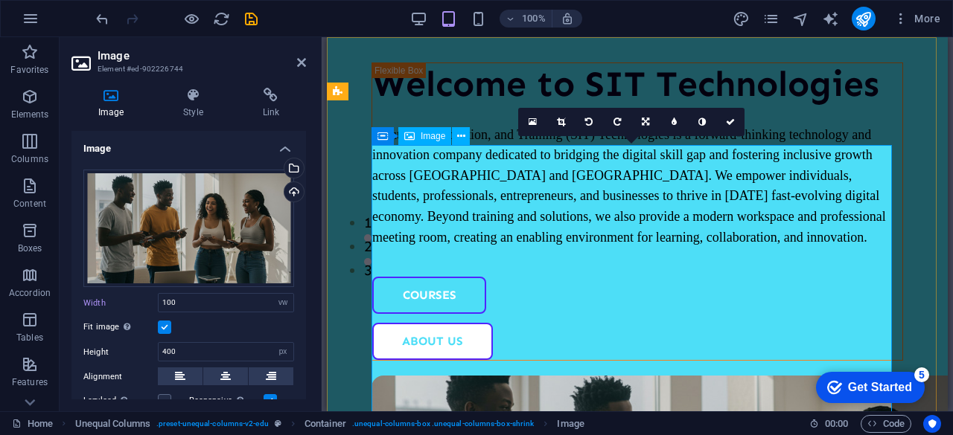
scroll to position [0, 0]
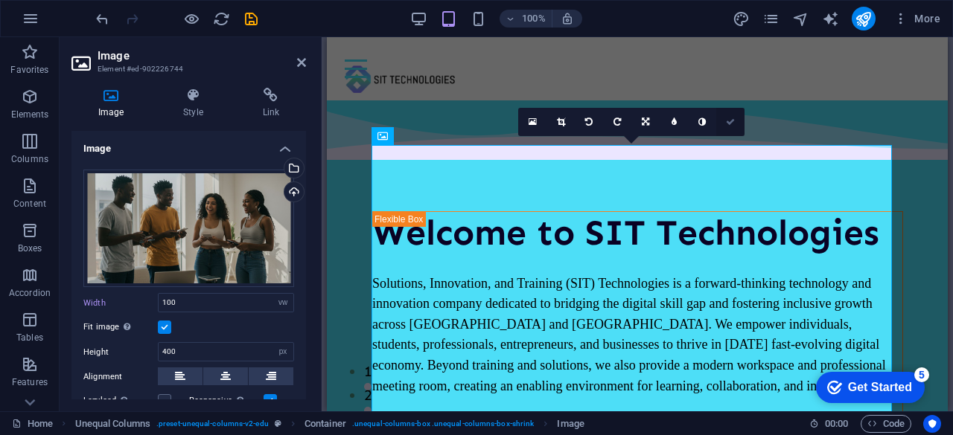
click at [734, 121] on icon at bounding box center [730, 122] width 9 height 9
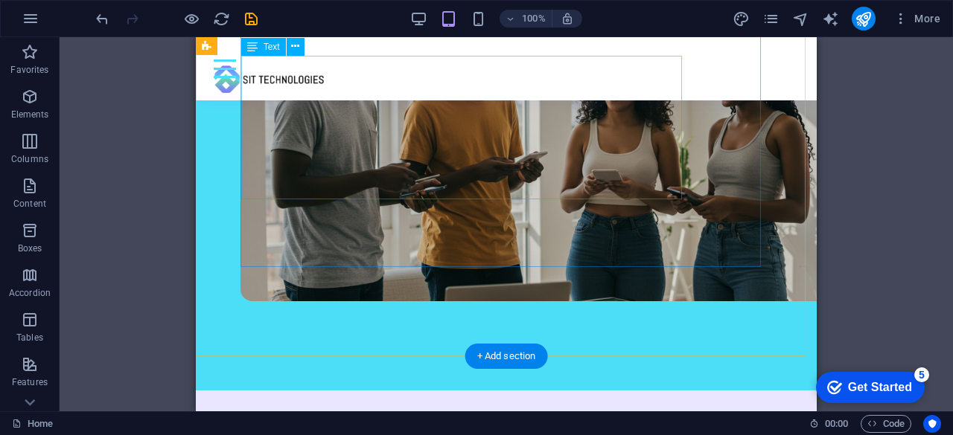
scroll to position [298, 0]
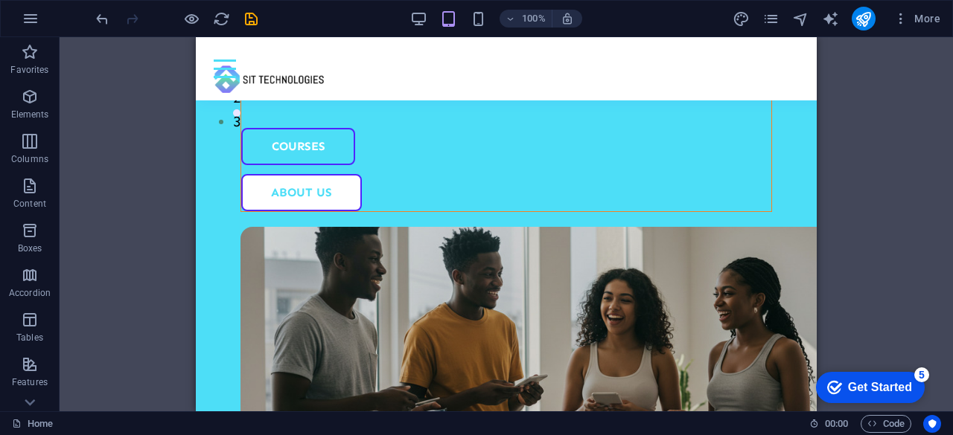
click at [258, 22] on icon "save" at bounding box center [251, 18] width 17 height 17
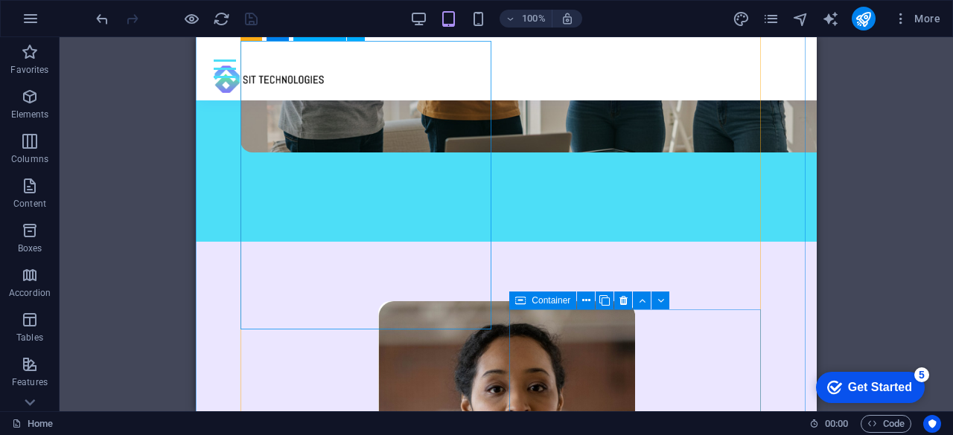
scroll to position [893, 0]
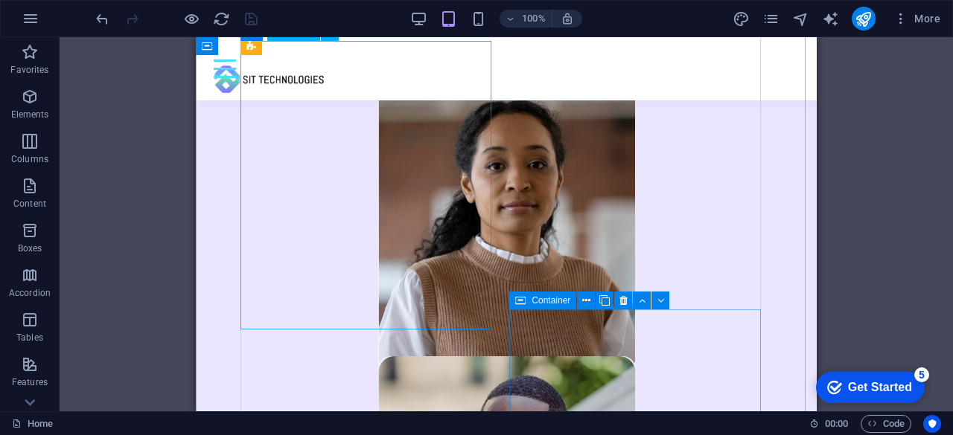
click at [391, 223] on figure at bounding box center [506, 226] width 257 height 296
select select "%"
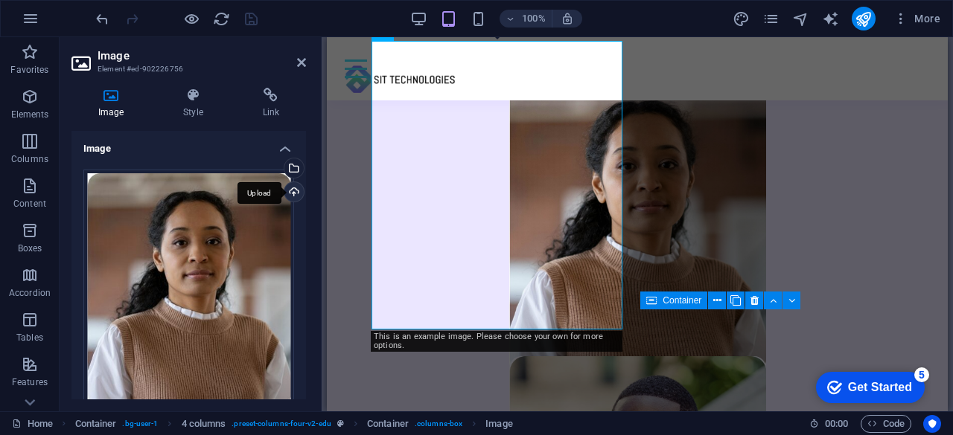
click at [289, 187] on div "Upload" at bounding box center [292, 193] width 22 height 22
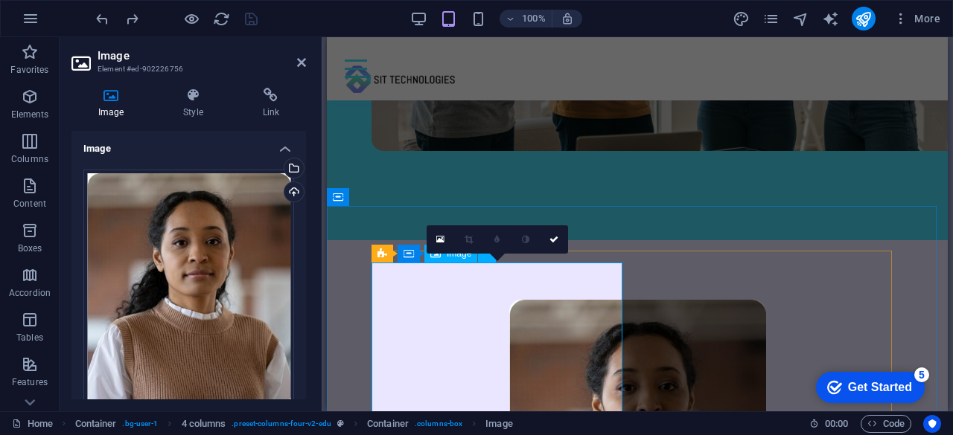
scroll to position [895, 0]
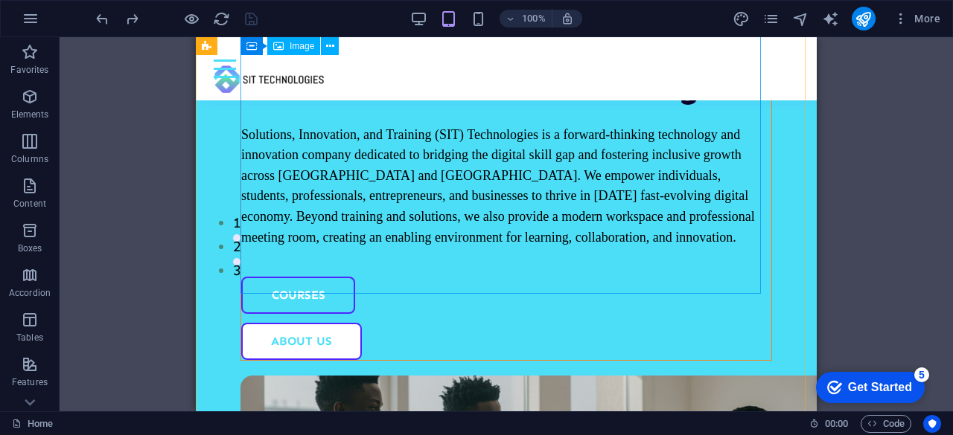
scroll to position [0, 0]
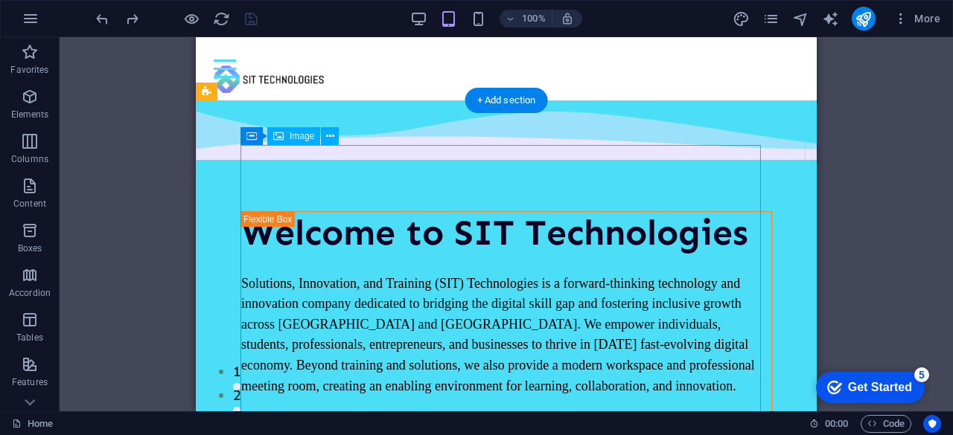
select select "vw"
select select "px"
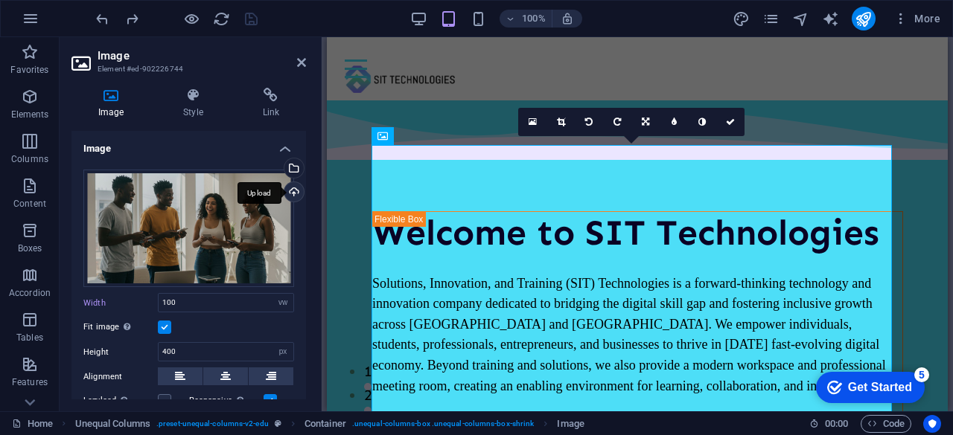
click at [295, 190] on div "Upload" at bounding box center [292, 193] width 22 height 22
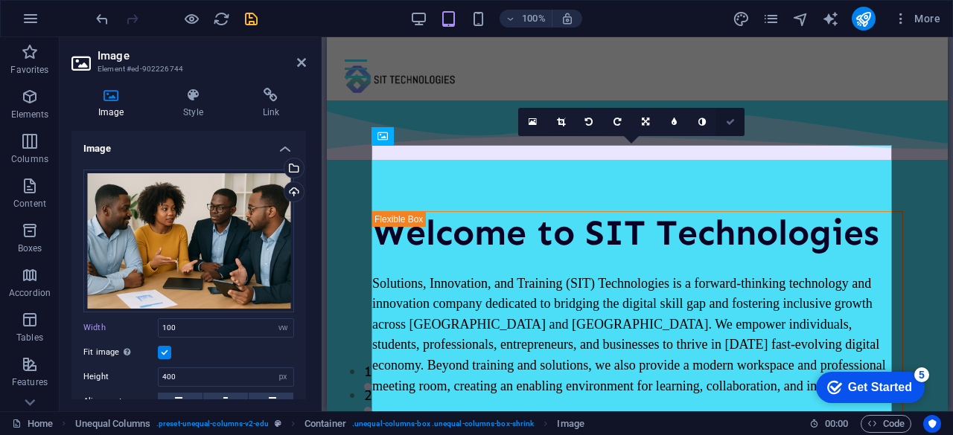
click at [733, 118] on icon at bounding box center [730, 122] width 9 height 9
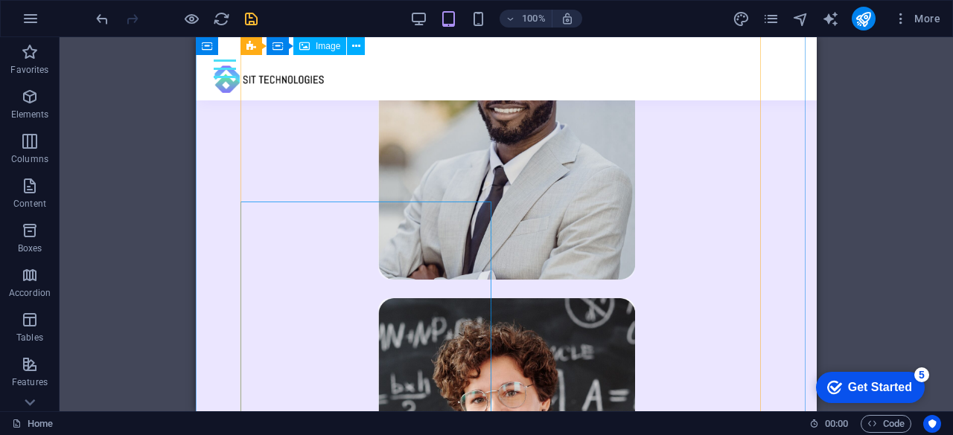
scroll to position [968, 0]
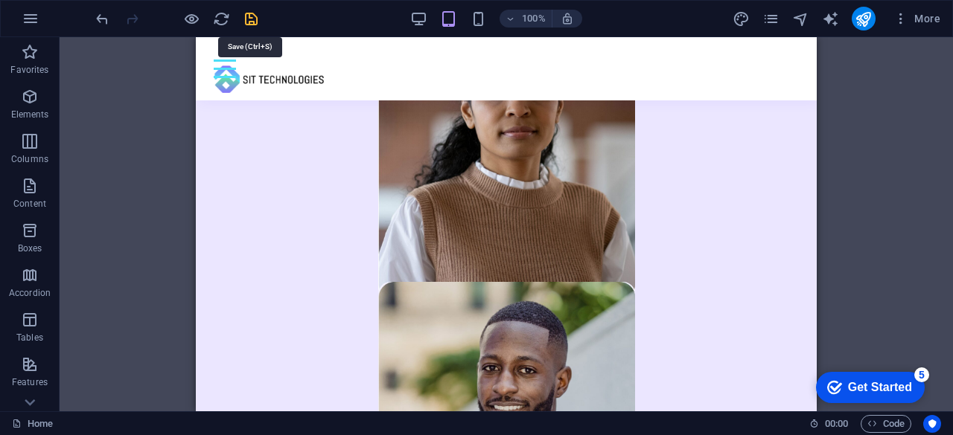
click at [247, 13] on icon "save" at bounding box center [251, 18] width 17 height 17
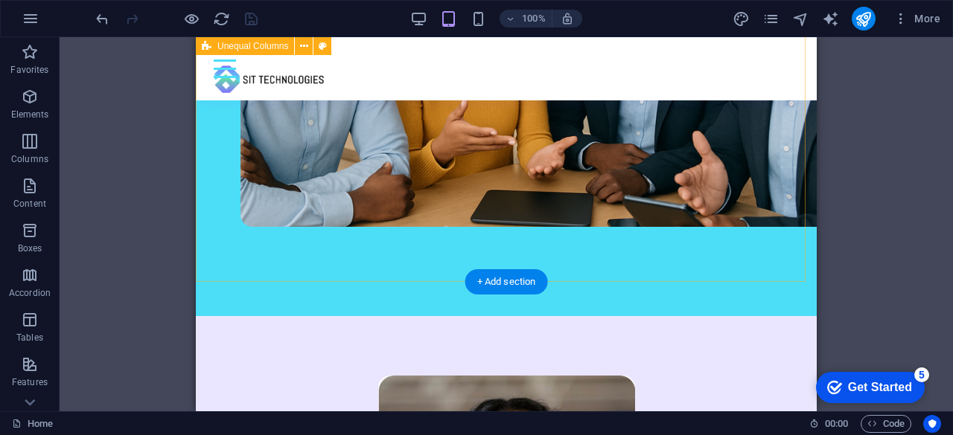
scroll to position [893, 0]
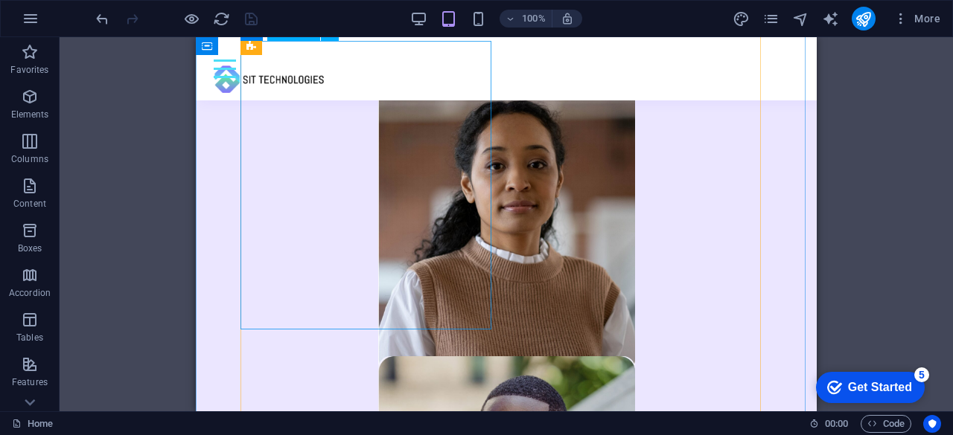
click at [403, 228] on figure at bounding box center [506, 226] width 257 height 296
select select "%"
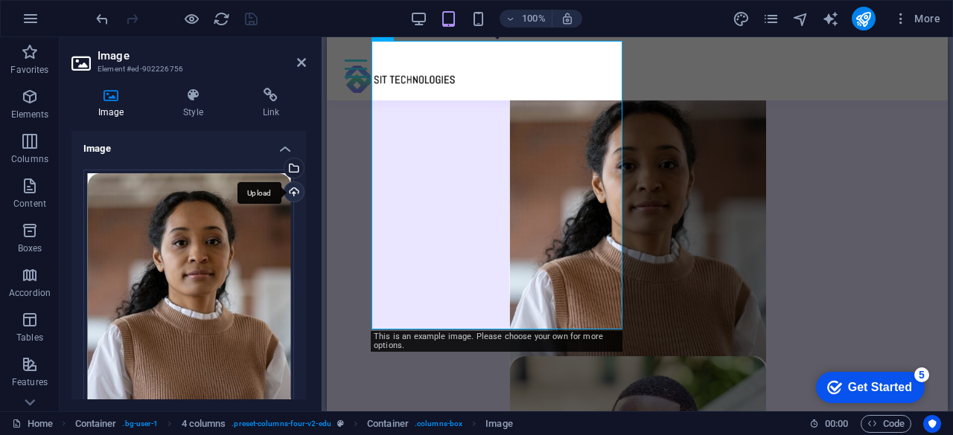
click at [297, 193] on div "Upload" at bounding box center [292, 193] width 22 height 22
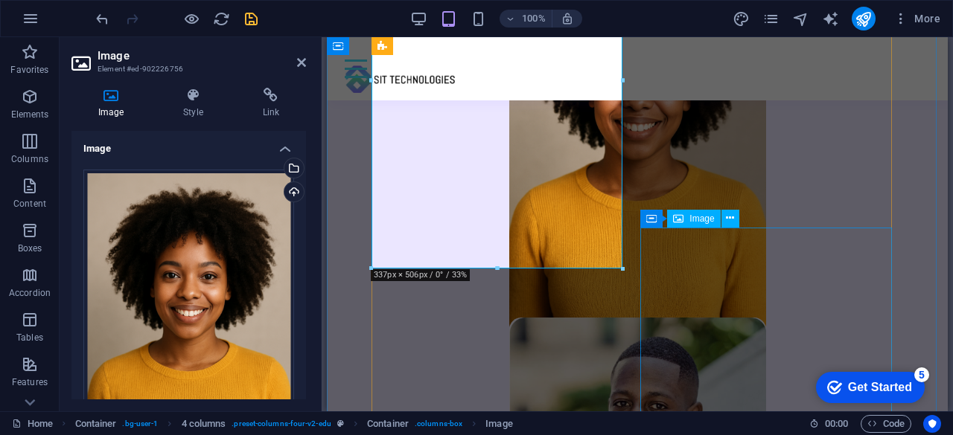
scroll to position [947, 0]
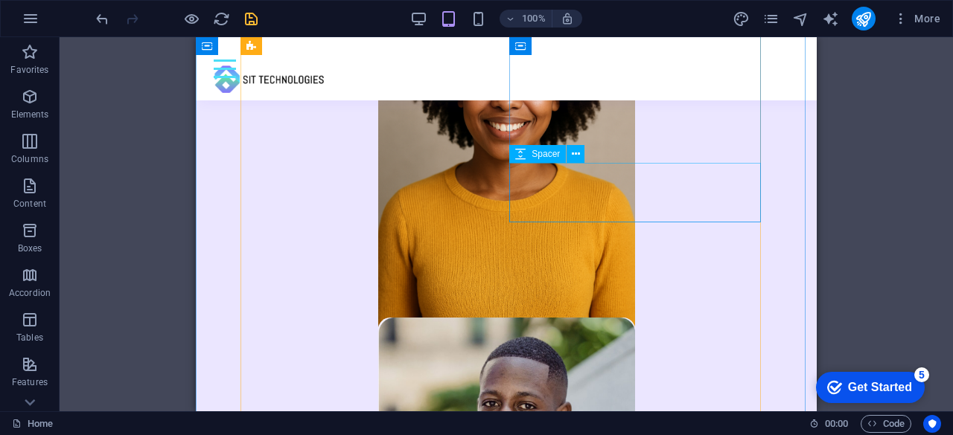
scroll to position [798, 0]
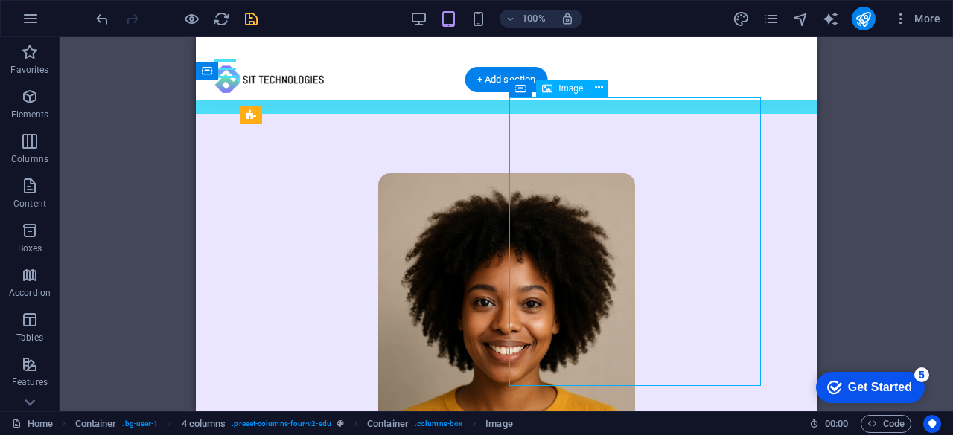
select select "%"
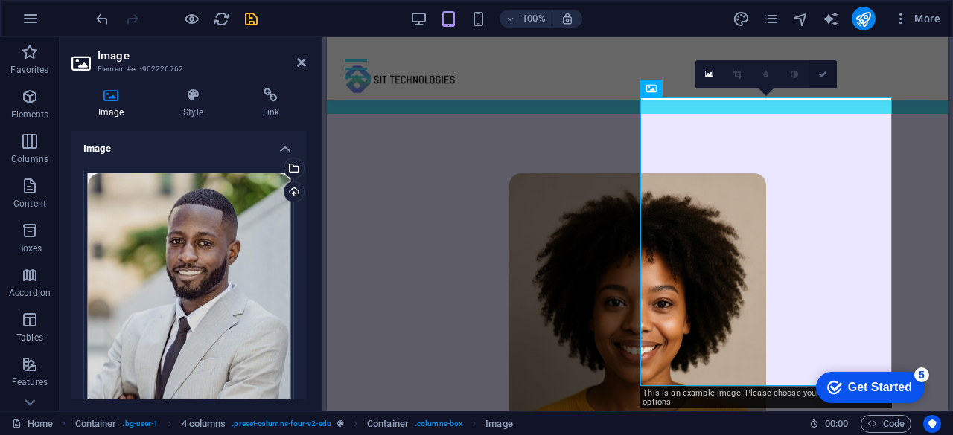
click at [818, 74] on icon at bounding box center [822, 74] width 9 height 9
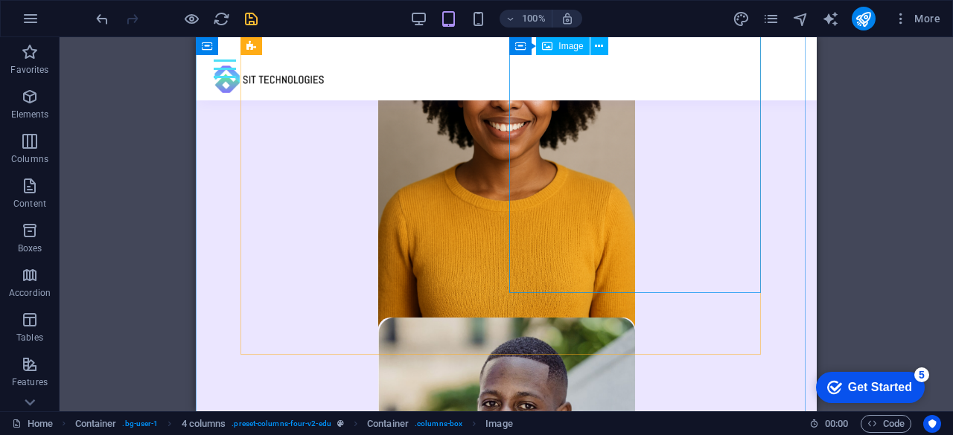
scroll to position [1245, 0]
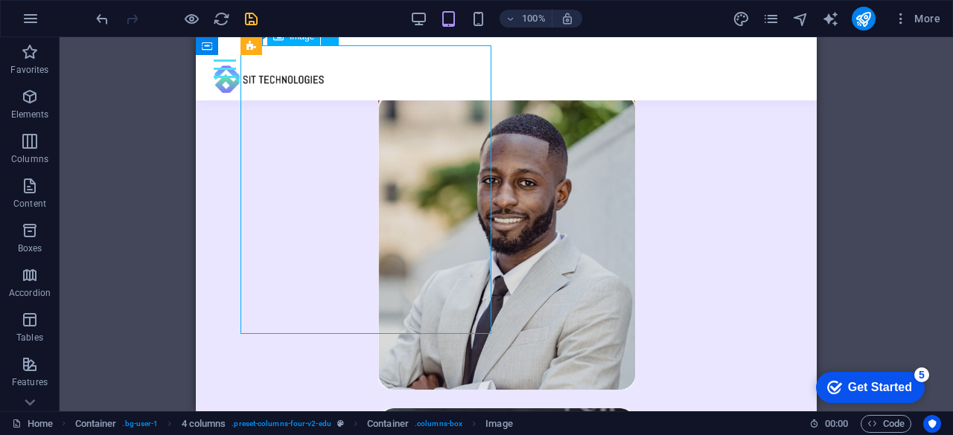
select select "%"
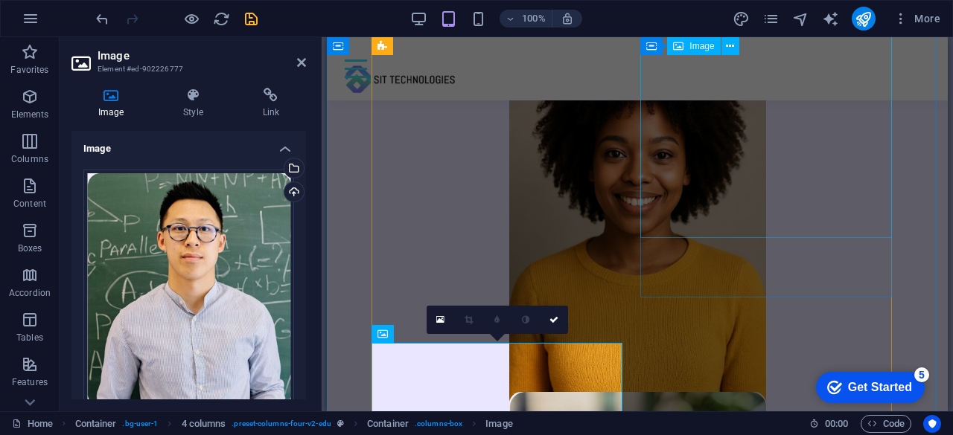
scroll to position [872, 0]
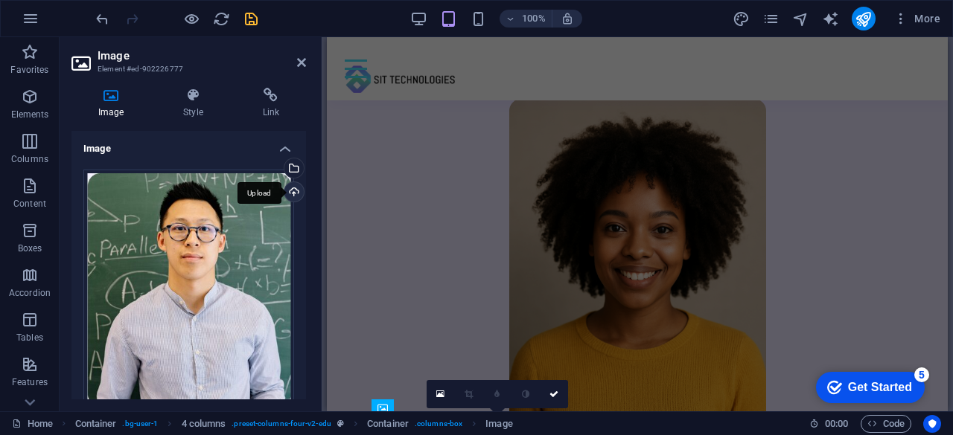
click at [290, 190] on div "Upload" at bounding box center [292, 193] width 22 height 22
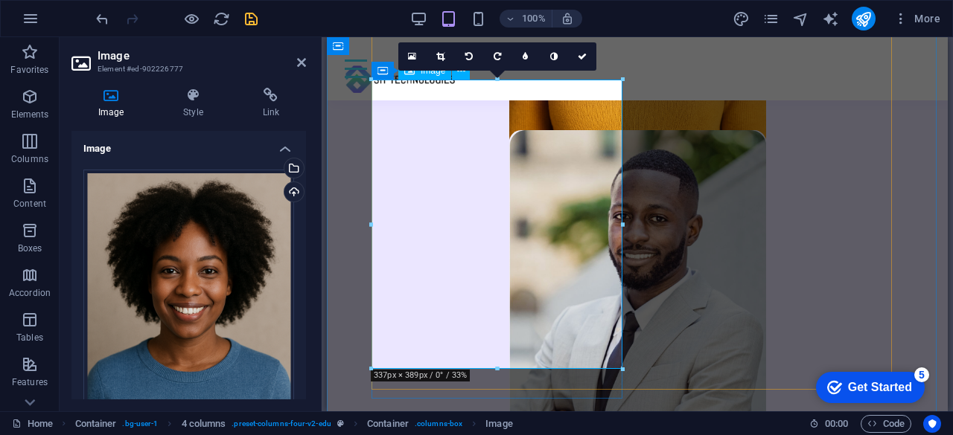
scroll to position [1210, 0]
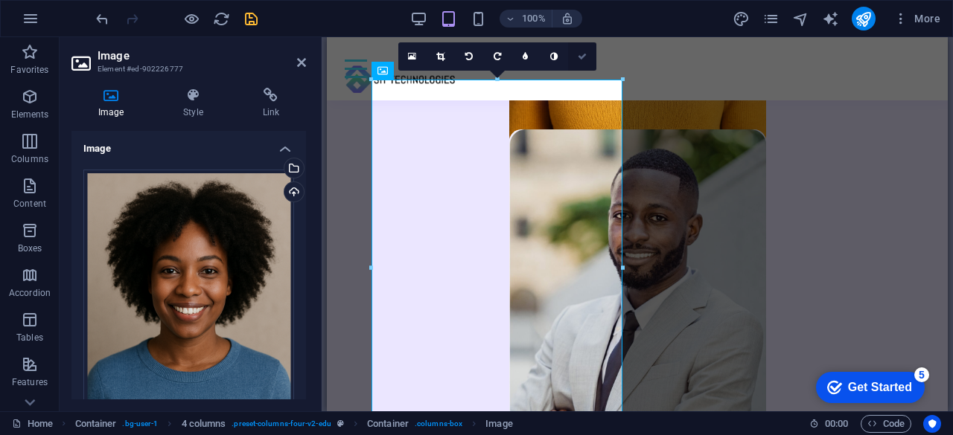
click at [581, 59] on icon at bounding box center [582, 56] width 9 height 9
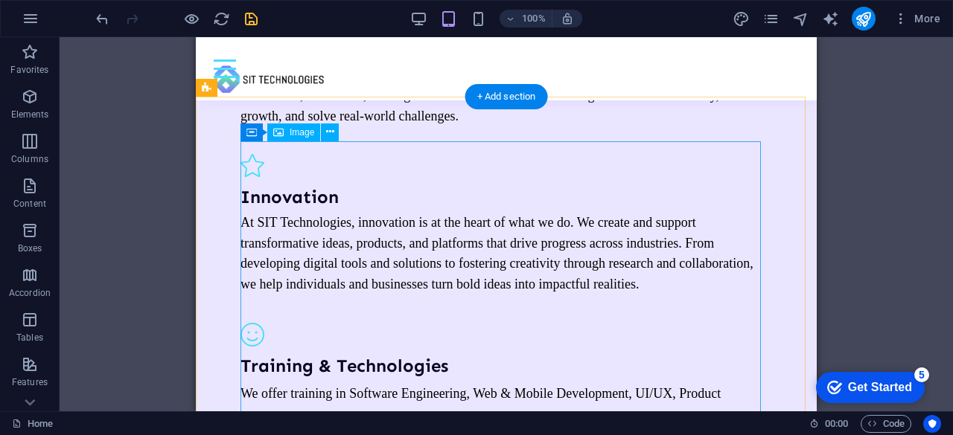
scroll to position [3443, 0]
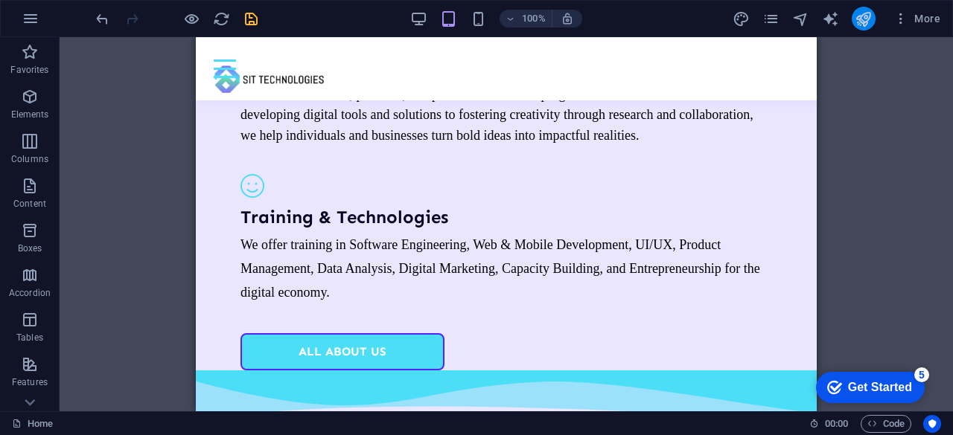
click at [861, 12] on icon "publish" at bounding box center [863, 18] width 17 height 17
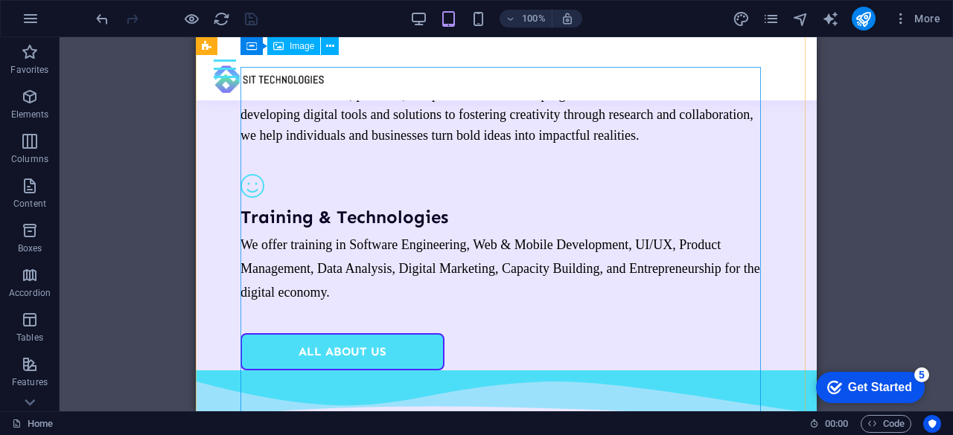
scroll to position [3145, 0]
